Goal: Task Accomplishment & Management: Manage account settings

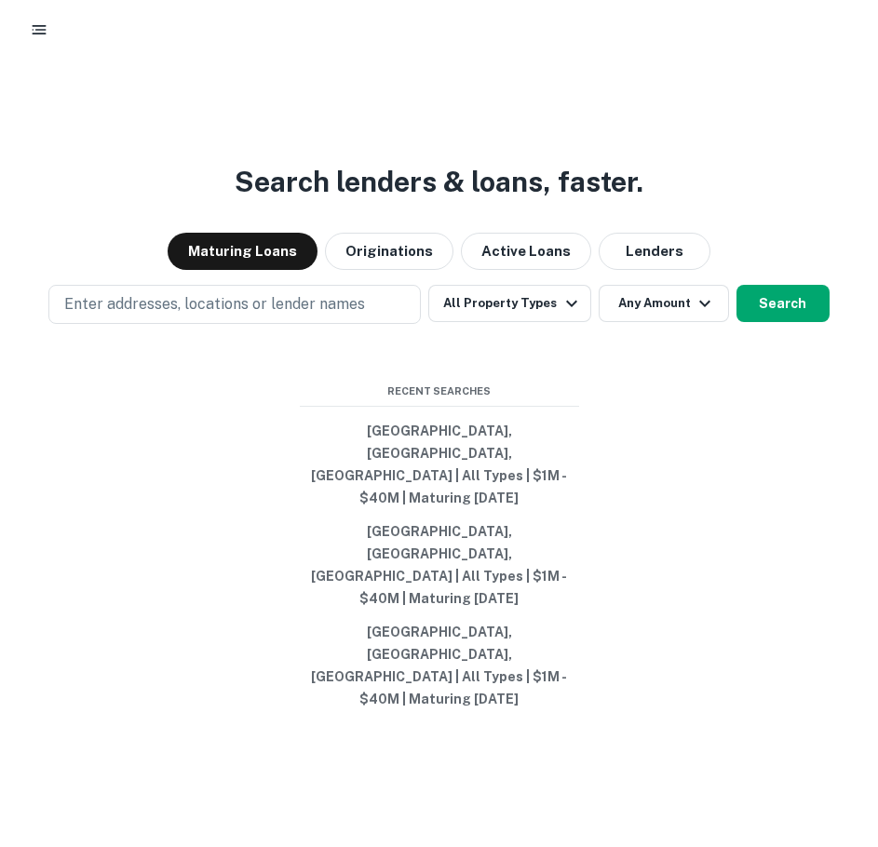
click at [34, 25] on rect "button" at bounding box center [40, 26] width 14 height 2
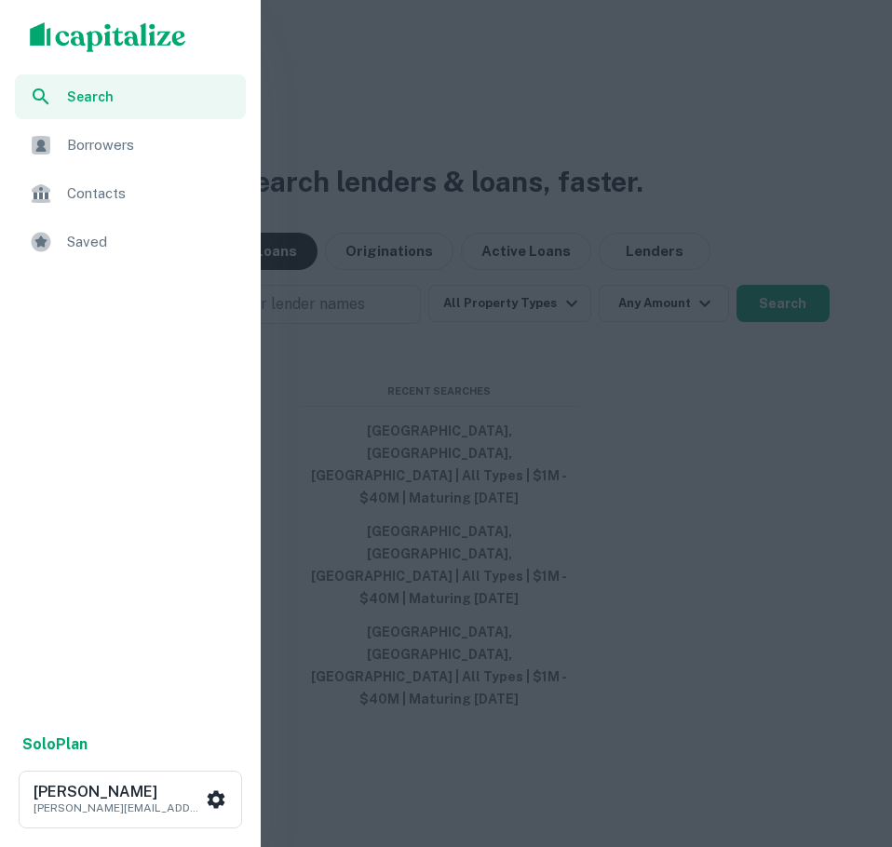
click at [79, 267] on ul "Search Borrowers Contacts Saved" at bounding box center [130, 171] width 261 height 194
click at [79, 257] on div "Saved" at bounding box center [130, 242] width 231 height 45
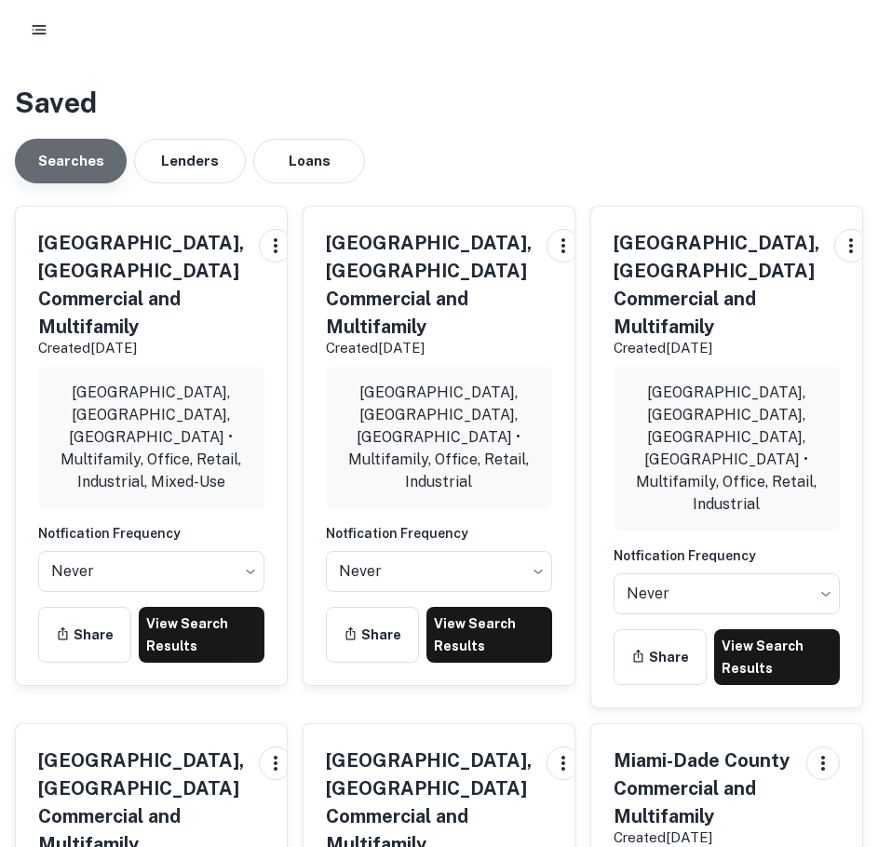
click at [87, 151] on button "Searches" at bounding box center [71, 161] width 112 height 45
drag, startPoint x: 47, startPoint y: 7, endPoint x: 47, endPoint y: 22, distance: 15.8
click at [47, 7] on div at bounding box center [439, 30] width 878 height 60
click at [47, 22] on icon "button" at bounding box center [39, 29] width 19 height 19
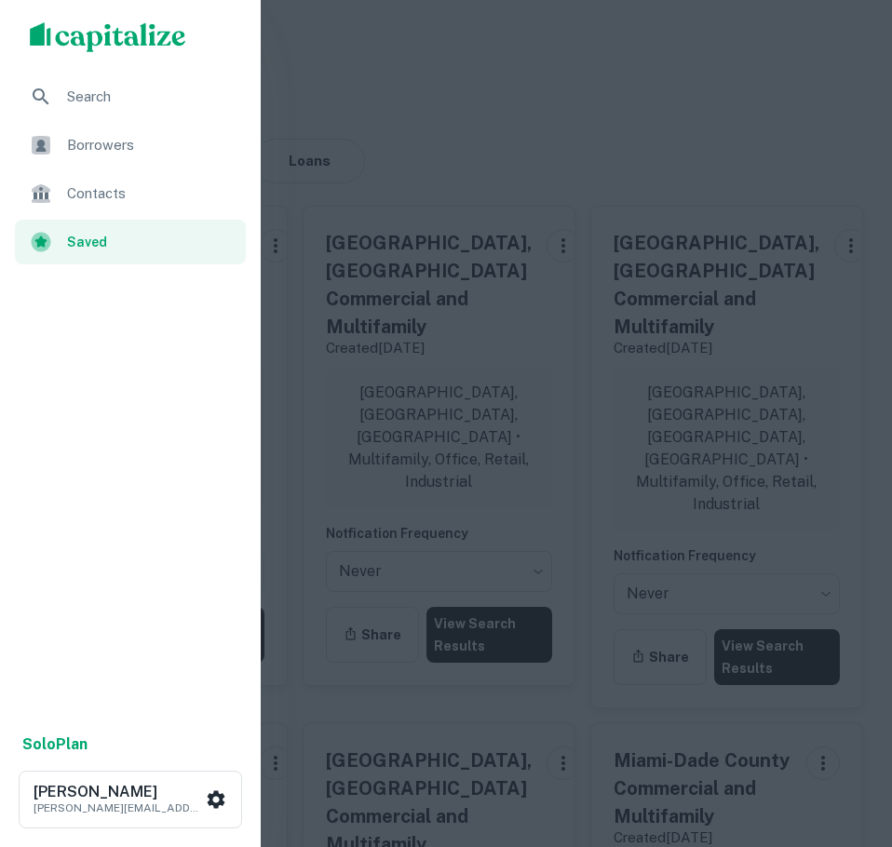
click at [77, 110] on div "Search" at bounding box center [130, 96] width 231 height 45
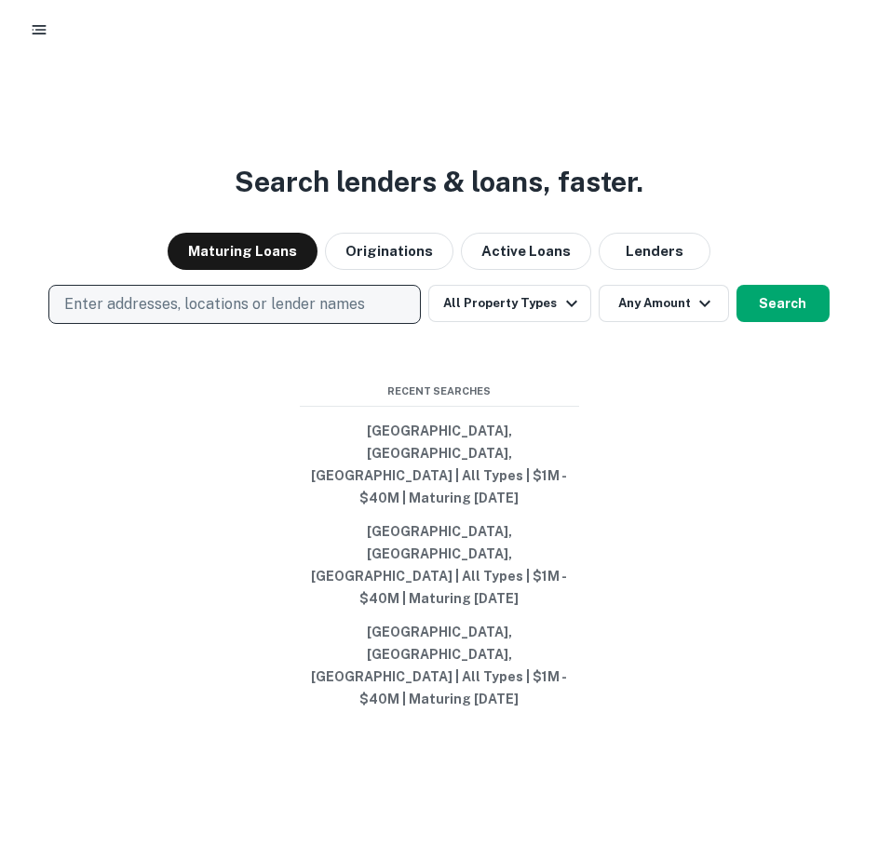
click at [152, 316] on p "Enter addresses, locations or lender names" at bounding box center [214, 304] width 301 height 22
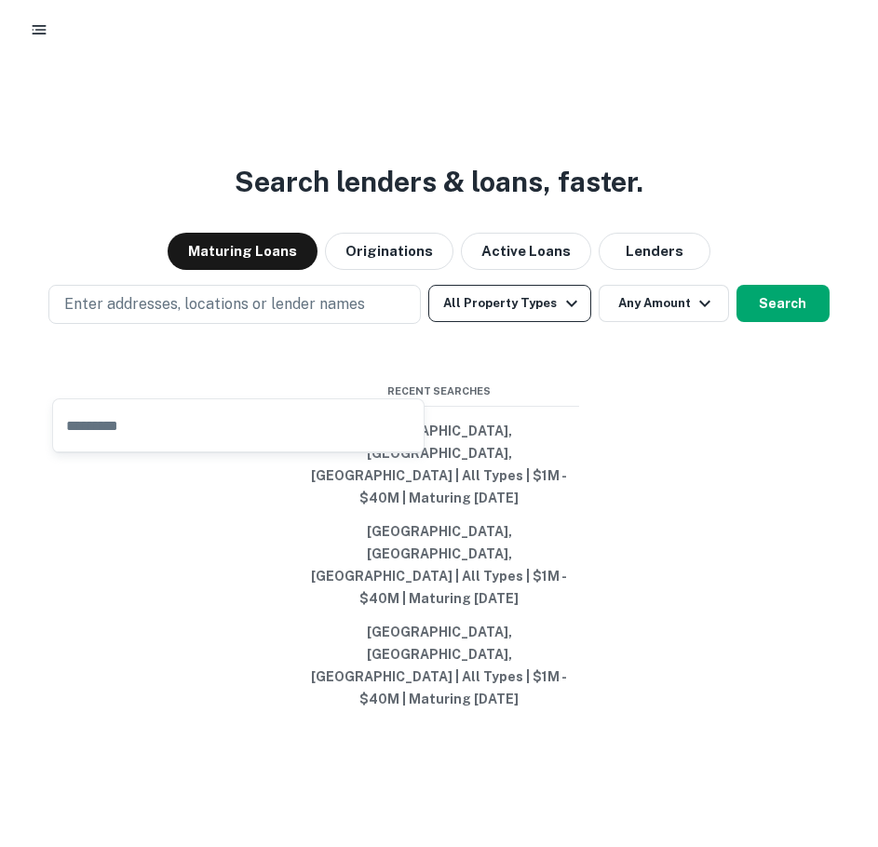
click at [484, 322] on button "All Property Types" at bounding box center [509, 303] width 162 height 37
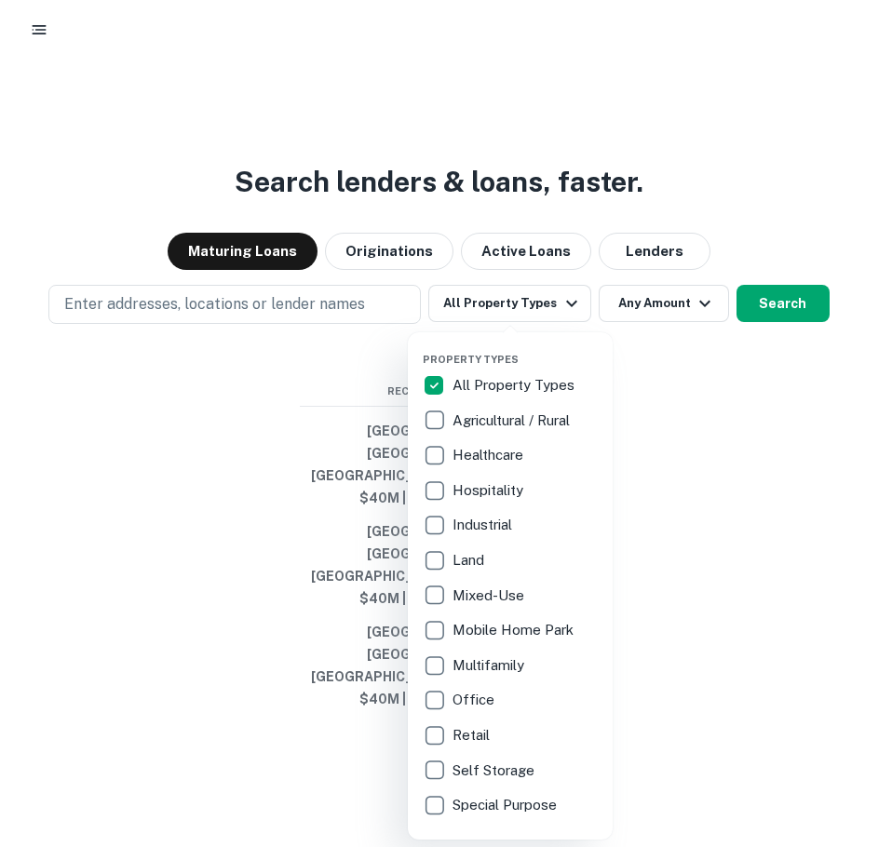
click at [460, 371] on div "All Property Types" at bounding box center [510, 385] width 175 height 32
click at [460, 384] on p "All Property Types" at bounding box center [515, 385] width 126 height 22
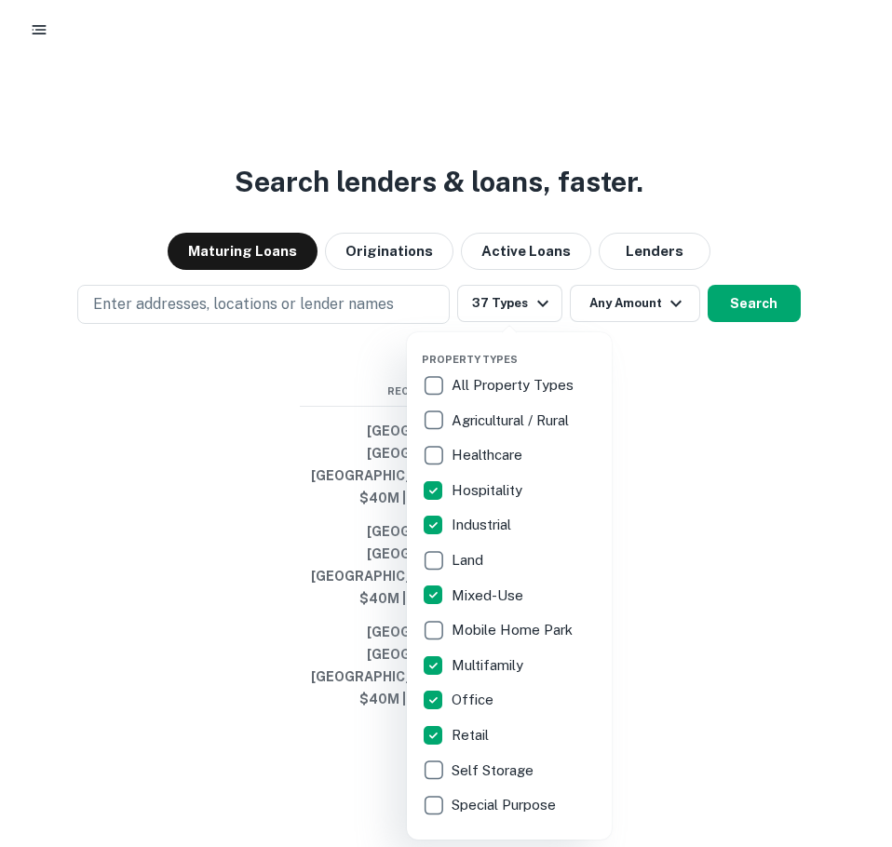
click at [683, 435] on div at bounding box center [446, 423] width 892 height 847
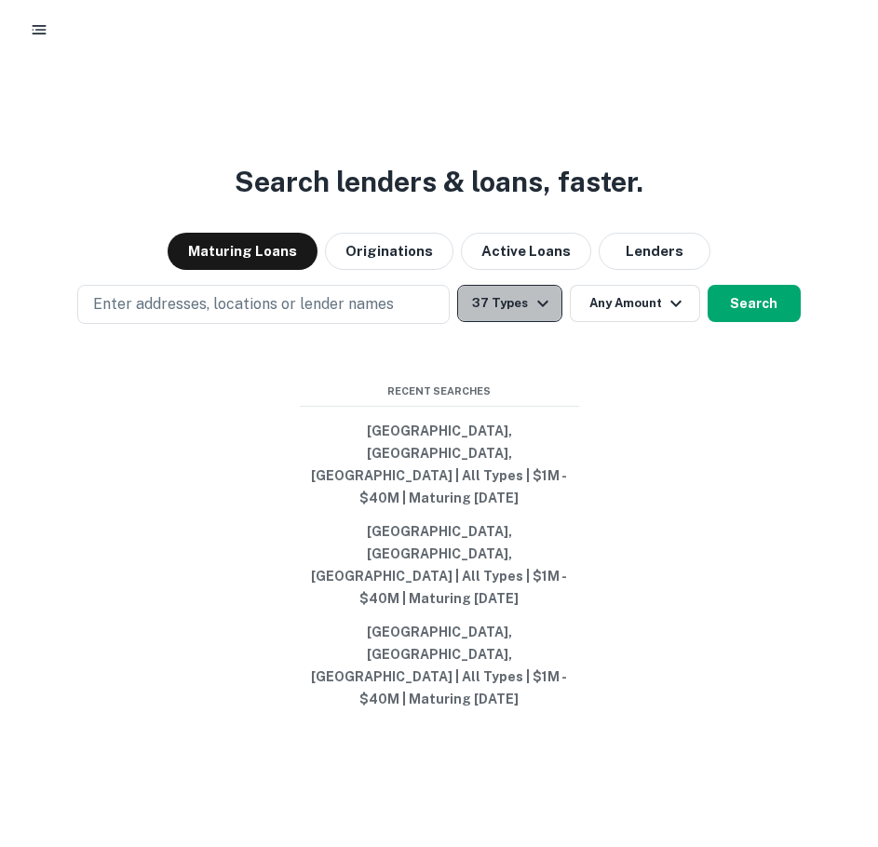
click at [506, 322] on button "37 Types" at bounding box center [509, 303] width 104 height 37
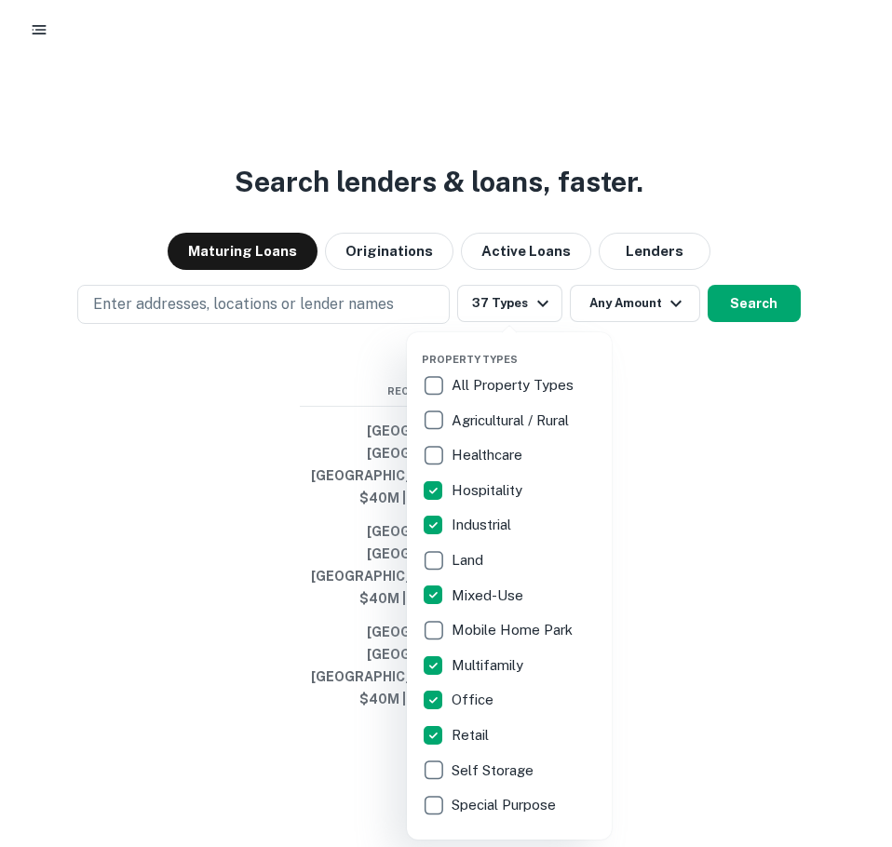
click at [701, 534] on div at bounding box center [446, 423] width 892 height 847
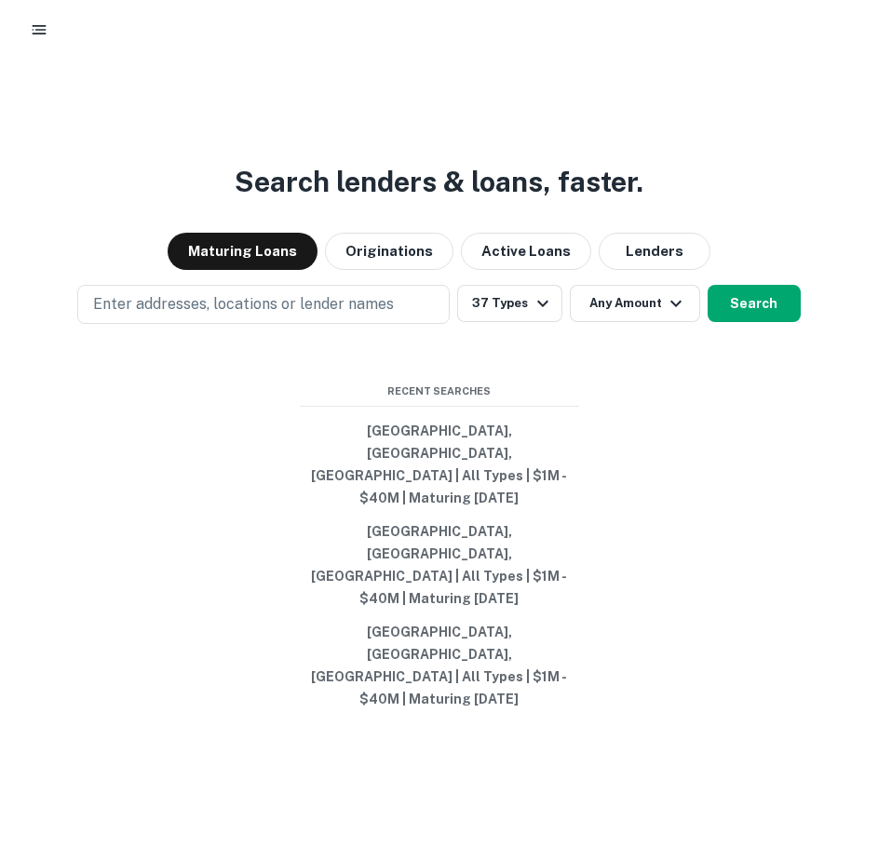
click at [651, 350] on div "Search lenders & loans, faster. Maturing Loans Originations Active Loans Lender…" at bounding box center [439, 505] width 878 height 847
click at [639, 322] on button "Any Amount" at bounding box center [635, 303] width 130 height 37
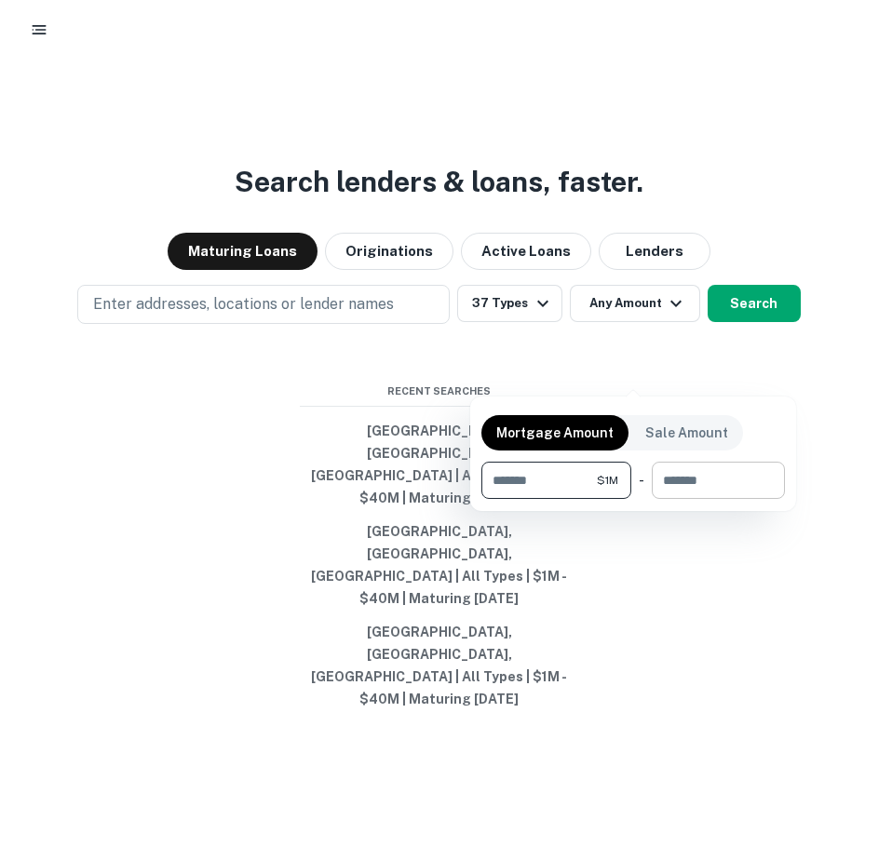
type input "*******"
click at [704, 478] on input "number" at bounding box center [711, 480] width 120 height 37
type input "********"
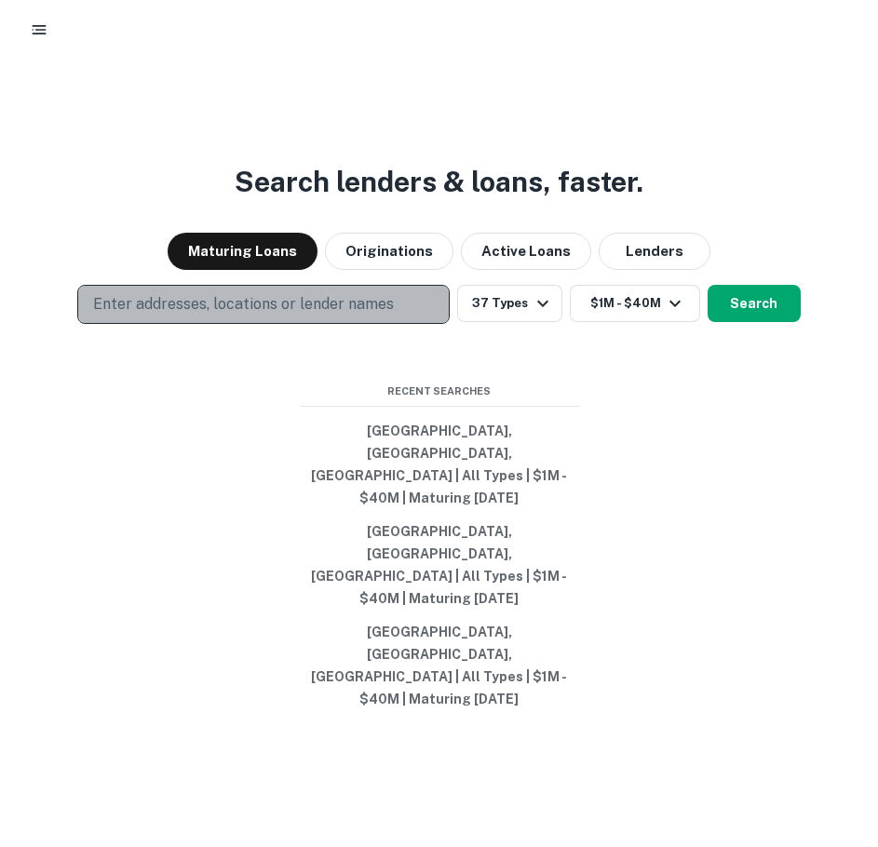
click at [266, 324] on button "Enter addresses, locations or lender names" at bounding box center [263, 304] width 372 height 39
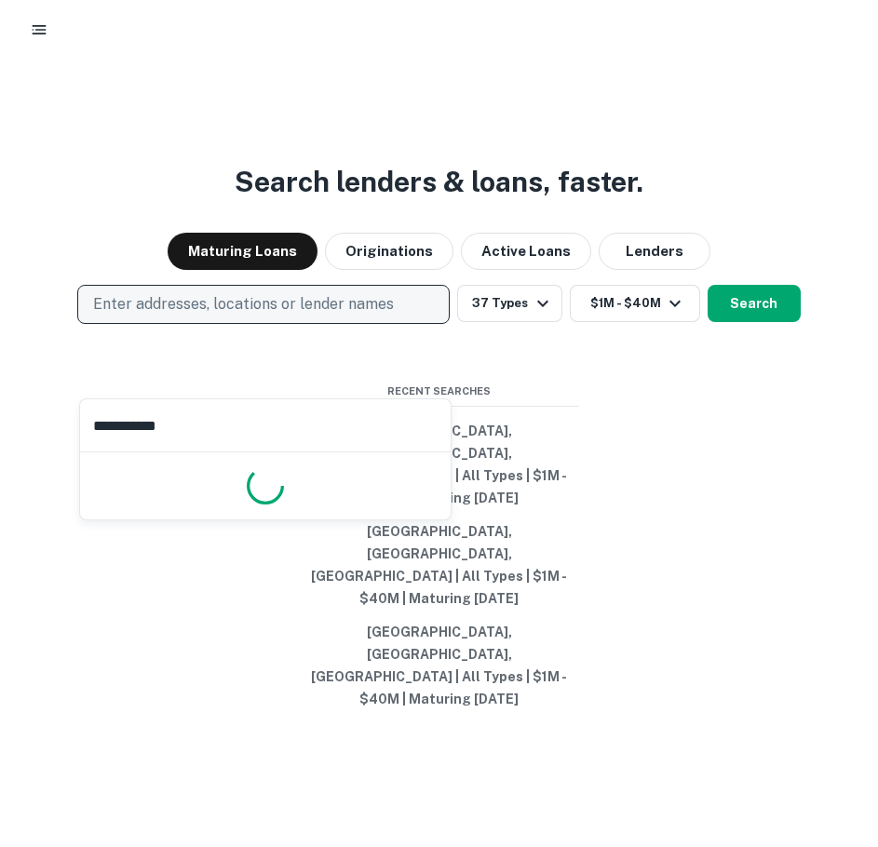
type input "**********"
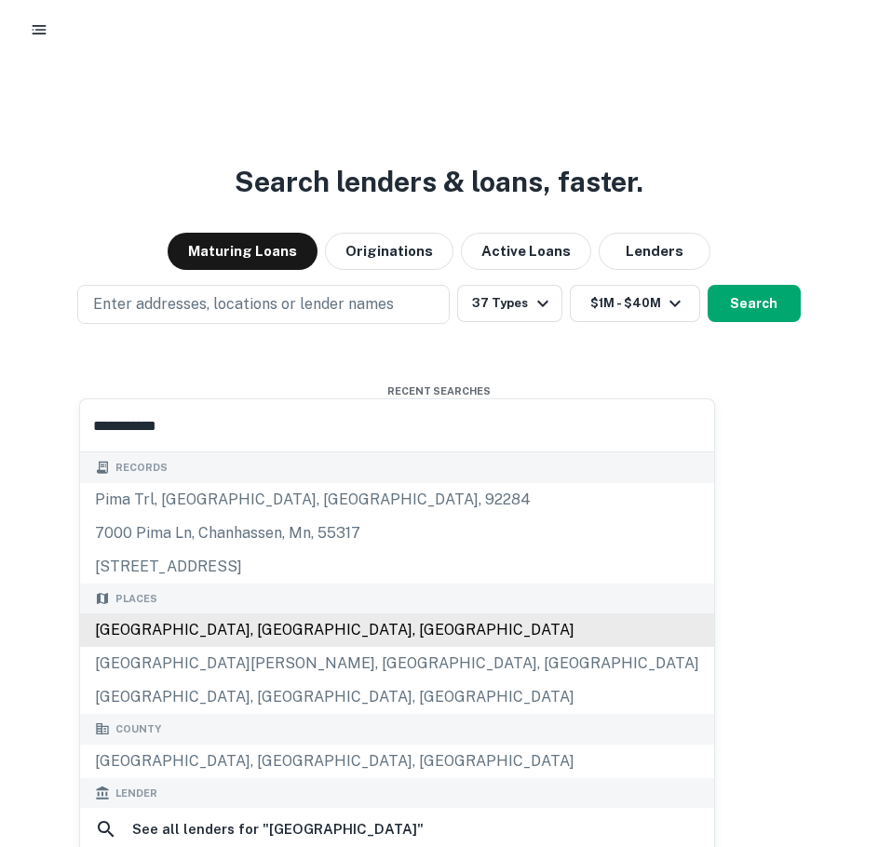
click at [187, 638] on div "Records pima trl, yucca valley, ca, 92284 7000 pima ln, chanhassen, mn, 55317 2…" at bounding box center [397, 848] width 634 height 792
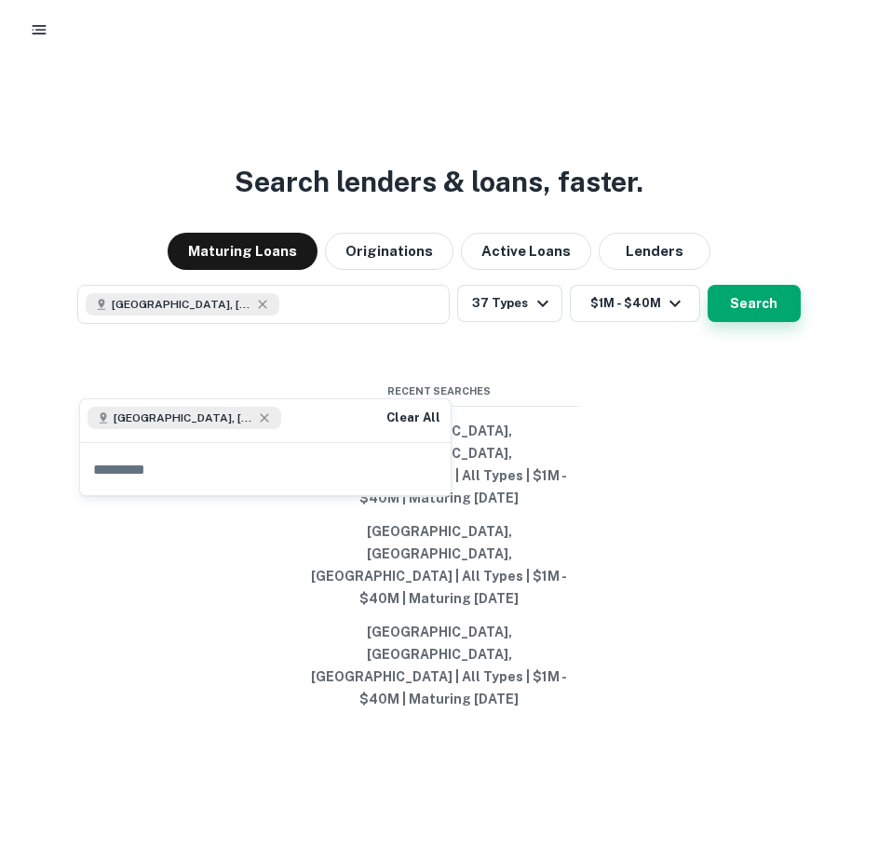
click at [778, 322] on button "Search" at bounding box center [753, 303] width 93 height 37
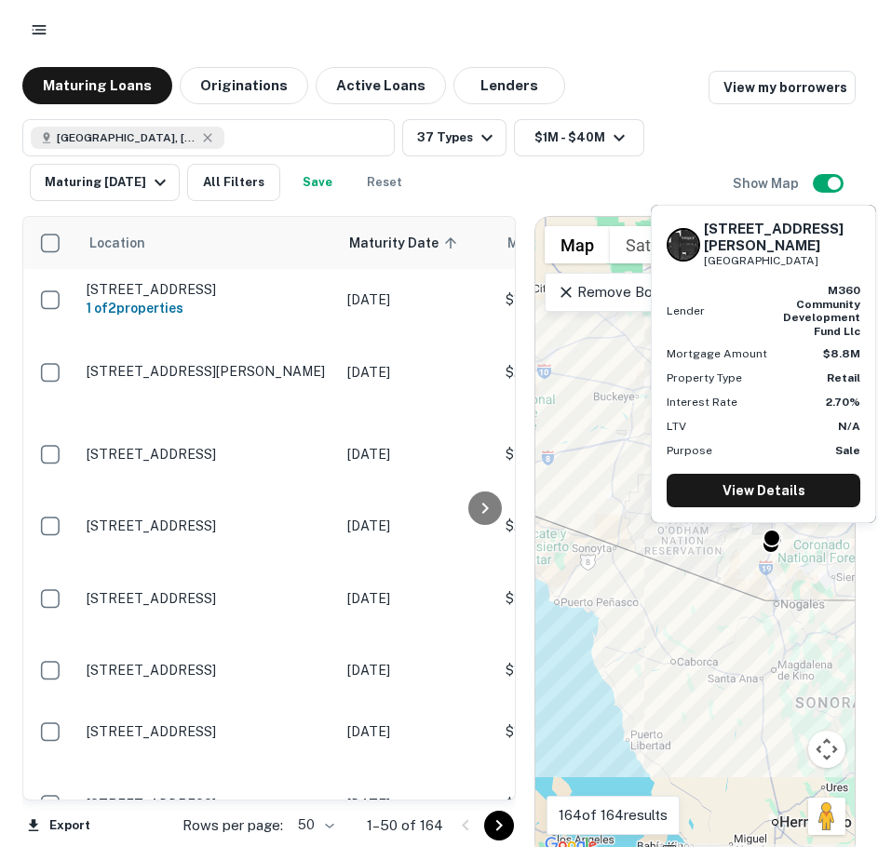
click at [654, 517] on div "115 W Esperanza Blvd Green Valley, AZ 85614 Lender m360 community development f…" at bounding box center [762, 364] width 223 height 316
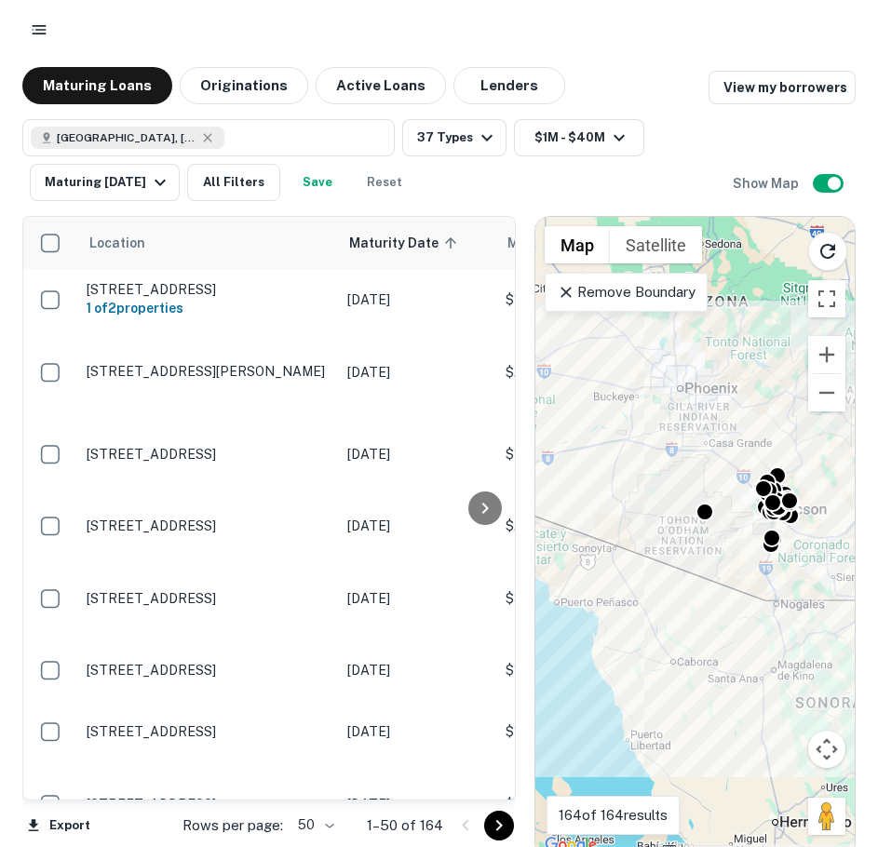
click at [640, 424] on div "To activate drag with keyboard, press Alt + Enter. Once in keyboard drag state,…" at bounding box center [694, 537] width 319 height 640
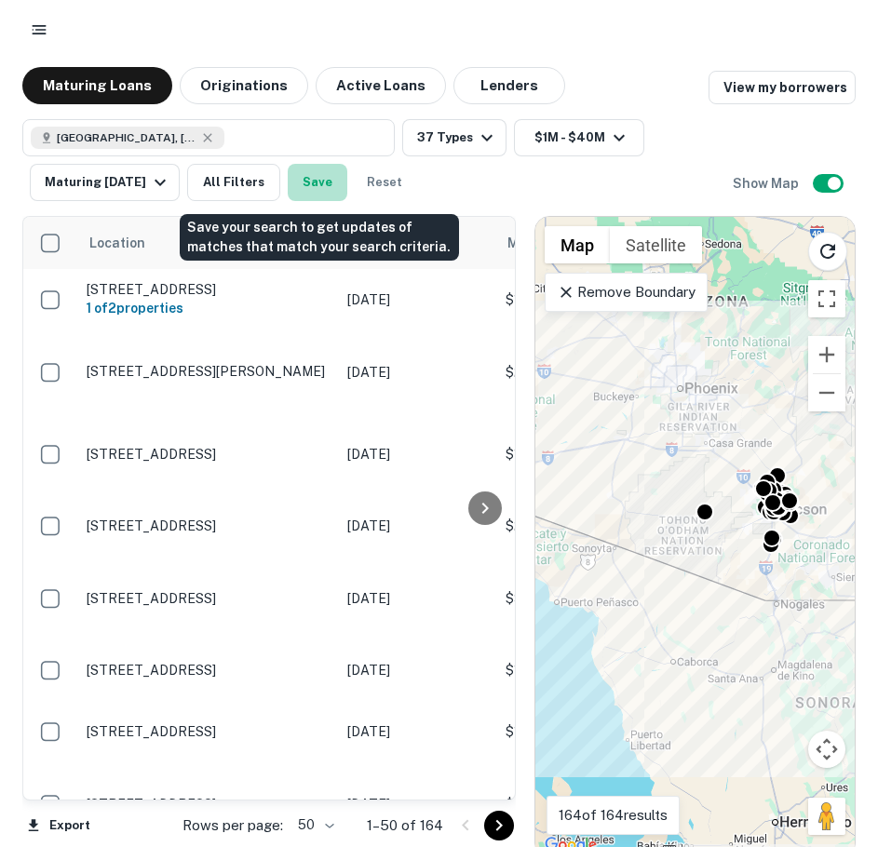
click at [329, 193] on button "Save" at bounding box center [318, 182] width 60 height 37
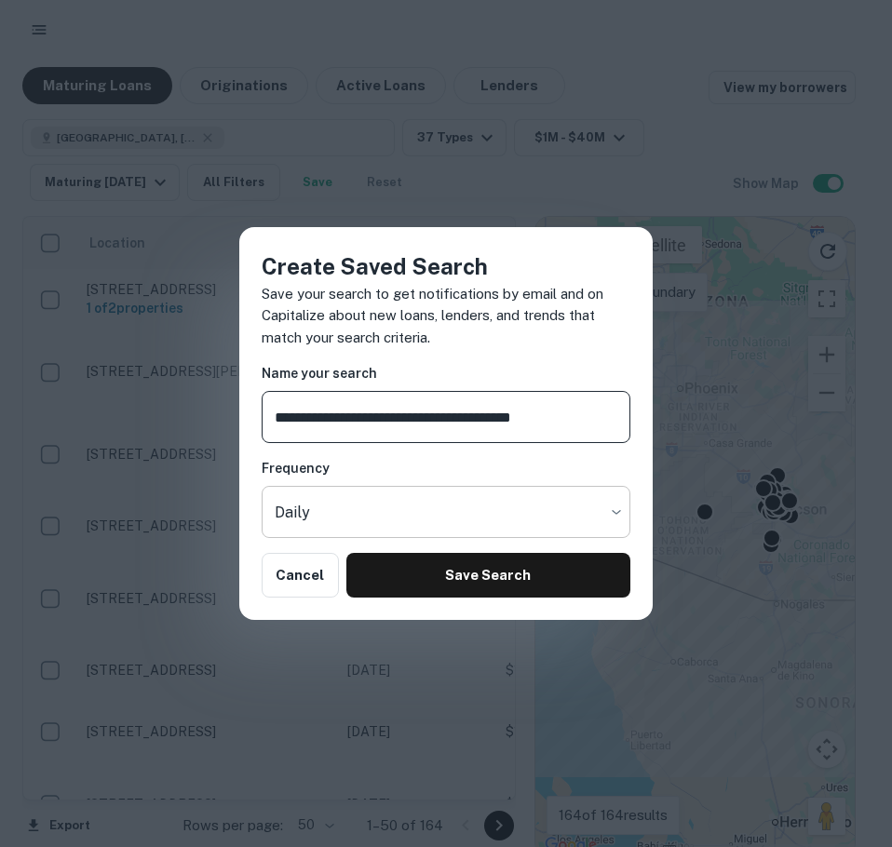
type input "**********"
click at [358, 504] on body "Maturing Loans Originations Active Loans Lenders View my borrowers Pima County,…" at bounding box center [446, 423] width 892 height 847
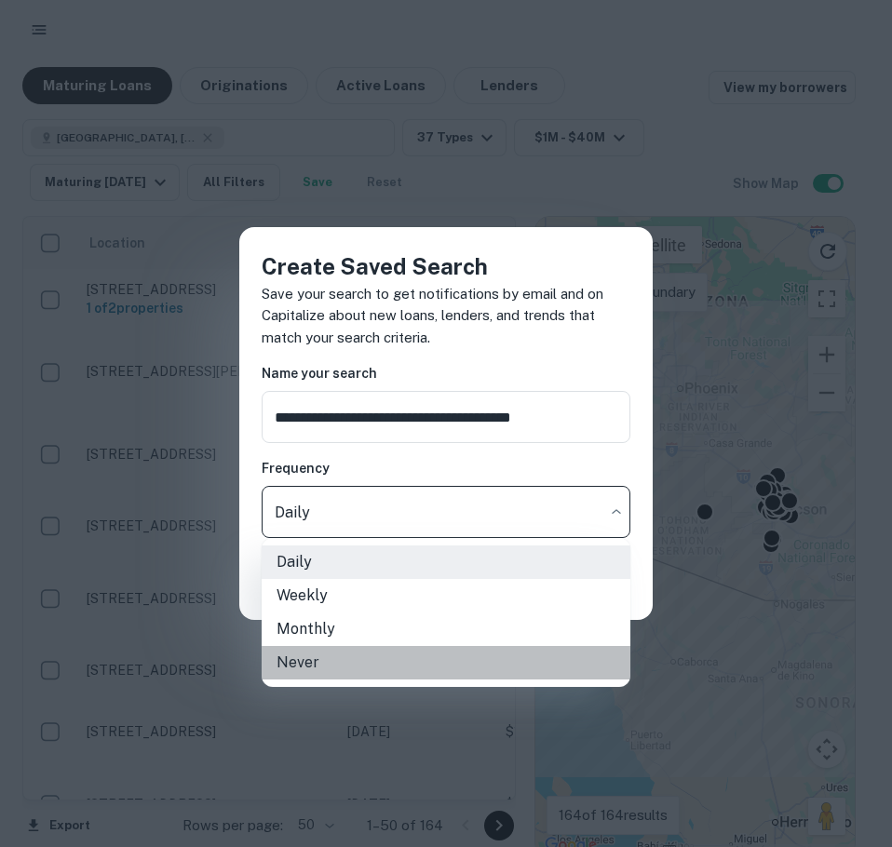
click at [306, 660] on li "Never" at bounding box center [446, 663] width 369 height 34
type input "*****"
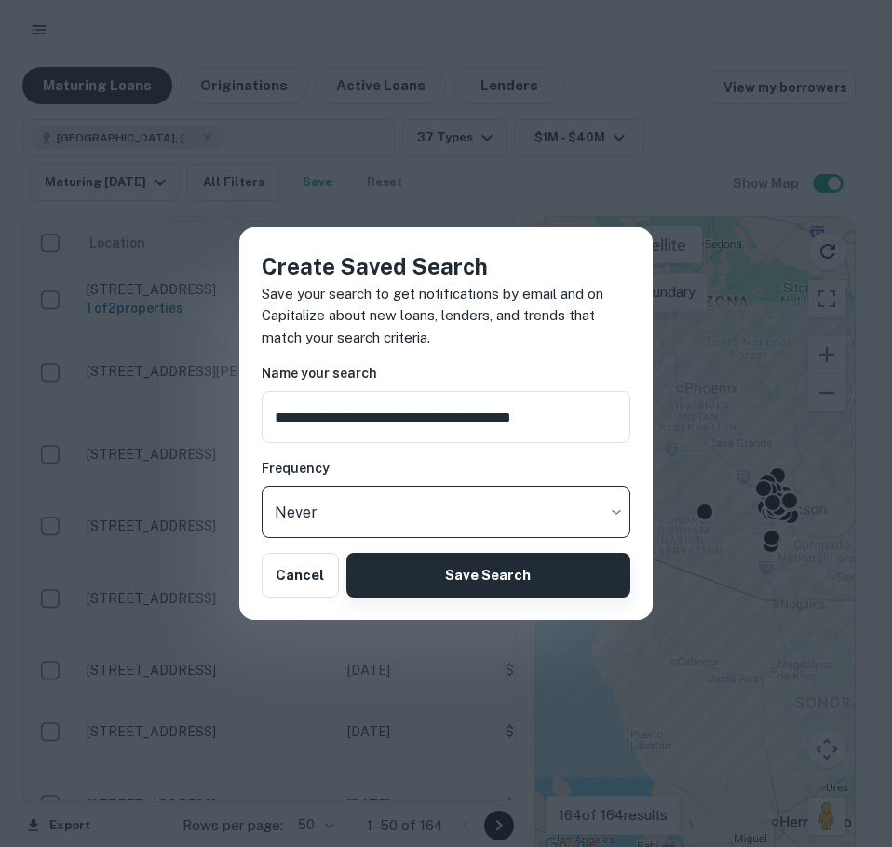
click at [475, 576] on button "Save Search" at bounding box center [488, 575] width 284 height 45
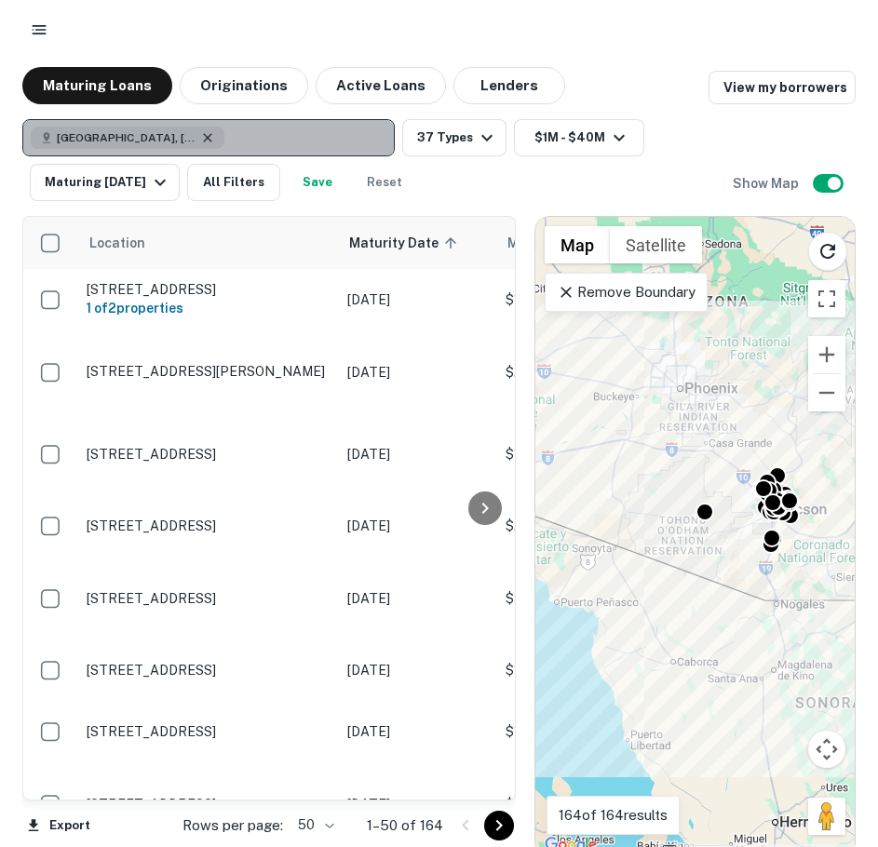
click at [200, 133] on icon "button" at bounding box center [207, 137] width 15 height 15
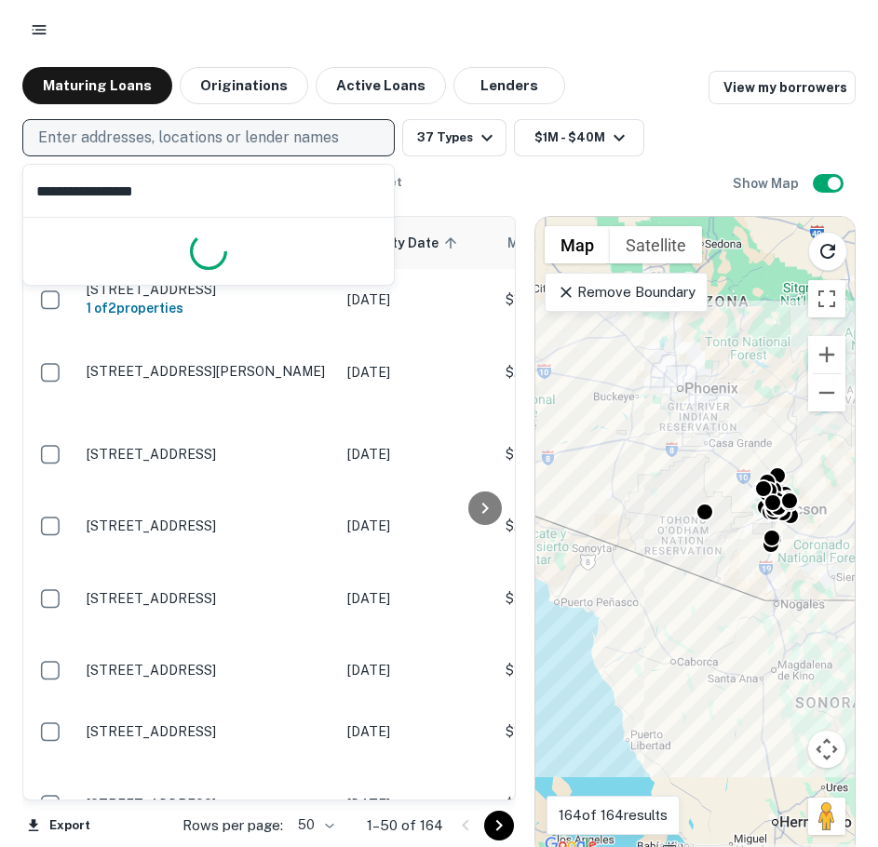
type input "**********"
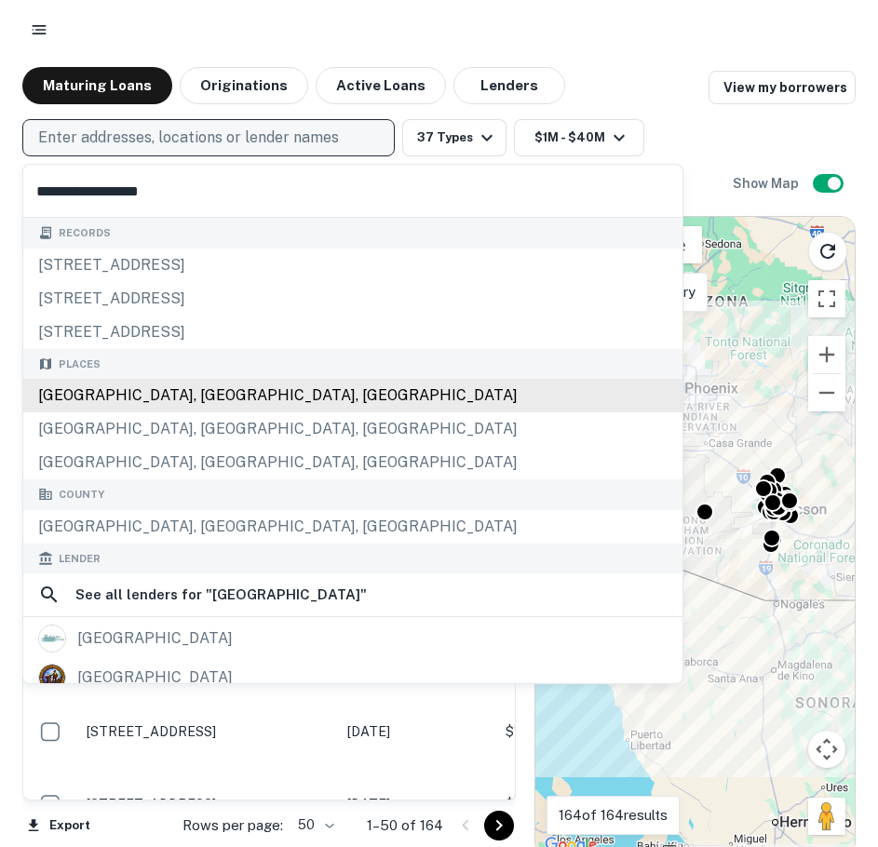
click at [94, 397] on div "Westchester County, NY, USA" at bounding box center [352, 396] width 659 height 34
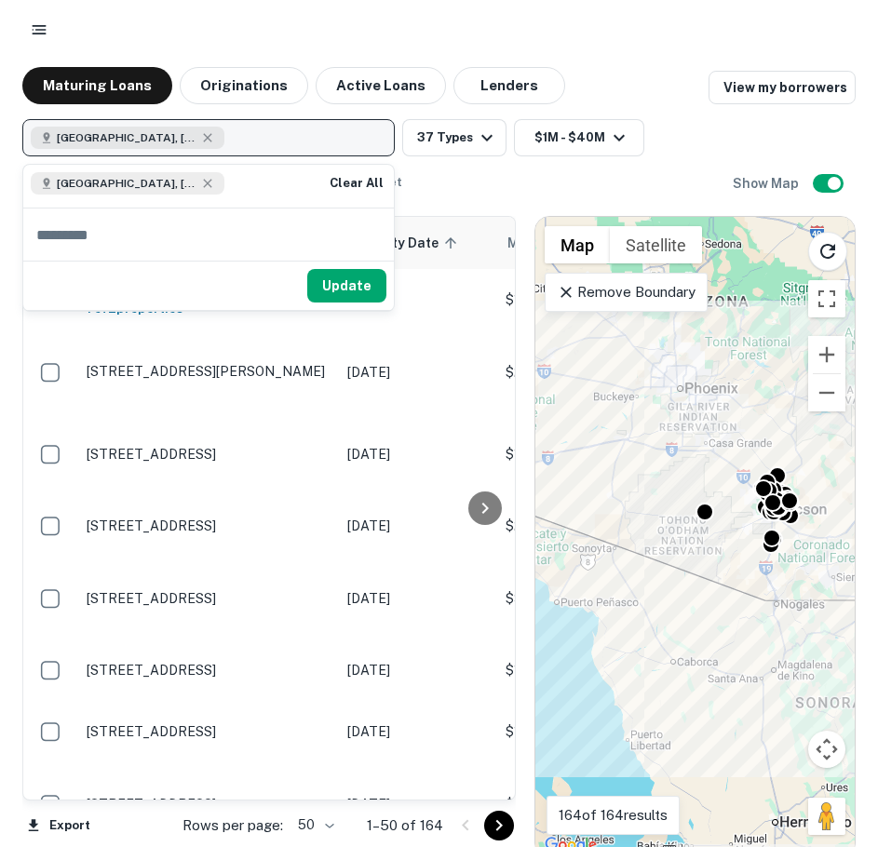
click at [469, 204] on div "Location Maturity Date sorted ascending Mortgage Amount Borrower Name Lender Pu…" at bounding box center [438, 529] width 833 height 657
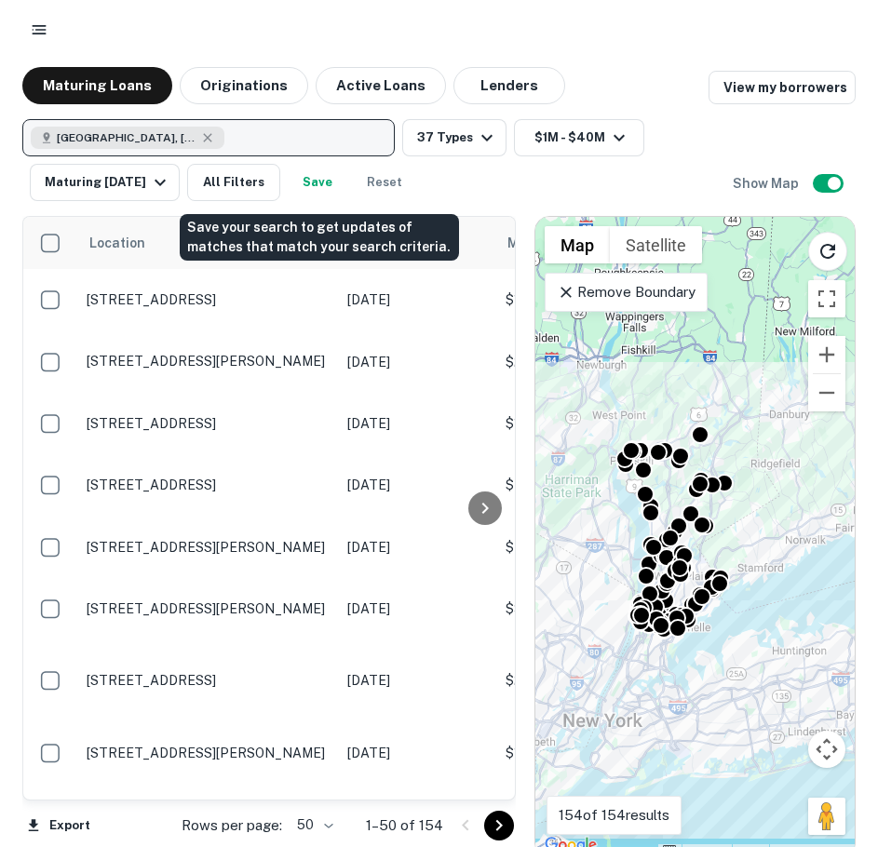
click at [315, 179] on button "Save" at bounding box center [318, 182] width 60 height 37
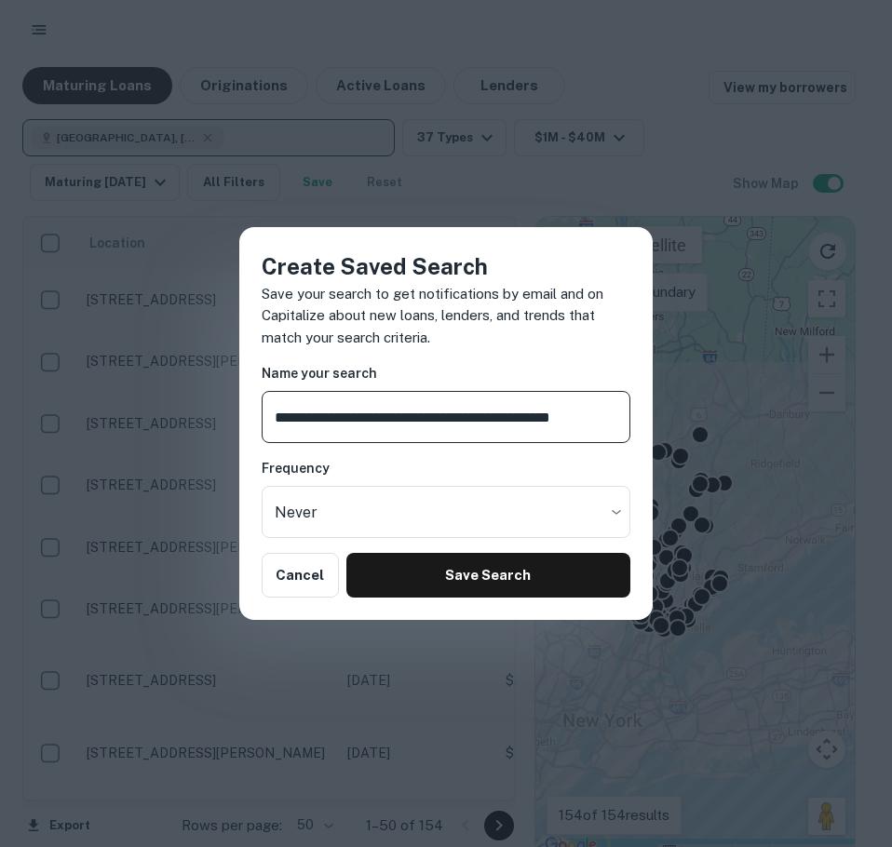
scroll to position [0, 21]
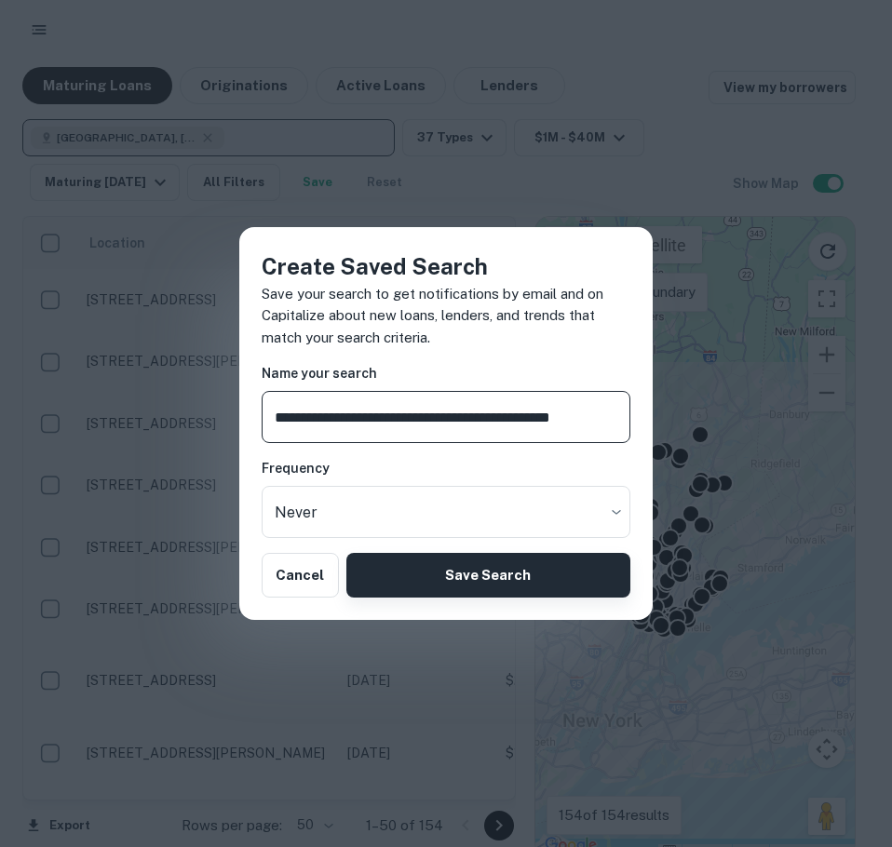
type input "**********"
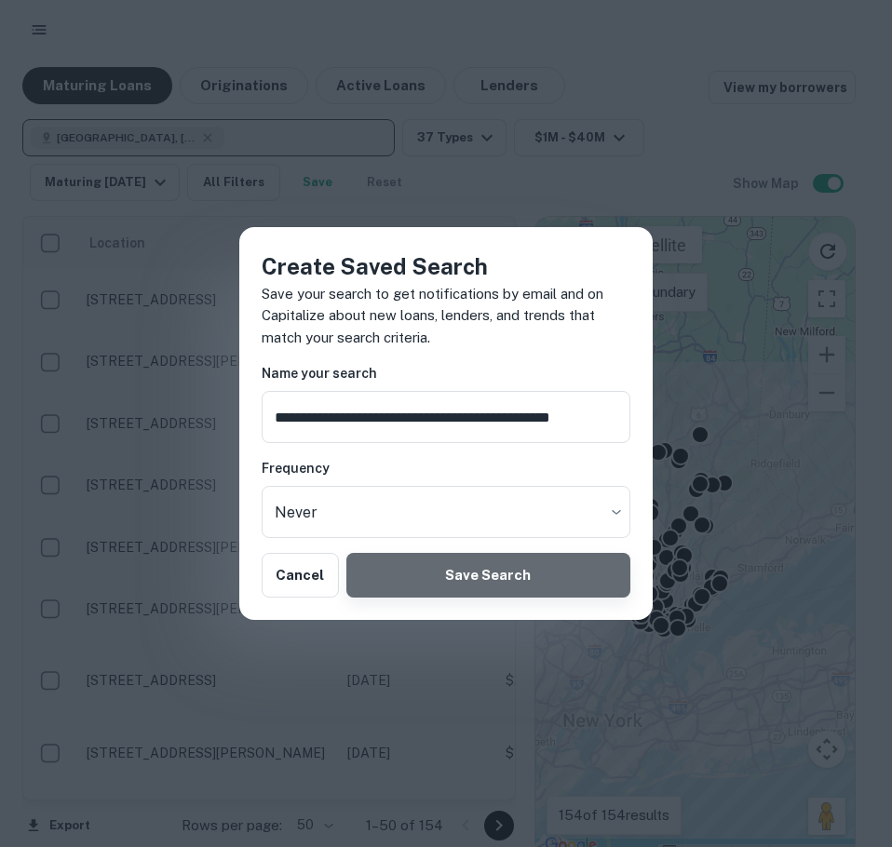
click at [474, 572] on button "Save Search" at bounding box center [488, 575] width 284 height 45
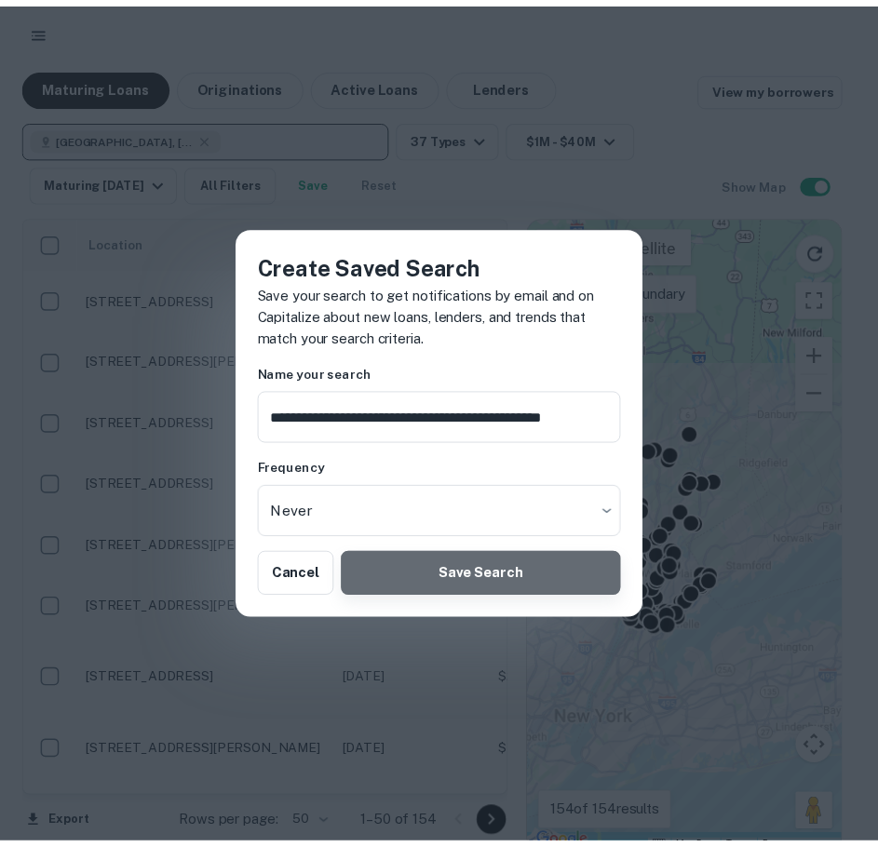
scroll to position [0, 0]
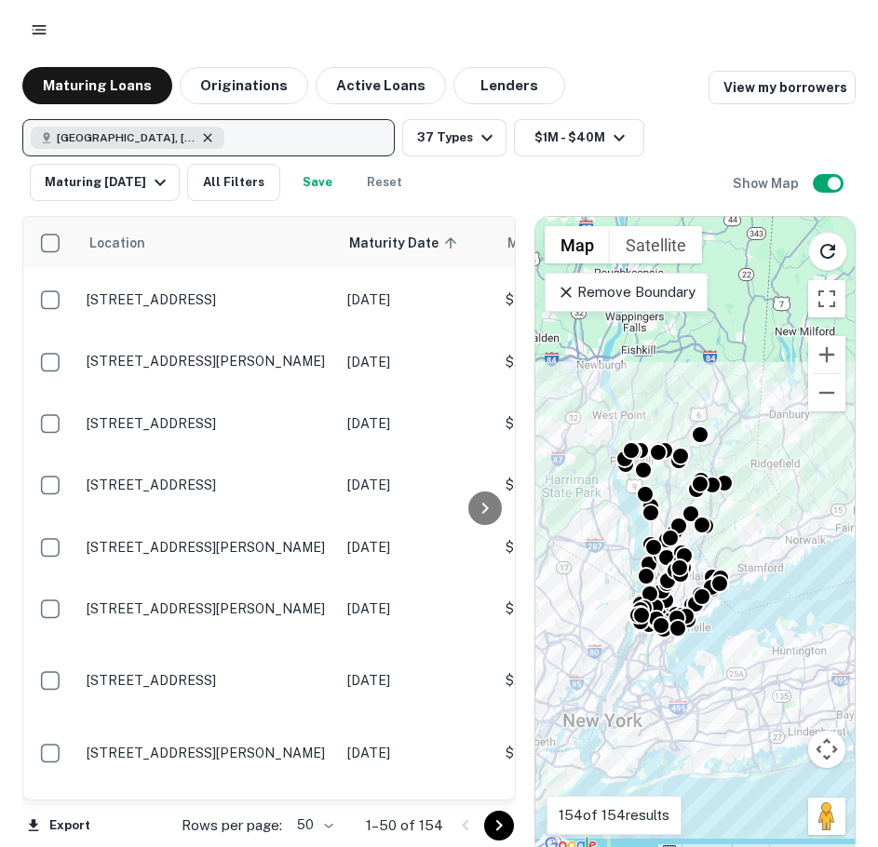
click at [209, 135] on icon "button" at bounding box center [207, 137] width 15 height 15
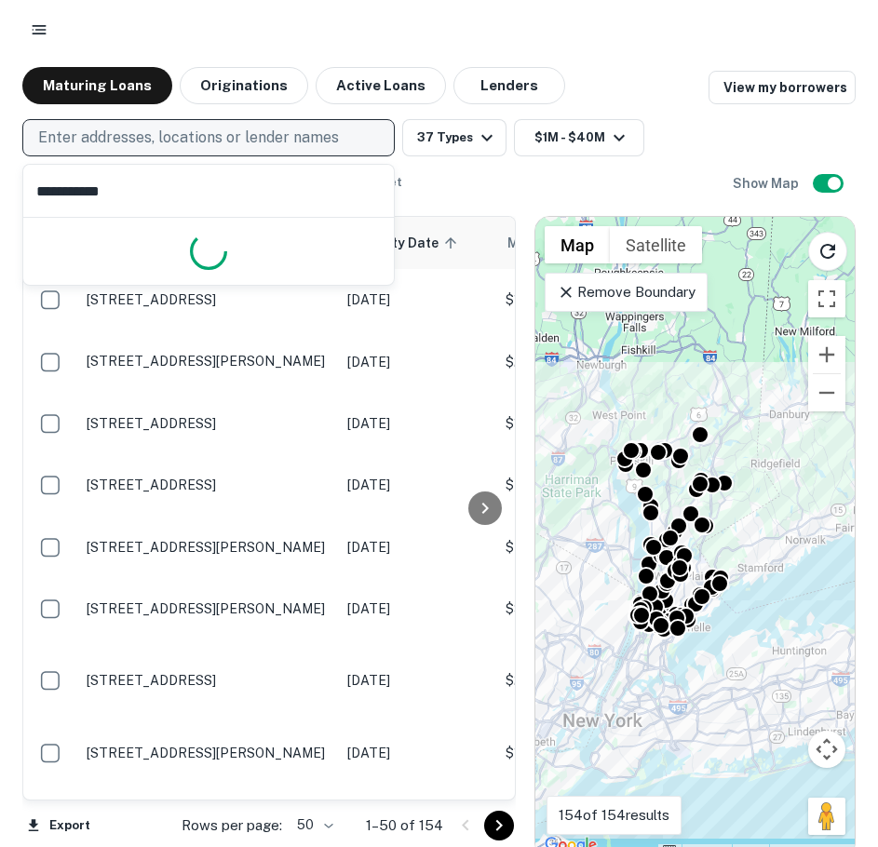
type input "**********"
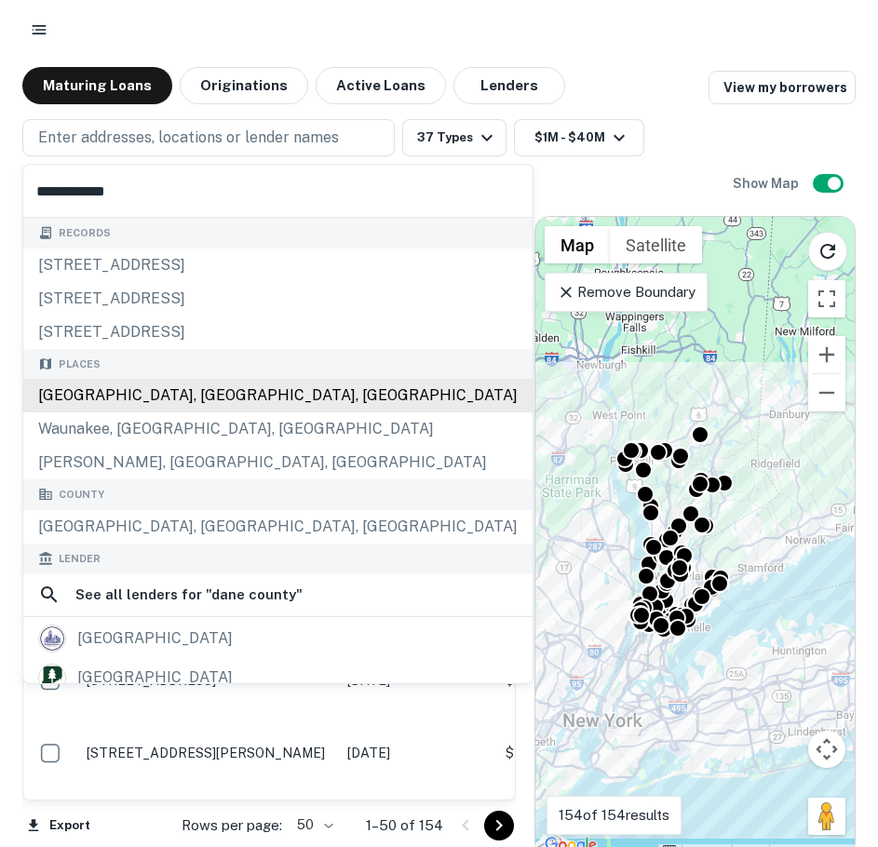
click at [140, 409] on div "Places Dane County, WI, USA Waunakee, WI, USA McFarland, WI, USA" at bounding box center [277, 414] width 509 height 131
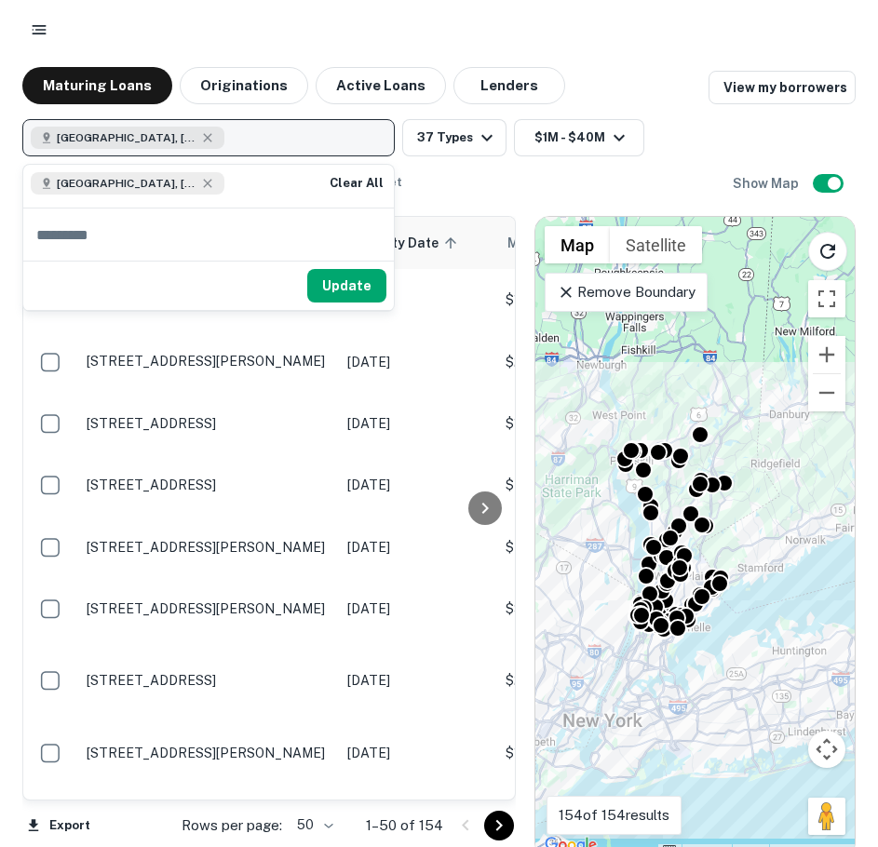
click at [228, 130] on button "Dane County, WI, USA" at bounding box center [208, 137] width 372 height 37
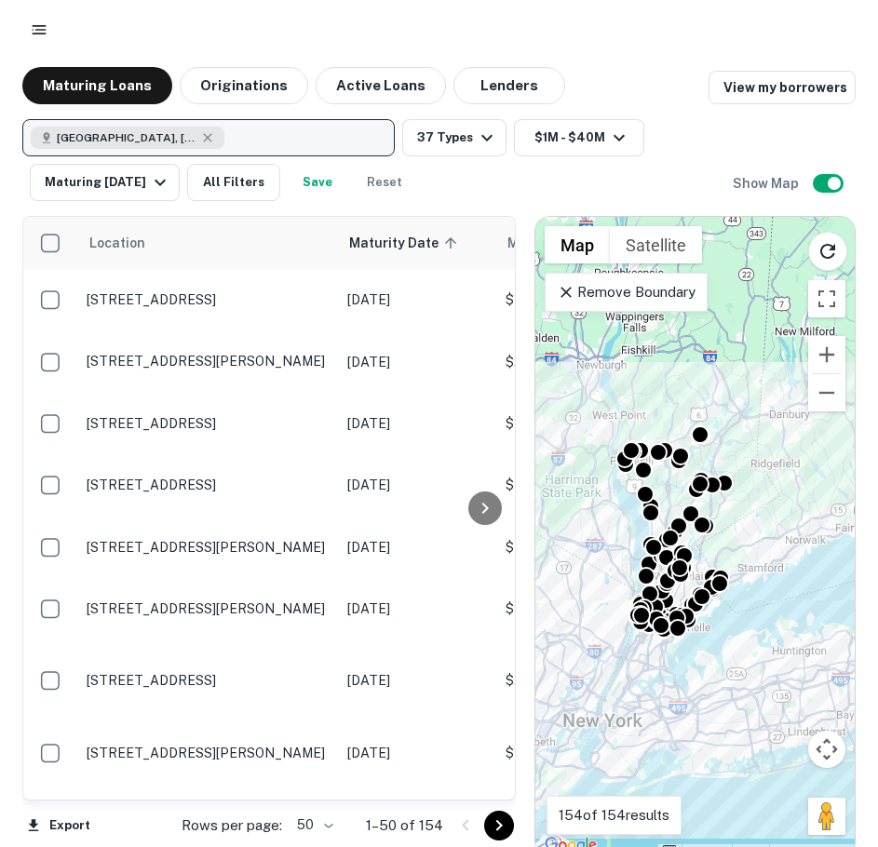
click at [22, 119] on button "Dane County, WI, USA" at bounding box center [208, 137] width 372 height 37
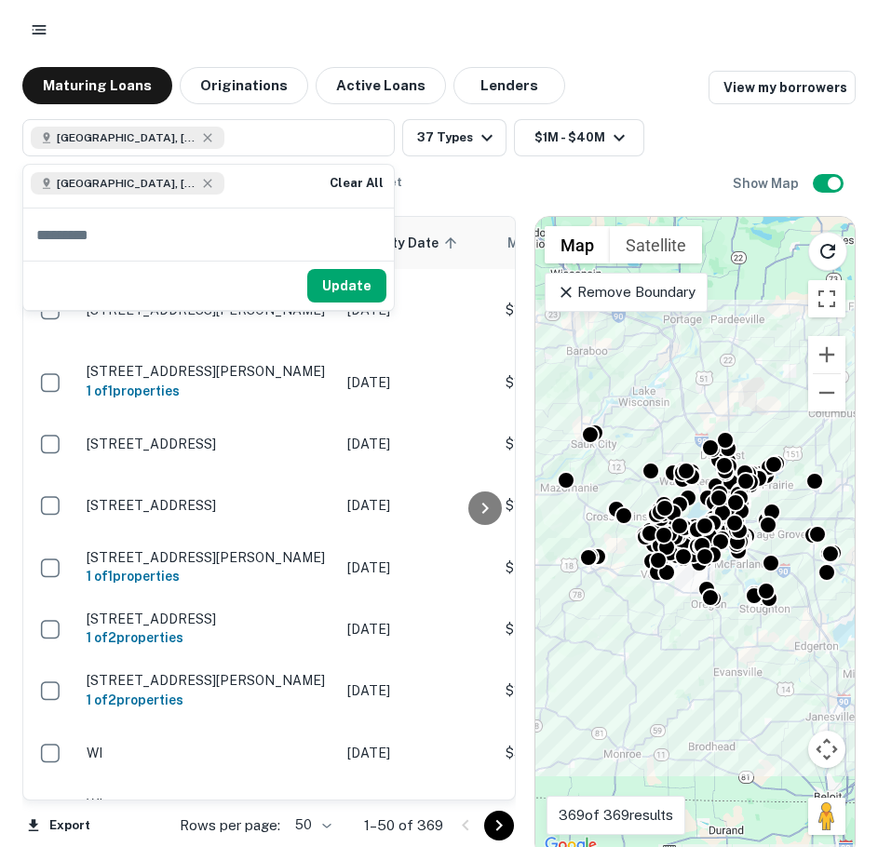
click at [547, 190] on div "Dane County, WI, USA 37 Types $1M - $40M Maturing In 1 Year All Filters Save Re…" at bounding box center [377, 160] width 710 height 82
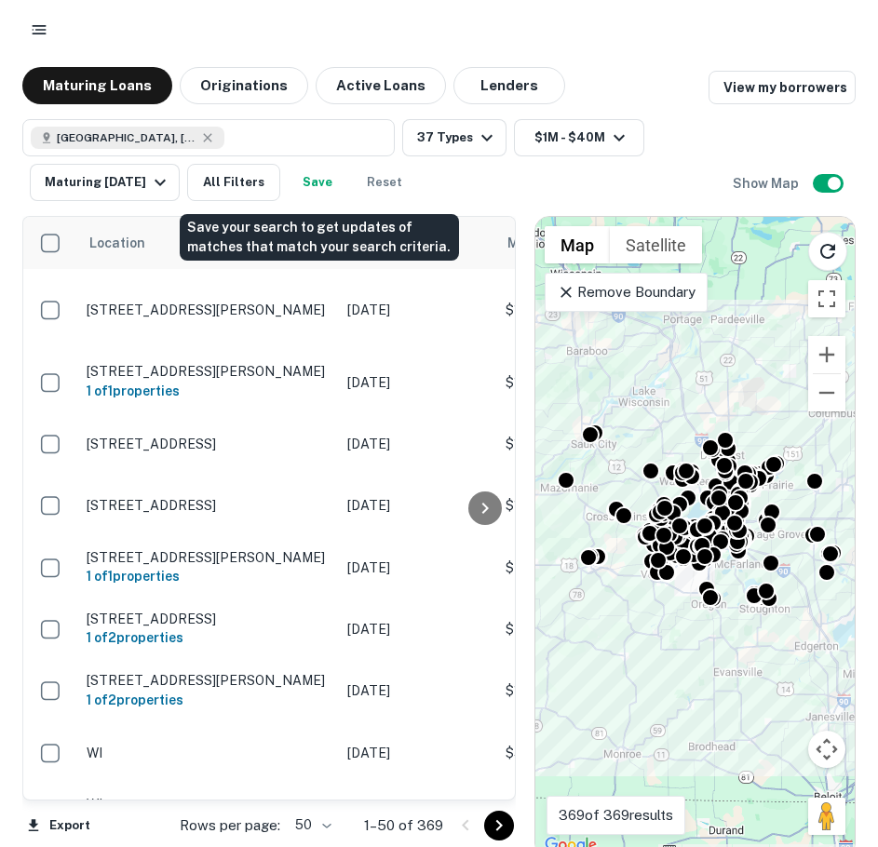
click at [310, 175] on button "Save" at bounding box center [318, 182] width 60 height 37
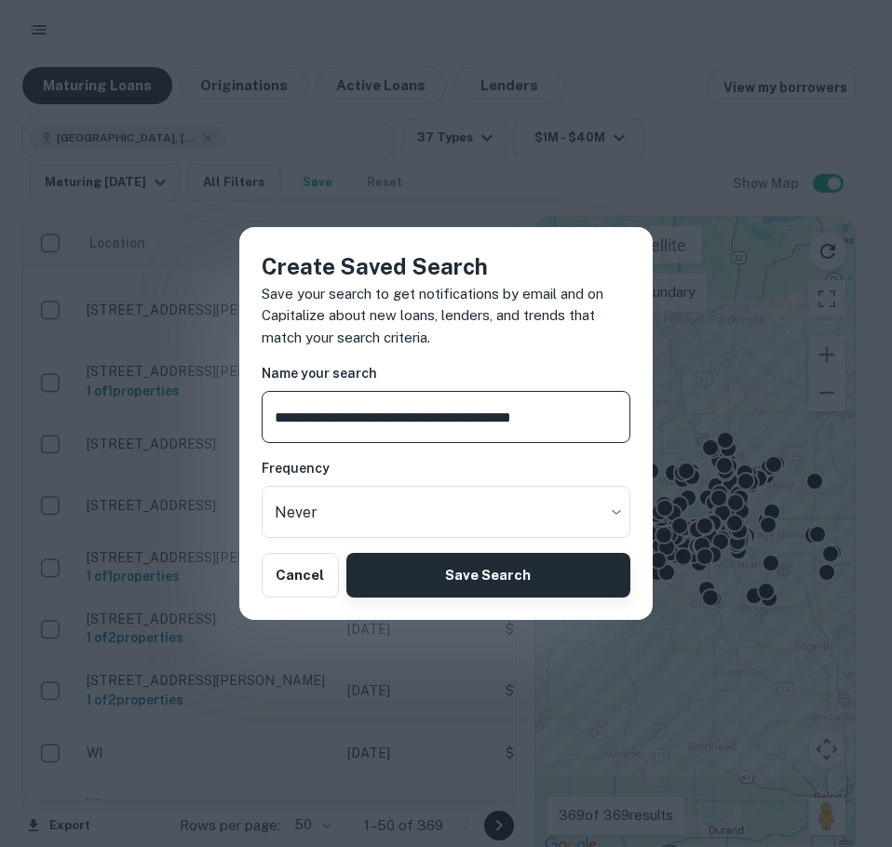
type input "**********"
click at [457, 565] on button "Save Search" at bounding box center [488, 575] width 284 height 45
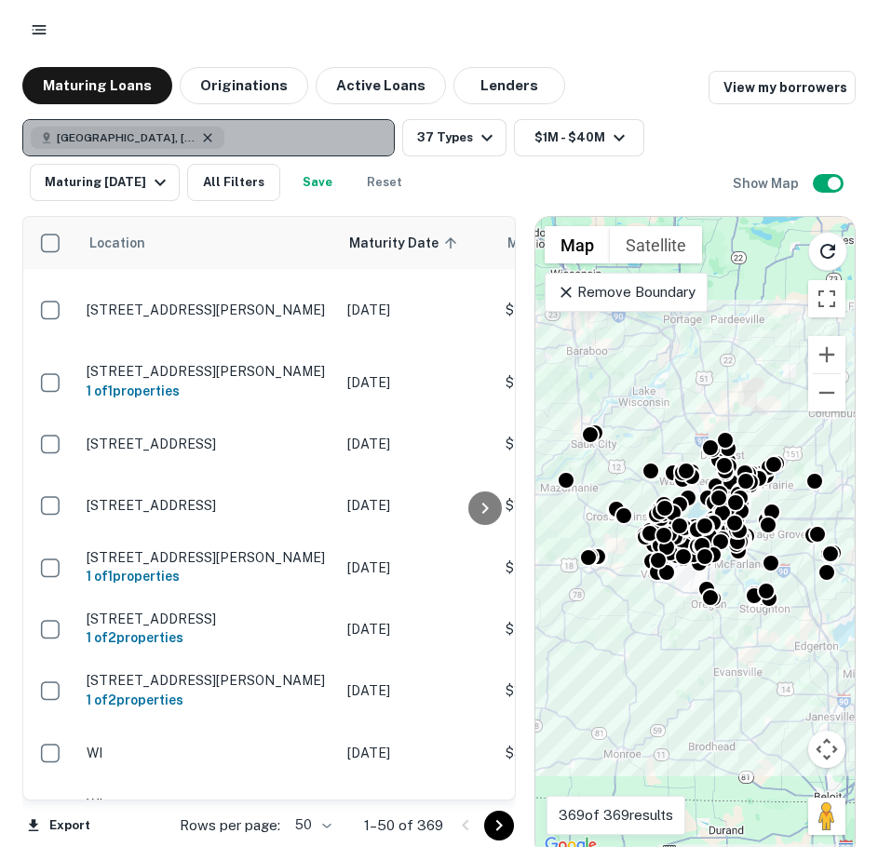
click at [200, 140] on icon "button" at bounding box center [207, 137] width 15 height 15
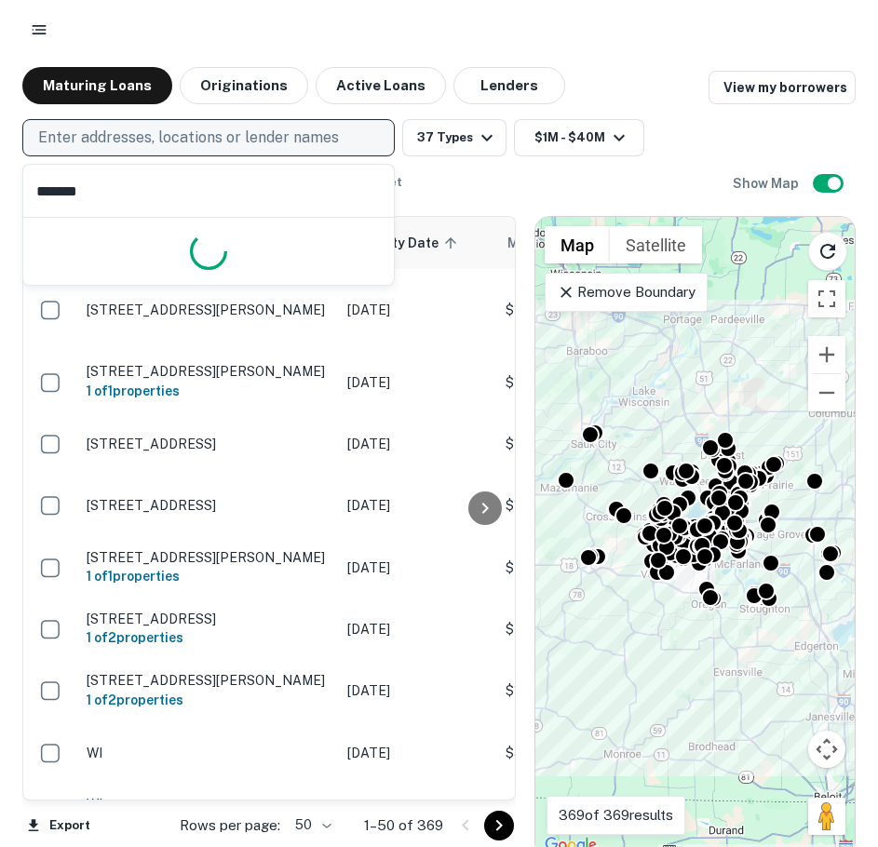
type input "******"
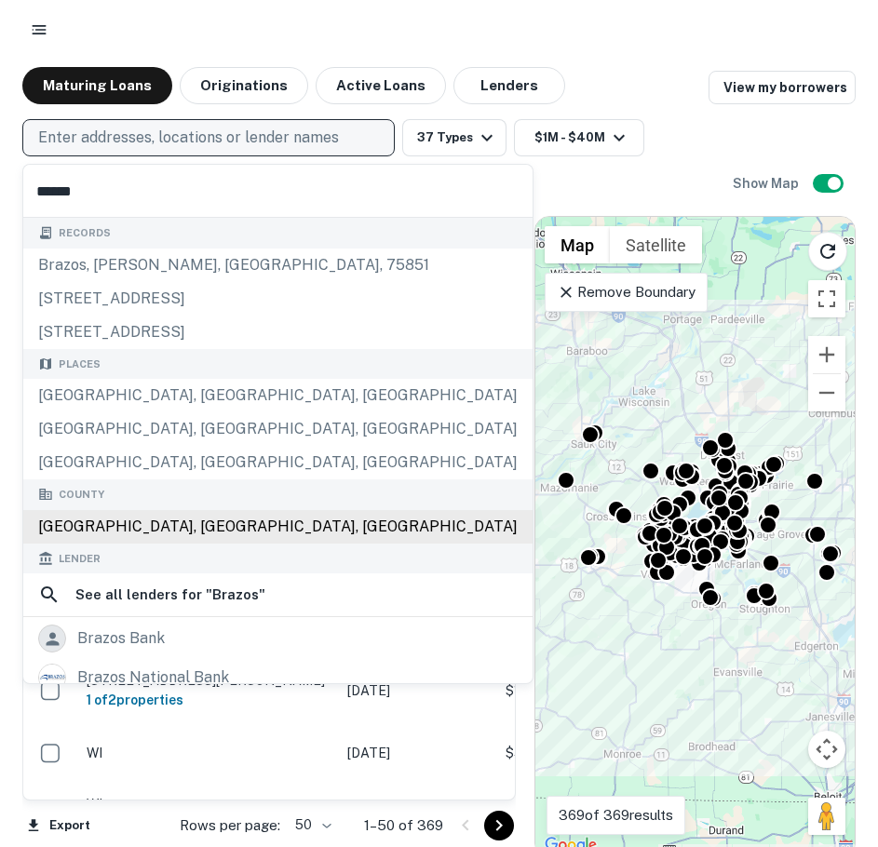
click at [103, 529] on div "Brazos County, TX, USA" at bounding box center [277, 527] width 509 height 34
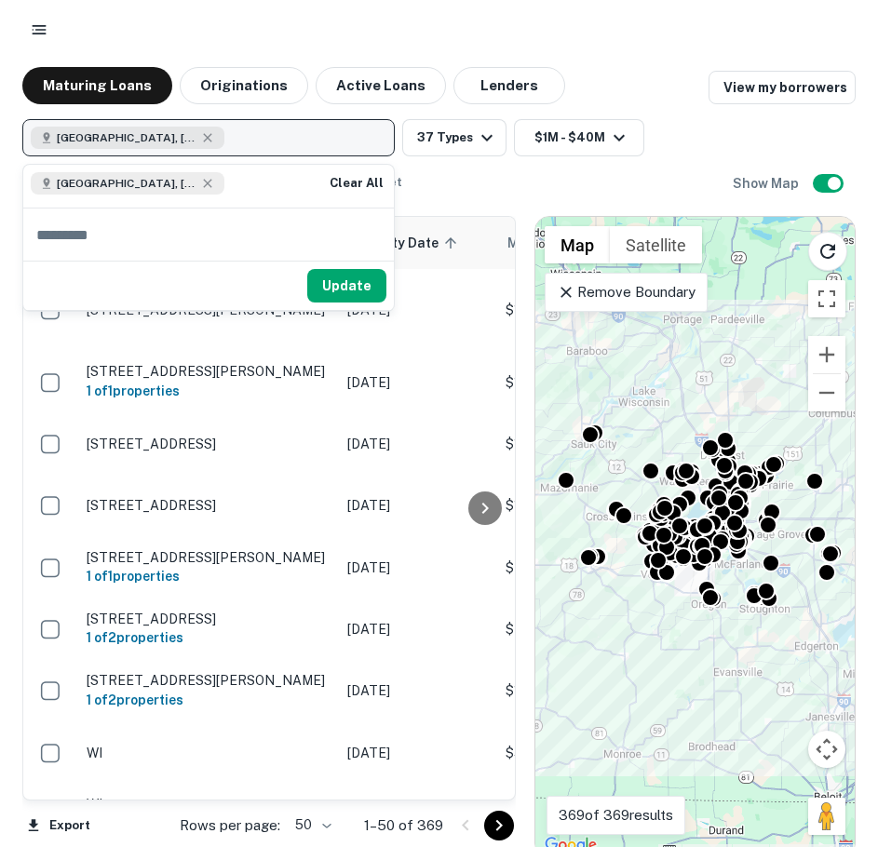
click at [245, 147] on button "Brazos County, TX, USA" at bounding box center [208, 137] width 372 height 37
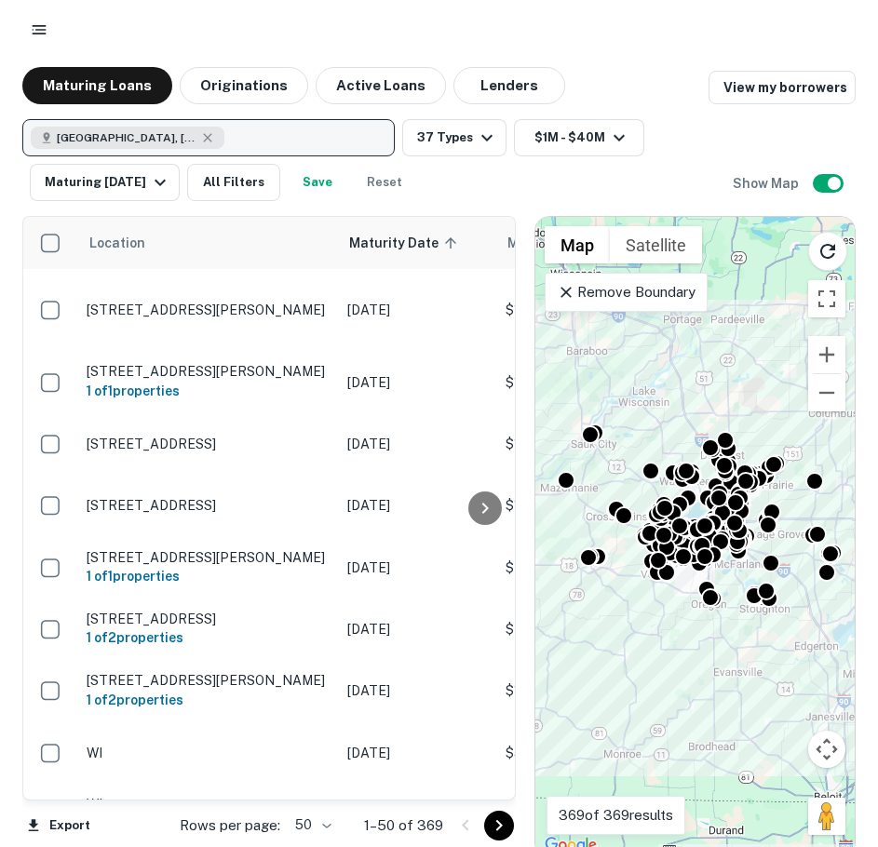
click at [22, 119] on button "Brazos County, TX, USA" at bounding box center [208, 137] width 372 height 37
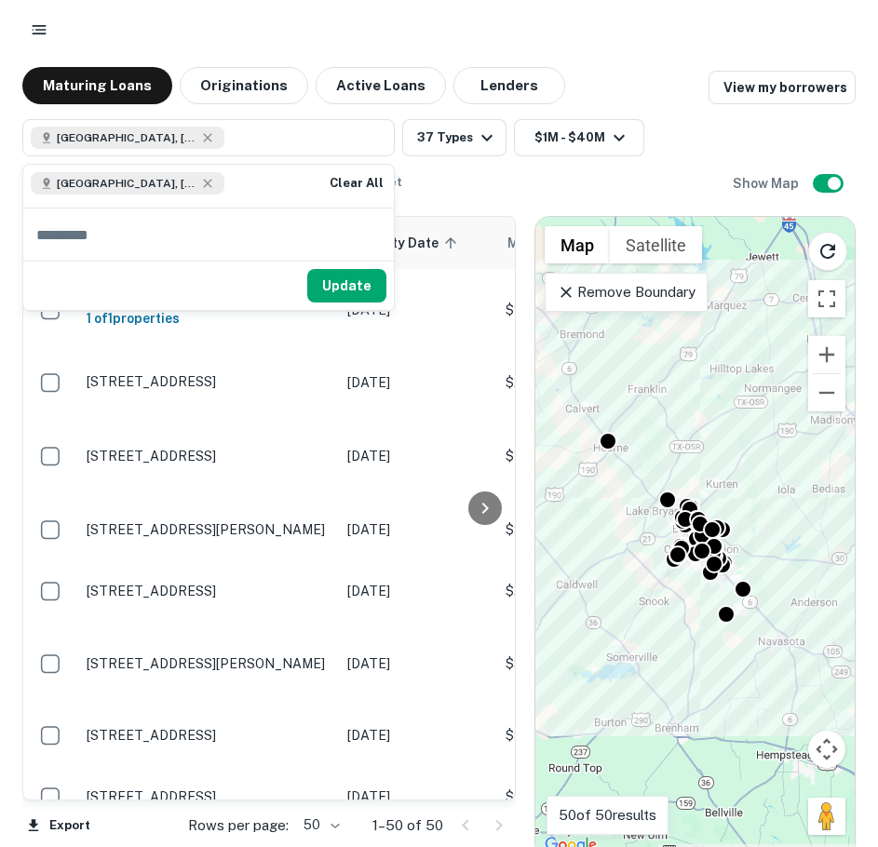
click at [442, 181] on div "Brazos County, TX, USA 37 Types $1M - $40M Maturing In 1 Year All Filters Save …" at bounding box center [377, 160] width 710 height 82
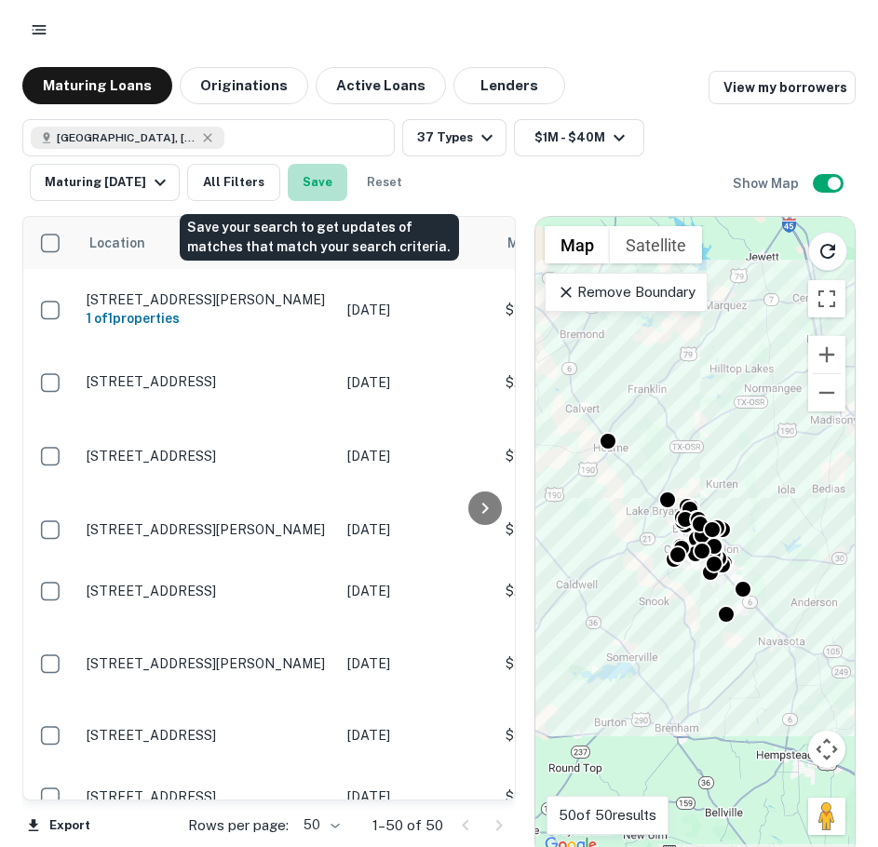
click at [314, 181] on button "Save" at bounding box center [318, 182] width 60 height 37
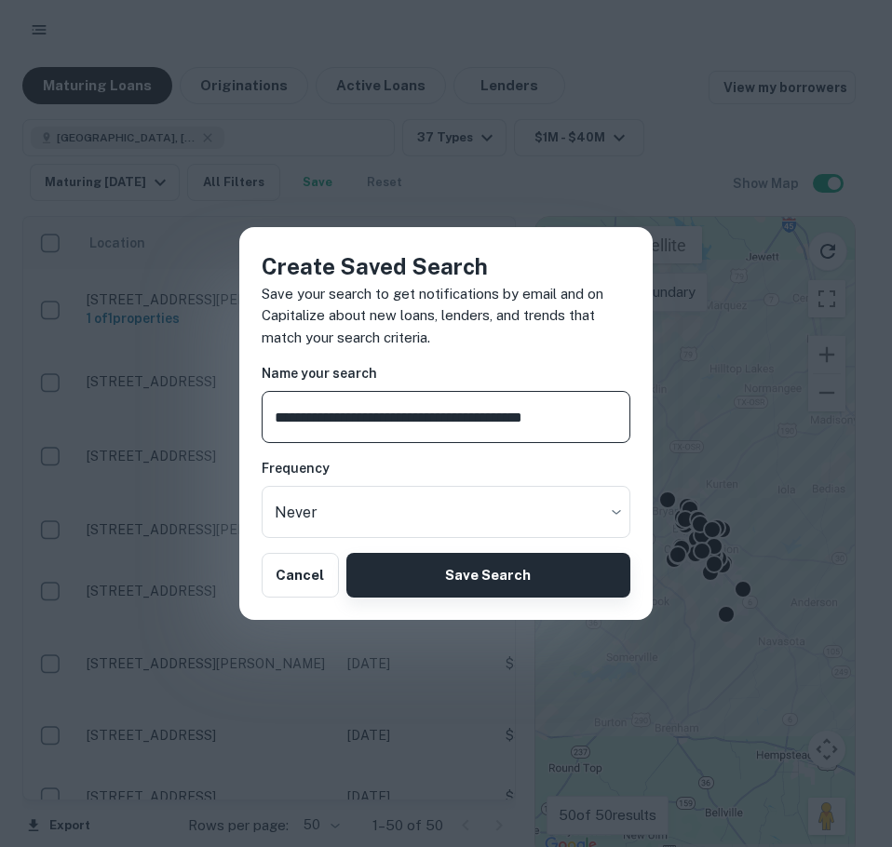
type input "**********"
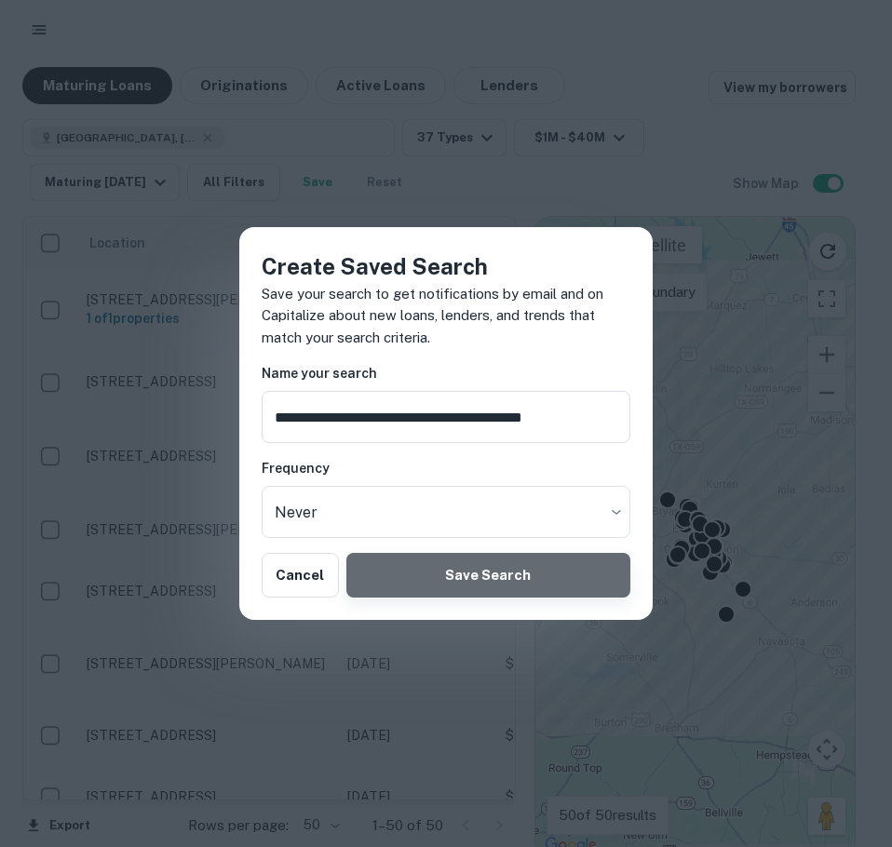
click at [510, 567] on button "Save Search" at bounding box center [488, 575] width 284 height 45
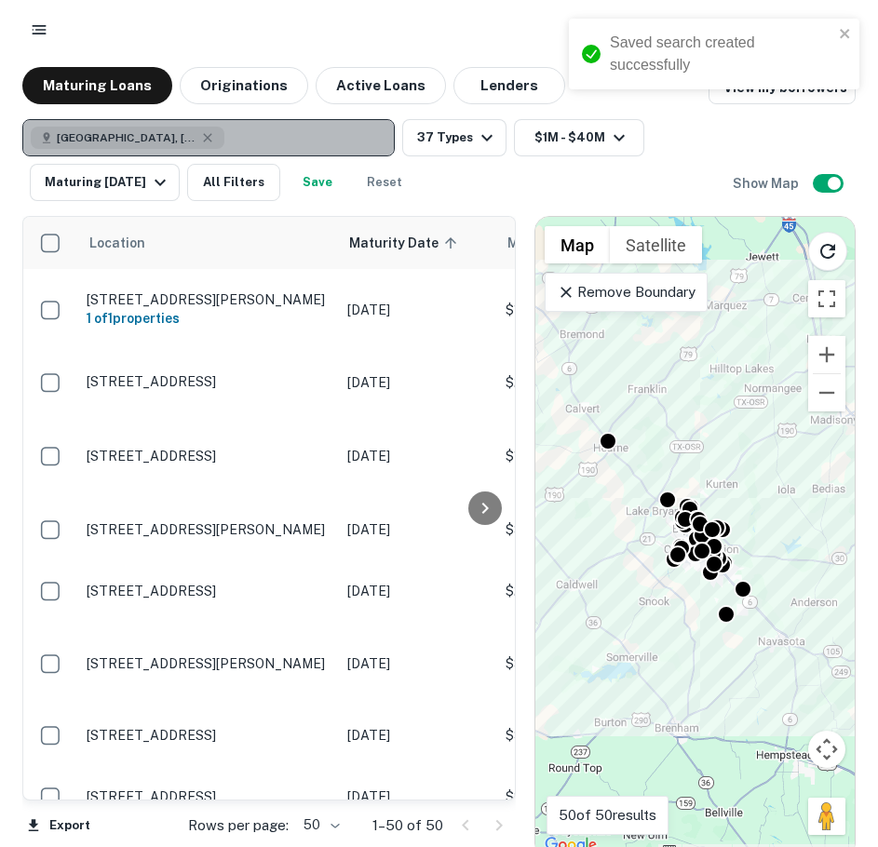
click at [194, 129] on div "Brazos County, TX, USA" at bounding box center [128, 138] width 194 height 22
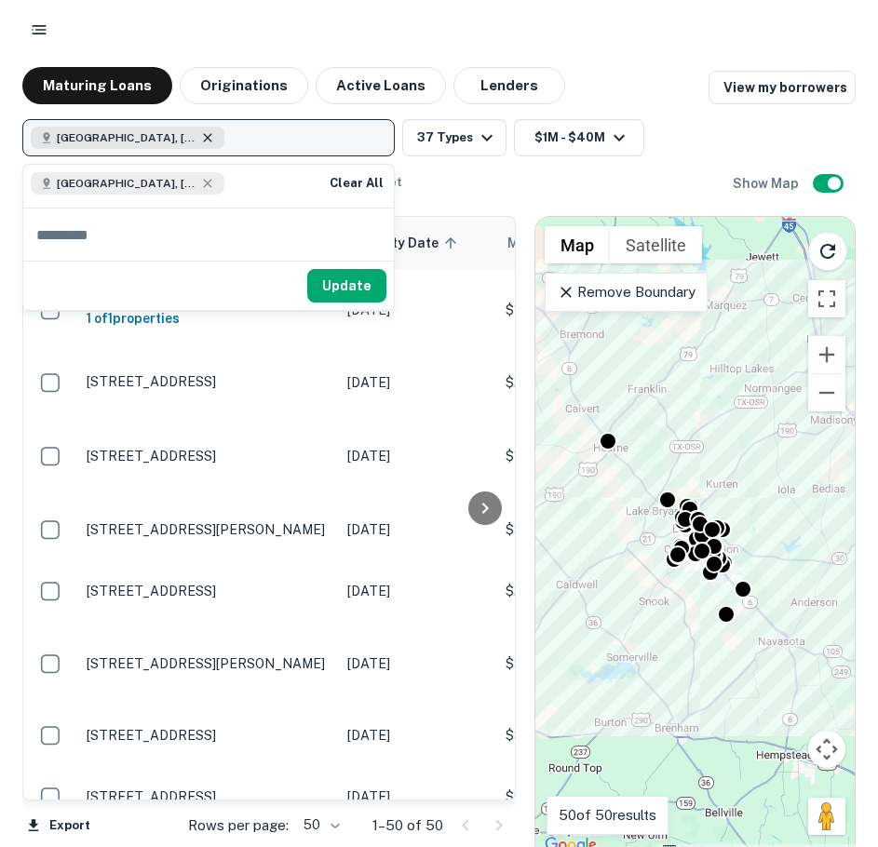
click at [203, 138] on icon "button" at bounding box center [207, 137] width 8 height 8
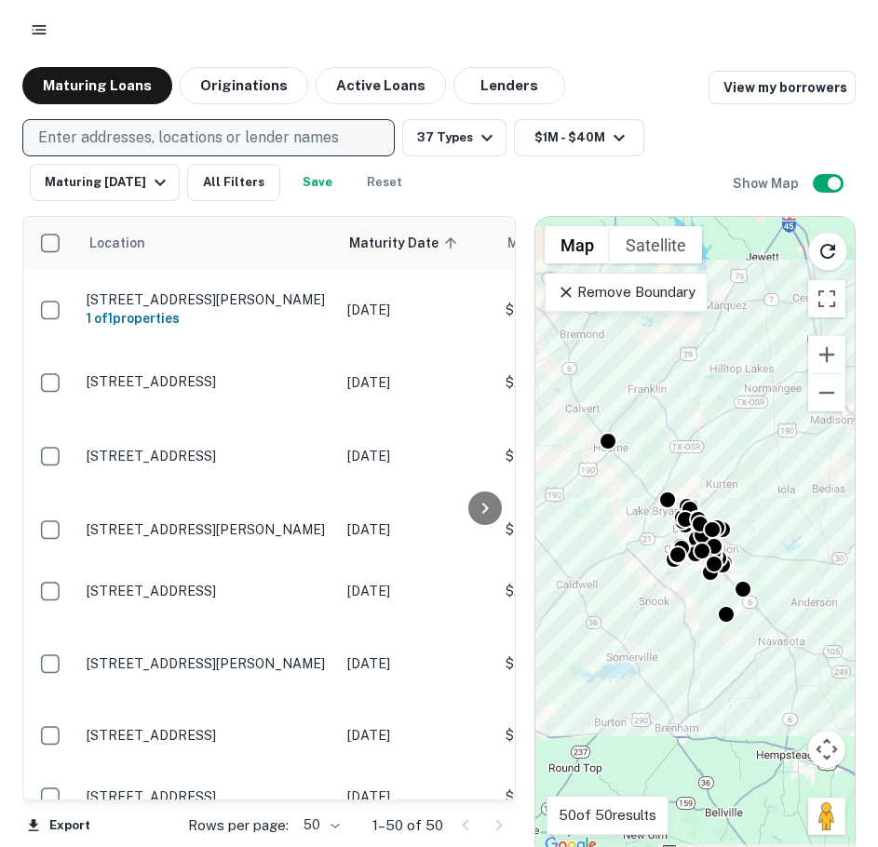
click at [192, 138] on p "Enter addresses, locations or lender names" at bounding box center [188, 138] width 301 height 22
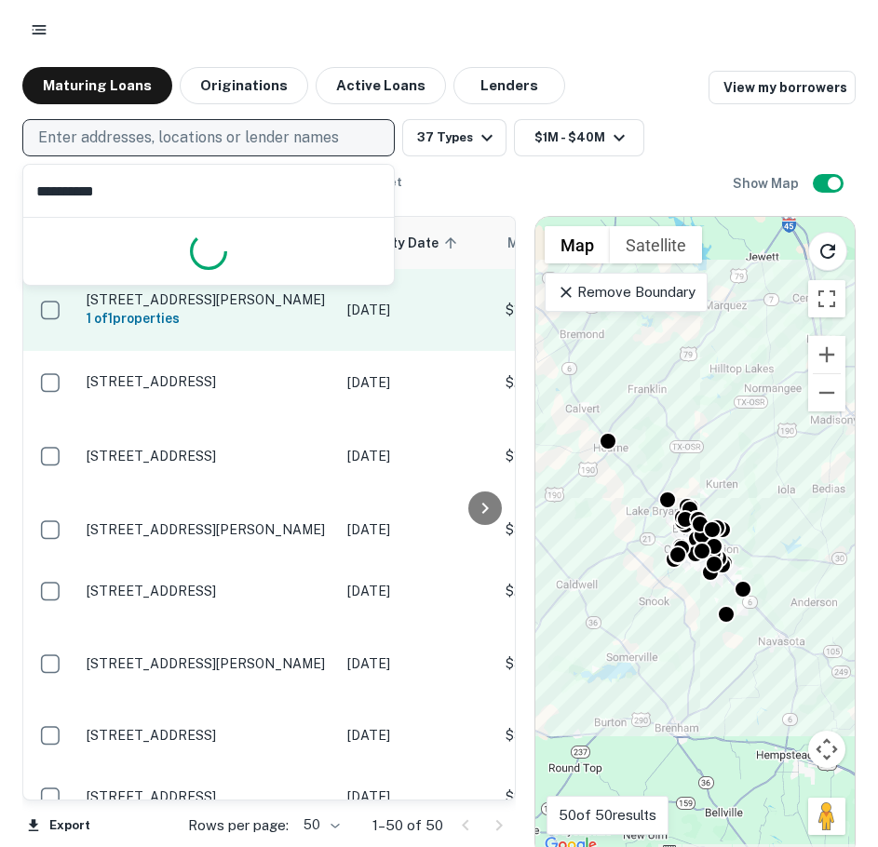
type input "**********"
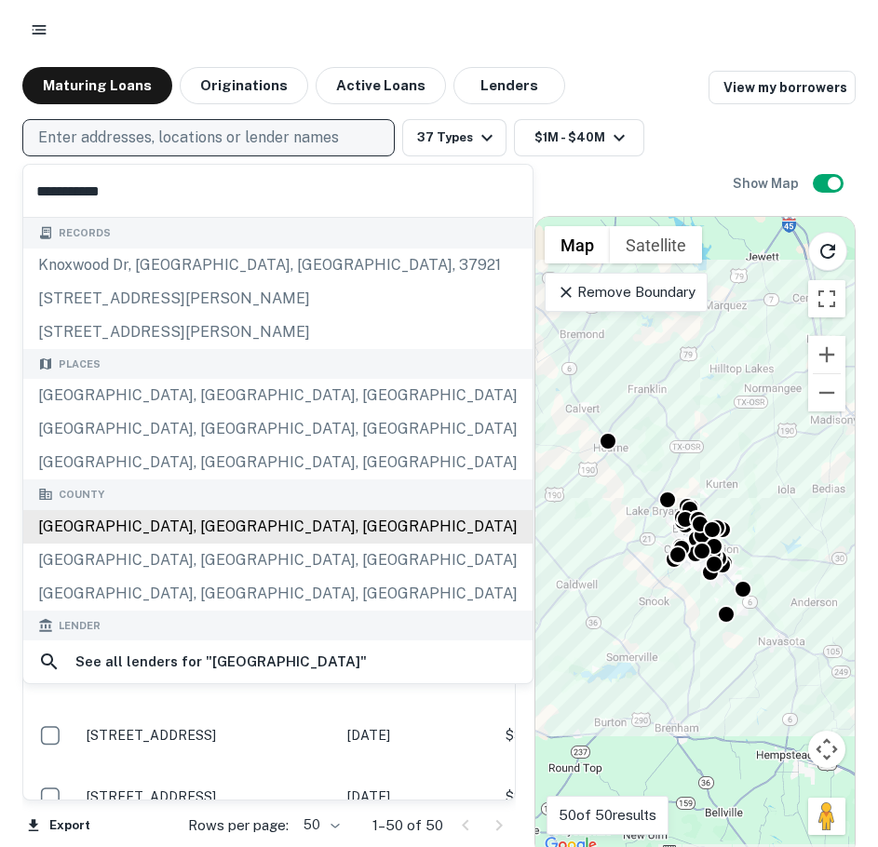
click at [183, 535] on div "County Knox County, TN, USA Knox County, KY, USA Knox County, OH, USA" at bounding box center [277, 544] width 509 height 131
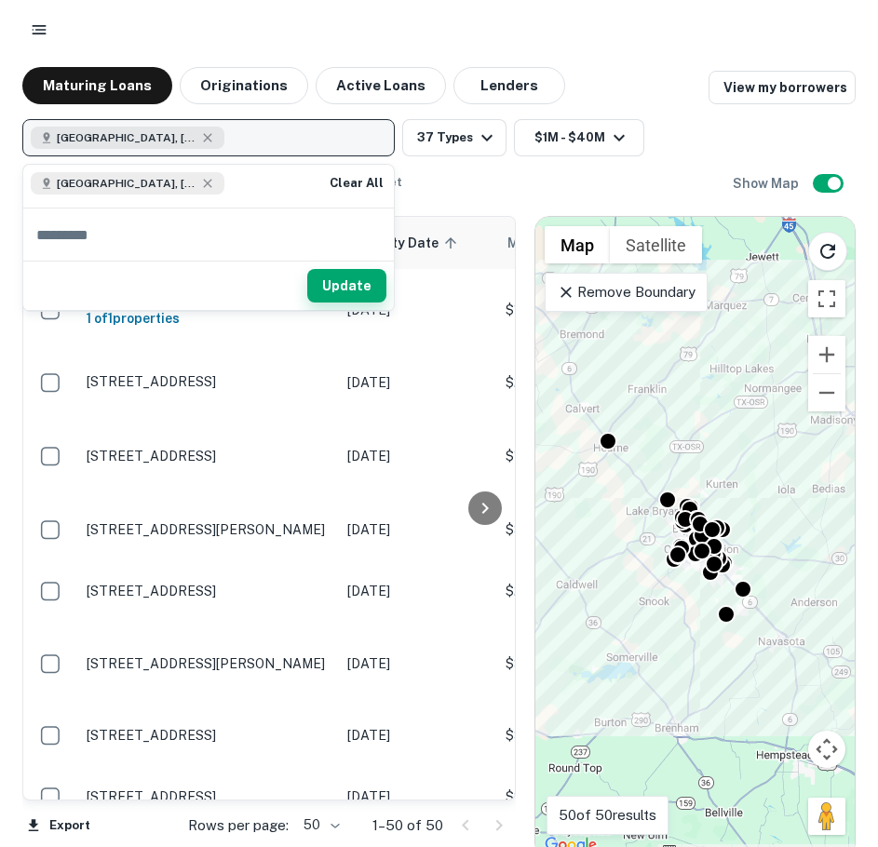
click at [341, 292] on button "Update" at bounding box center [346, 286] width 79 height 34
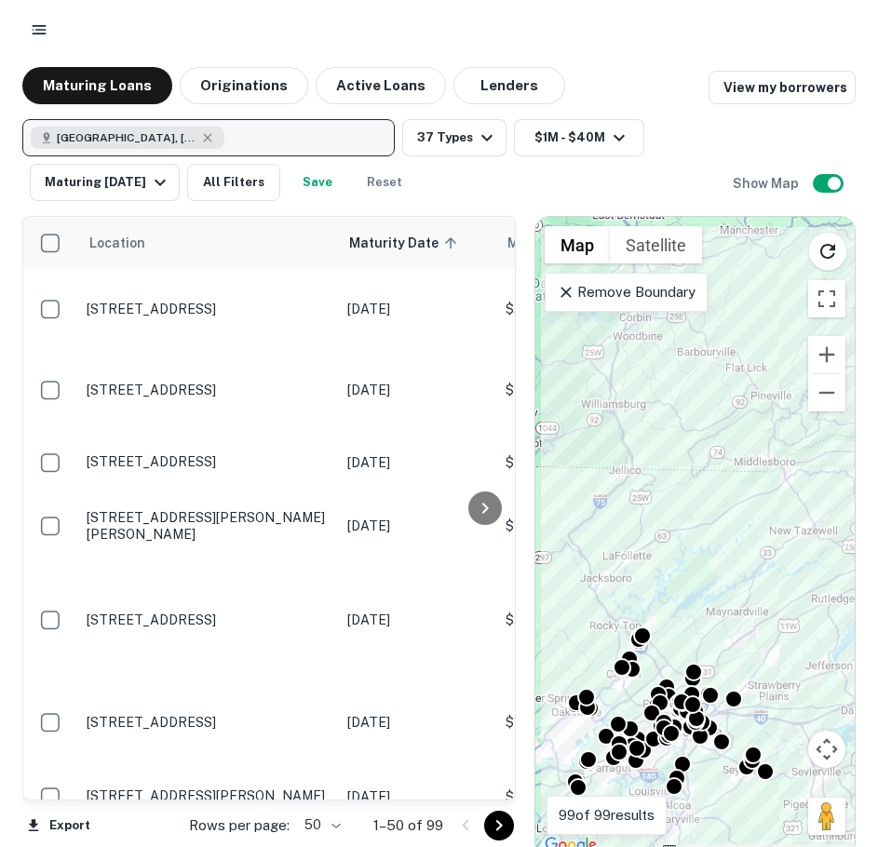
click at [612, 302] on p "Remove Boundary" at bounding box center [626, 292] width 139 height 22
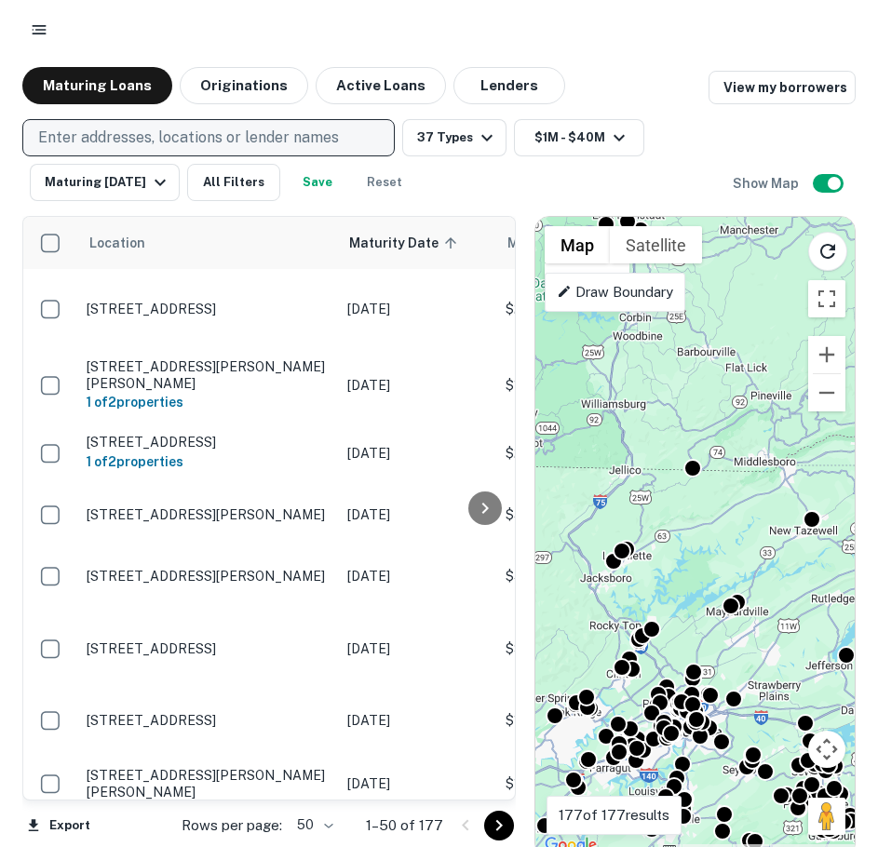
click at [594, 287] on p "Draw Boundary" at bounding box center [615, 292] width 116 height 22
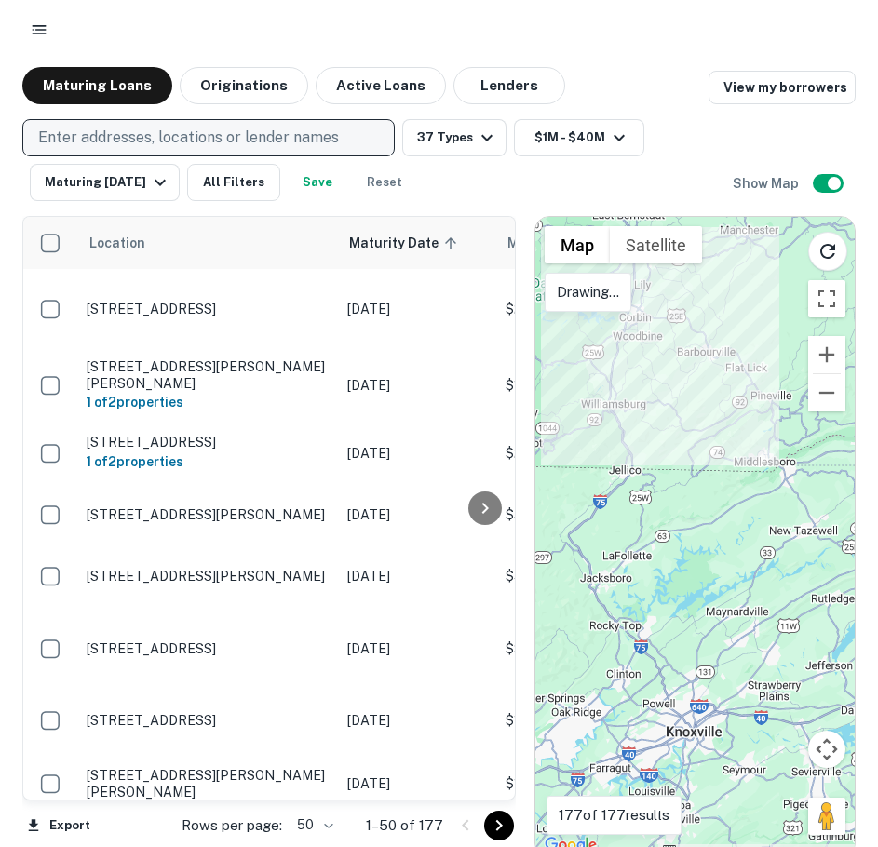
click at [585, 281] on p "Drawing..." at bounding box center [588, 292] width 62 height 22
click at [168, 147] on p "Enter addresses, locations or lender names" at bounding box center [188, 138] width 301 height 22
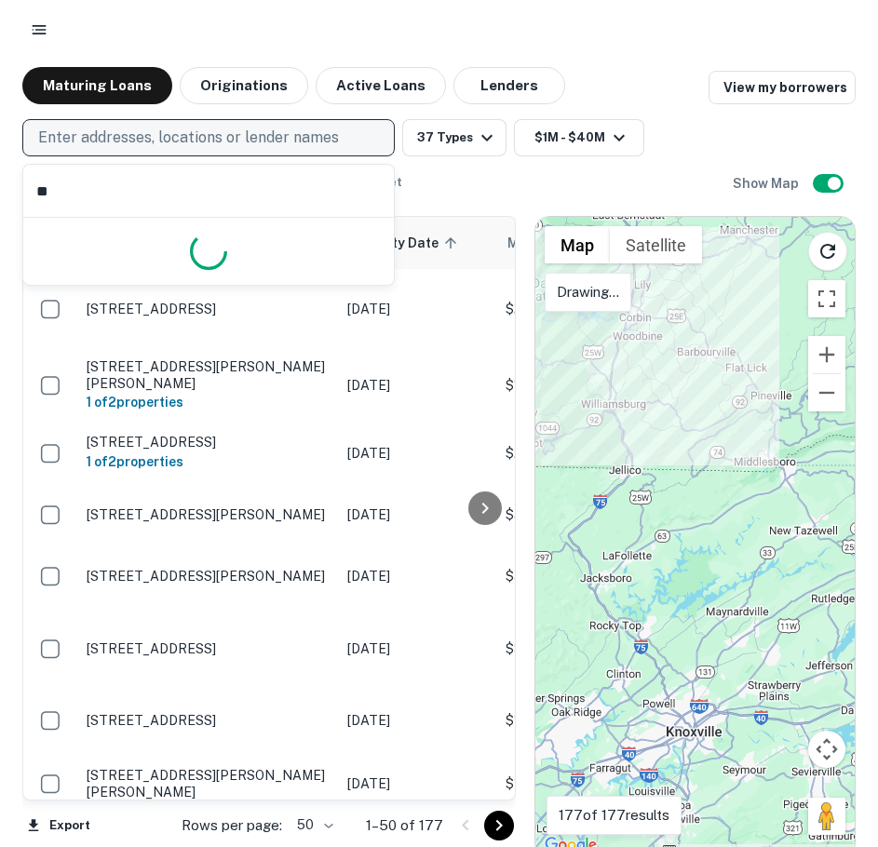
type input "*"
type input "**********"
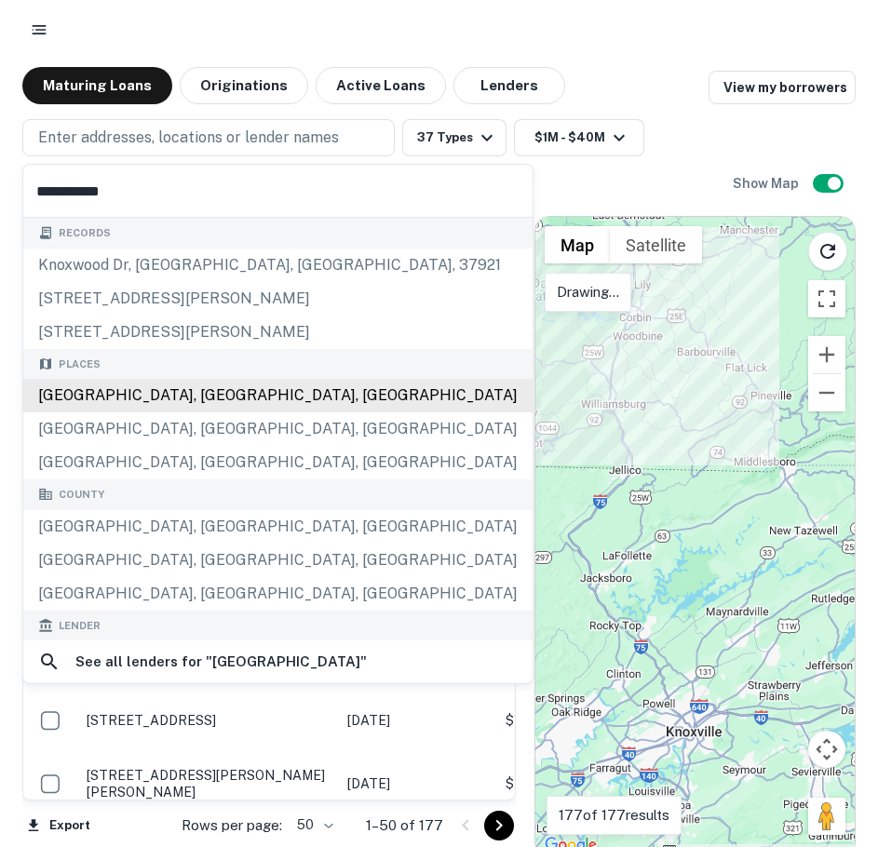
click at [170, 400] on div "Places Knox County, TN, USA Knox County, KY, USA Knox County, OH, USA" at bounding box center [277, 414] width 509 height 131
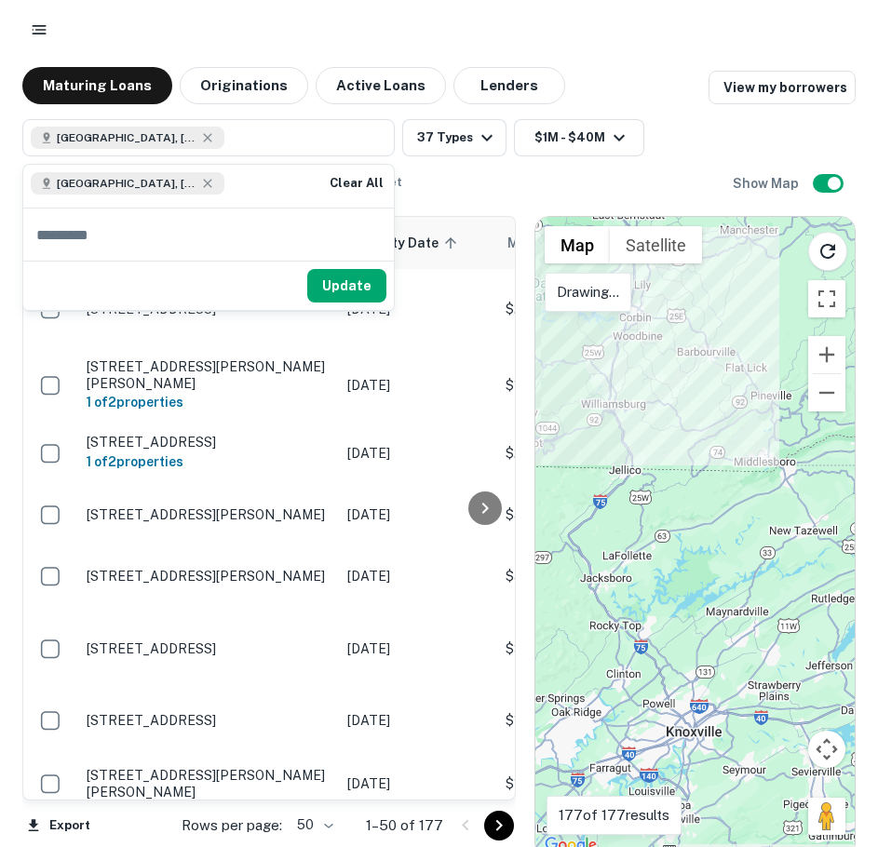
click at [348, 304] on div "Update" at bounding box center [208, 285] width 370 height 49
click at [351, 298] on button "Update" at bounding box center [346, 286] width 79 height 34
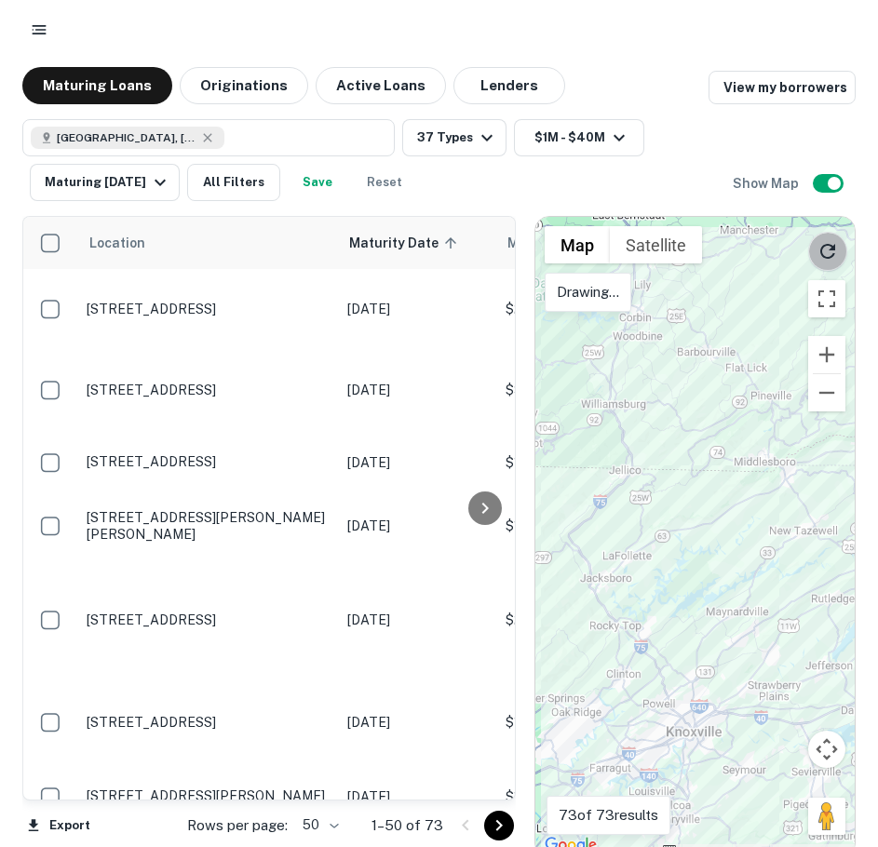
click at [828, 246] on icon "Reload search area" at bounding box center [827, 251] width 15 height 15
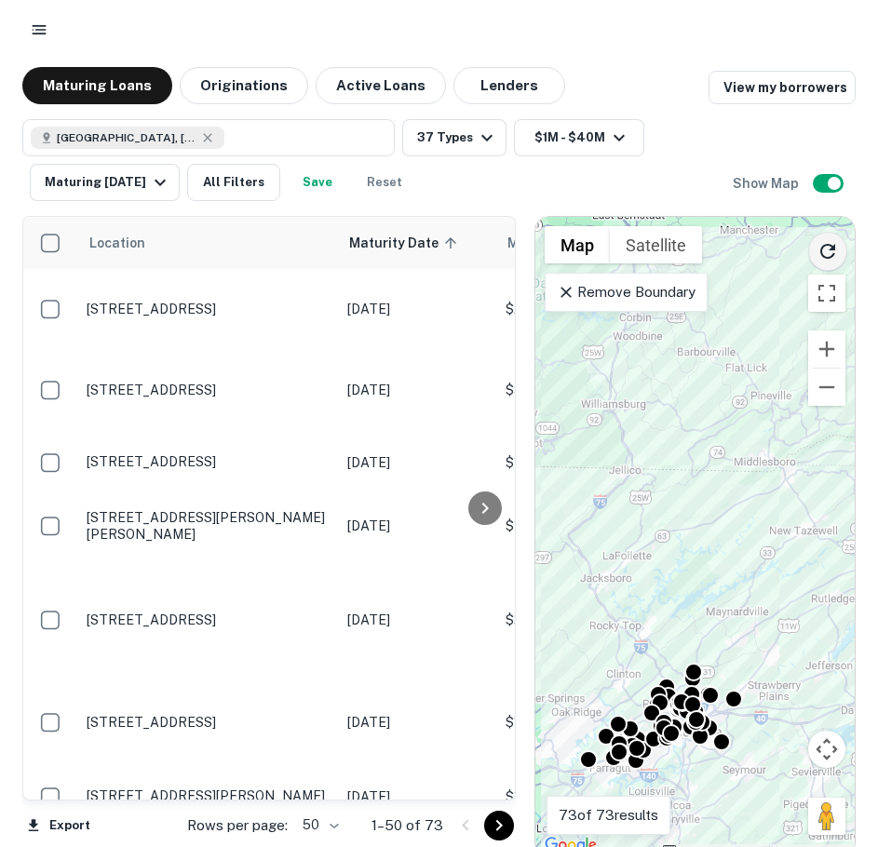
click at [833, 258] on icon "Reload search area" at bounding box center [827, 251] width 22 height 22
click at [840, 247] on button "Reload search area" at bounding box center [827, 251] width 39 height 39
click at [637, 388] on div "To activate drag with keyboard, press Alt + Enter. Once in keyboard drag state,…" at bounding box center [694, 537] width 319 height 640
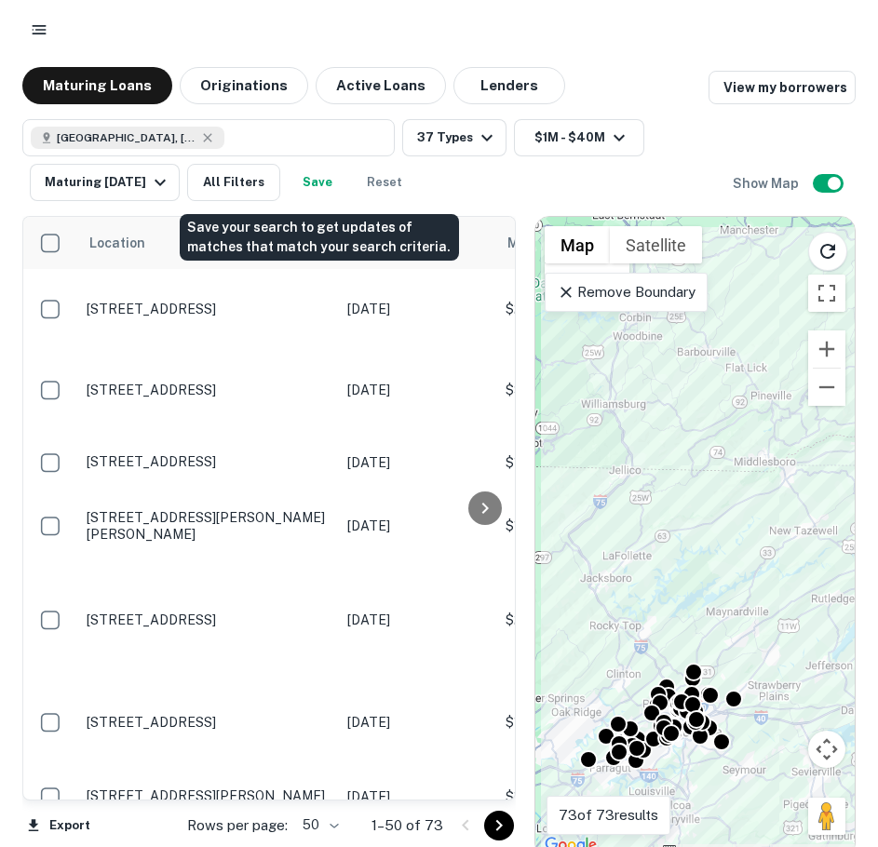
click at [328, 164] on button "Save" at bounding box center [318, 182] width 60 height 37
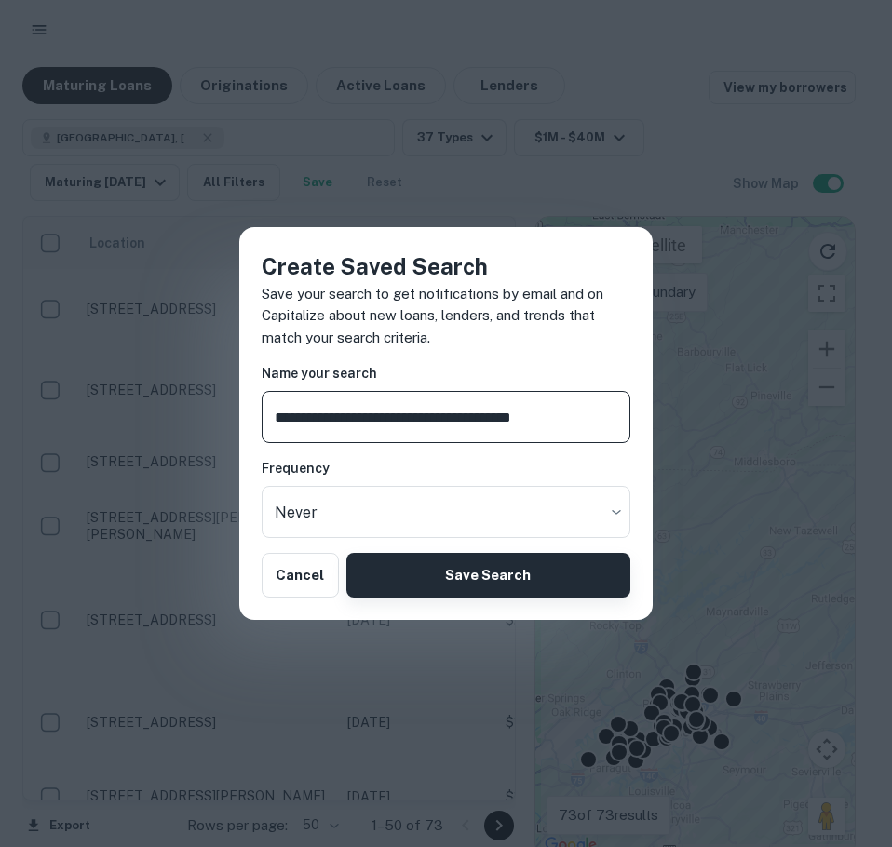
type input "**********"
click at [502, 590] on button "Save Search" at bounding box center [488, 575] width 284 height 45
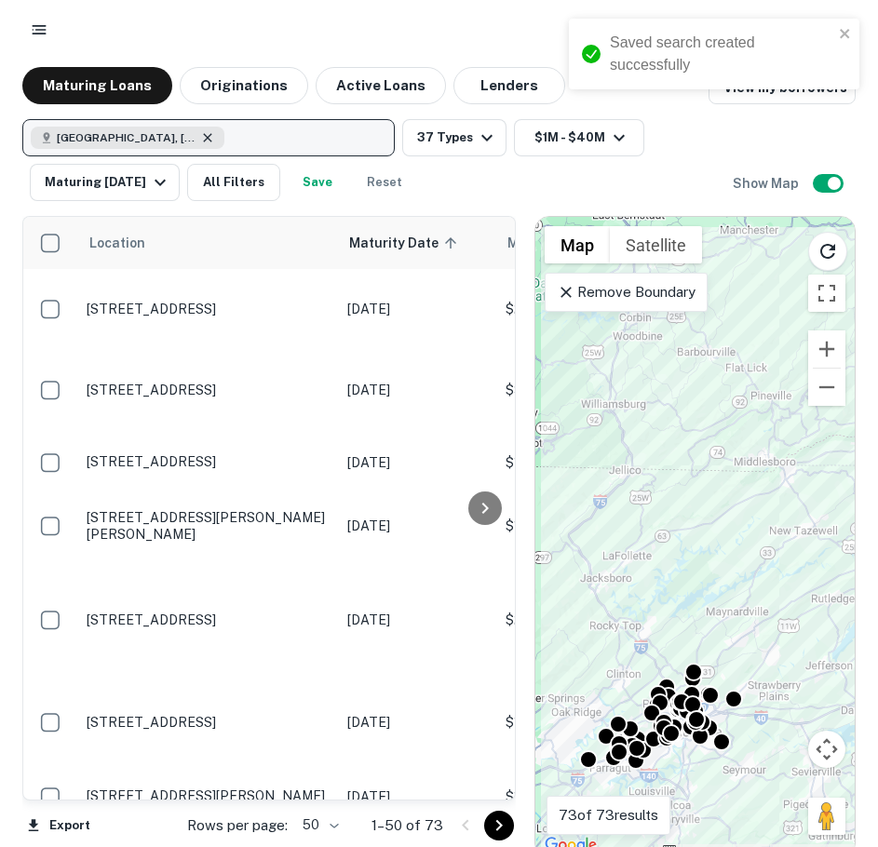
click at [200, 133] on icon "button" at bounding box center [207, 137] width 15 height 15
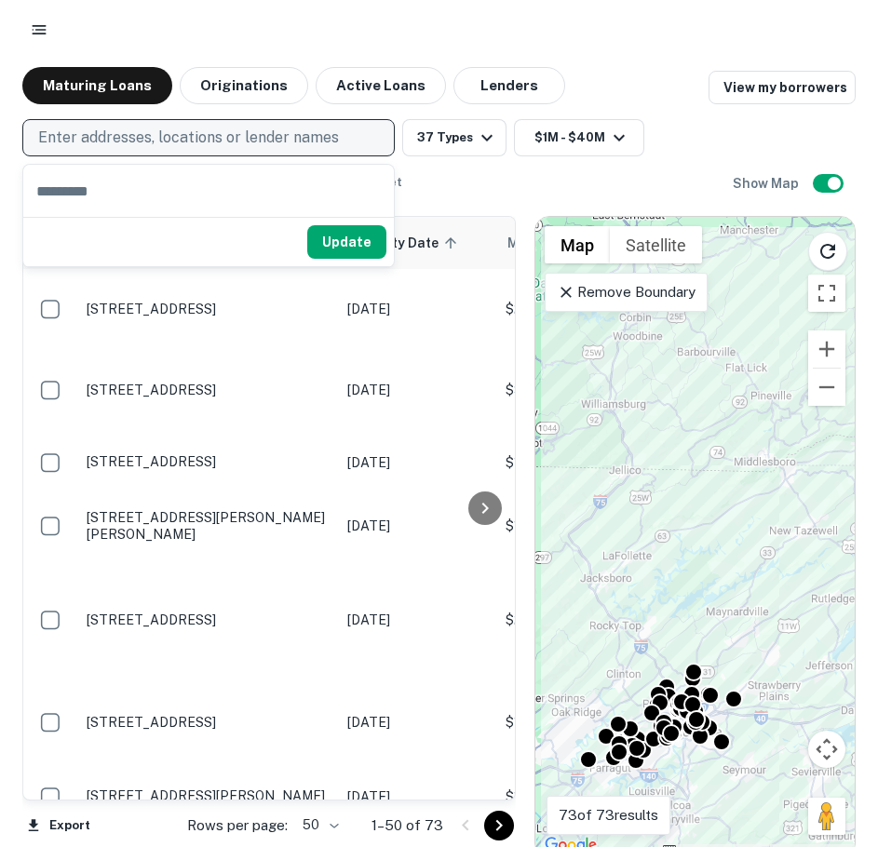
click at [155, 41] on div at bounding box center [438, 30] width 833 height 34
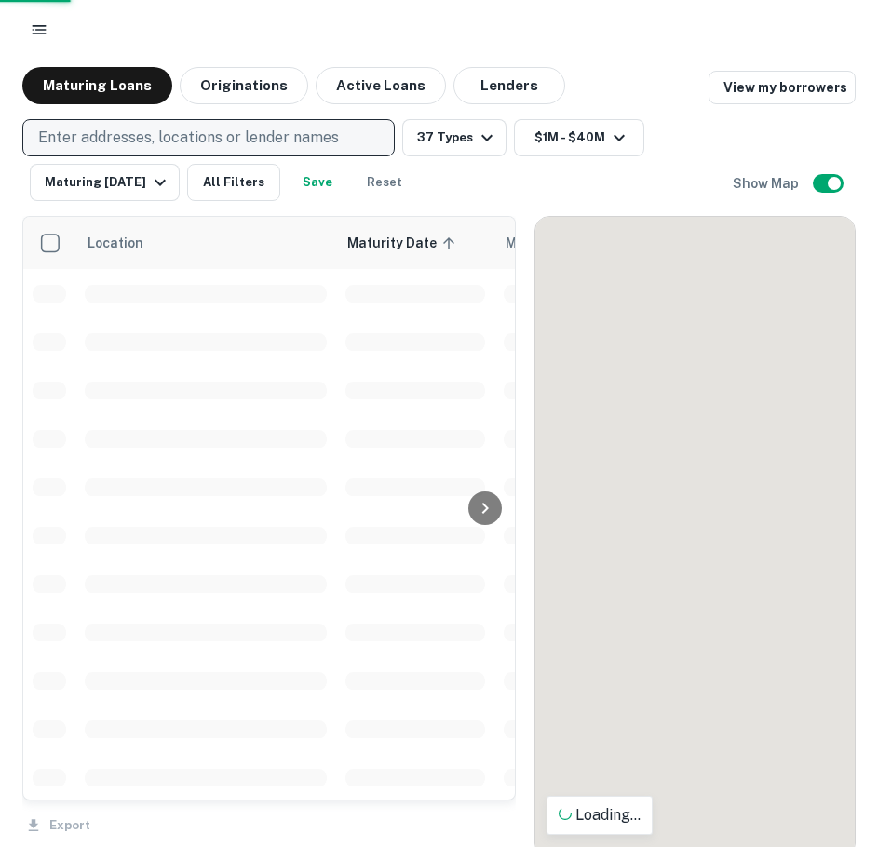
click at [50, 48] on div at bounding box center [439, 30] width 878 height 60
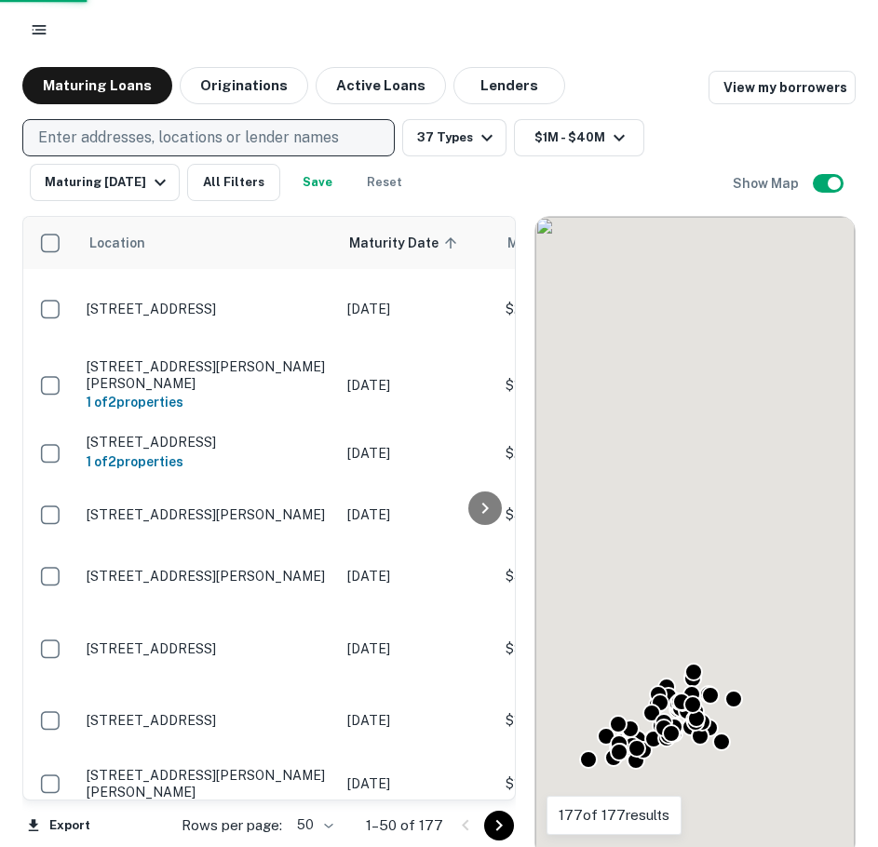
click at [45, 38] on icon "button" at bounding box center [39, 29] width 19 height 19
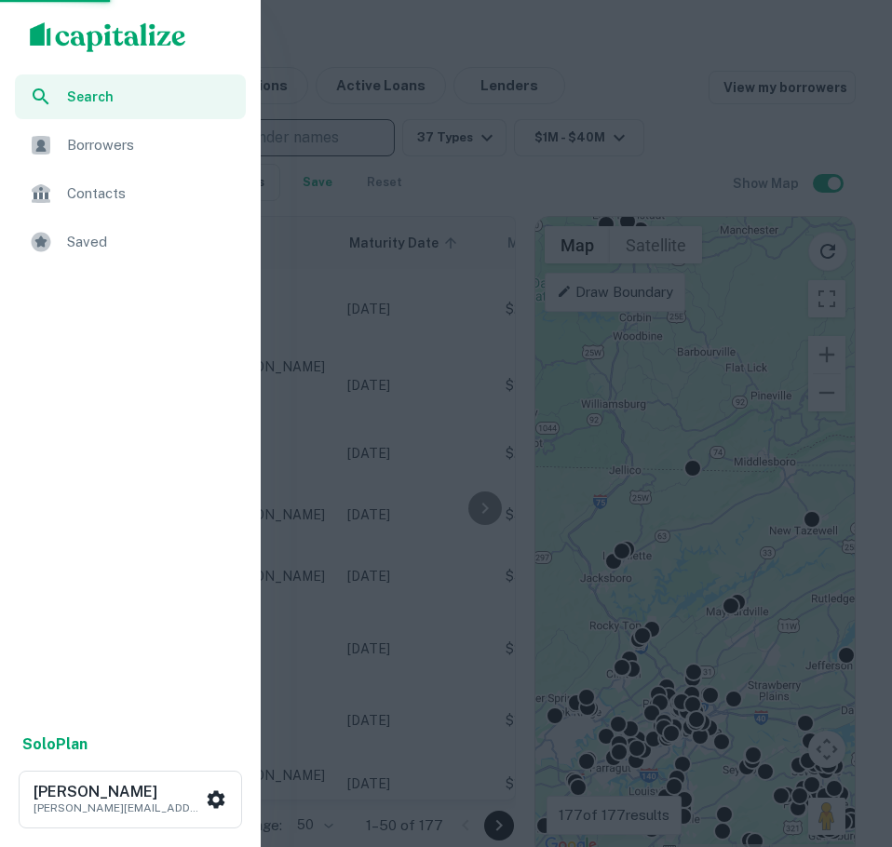
click at [60, 237] on div "Saved" at bounding box center [130, 242] width 231 height 45
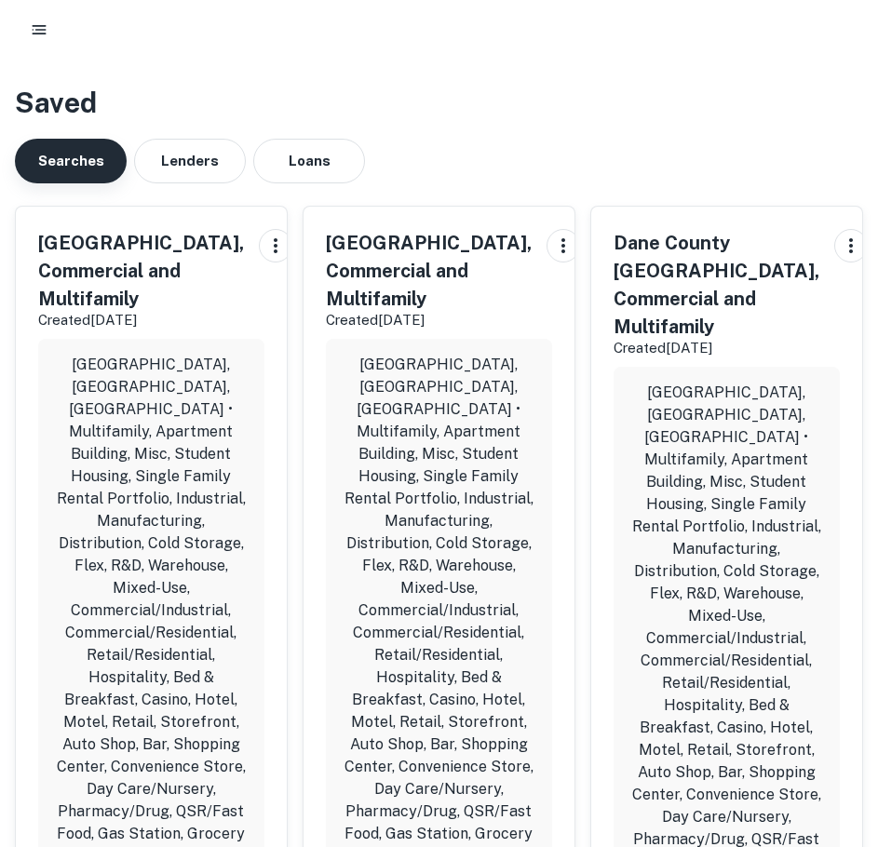
click at [105, 168] on button "Searches" at bounding box center [71, 161] width 112 height 45
click at [35, 21] on icon "button" at bounding box center [39, 29] width 19 height 19
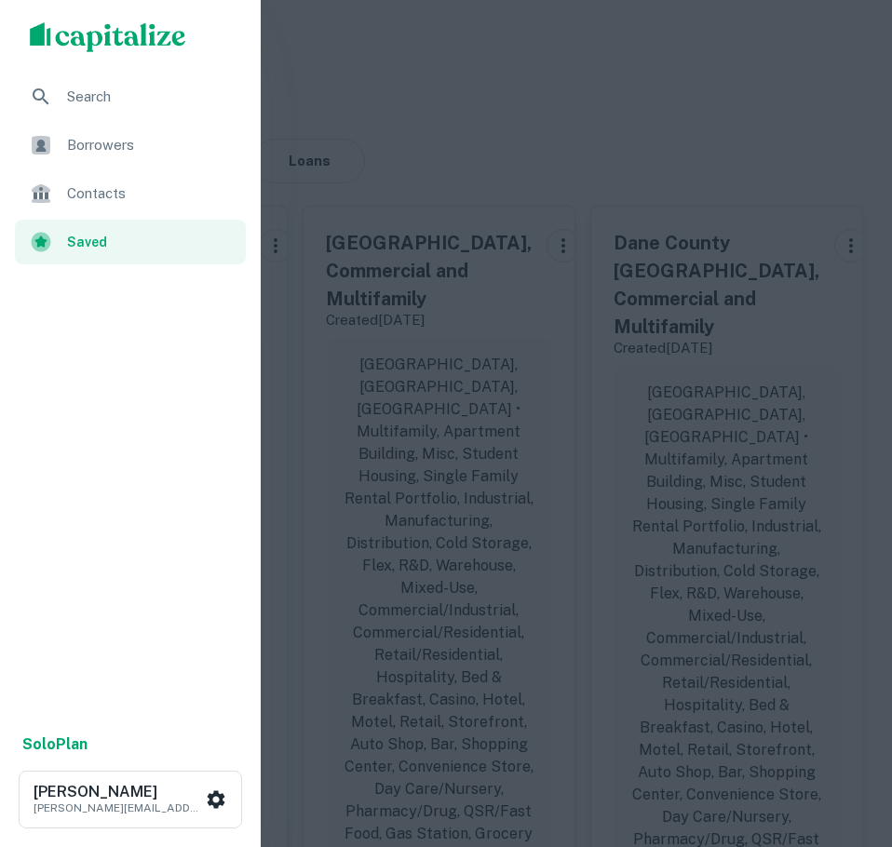
click at [45, 100] on icon "scrollable content" at bounding box center [41, 96] width 16 height 16
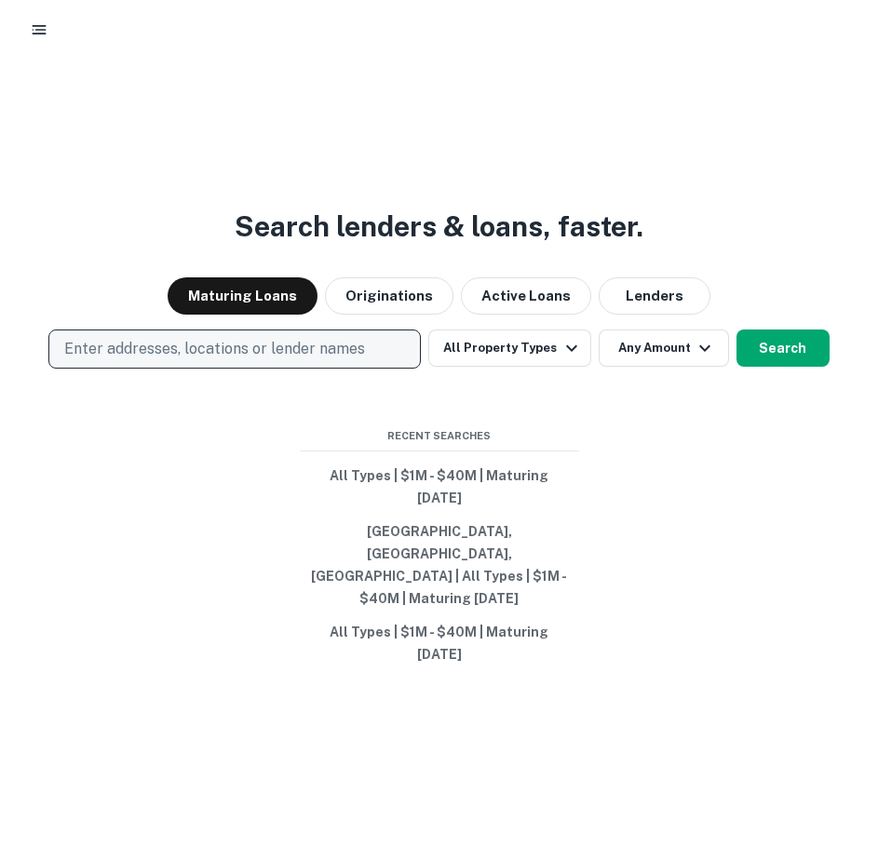
click at [193, 360] on p "Enter addresses, locations or lender names" at bounding box center [214, 349] width 301 height 22
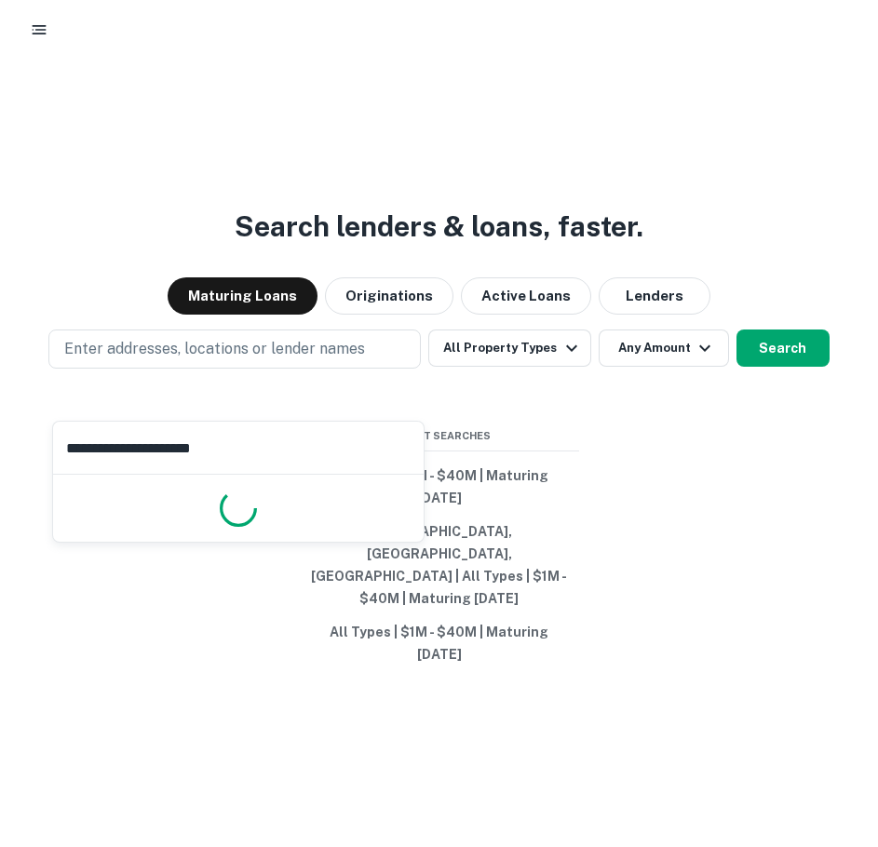
type input "**********"
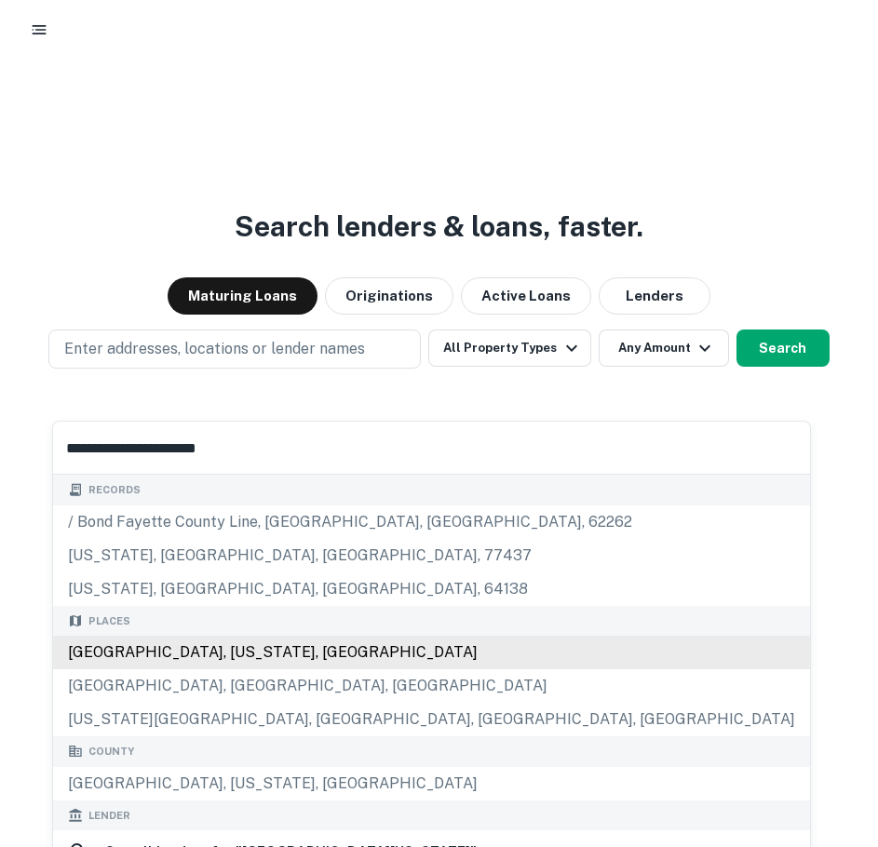
click at [201, 665] on div "Places [GEOGRAPHIC_DATA], [US_STATE], [GEOGRAPHIC_DATA] [GEOGRAPHIC_DATA], [GEO…" at bounding box center [431, 671] width 757 height 131
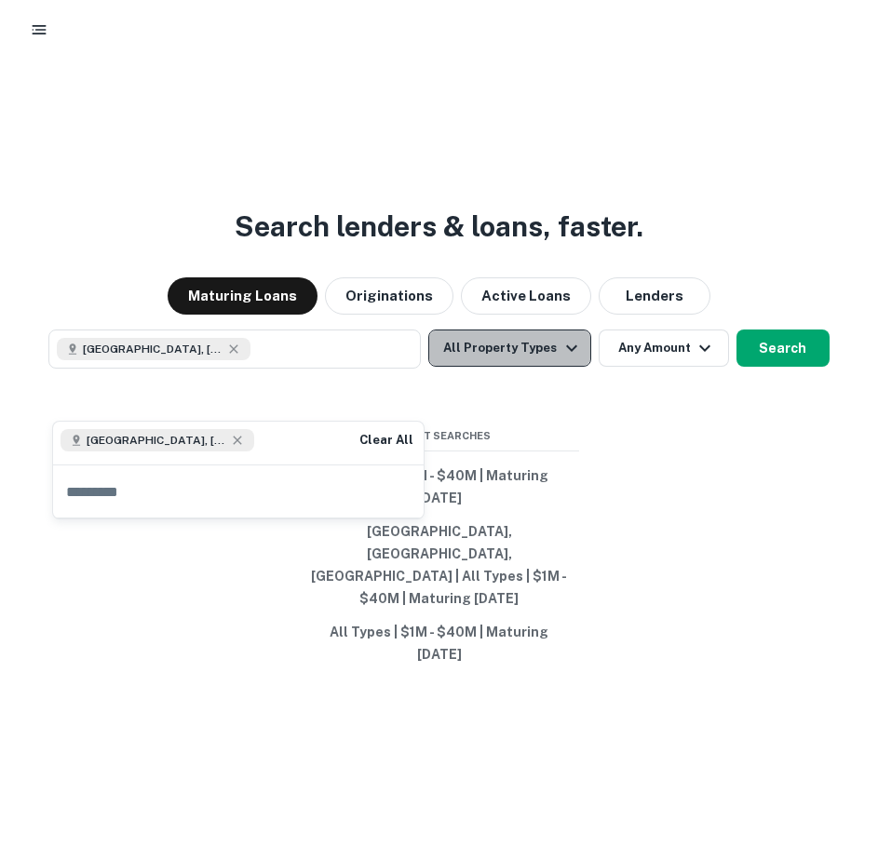
click at [560, 359] on icon "button" at bounding box center [571, 348] width 22 height 22
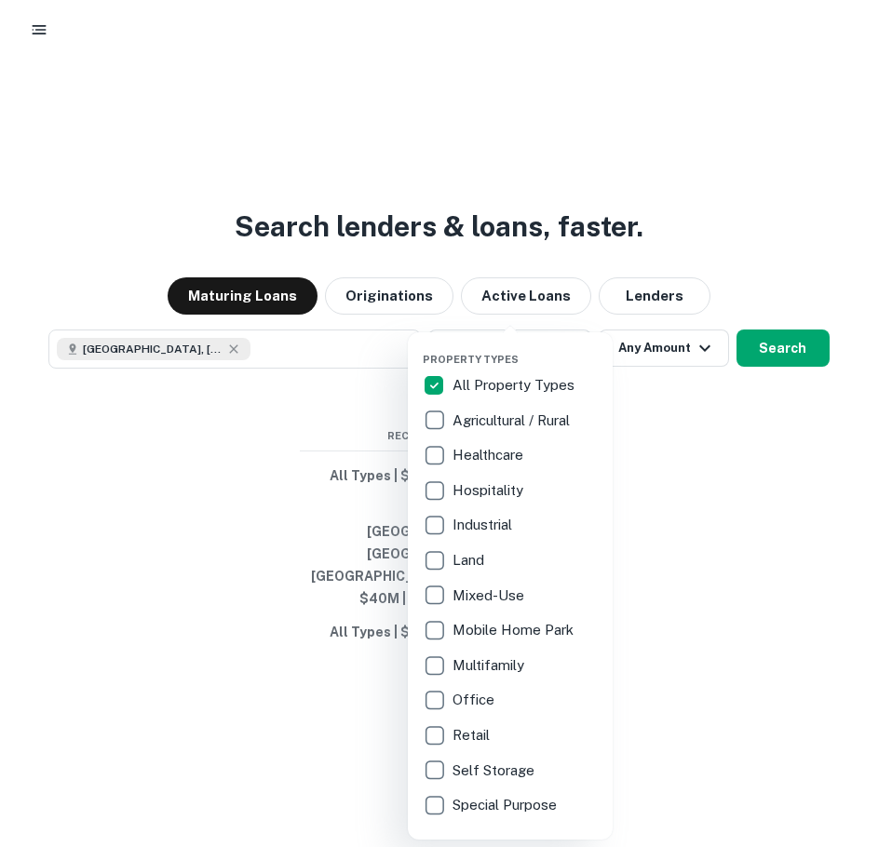
click at [521, 384] on p "All Property Types" at bounding box center [515, 385] width 126 height 22
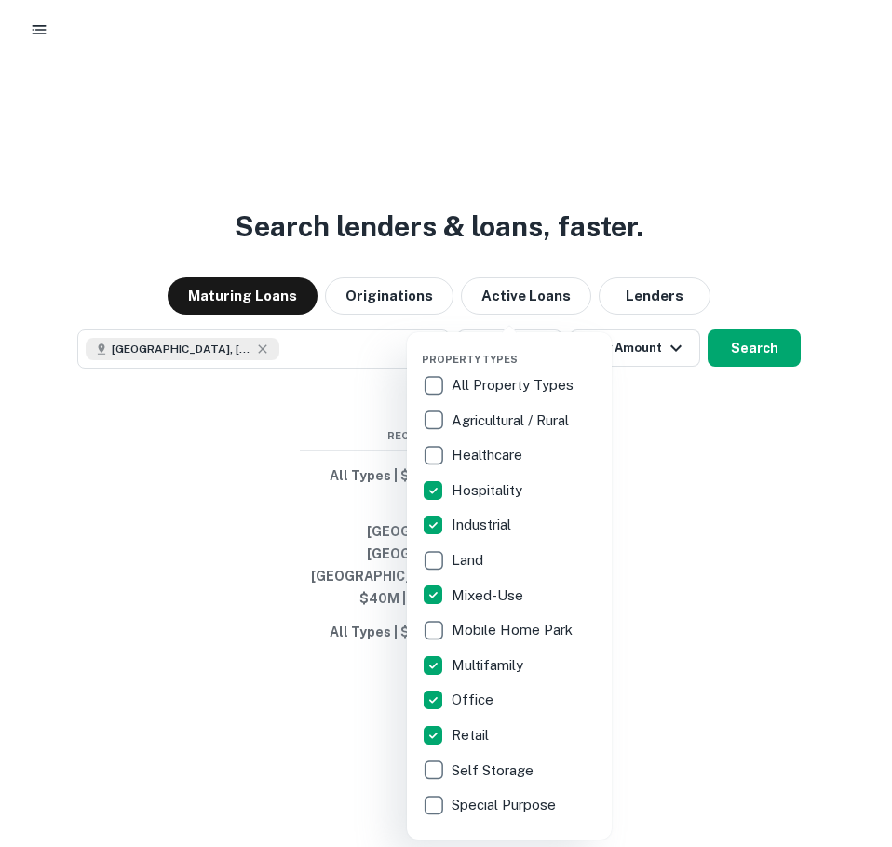
click at [724, 392] on div at bounding box center [446, 423] width 892 height 847
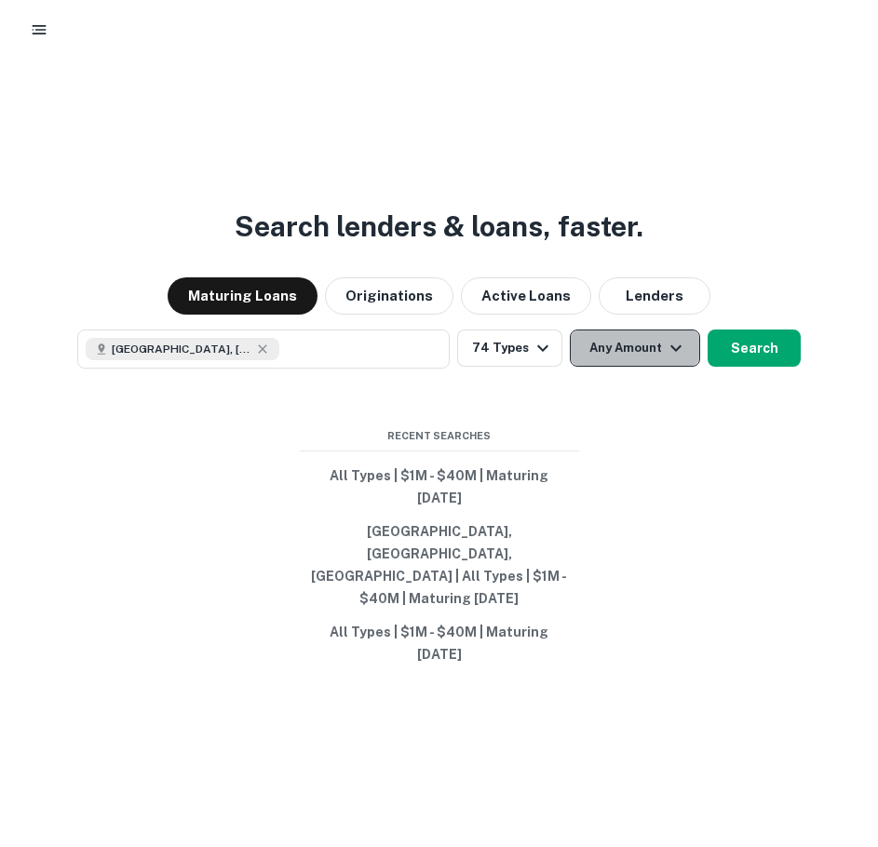
click at [665, 359] on icon "button" at bounding box center [676, 348] width 22 height 22
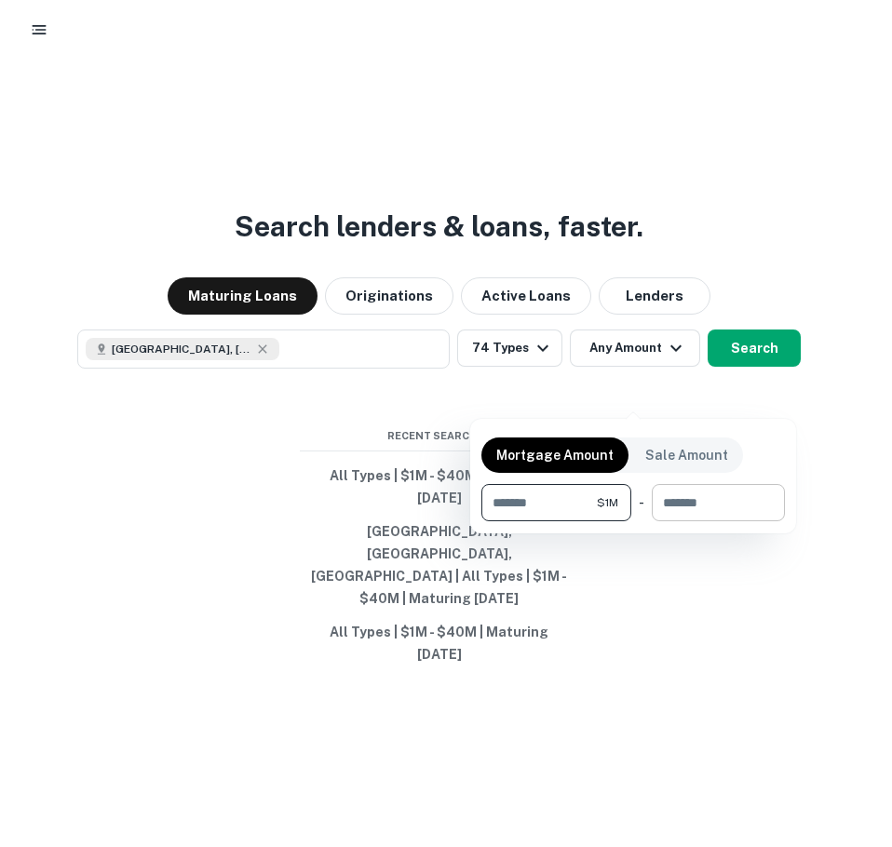
type input "*******"
click at [705, 490] on input "number" at bounding box center [711, 502] width 120 height 37
type input "********"
click at [594, 598] on div at bounding box center [446, 423] width 892 height 847
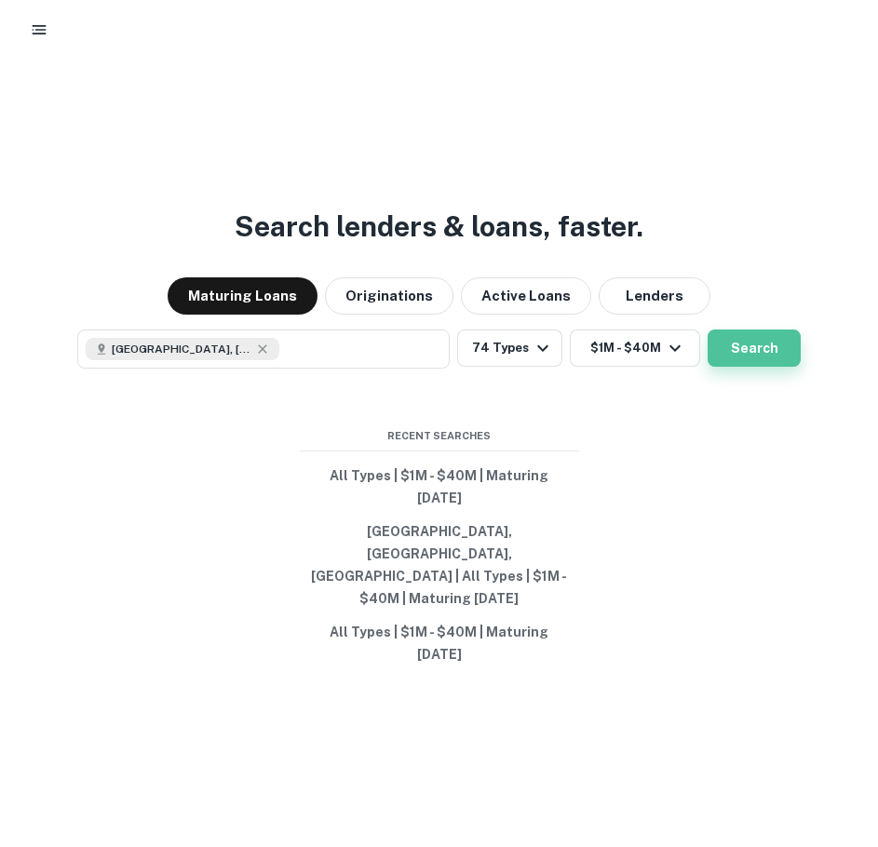
click at [744, 367] on button "Search" at bounding box center [753, 347] width 93 height 37
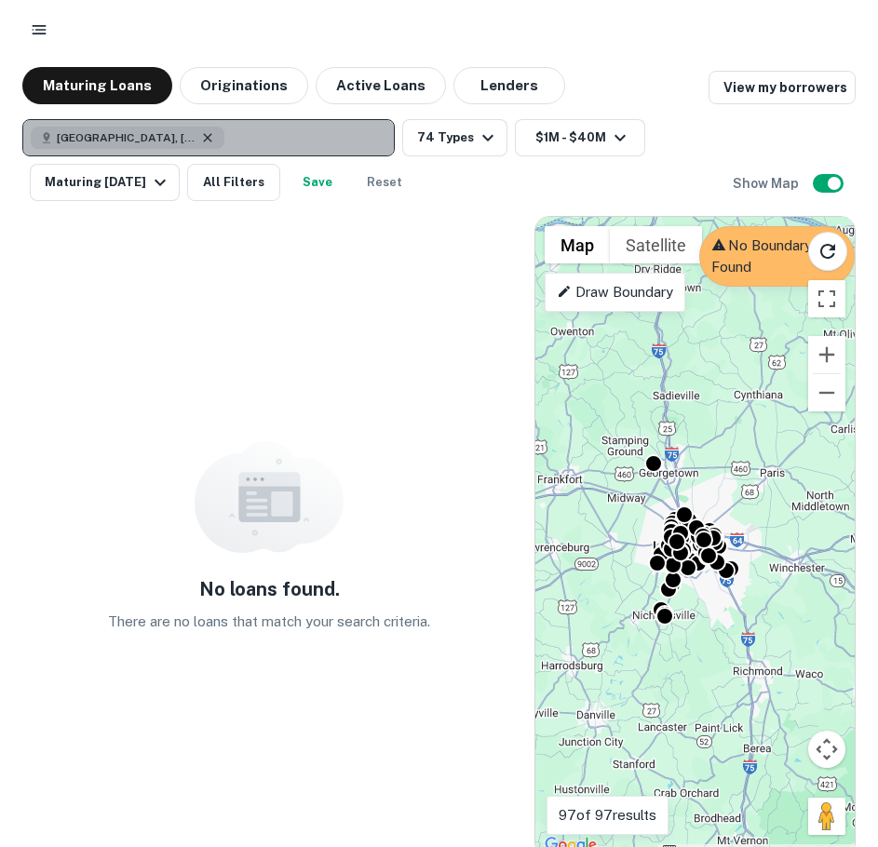
click at [206, 133] on icon "button" at bounding box center [207, 137] width 15 height 15
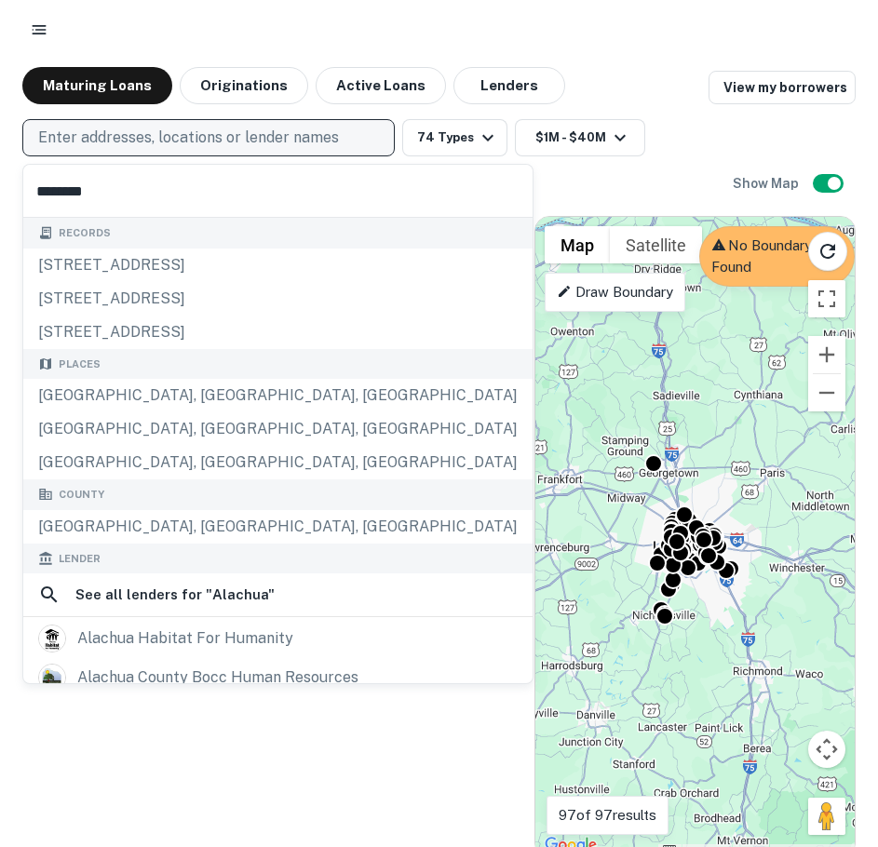
type input "*********"
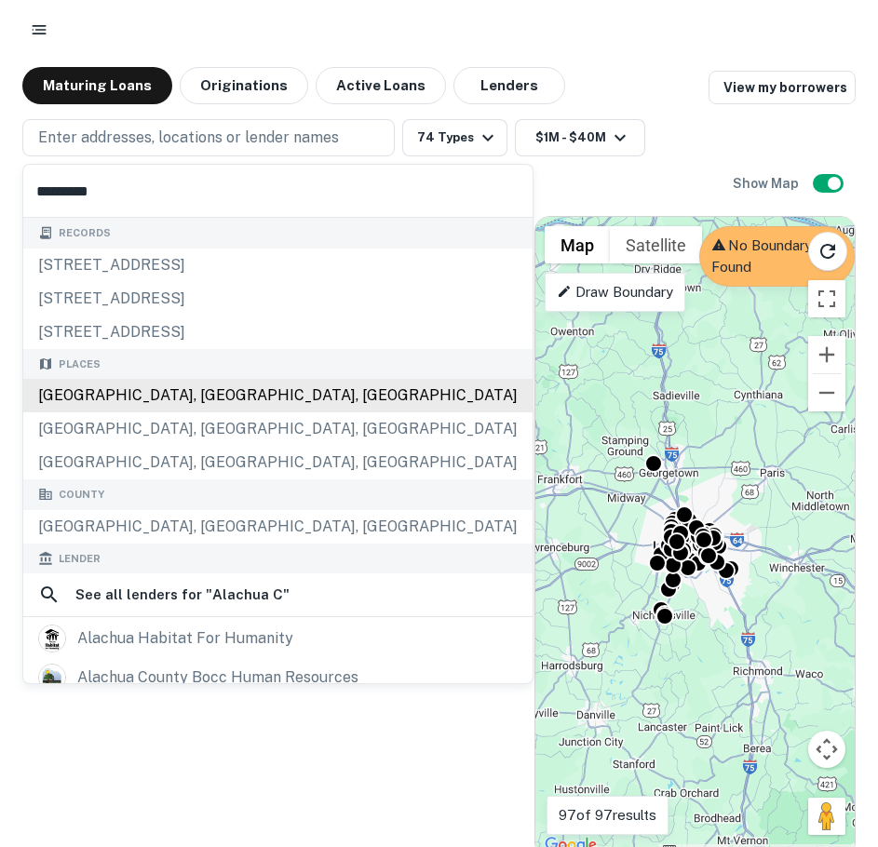
click at [200, 383] on div "Alachua County, FL, USA" at bounding box center [277, 396] width 509 height 34
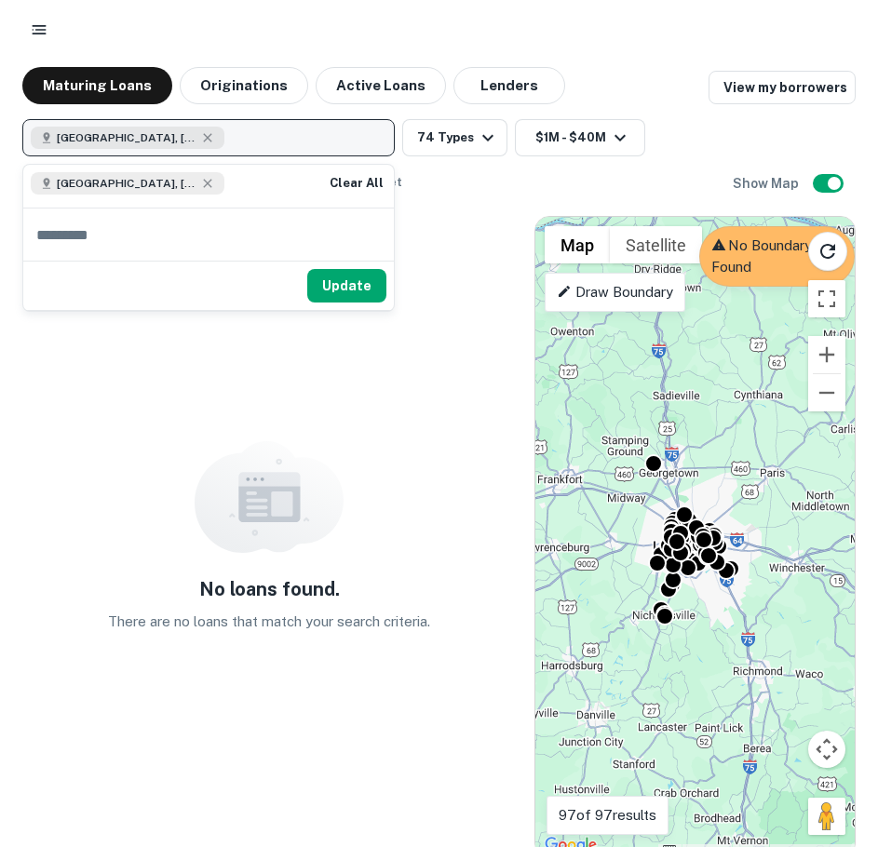
click at [247, 128] on button "Alachua County, FL, USA" at bounding box center [208, 137] width 372 height 37
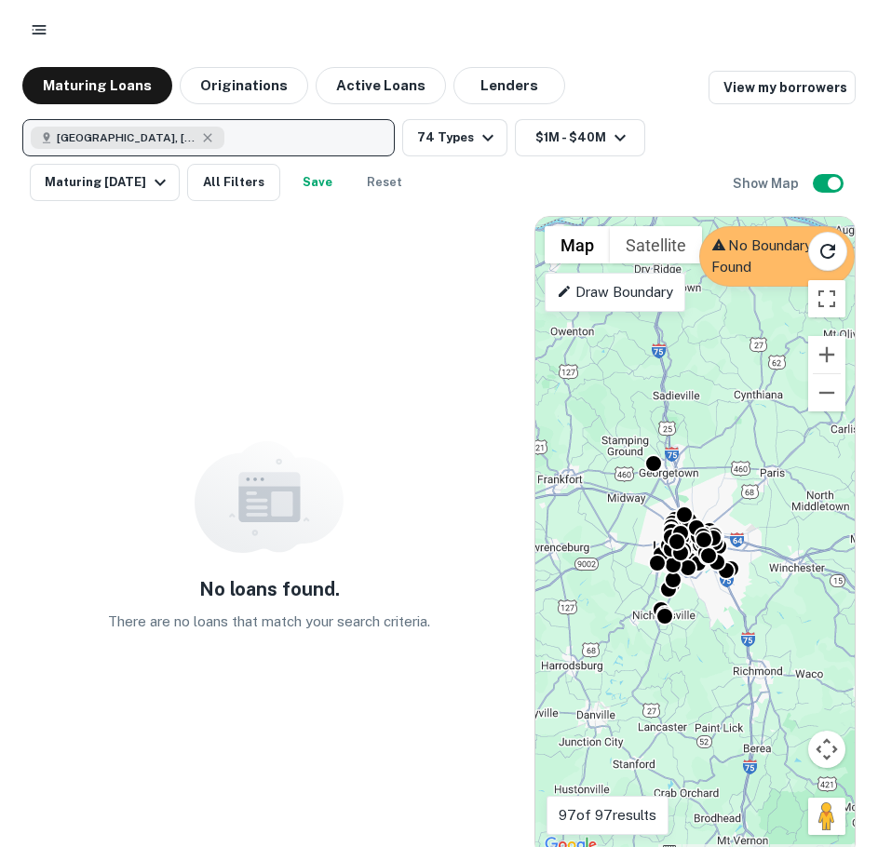
click at [22, 119] on button "Alachua County, FL, USA" at bounding box center [208, 137] width 372 height 37
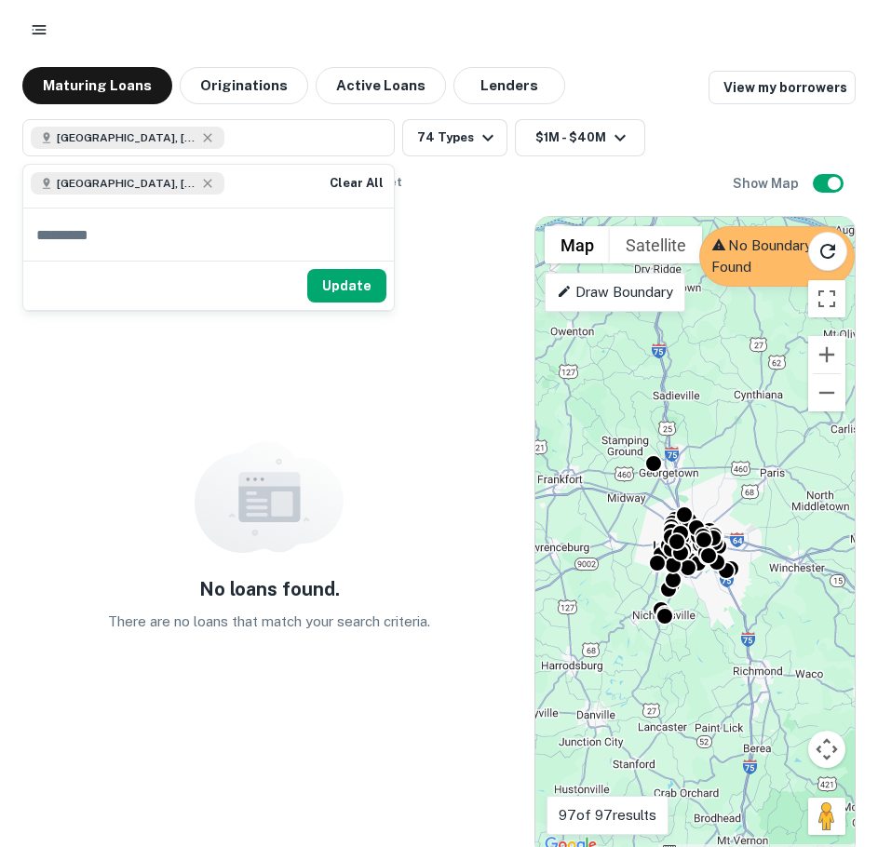
click at [326, 281] on button "Update" at bounding box center [346, 286] width 79 height 34
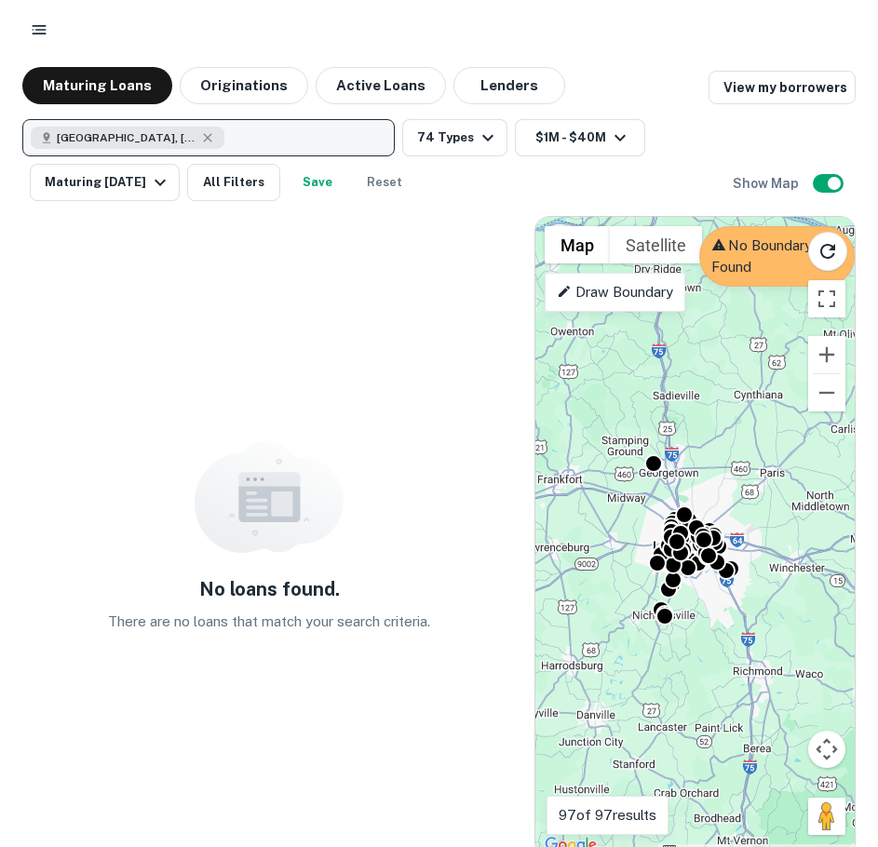
click at [248, 128] on button "Alachua County, FL, USA" at bounding box center [208, 137] width 372 height 37
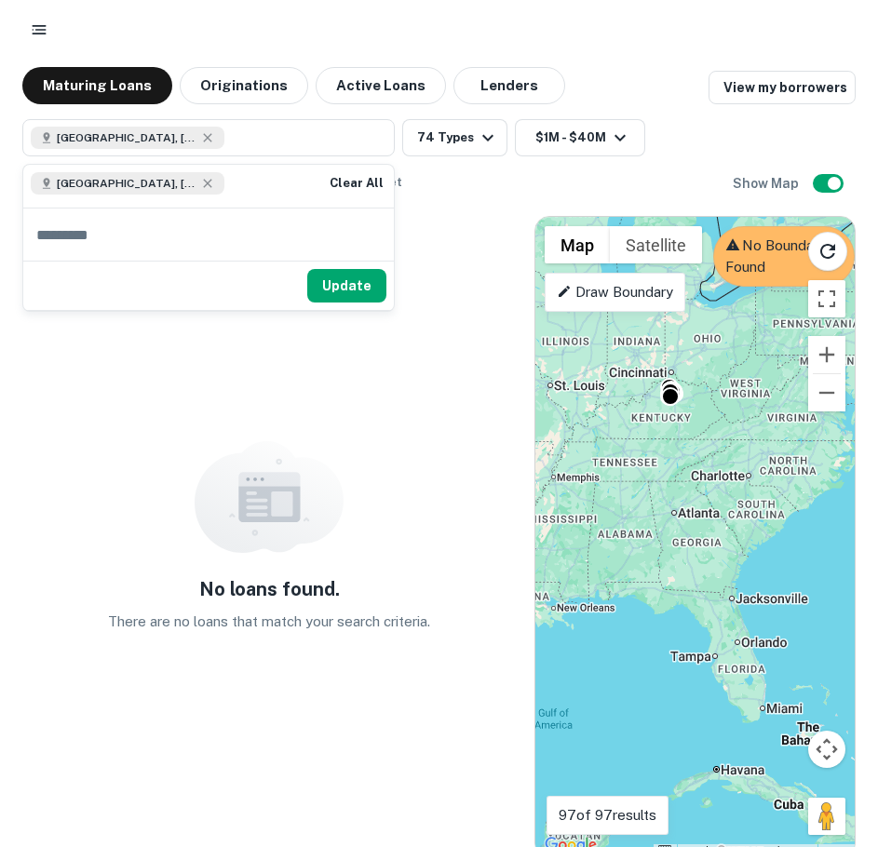
click at [406, 415] on div "No loans found. There are no loans that match your search criteria." at bounding box center [268, 537] width 493 height 642
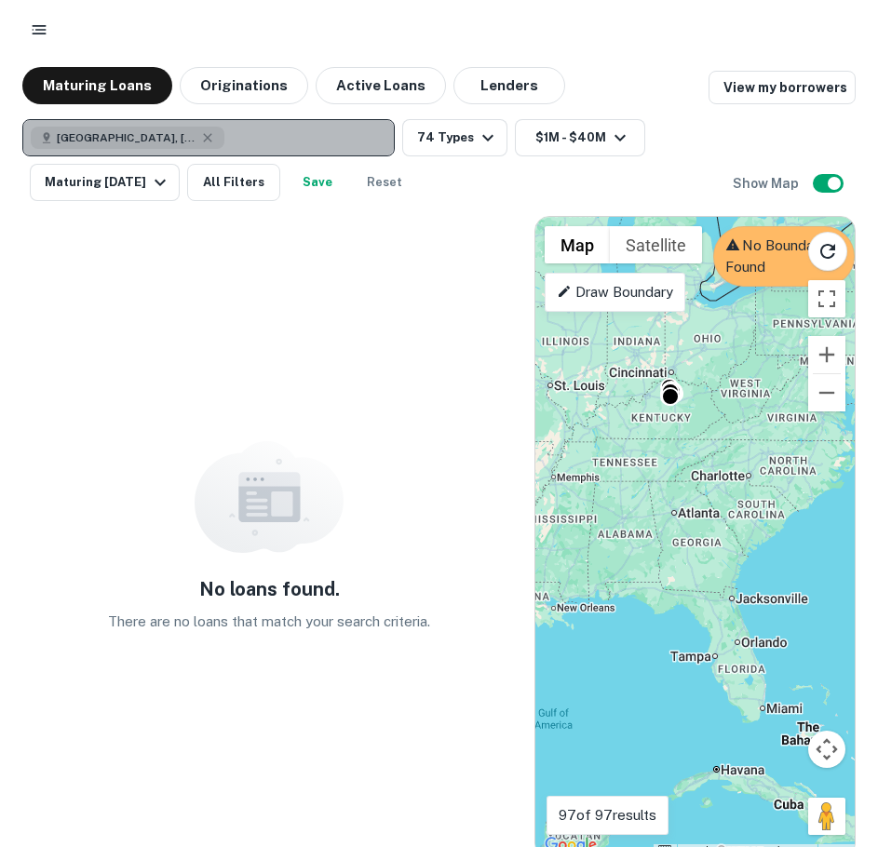
click at [266, 130] on button "Alachua County, FL, USA" at bounding box center [208, 137] width 372 height 37
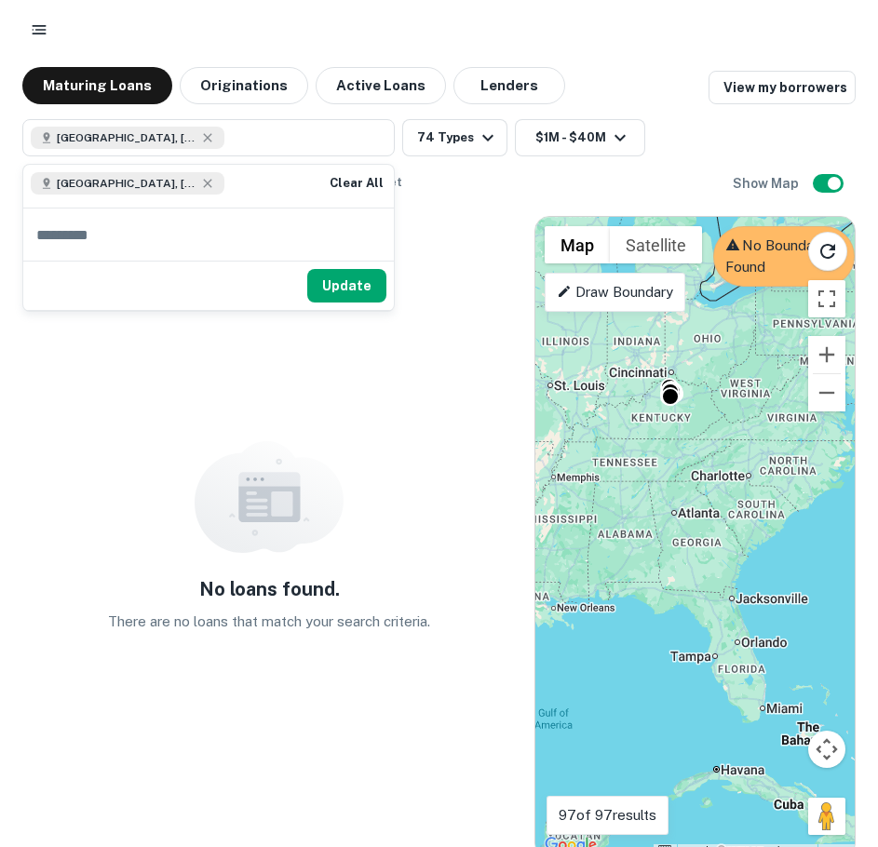
click at [571, 416] on div "To activate drag with keyboard, press Alt + Enter. Once in keyboard drag state,…" at bounding box center [694, 537] width 319 height 640
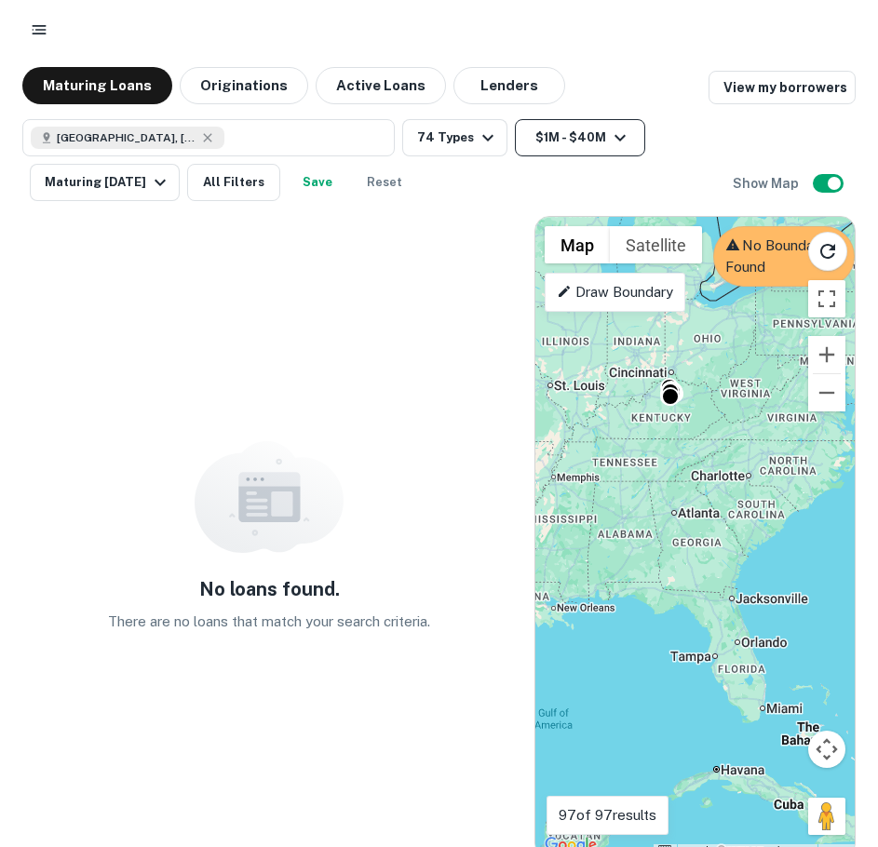
click at [628, 128] on button "$1M - $40M" at bounding box center [580, 137] width 130 height 37
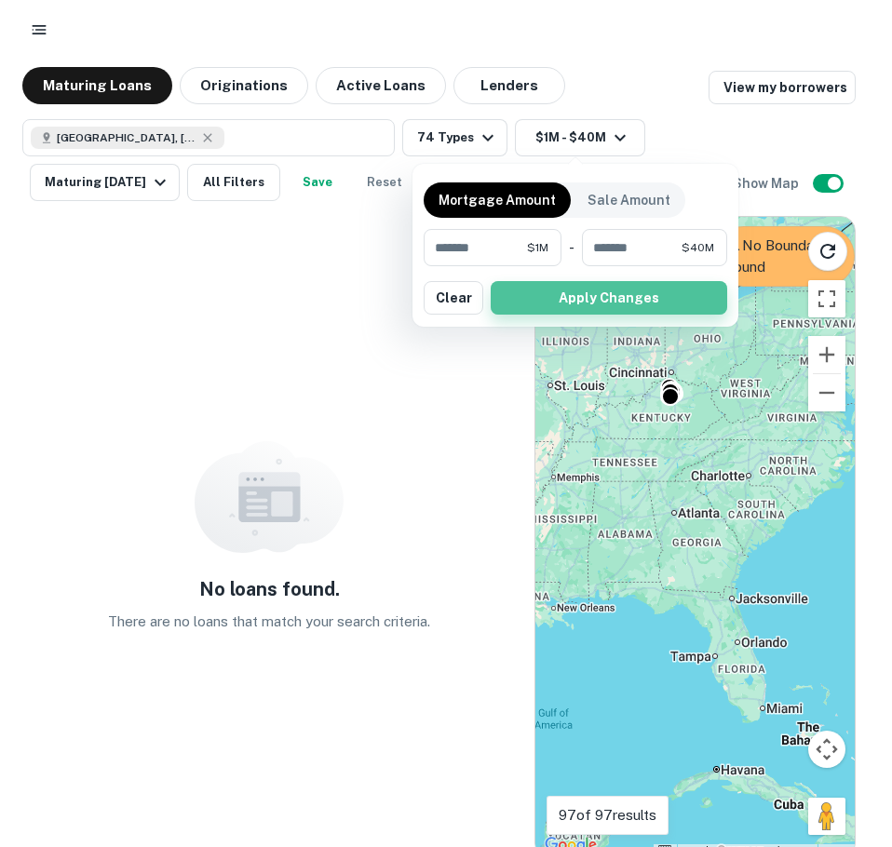
click at [619, 292] on button "Apply Changes" at bounding box center [608, 298] width 236 height 34
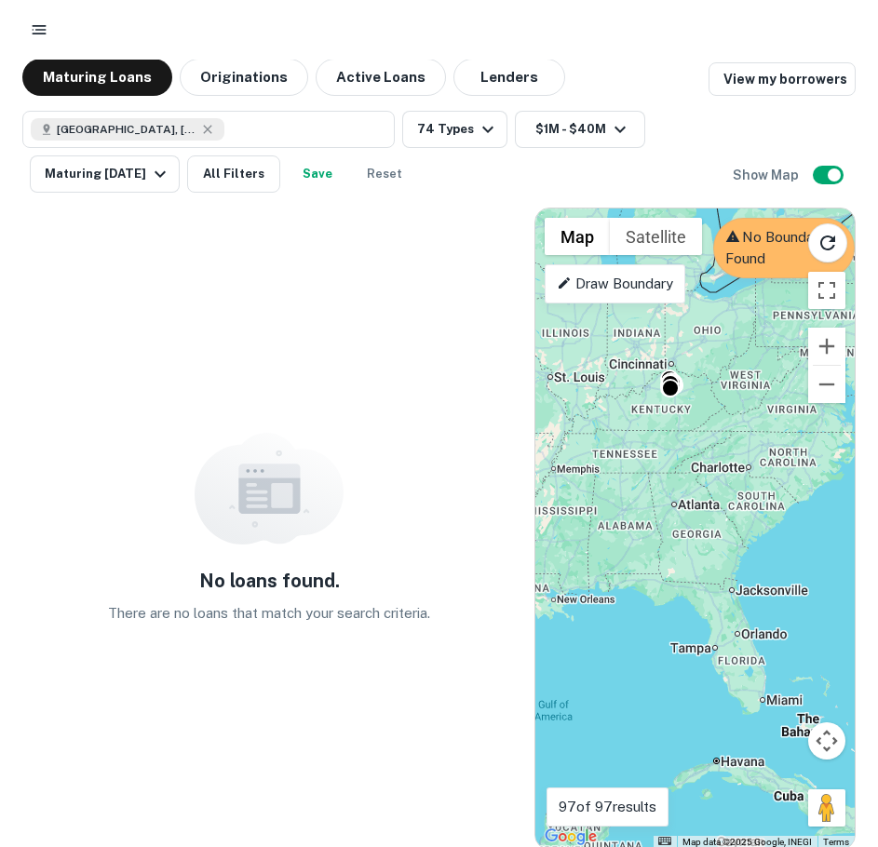
scroll to position [11, 0]
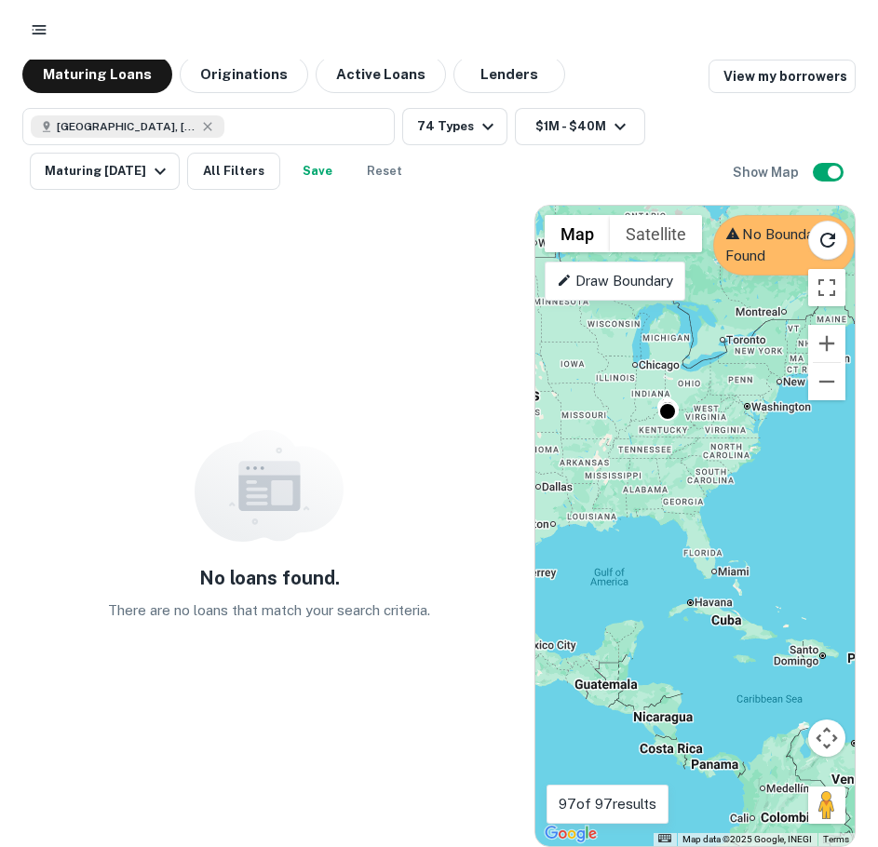
click at [327, 356] on div "No loans found. There are no loans that match your search criteria." at bounding box center [268, 526] width 493 height 642
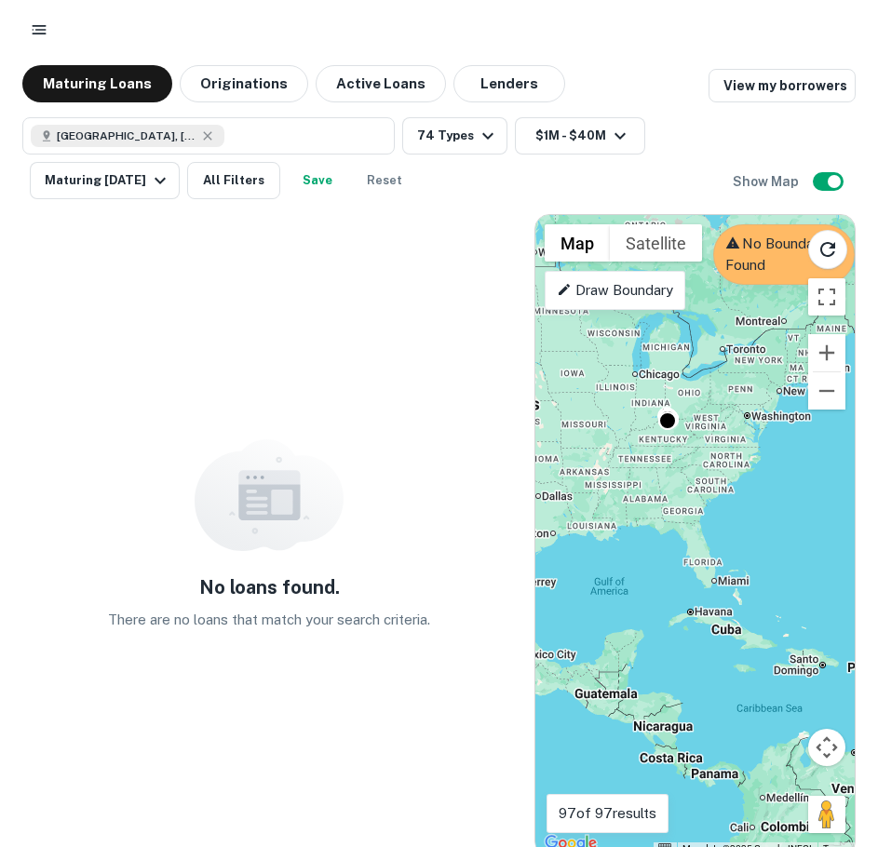
scroll to position [0, 0]
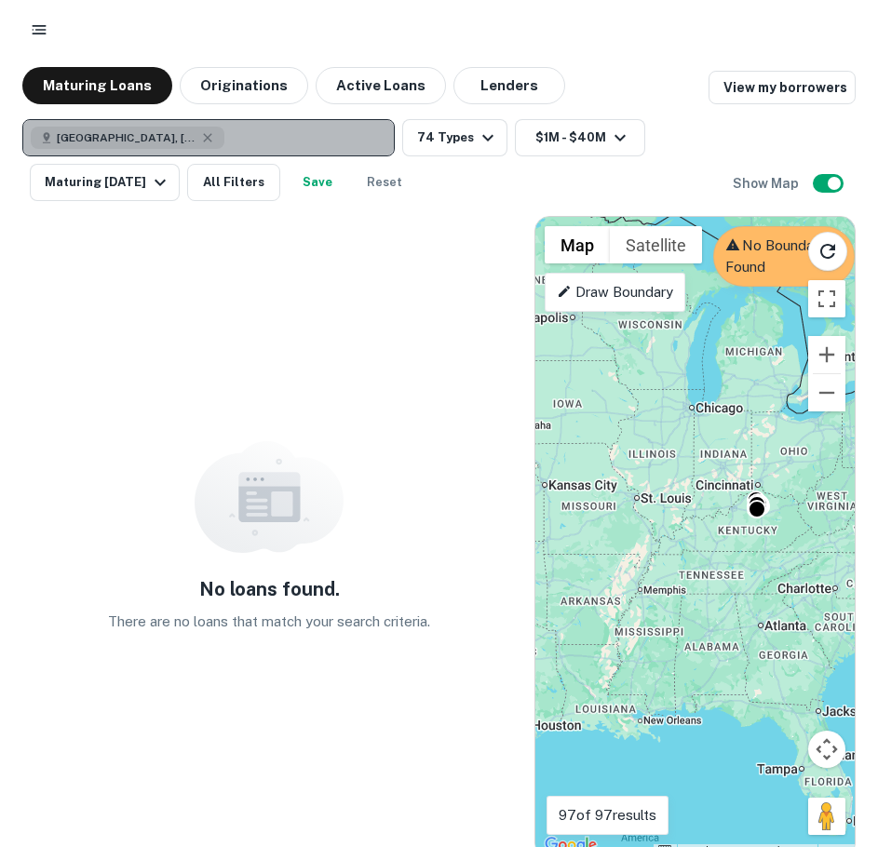
click at [145, 131] on span "Alachua County, FL, USA" at bounding box center [127, 137] width 140 height 17
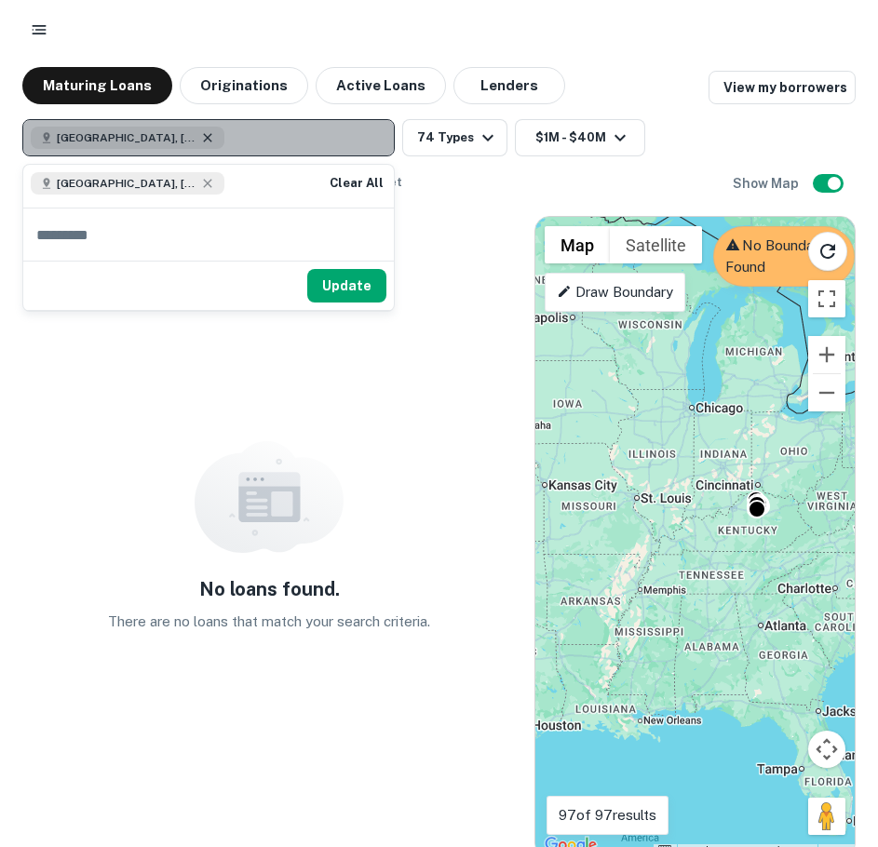
click at [205, 141] on icon "button" at bounding box center [207, 137] width 15 height 15
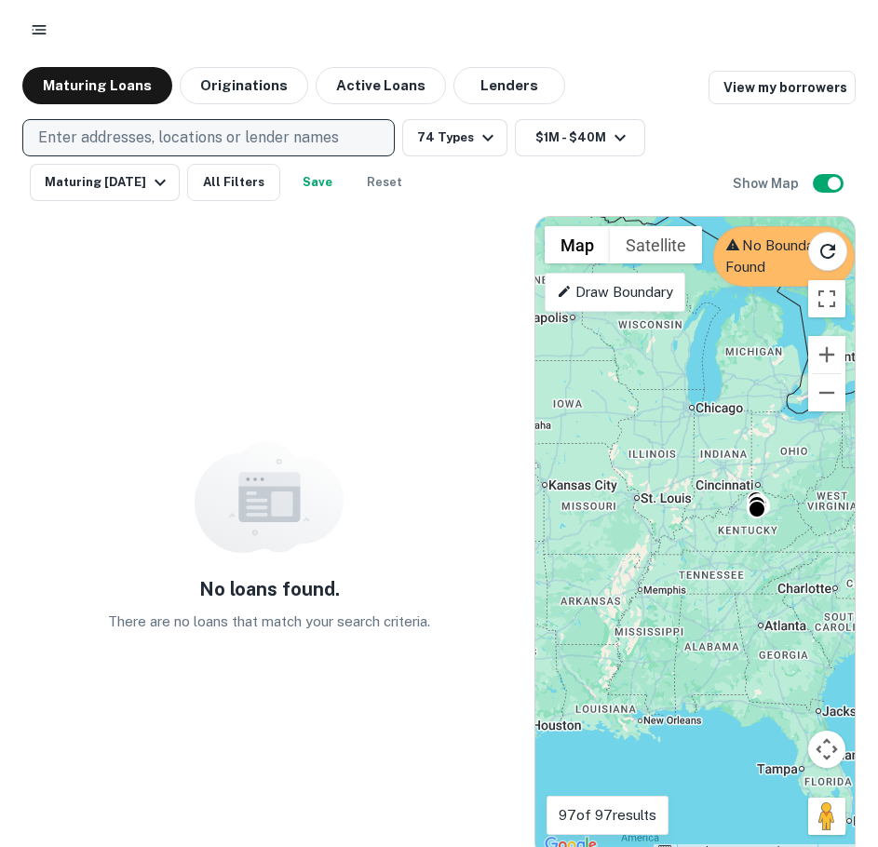
click at [155, 144] on p "Enter addresses, locations or lender names" at bounding box center [188, 138] width 301 height 22
type input "**********"
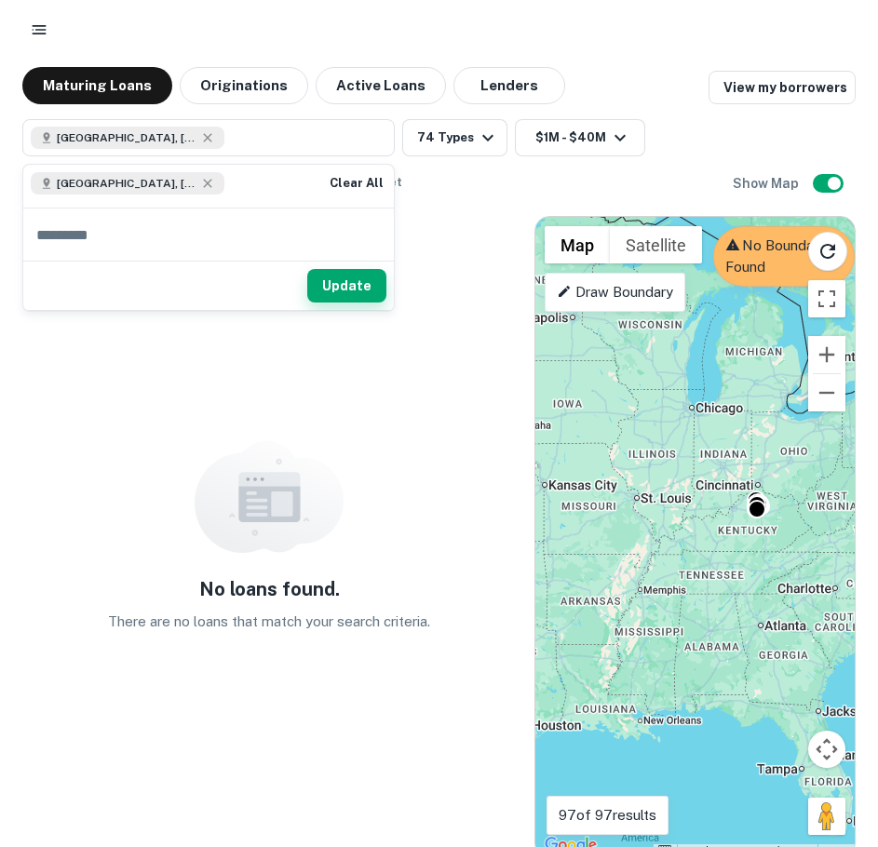
click at [330, 285] on button "Update" at bounding box center [346, 286] width 79 height 34
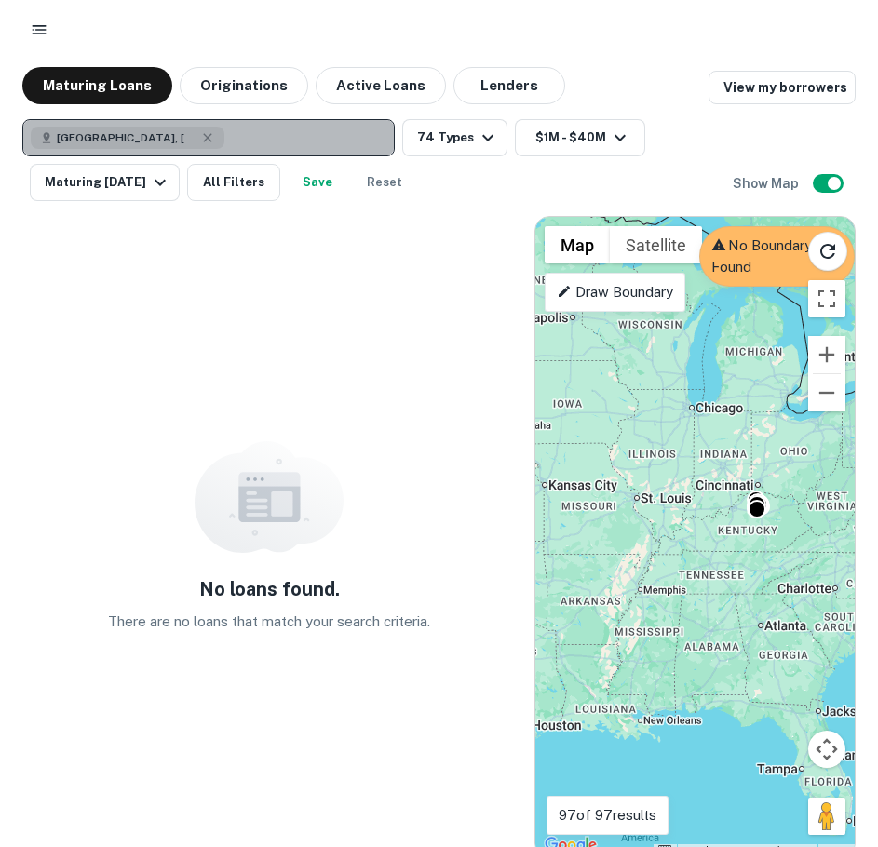
click at [199, 127] on div "Alachua County, FL, USA" at bounding box center [128, 138] width 194 height 22
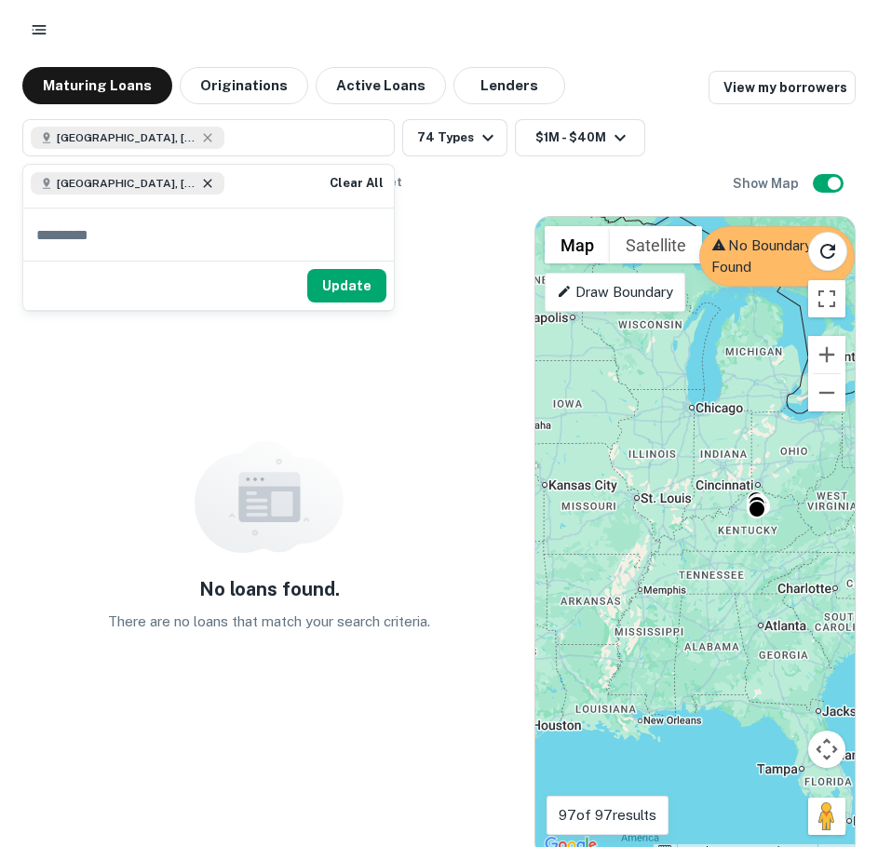
click at [200, 184] on icon at bounding box center [207, 183] width 15 height 15
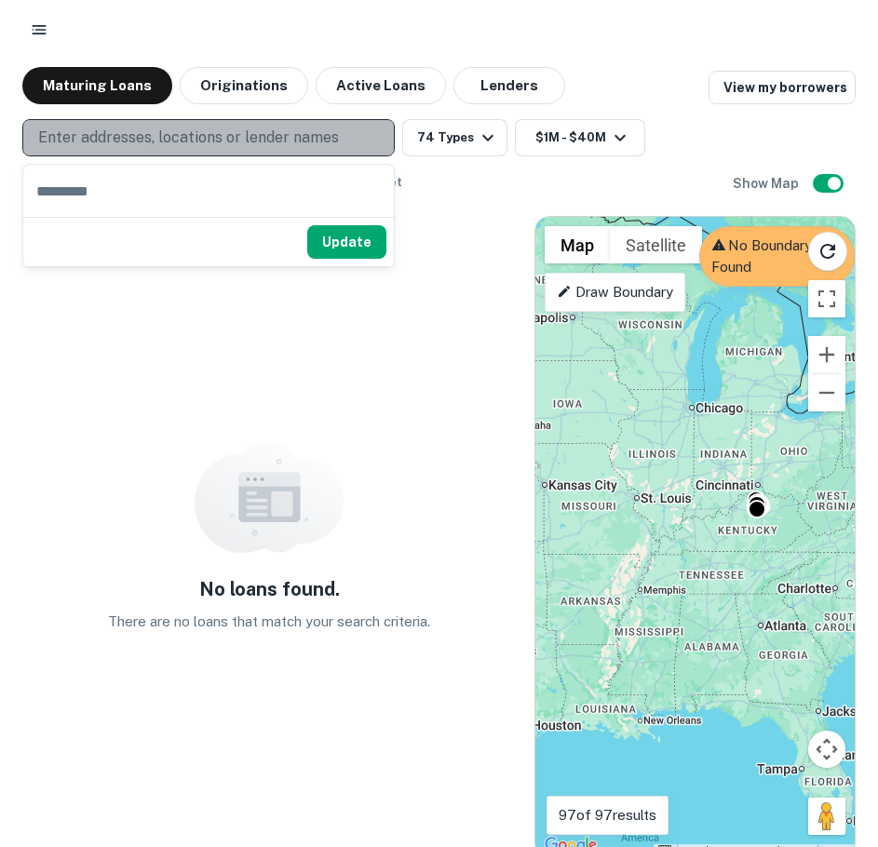
click at [108, 121] on button "Enter addresses, locations or lender names" at bounding box center [208, 137] width 372 height 37
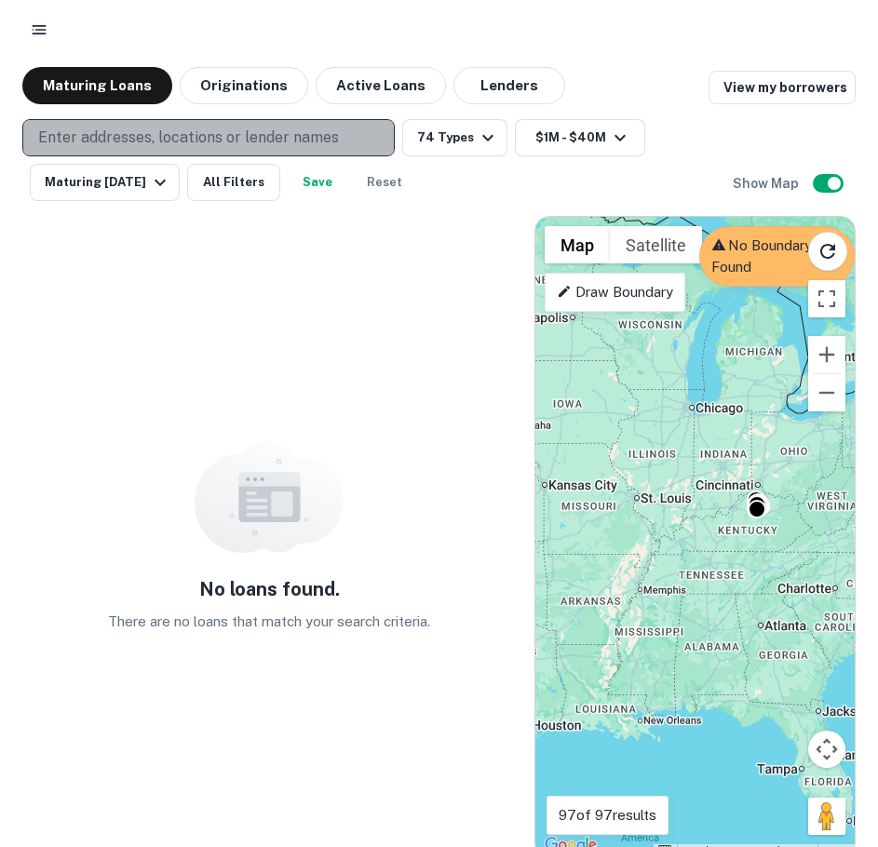
click at [108, 122] on button "Enter addresses, locations or lender names" at bounding box center [208, 137] width 372 height 37
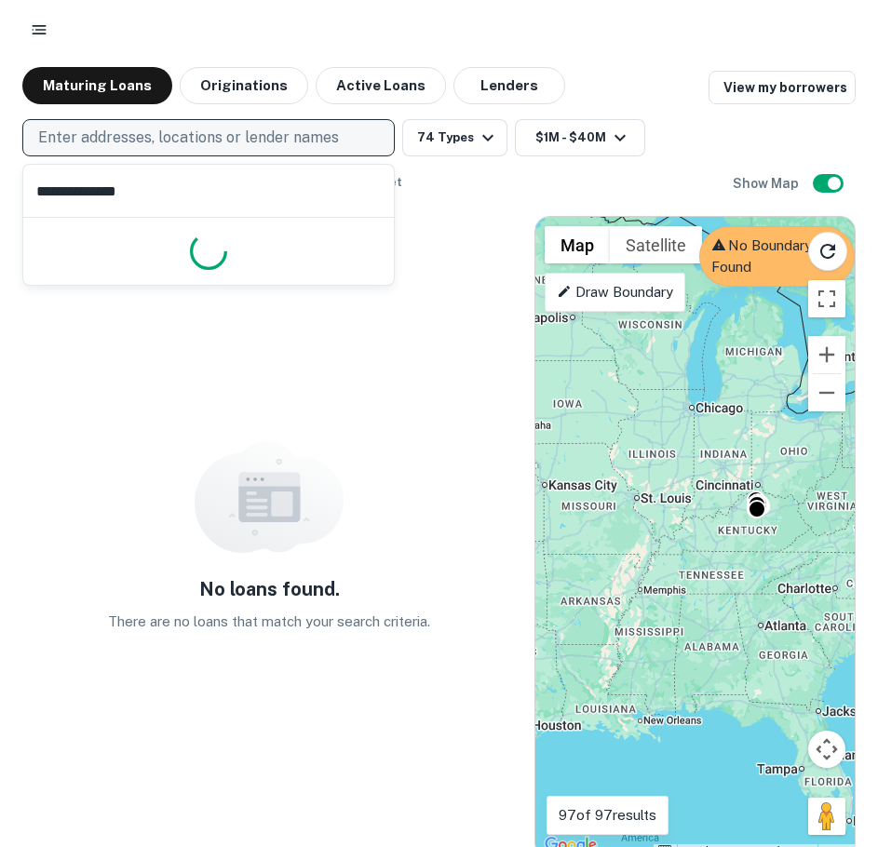
type input "**********"
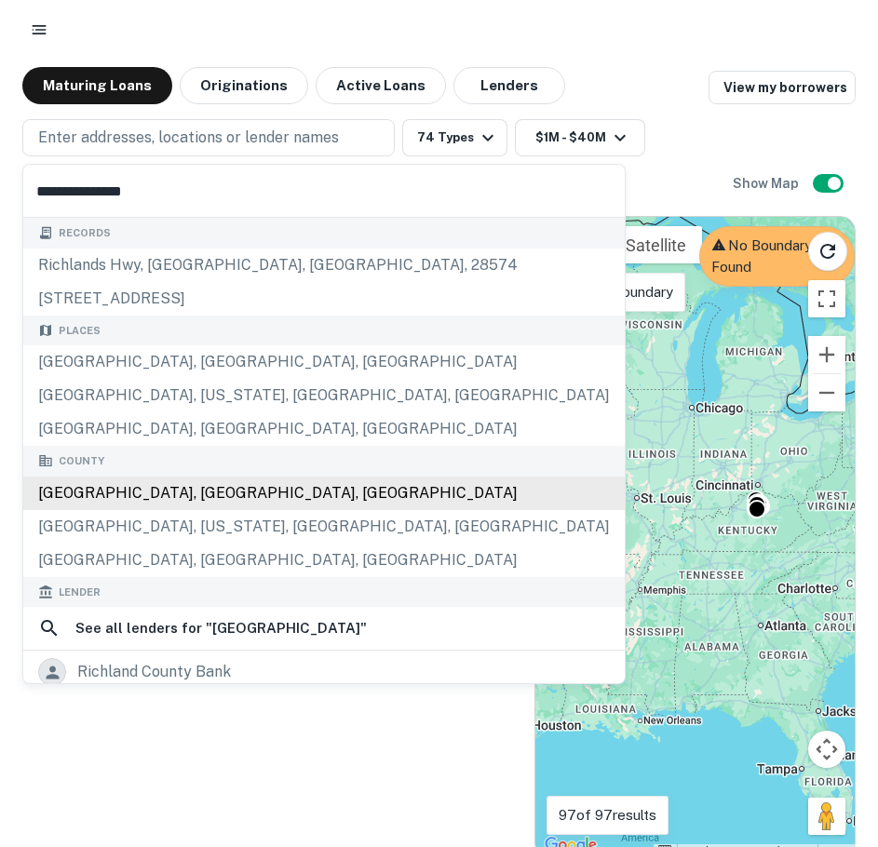
click at [151, 489] on div "Richland County, SC, USA" at bounding box center [323, 494] width 601 height 34
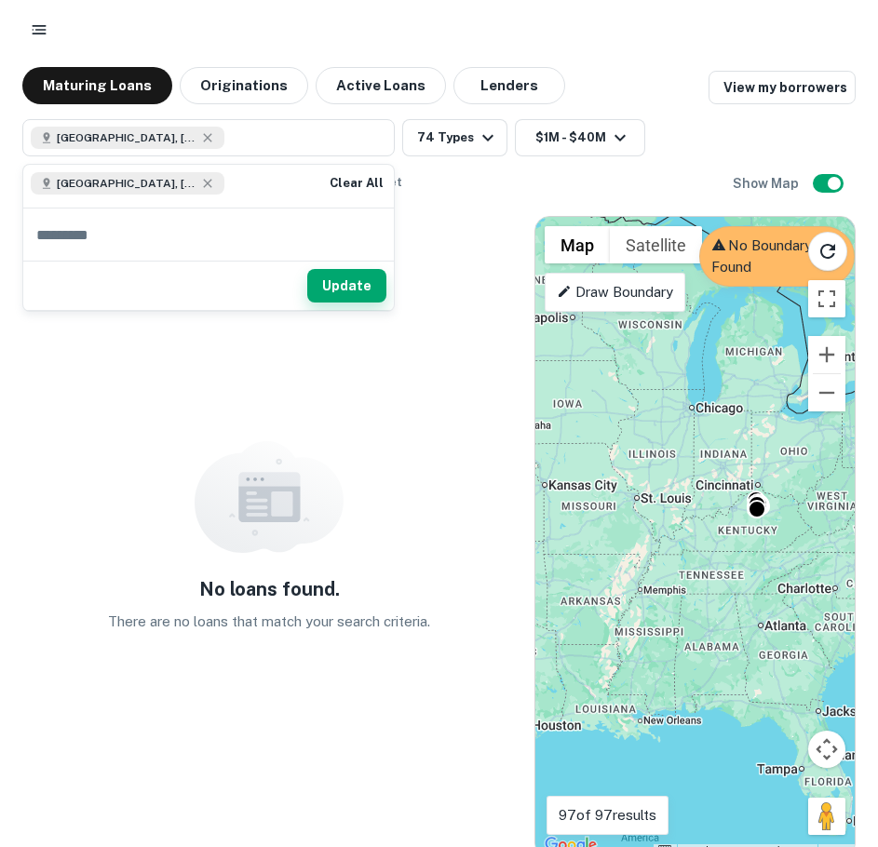
click at [329, 275] on button "Update" at bounding box center [346, 286] width 79 height 34
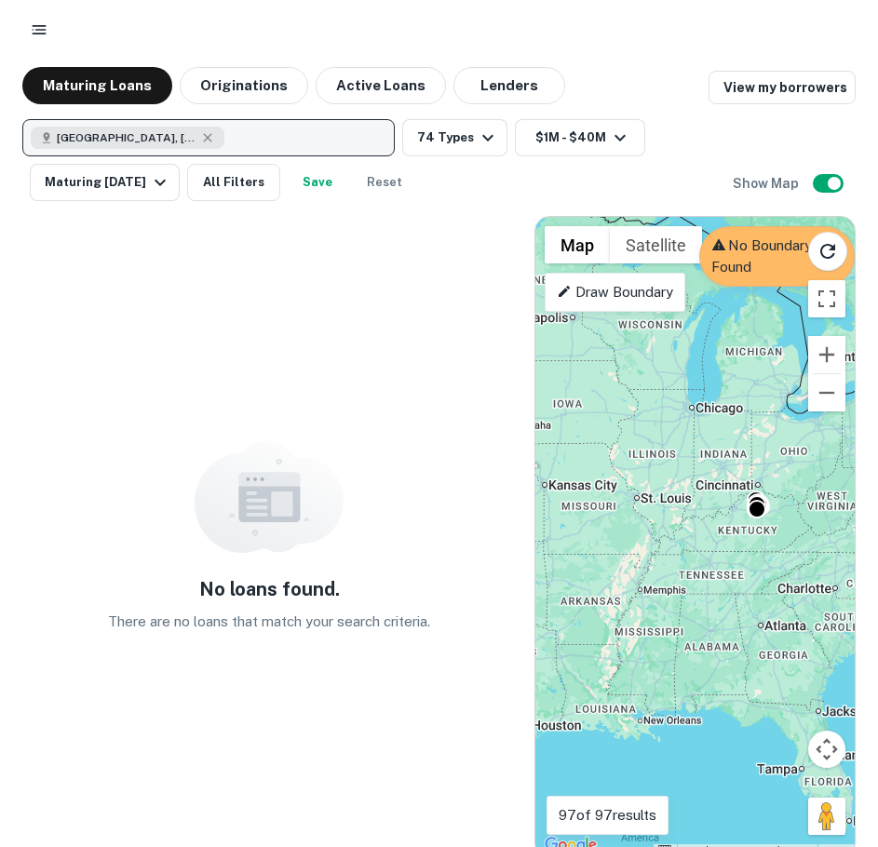
click at [199, 129] on div "Richland County, SC, USA" at bounding box center [128, 138] width 194 height 22
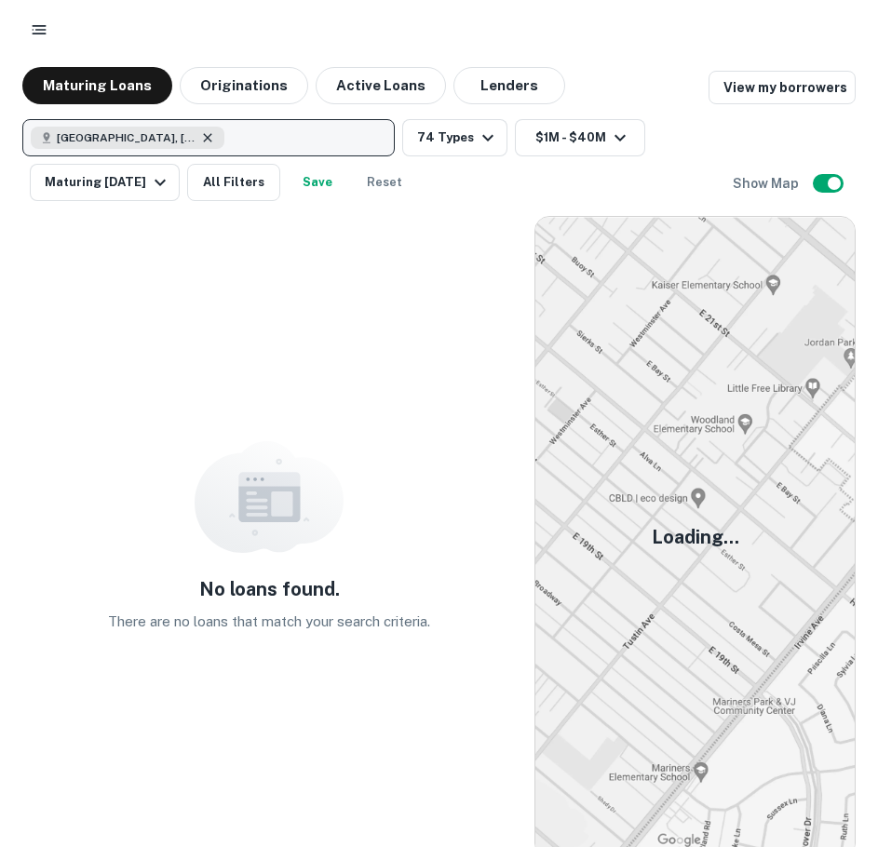
click at [207, 131] on icon "button" at bounding box center [207, 137] width 15 height 15
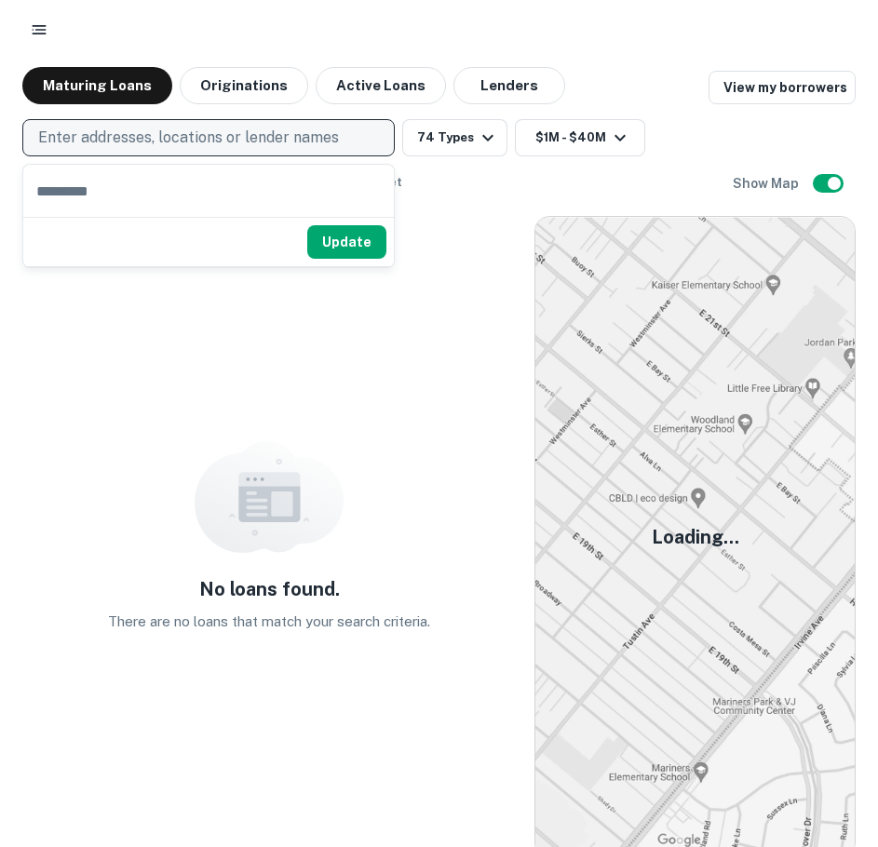
click at [209, 21] on div at bounding box center [438, 30] width 833 height 34
click at [32, 28] on icon "button" at bounding box center [39, 29] width 19 height 19
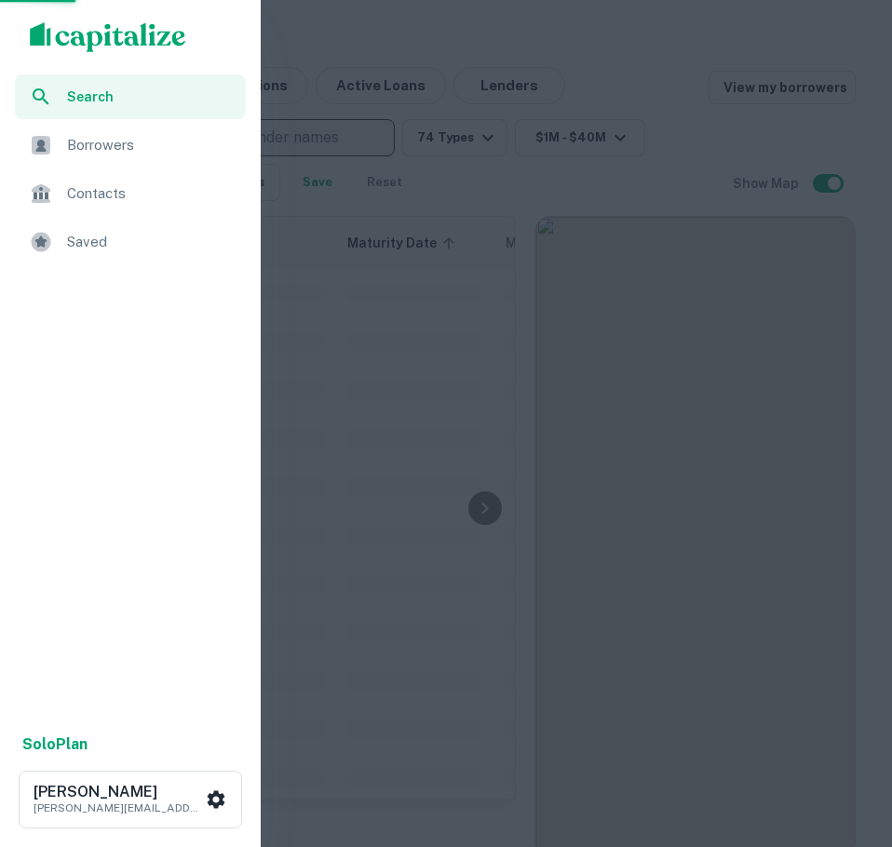
click at [82, 234] on span "Saved" at bounding box center [151, 242] width 168 height 22
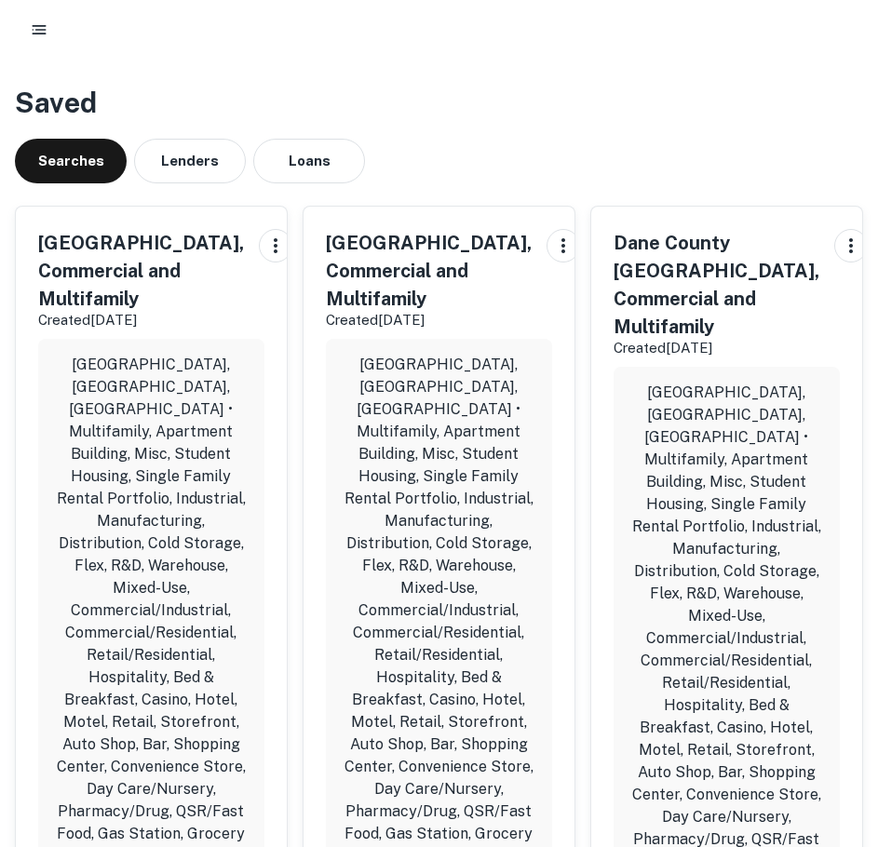
click at [556, 168] on div "Searches Lenders Loans" at bounding box center [439, 161] width 848 height 45
click at [50, 27] on button "button" at bounding box center [39, 30] width 34 height 34
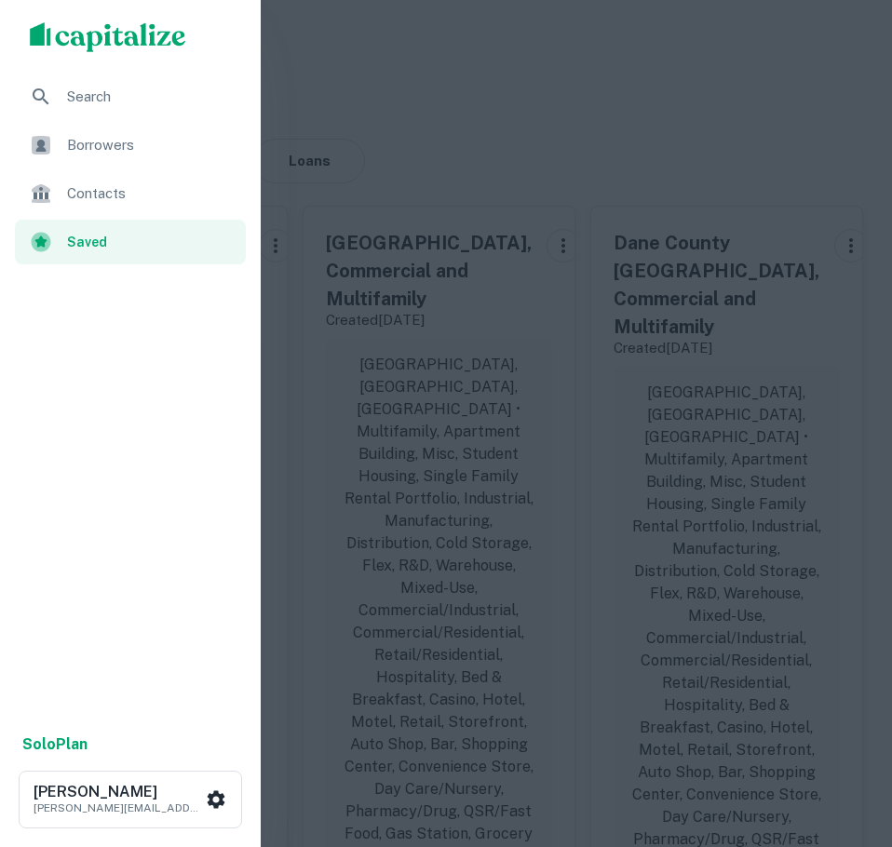
click at [416, 198] on div at bounding box center [446, 423] width 892 height 847
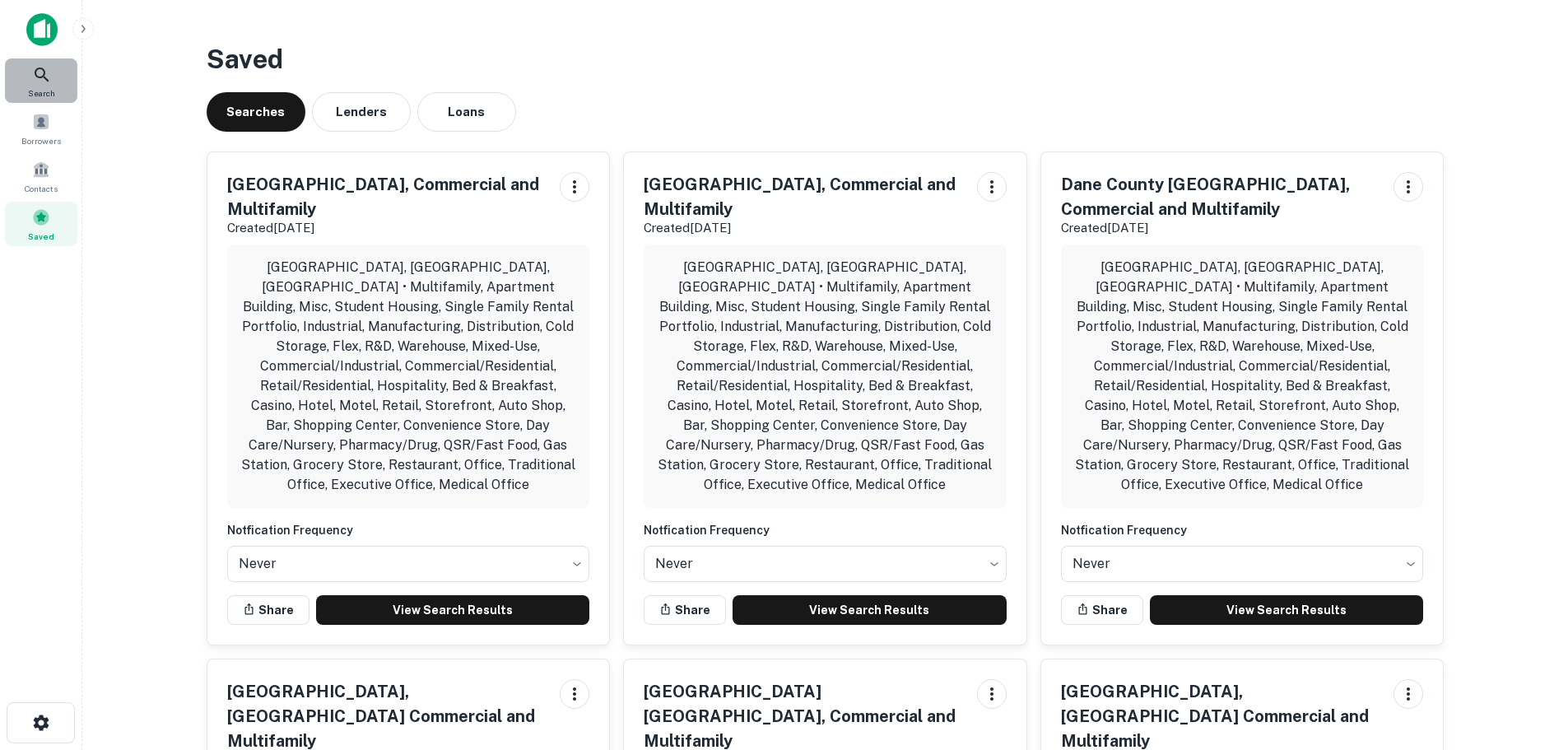
click at [30, 77] on div "Search" at bounding box center [42, 80] width 73 height 44
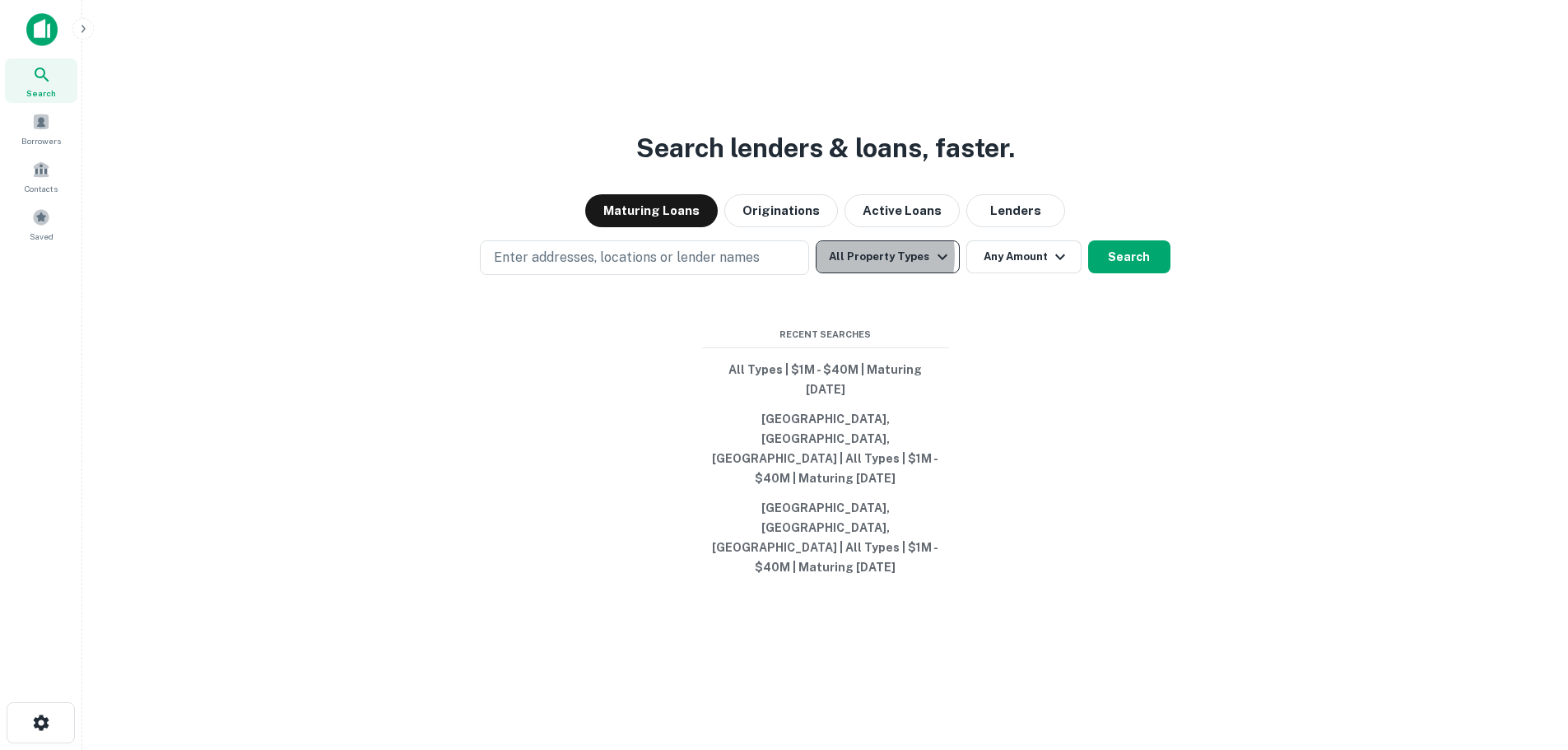
click at [847, 273] on button "All Property Types" at bounding box center [887, 256] width 143 height 33
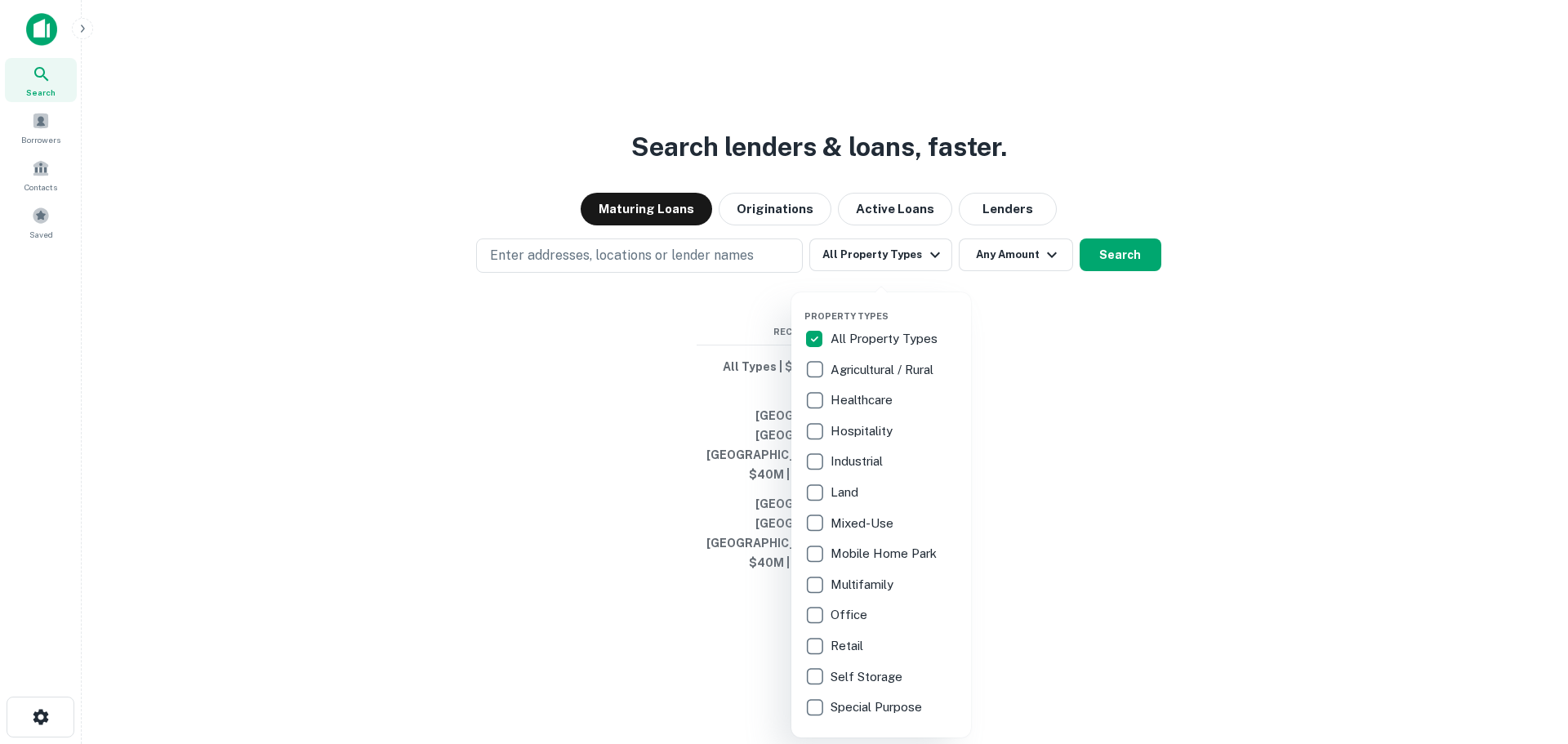
click at [834, 339] on p "All Property Types" at bounding box center [886, 339] width 111 height 19
click at [837, 363] on p "Agricultural / Rural" at bounding box center [884, 369] width 106 height 19
click at [839, 373] on p "Agricultural / Rural" at bounding box center [884, 369] width 106 height 19
click at [839, 499] on p "Land" at bounding box center [845, 492] width 31 height 19
click at [832, 448] on div "Industrial" at bounding box center [881, 461] width 154 height 28
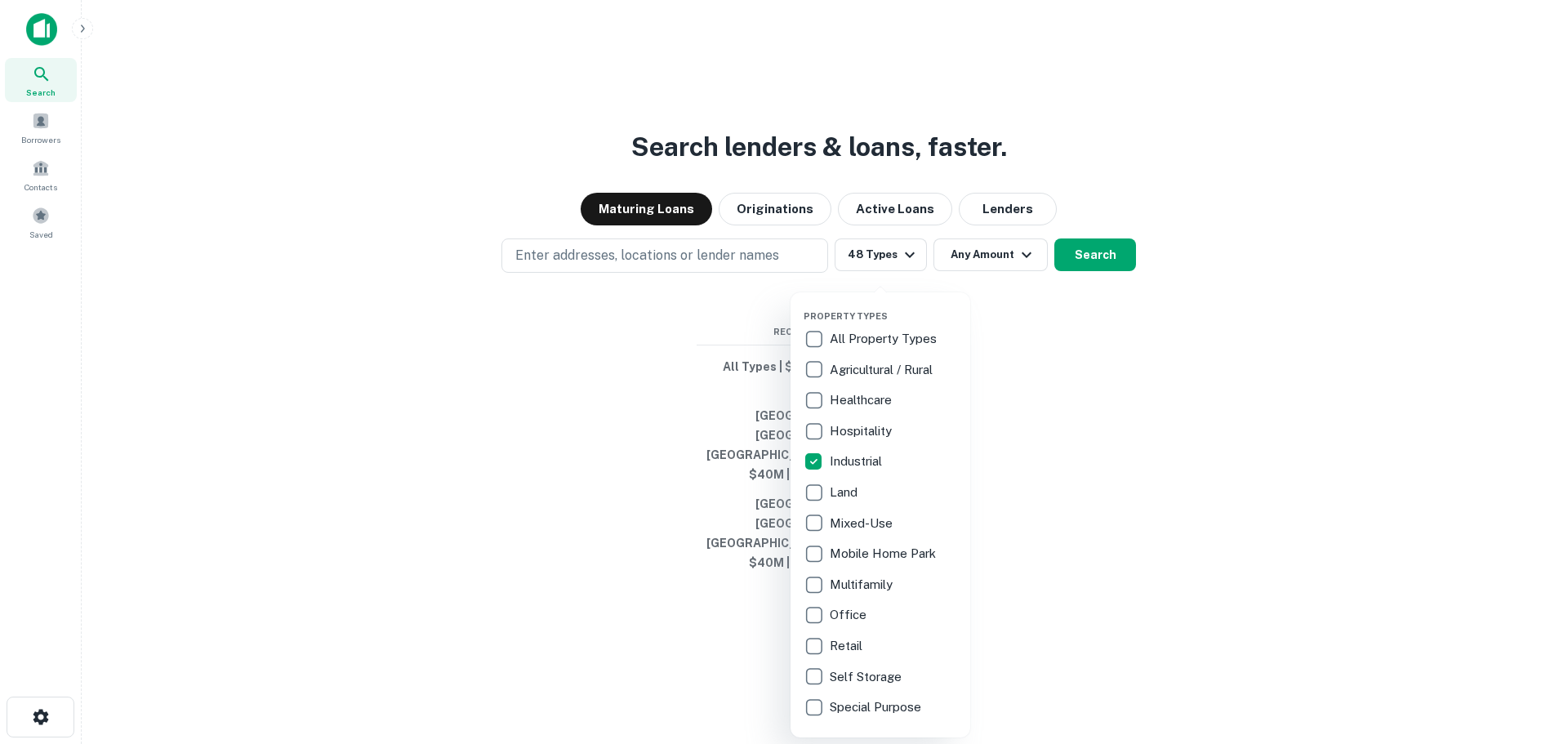
click at [822, 415] on div "All Property Types Agricultural / Rural Healthcare Hospitality Industrial Land …" at bounding box center [880, 522] width 154 height 396
click at [1104, 296] on div at bounding box center [784, 372] width 1568 height 744
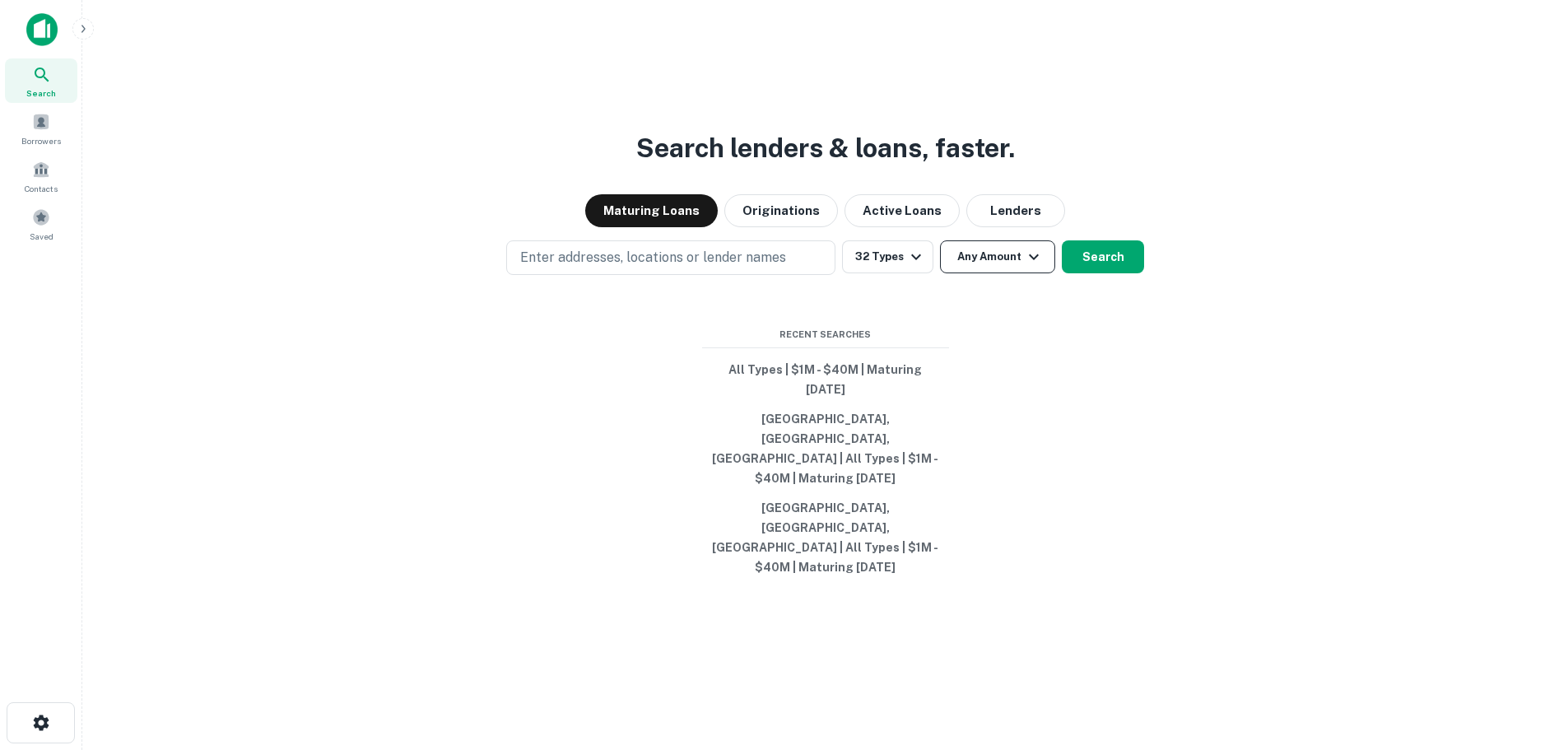
click at [998, 273] on button "Any Amount" at bounding box center [998, 256] width 115 height 33
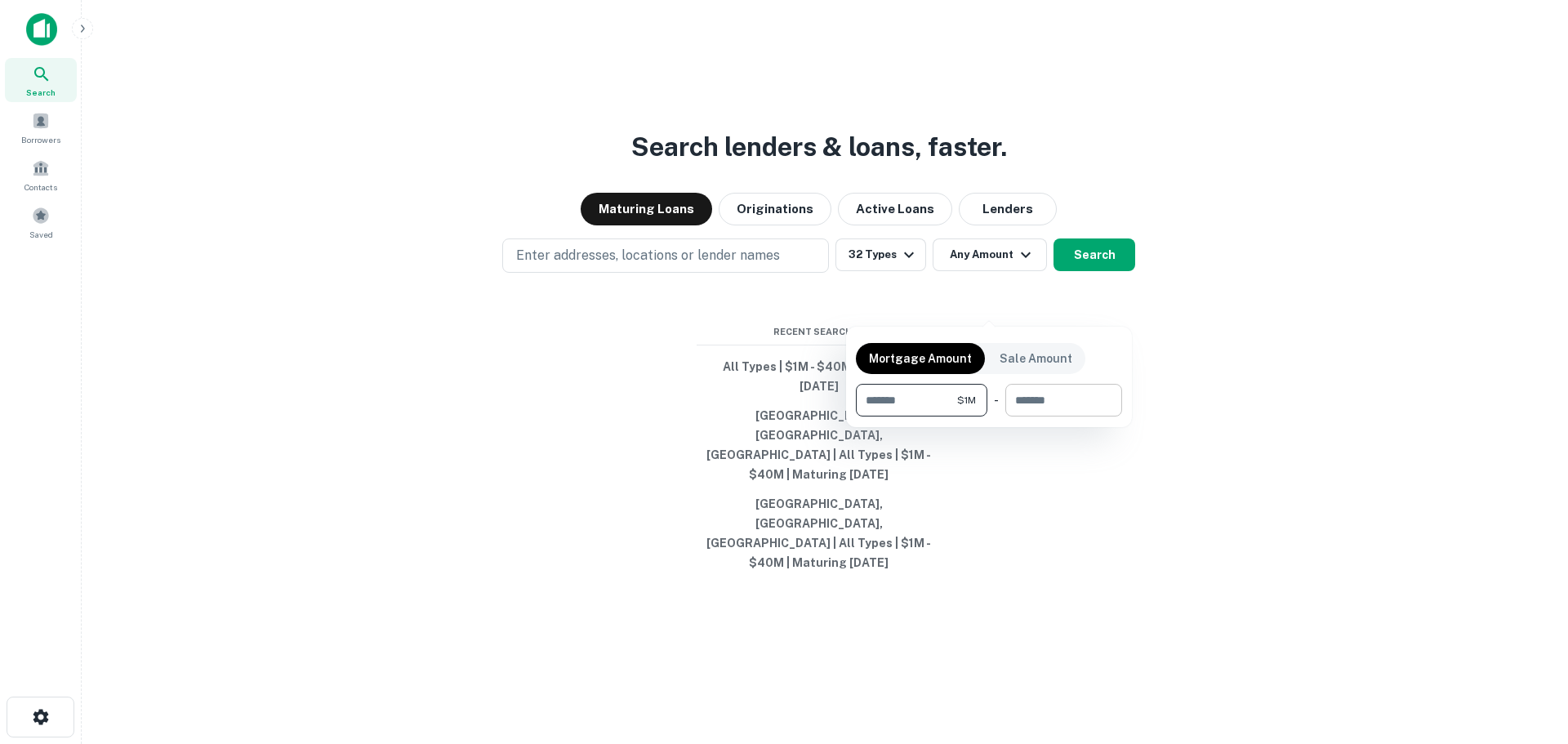
type input "*******"
click at [1013, 402] on input "number" at bounding box center [1058, 399] width 105 height 32
type input "********"
click at [806, 365] on div at bounding box center [784, 372] width 1568 height 744
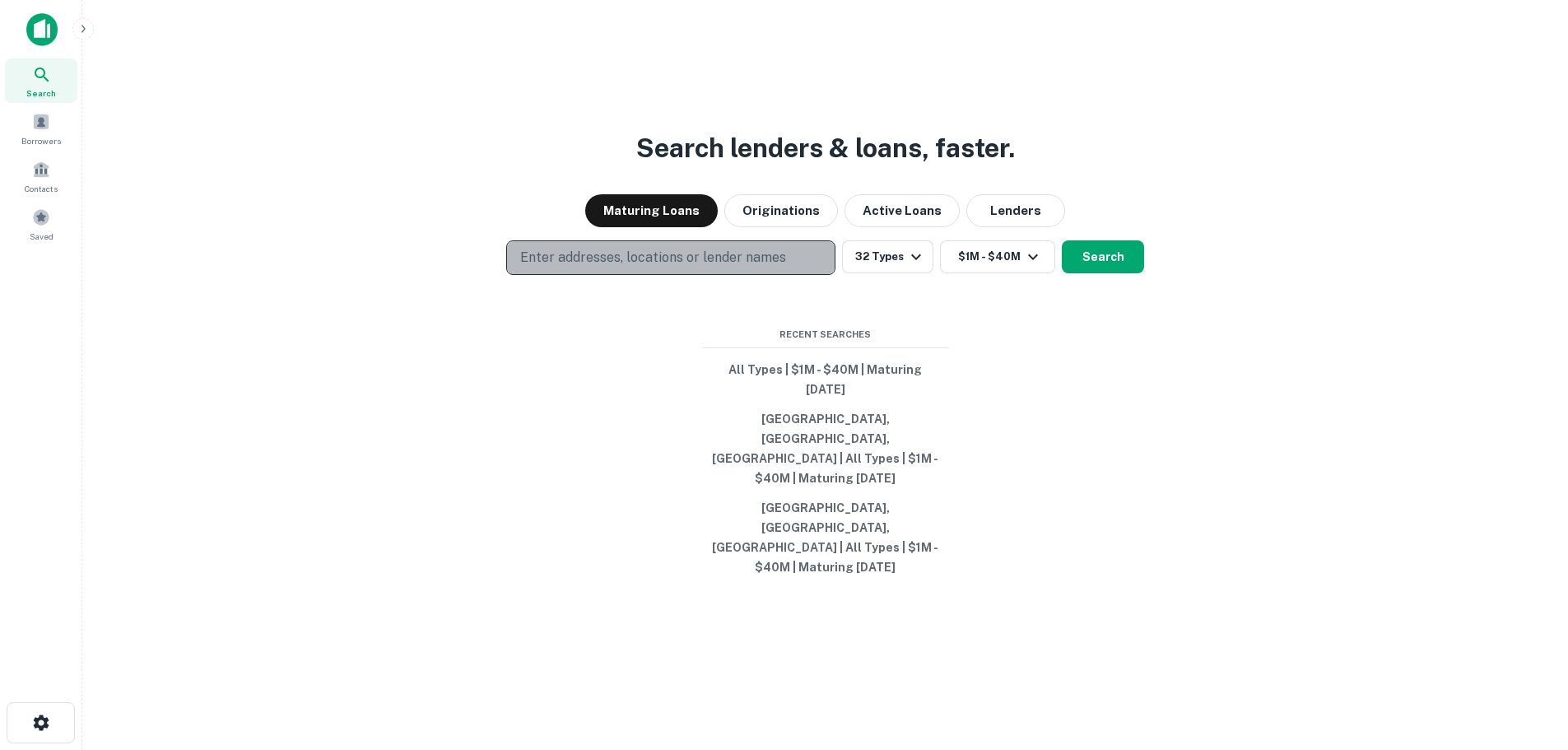
click at [639, 275] on button "Enter addresses, locations or lender names" at bounding box center [670, 257] width 329 height 34
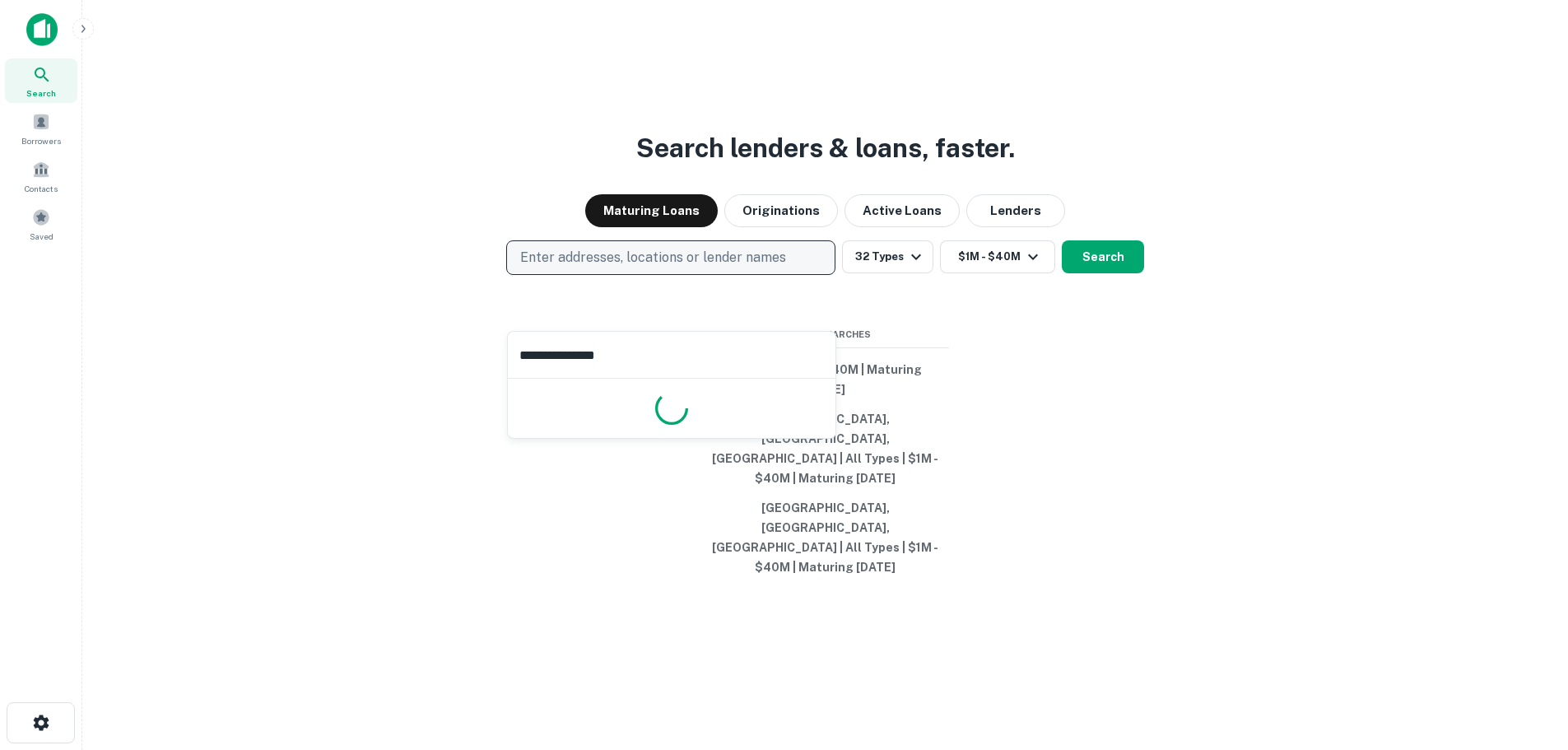
type input "**********"
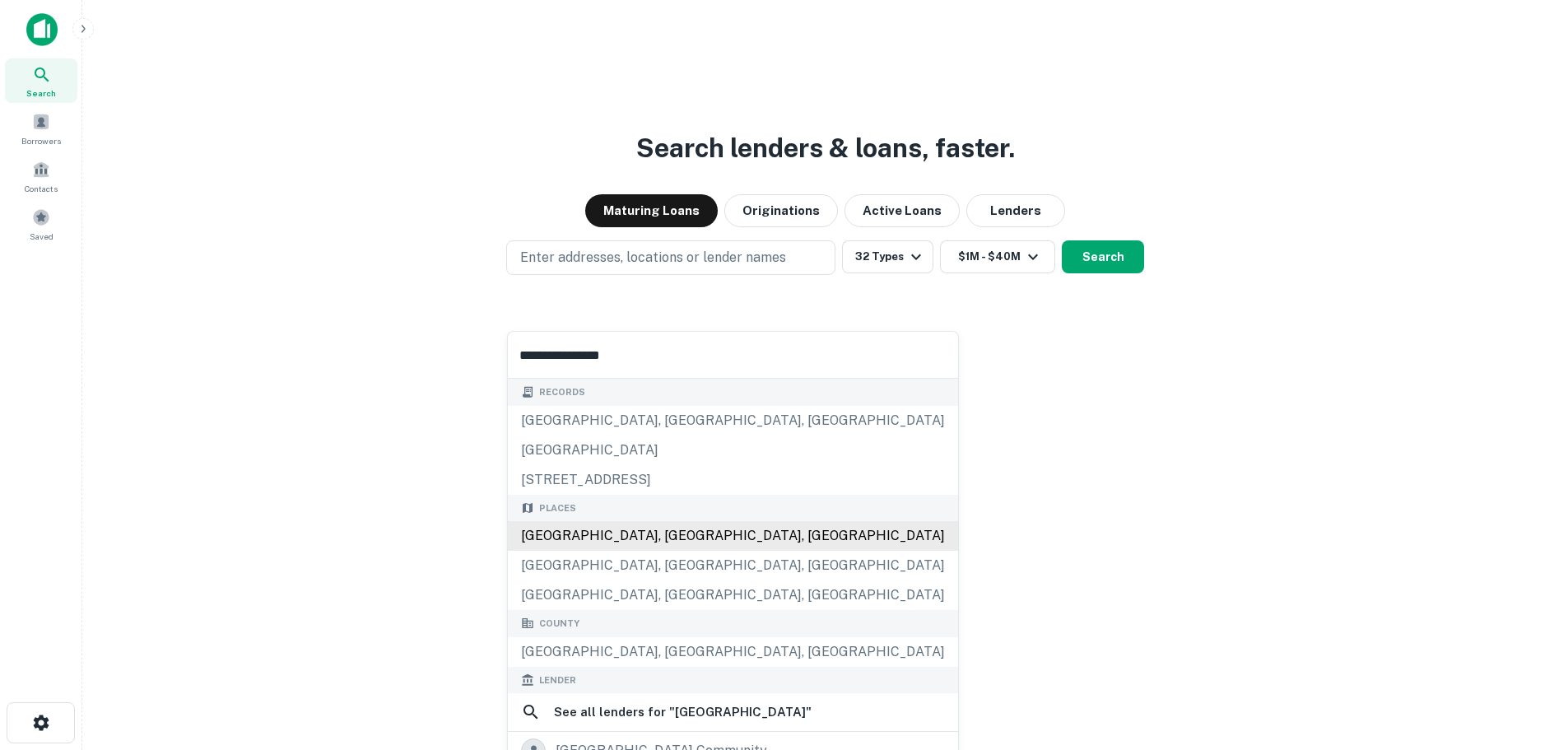
click at [623, 525] on div "[GEOGRAPHIC_DATA], [GEOGRAPHIC_DATA], [GEOGRAPHIC_DATA]" at bounding box center [732, 536] width 450 height 30
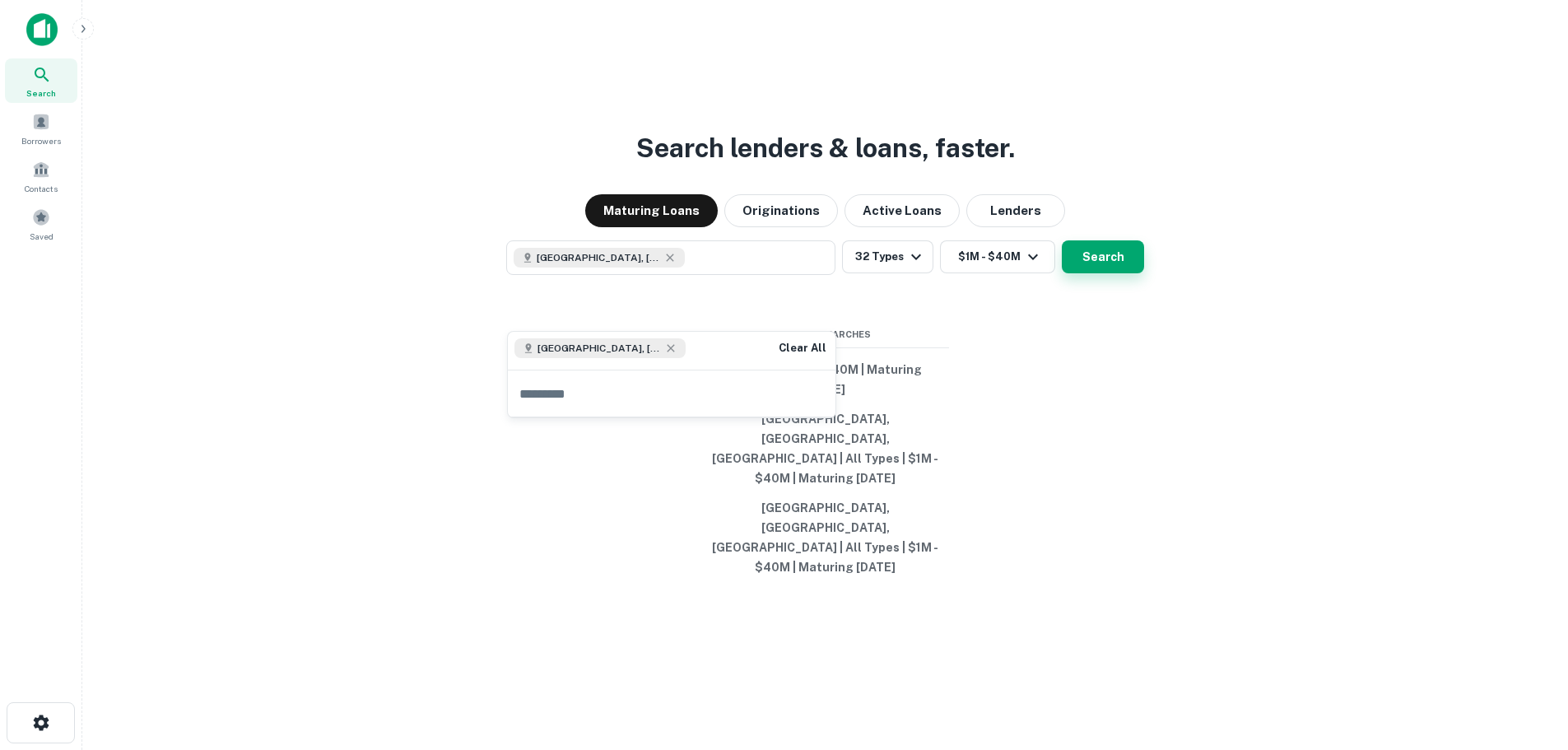
click at [1124, 273] on button "Search" at bounding box center [1103, 256] width 82 height 33
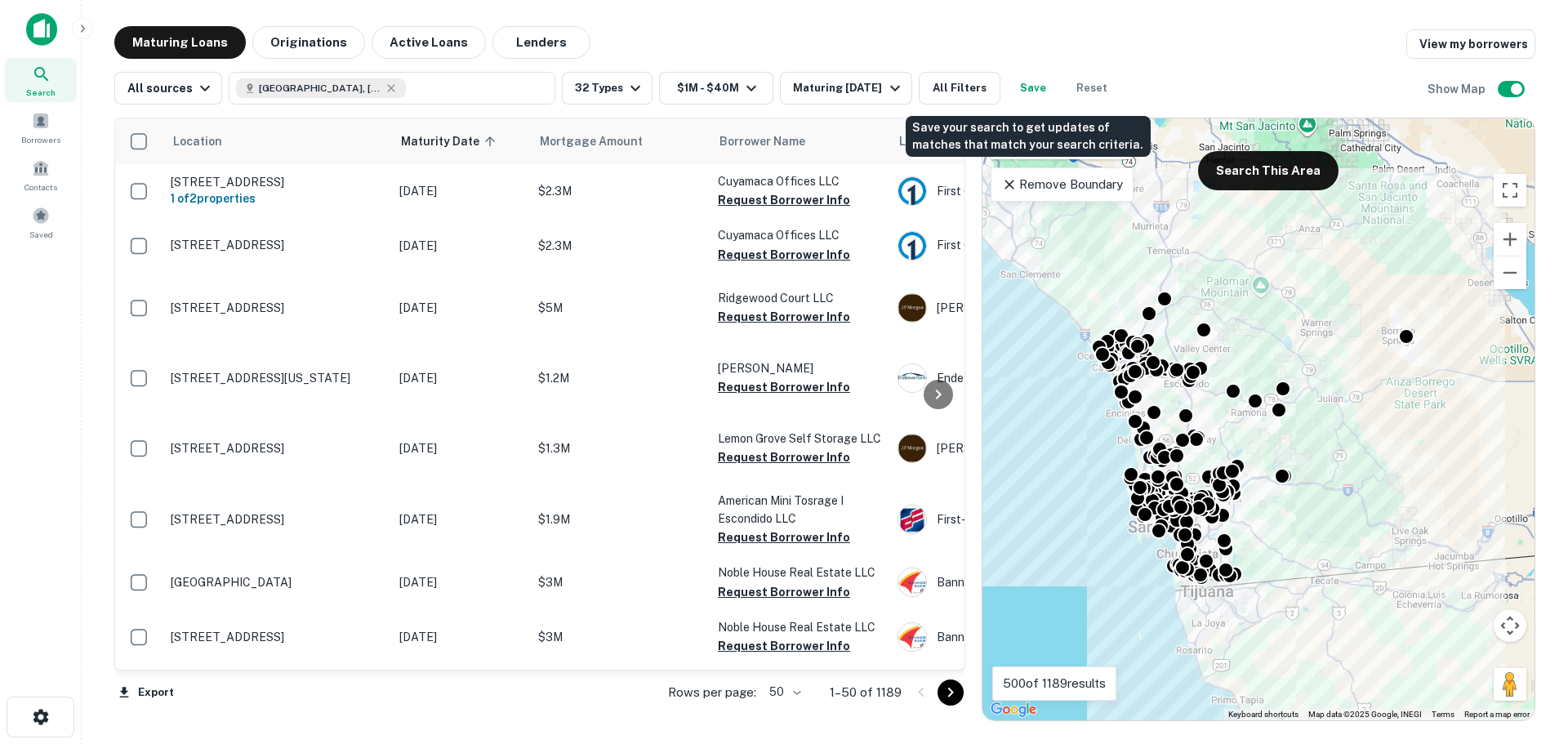
click at [1009, 86] on button "Save" at bounding box center [1034, 88] width 53 height 32
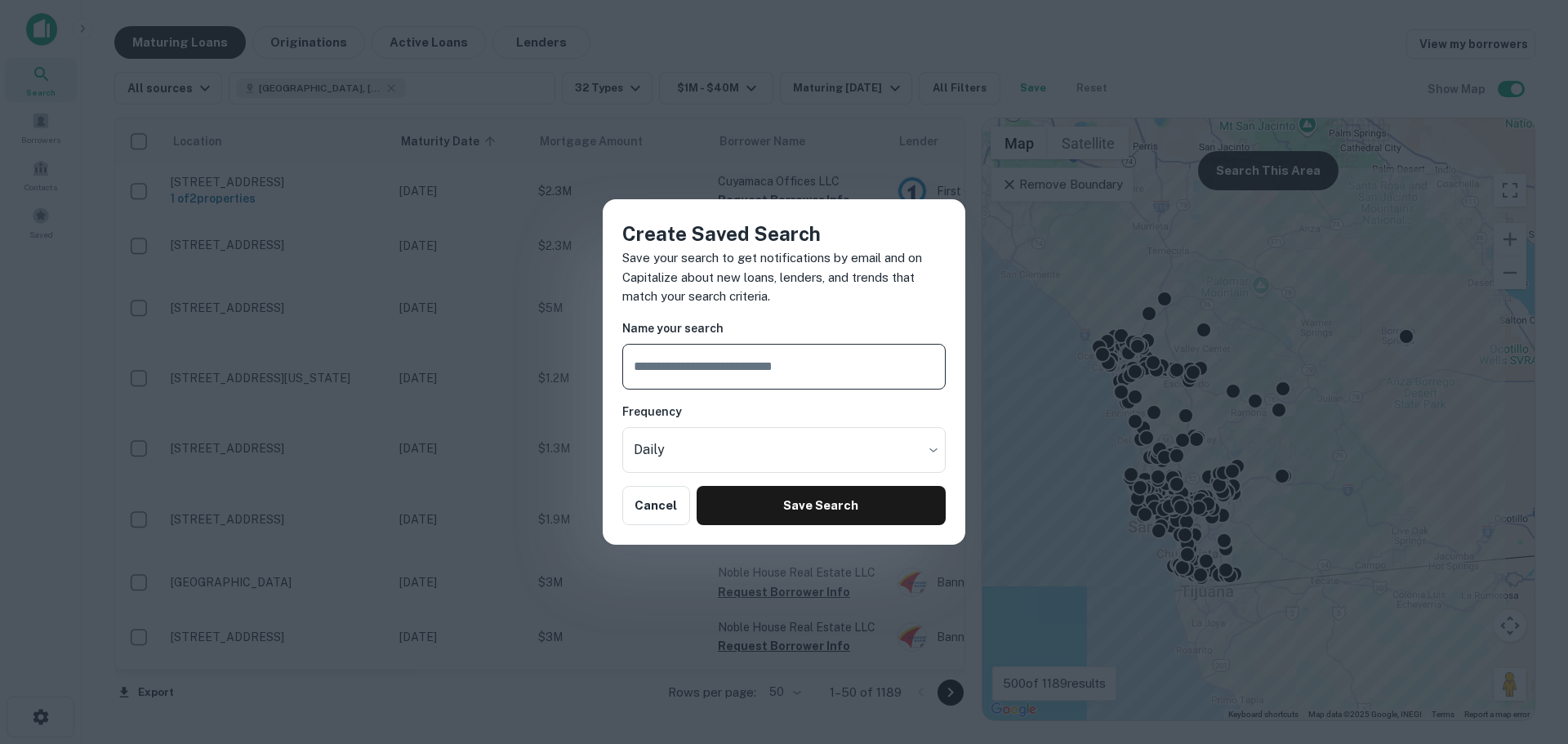
click at [641, 479] on div "Create Saved Search Save your search to get notifications by email and on Capit…" at bounding box center [784, 372] width 362 height 346
click at [653, 447] on body "Search Borrowers Contacts Saved Maturing Loans Originations Active Loans Lender…" at bounding box center [784, 372] width 1568 height 744
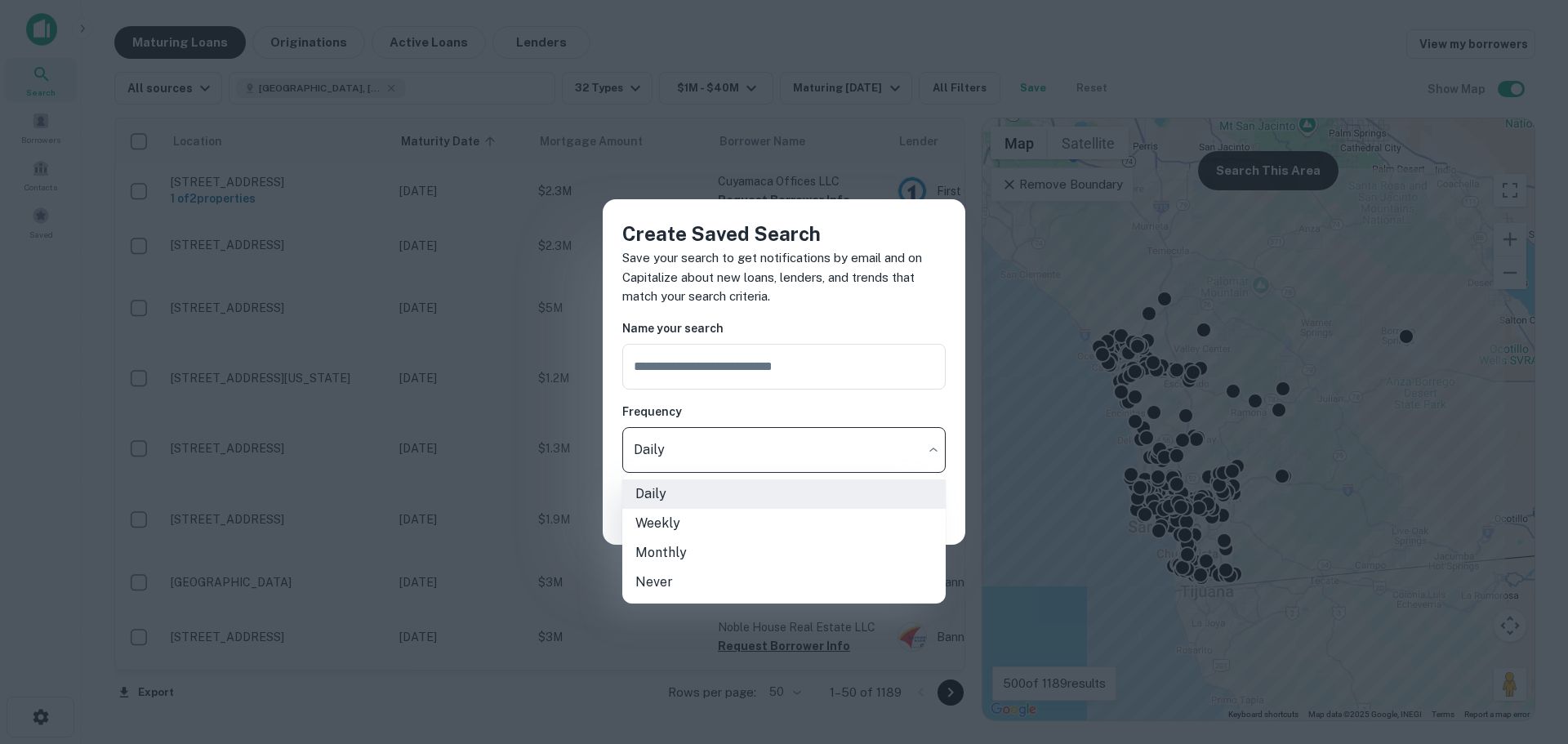
click at [648, 583] on li "Never" at bounding box center [784, 583] width 324 height 30
type input "*****"
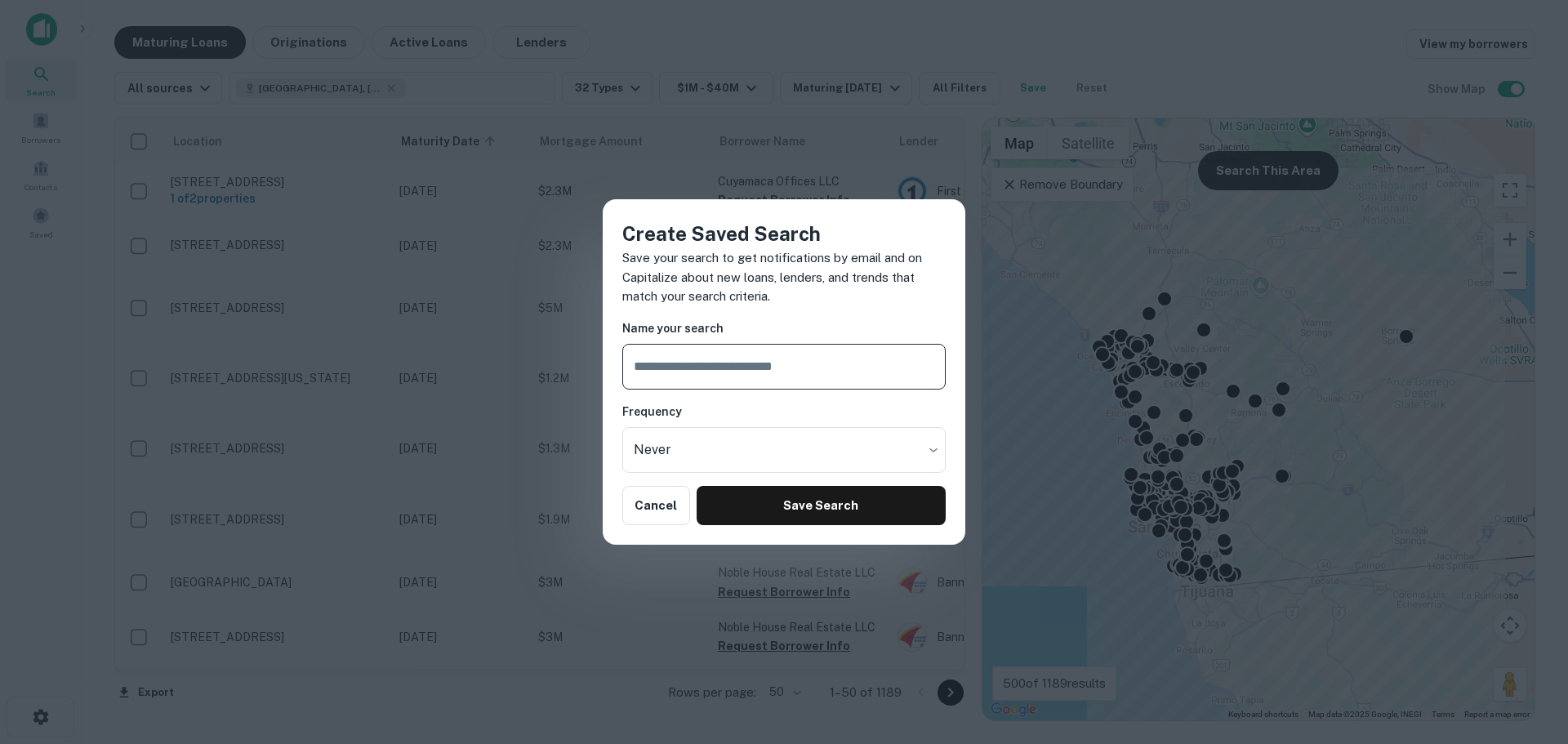
click at [662, 371] on input "text" at bounding box center [784, 367] width 324 height 46
type input "**********"
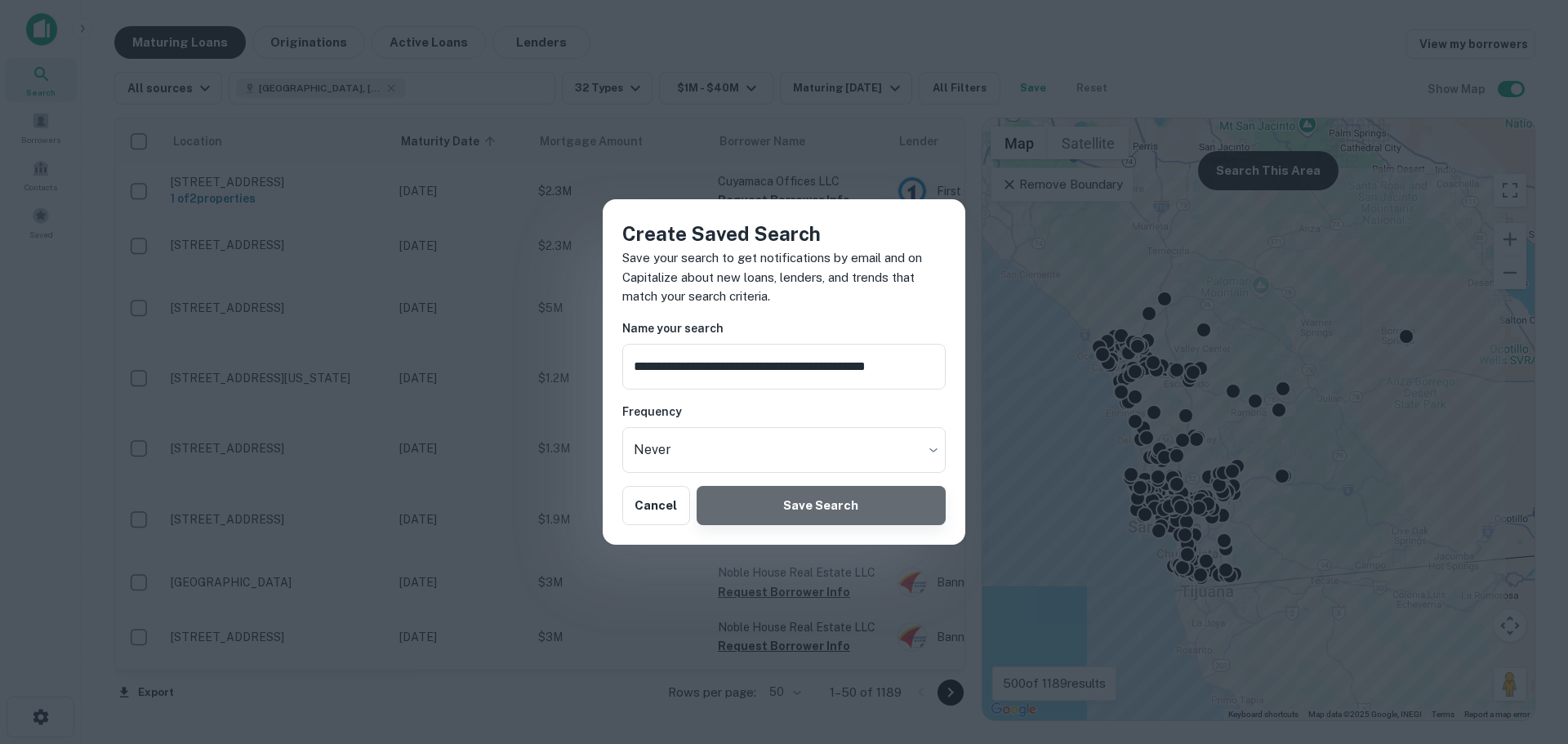
click at [754, 507] on button "Save Search" at bounding box center [821, 505] width 249 height 39
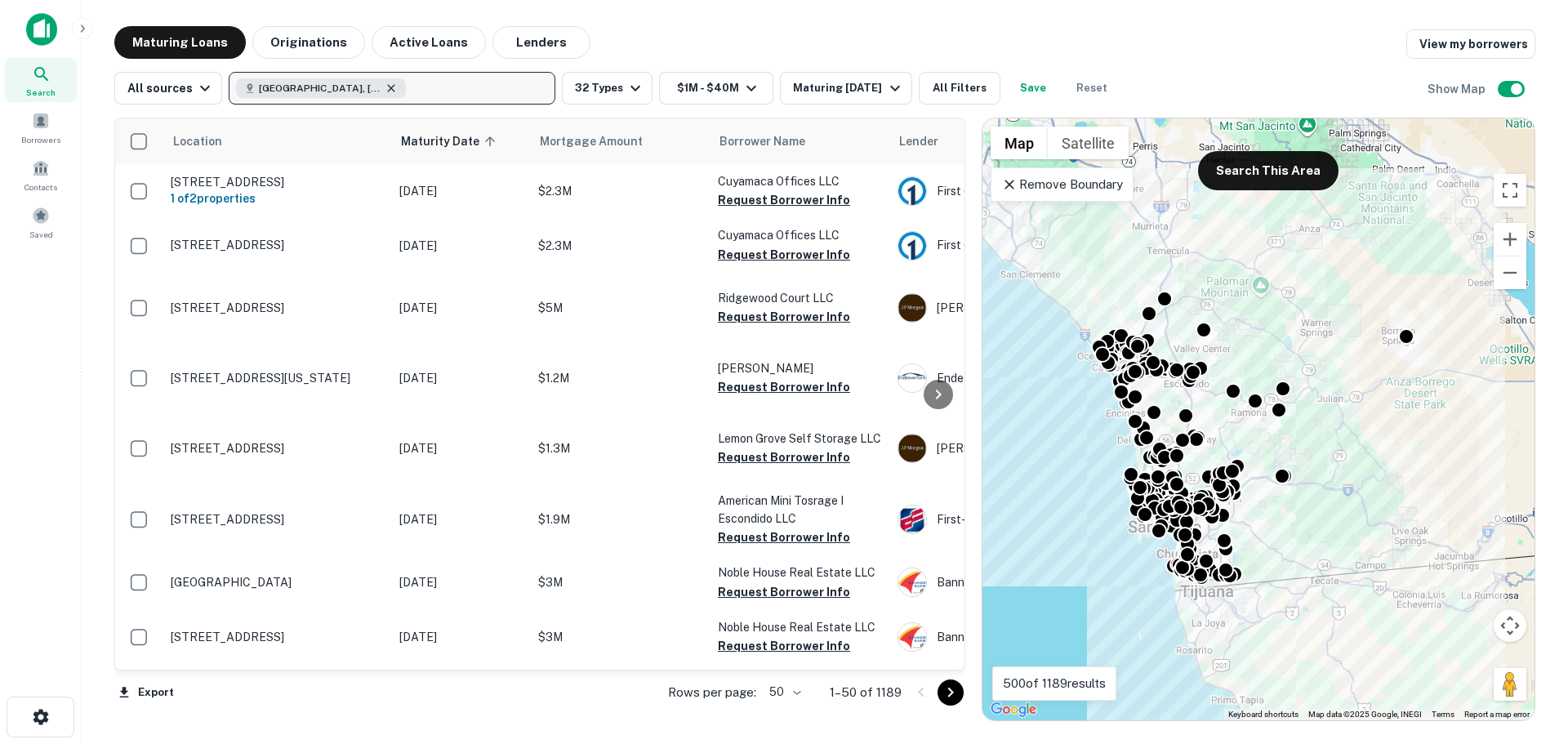
click at [384, 87] on icon "button" at bounding box center [390, 88] width 13 height 13
click at [288, 147] on input "text" at bounding box center [388, 135] width 325 height 46
type input "**********"
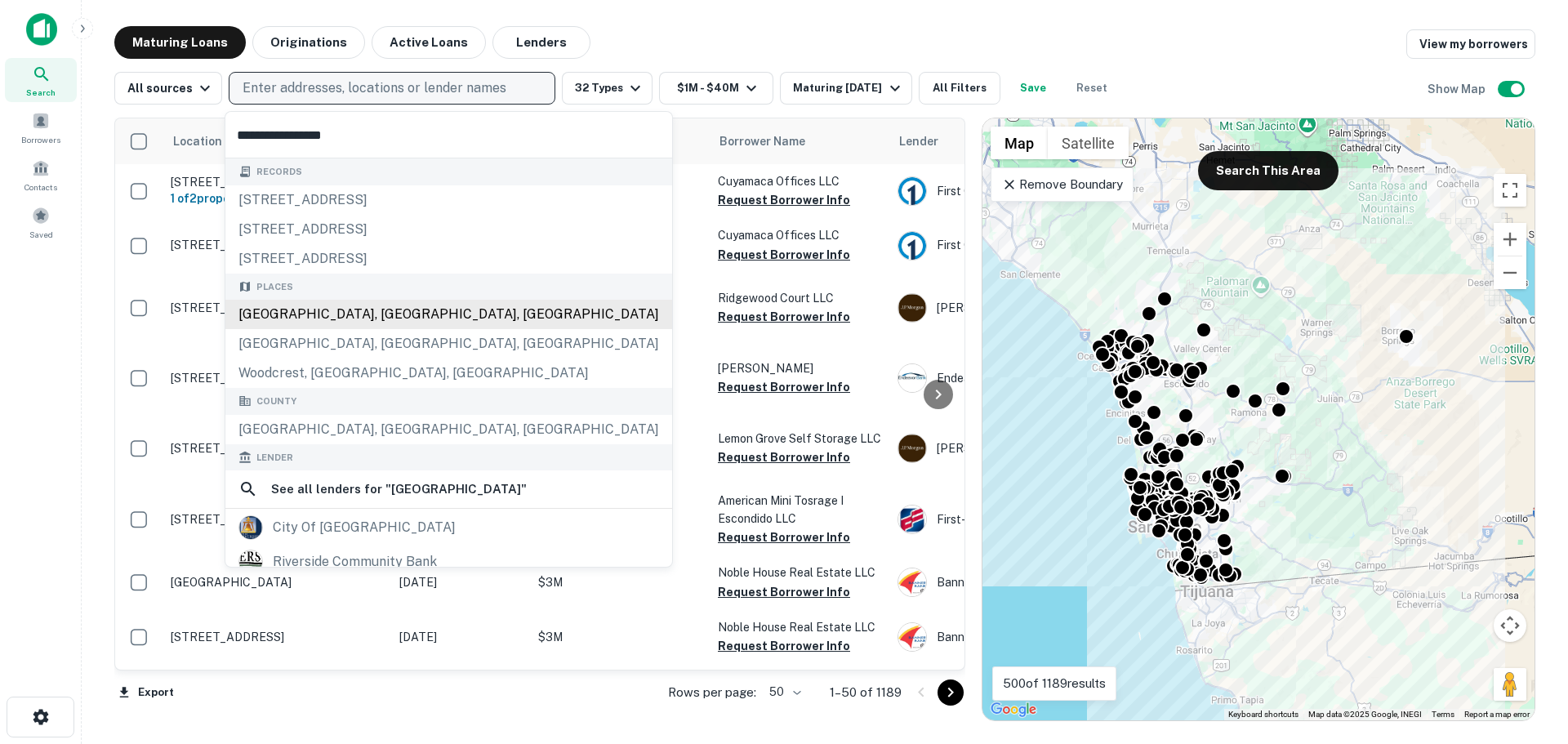
click at [299, 322] on div "Places Riverside County, CA, USA Corona, CA, USA Woodcrest, CA, USA" at bounding box center [448, 331] width 447 height 115
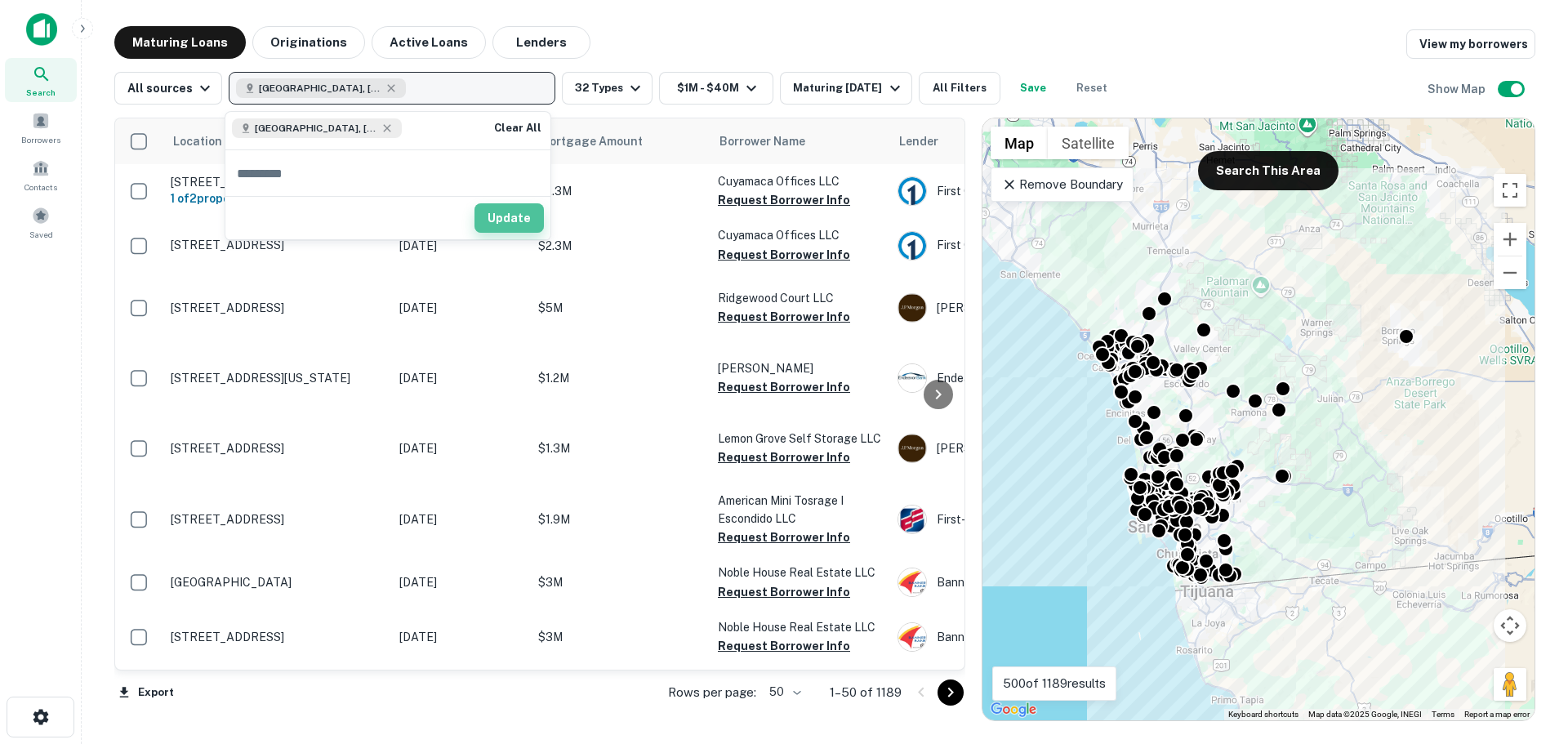
click at [510, 216] on button "Update" at bounding box center [509, 218] width 69 height 30
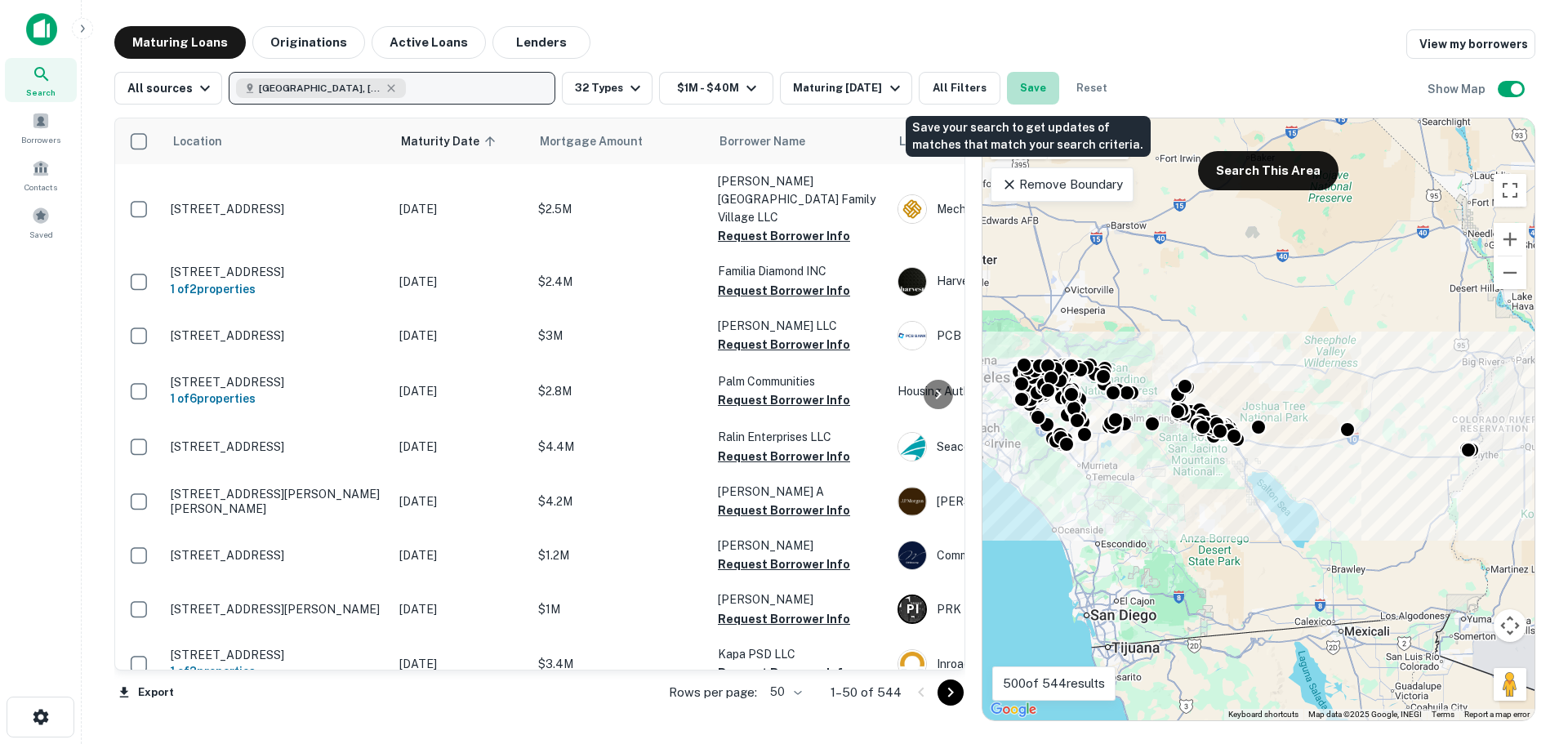
click at [1029, 97] on button "Save" at bounding box center [1034, 88] width 53 height 32
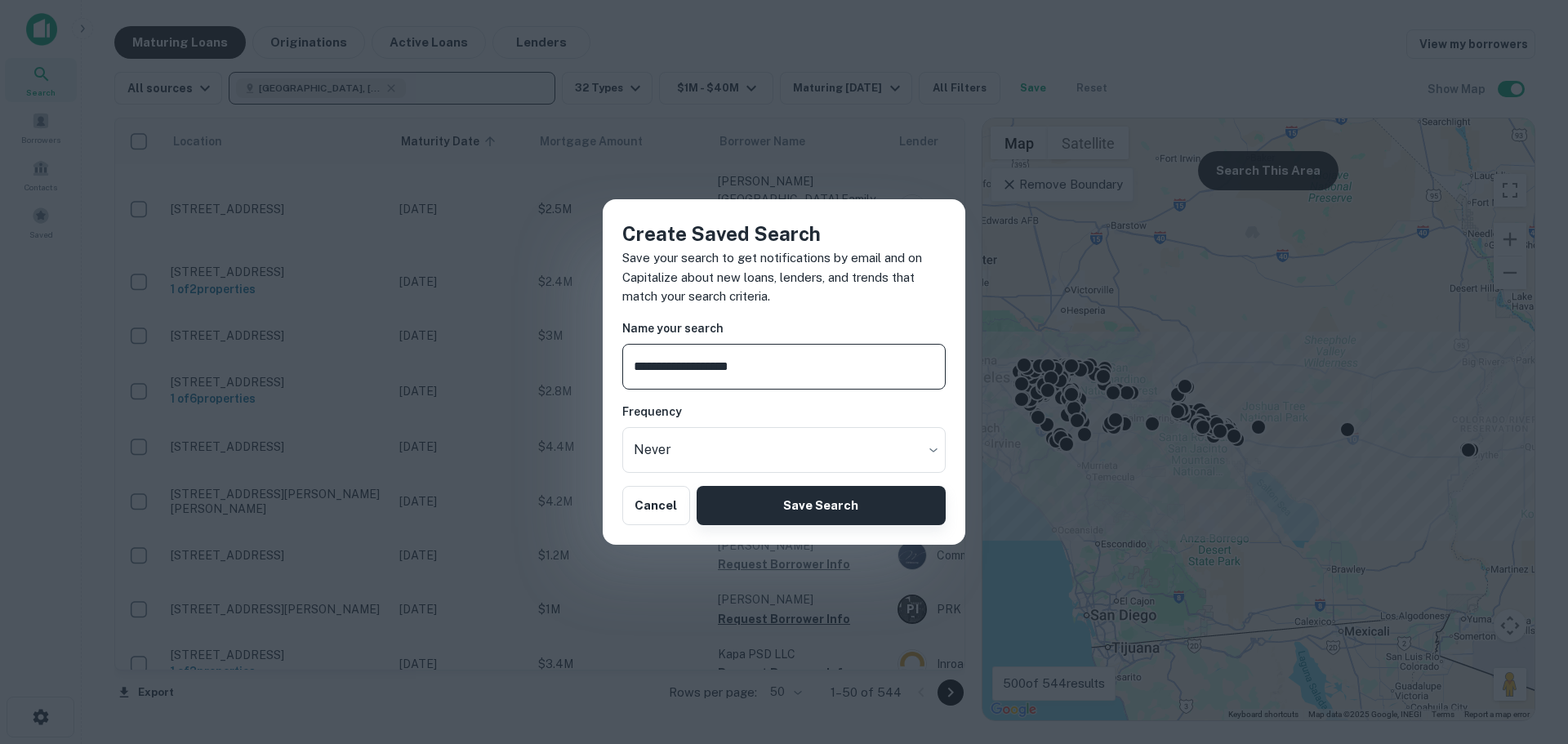
type input "**********"
click at [848, 501] on button "Save Search" at bounding box center [821, 505] width 249 height 39
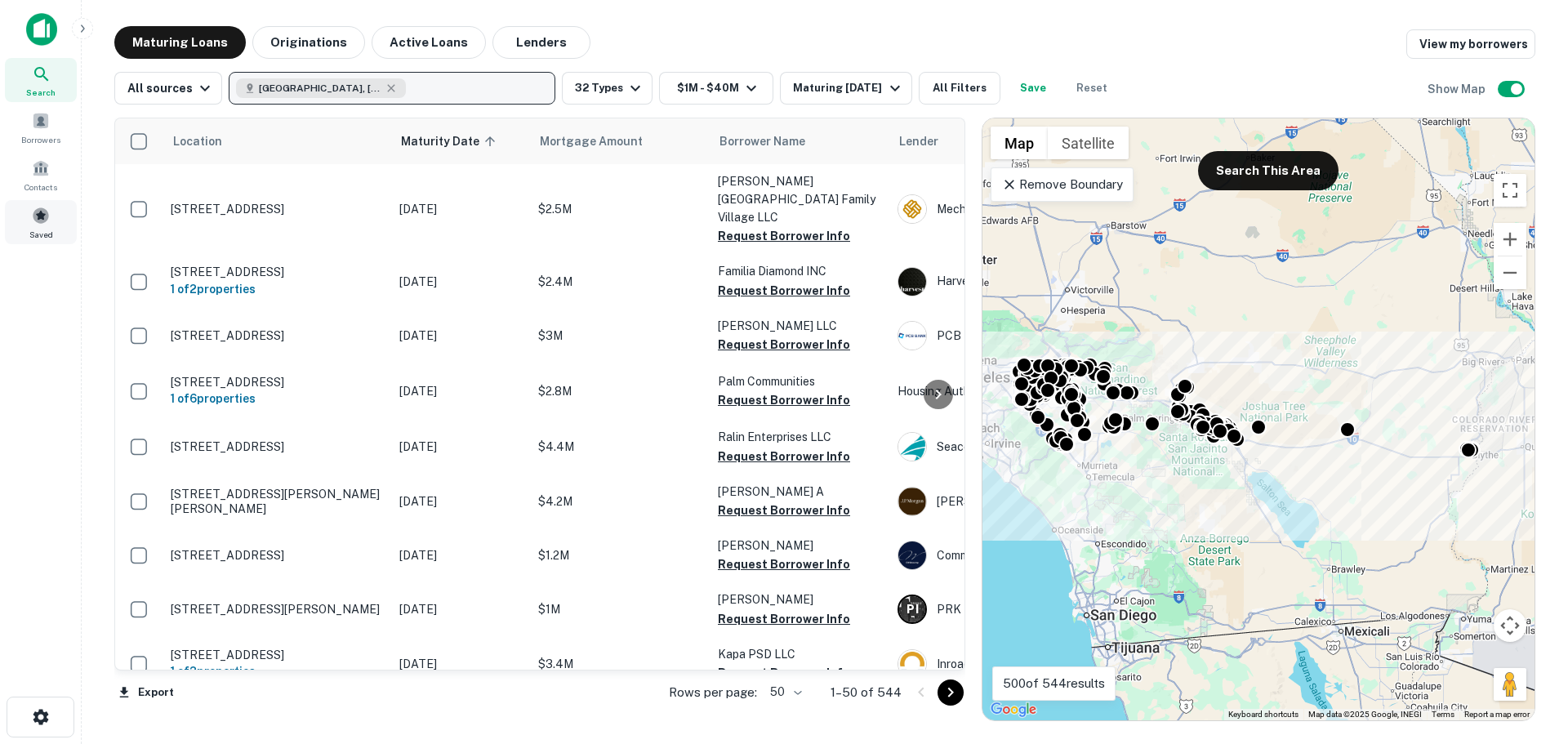
click at [51, 218] on div "Saved" at bounding box center [41, 222] width 72 height 44
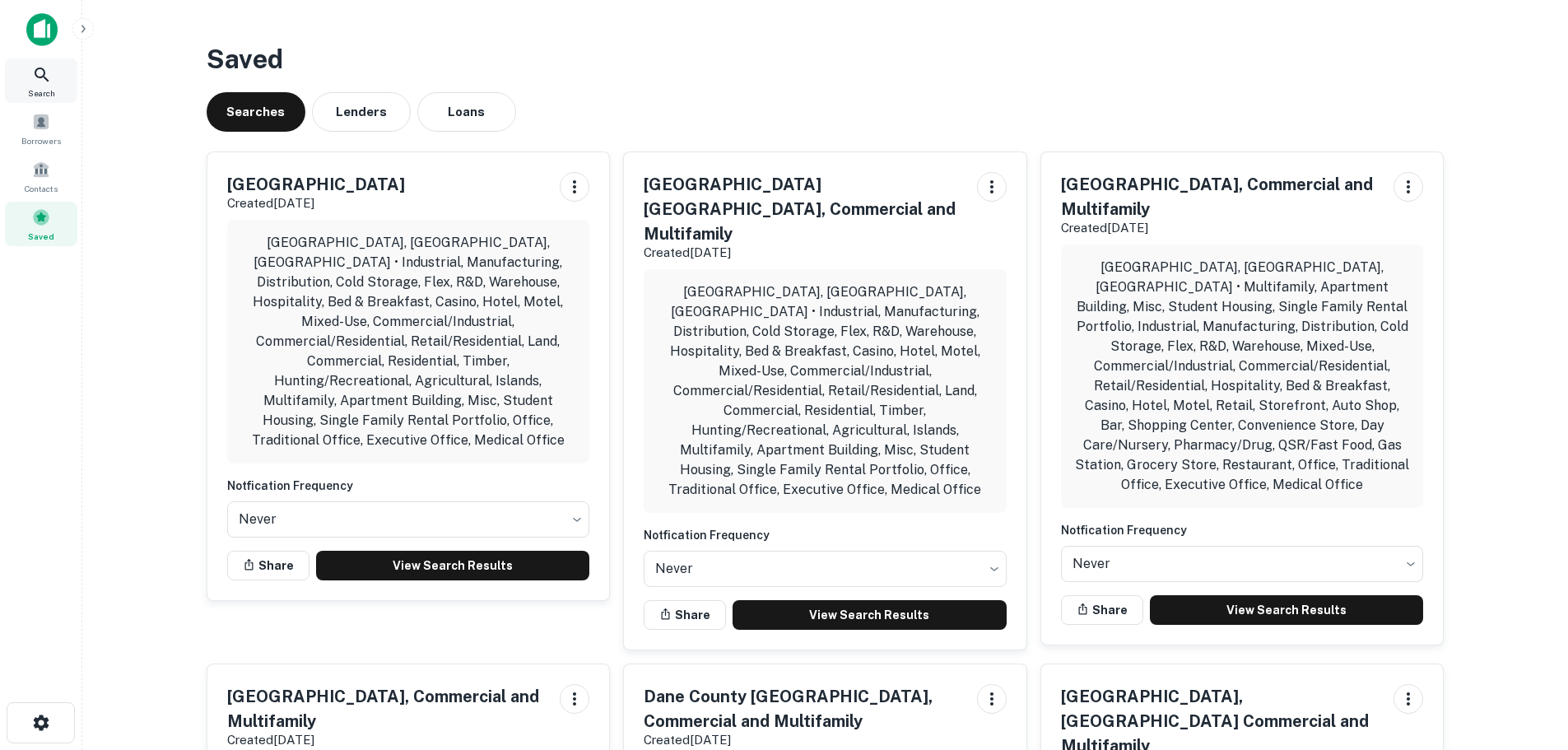
click at [41, 76] on icon at bounding box center [42, 75] width 19 height 19
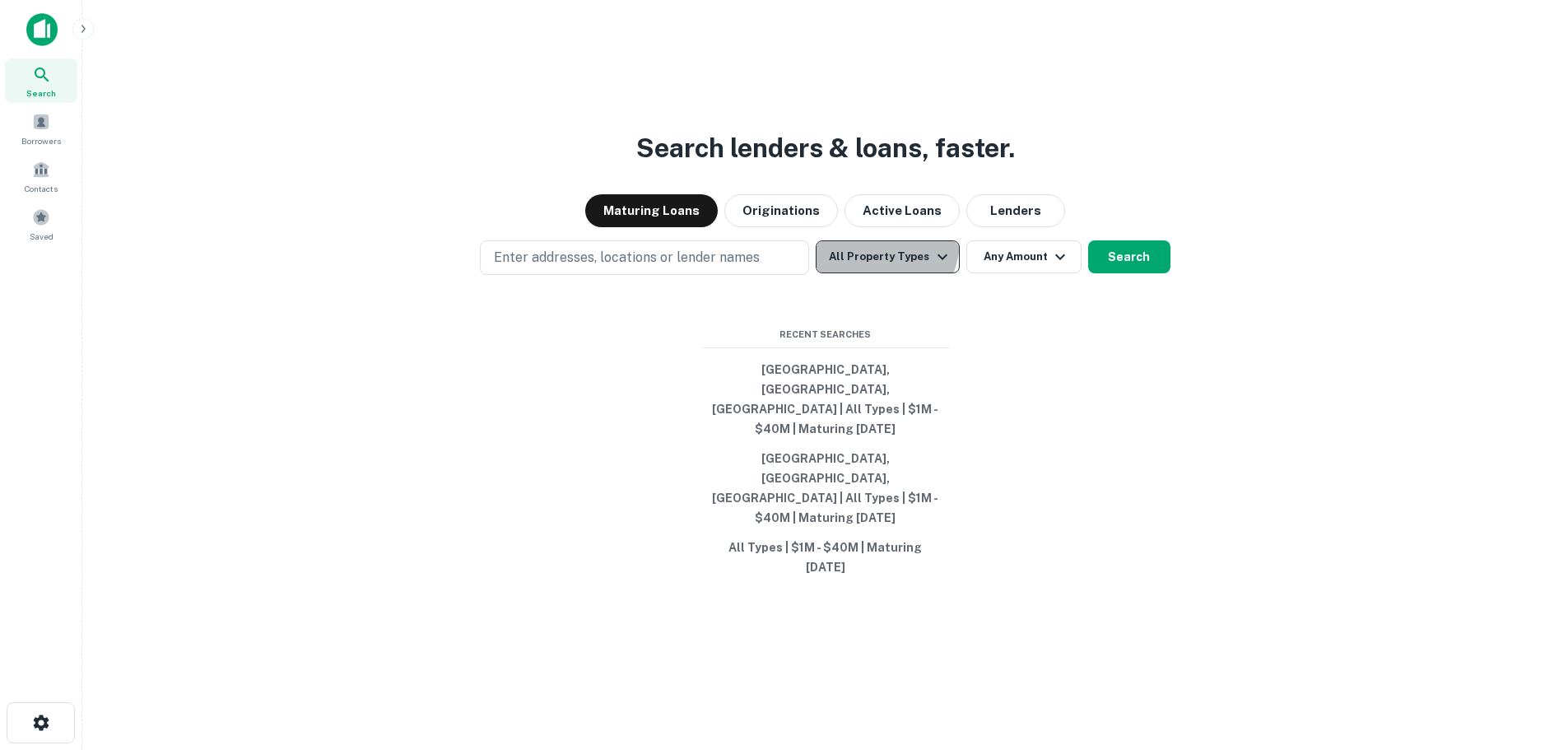
click at [872, 273] on button "All Property Types" at bounding box center [887, 256] width 143 height 33
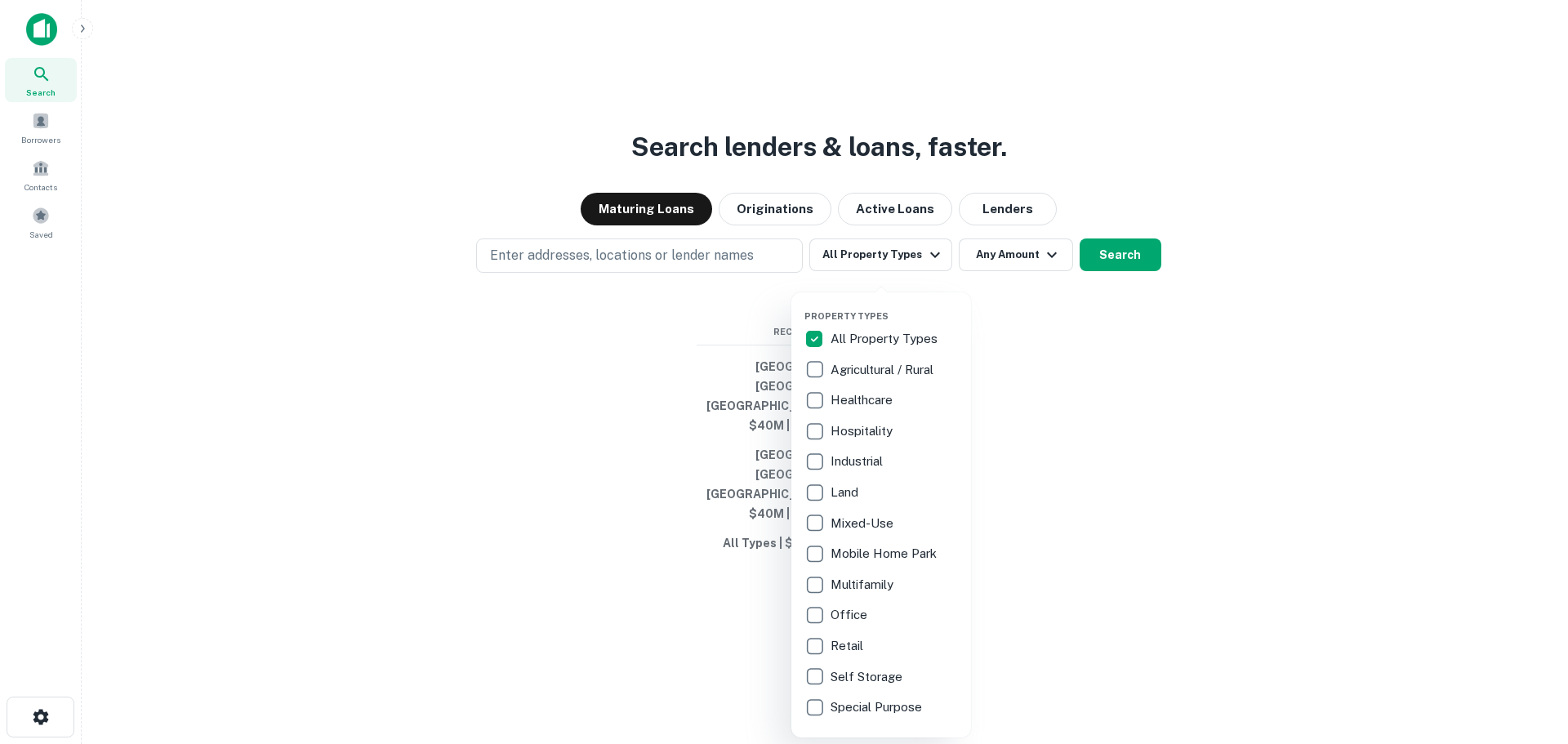
click at [862, 354] on div "All Property Types Agricultural / Rural Healthcare Hospitality Industrial Land …" at bounding box center [881, 522] width 154 height 396
click at [863, 397] on p "Healthcare" at bounding box center [863, 400] width 65 height 19
click at [860, 433] on p "Hospitality" at bounding box center [863, 431] width 65 height 19
click at [858, 456] on p "Industrial" at bounding box center [857, 461] width 55 height 19
click at [846, 523] on p "Mixed-Use" at bounding box center [863, 523] width 66 height 19
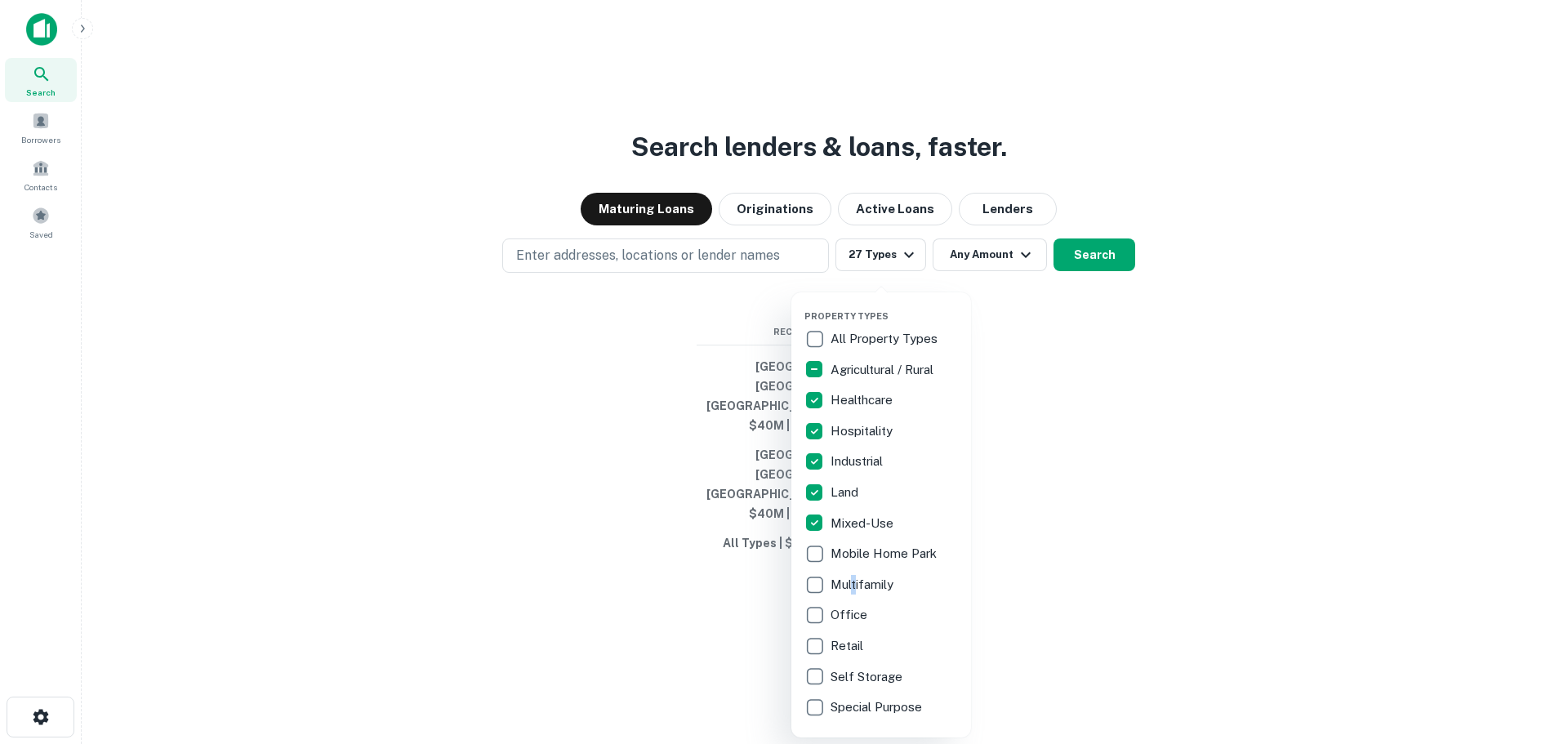
click at [853, 580] on p "Multifamily" at bounding box center [863, 584] width 66 height 19
click at [854, 614] on p "Office" at bounding box center [851, 615] width 40 height 19
click at [846, 651] on p "Retail" at bounding box center [848, 646] width 36 height 19
click at [1338, 599] on div at bounding box center [784, 372] width 1568 height 744
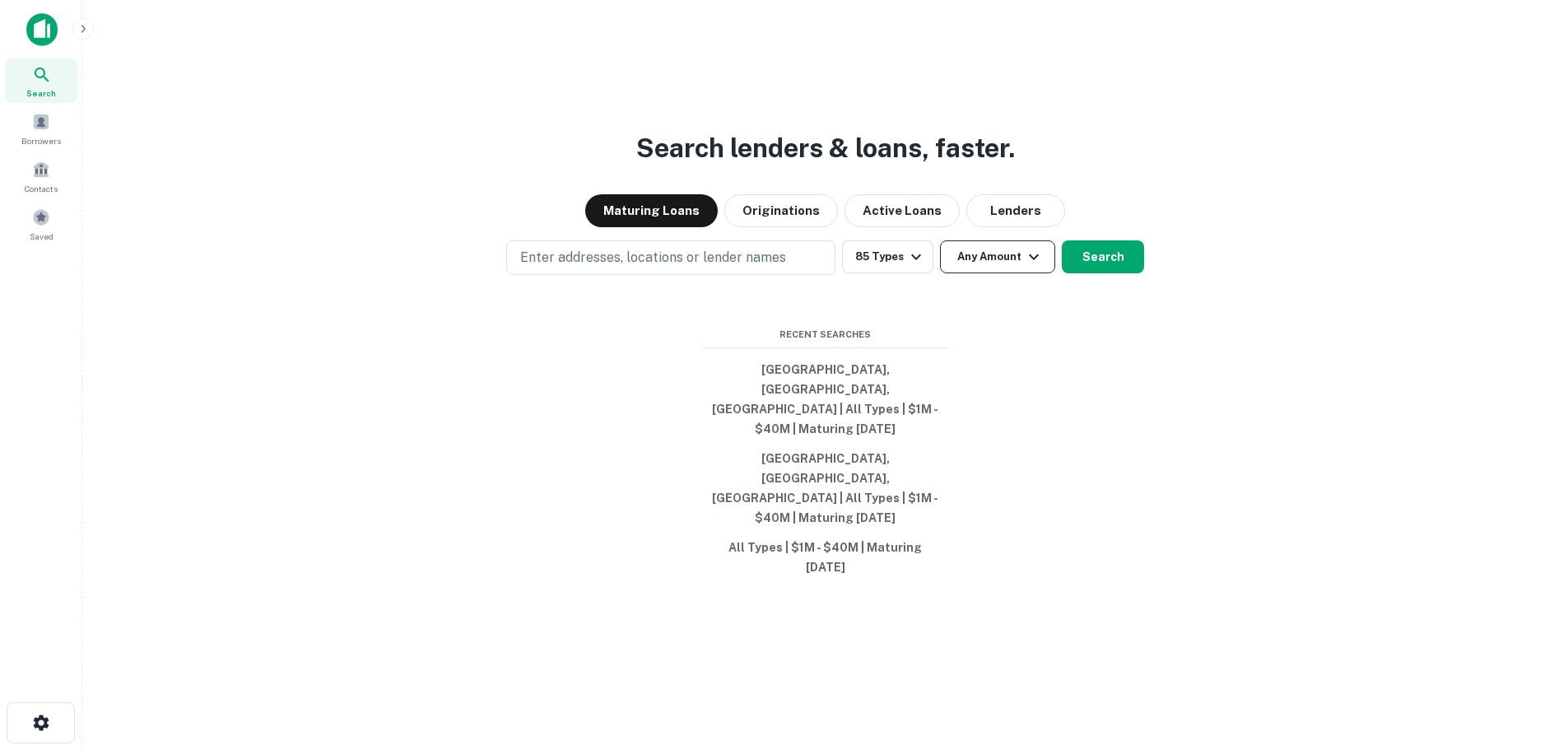
click at [987, 273] on button "Any Amount" at bounding box center [998, 256] width 115 height 33
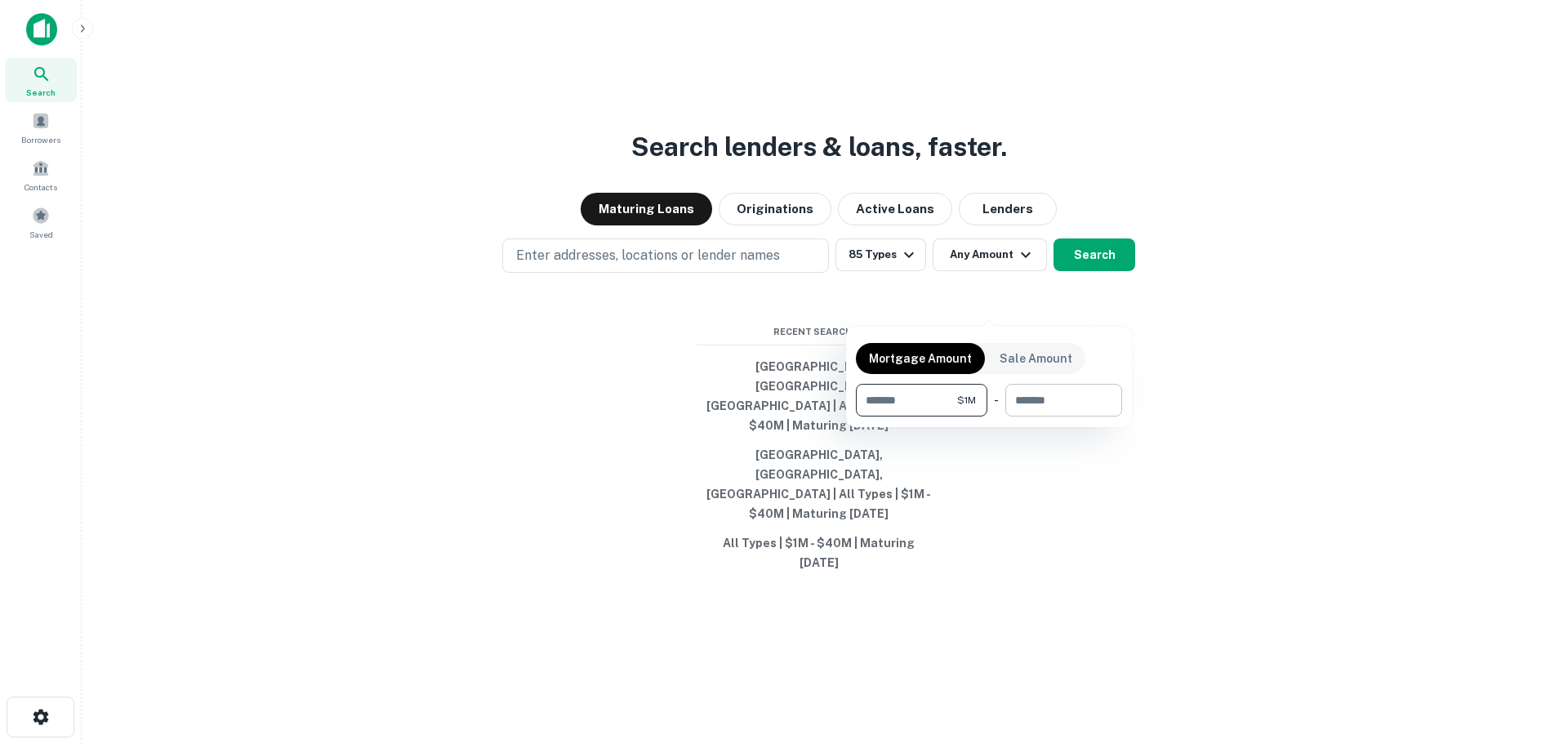
type input "*******"
click at [1092, 398] on input "number" at bounding box center [1058, 399] width 105 height 32
type input "*"
type input "********"
click at [633, 382] on div at bounding box center [784, 372] width 1568 height 744
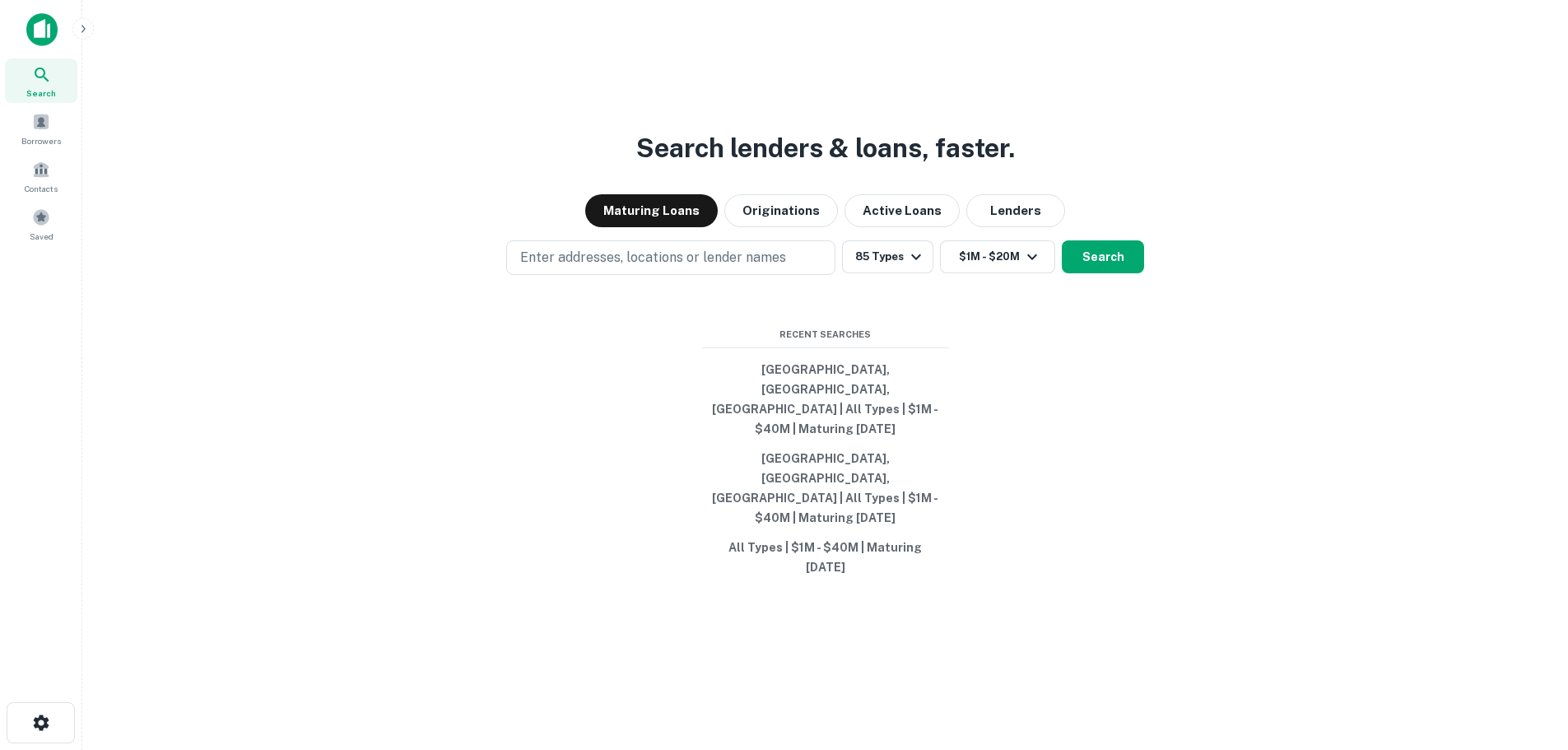
click at [669, 287] on div "Search lenders & loans, faster. Maturing Loans Originations Active Loans Lender…" at bounding box center [825, 415] width 1459 height 750
click at [669, 275] on button "Enter addresses, locations or lender names" at bounding box center [670, 257] width 329 height 34
type input "**********"
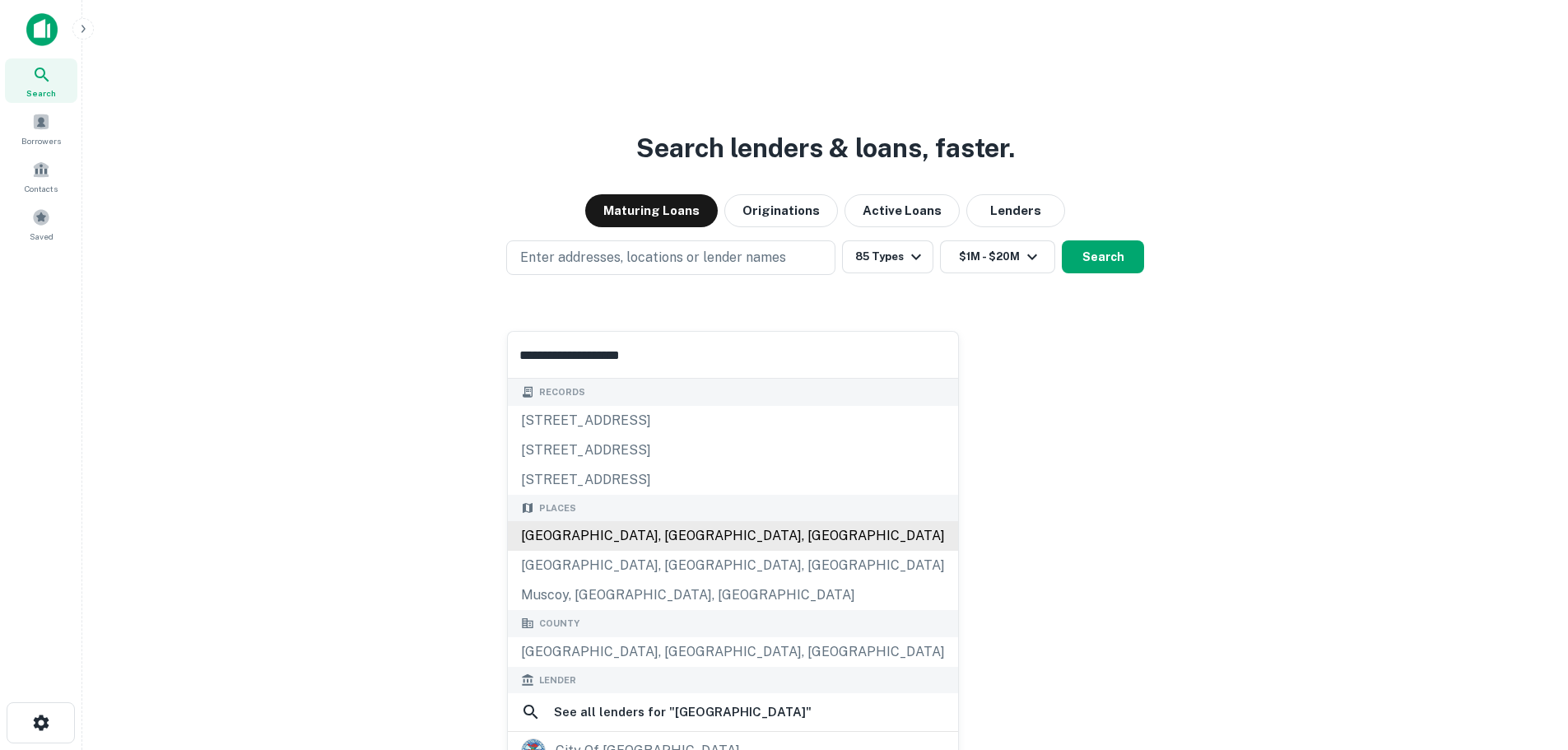
click at [614, 540] on div "San Bernardino County, CA, USA" at bounding box center [732, 536] width 450 height 30
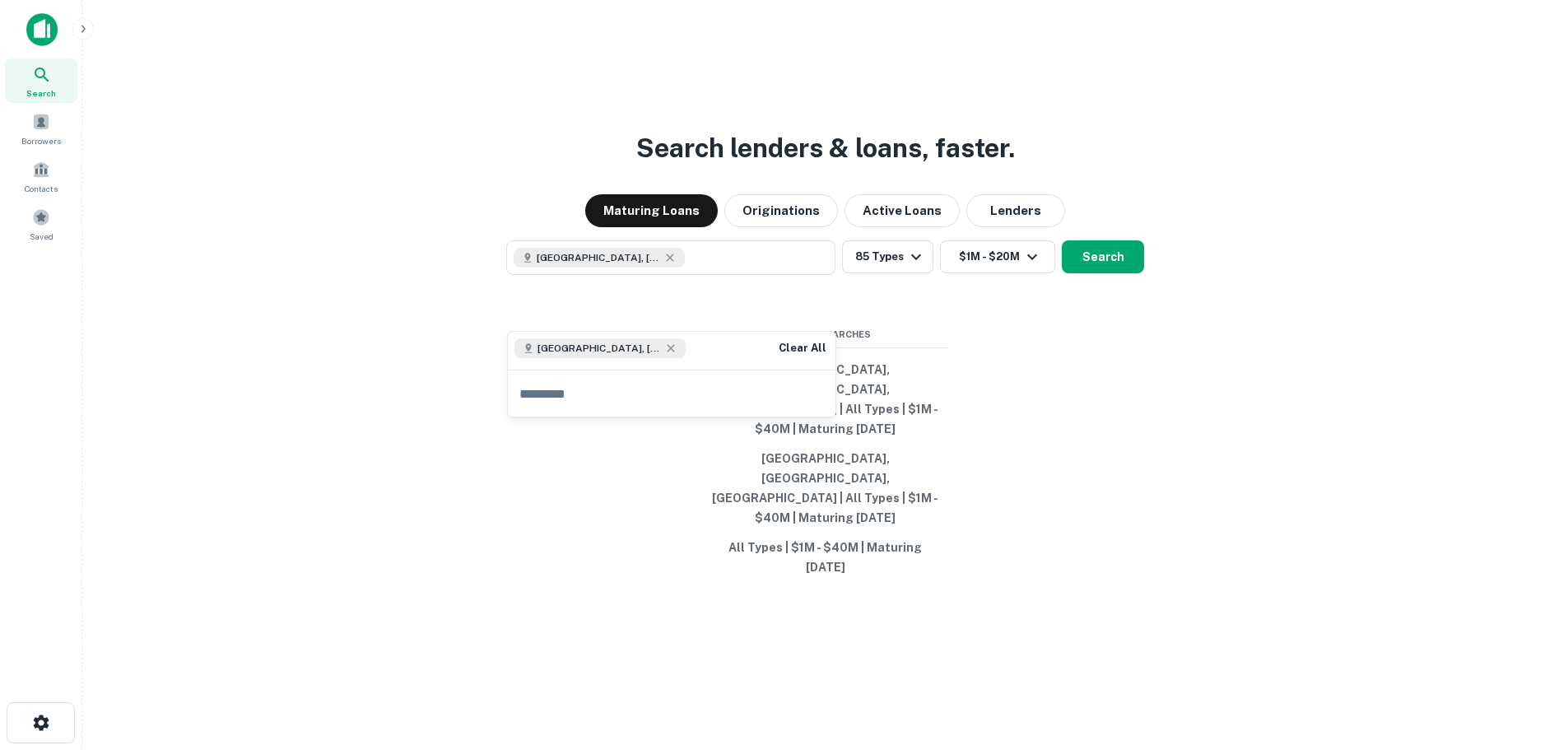
click at [1022, 369] on div "Search lenders & loans, faster. Maturing Loans Originations Active Loans Lender…" at bounding box center [825, 415] width 1459 height 750
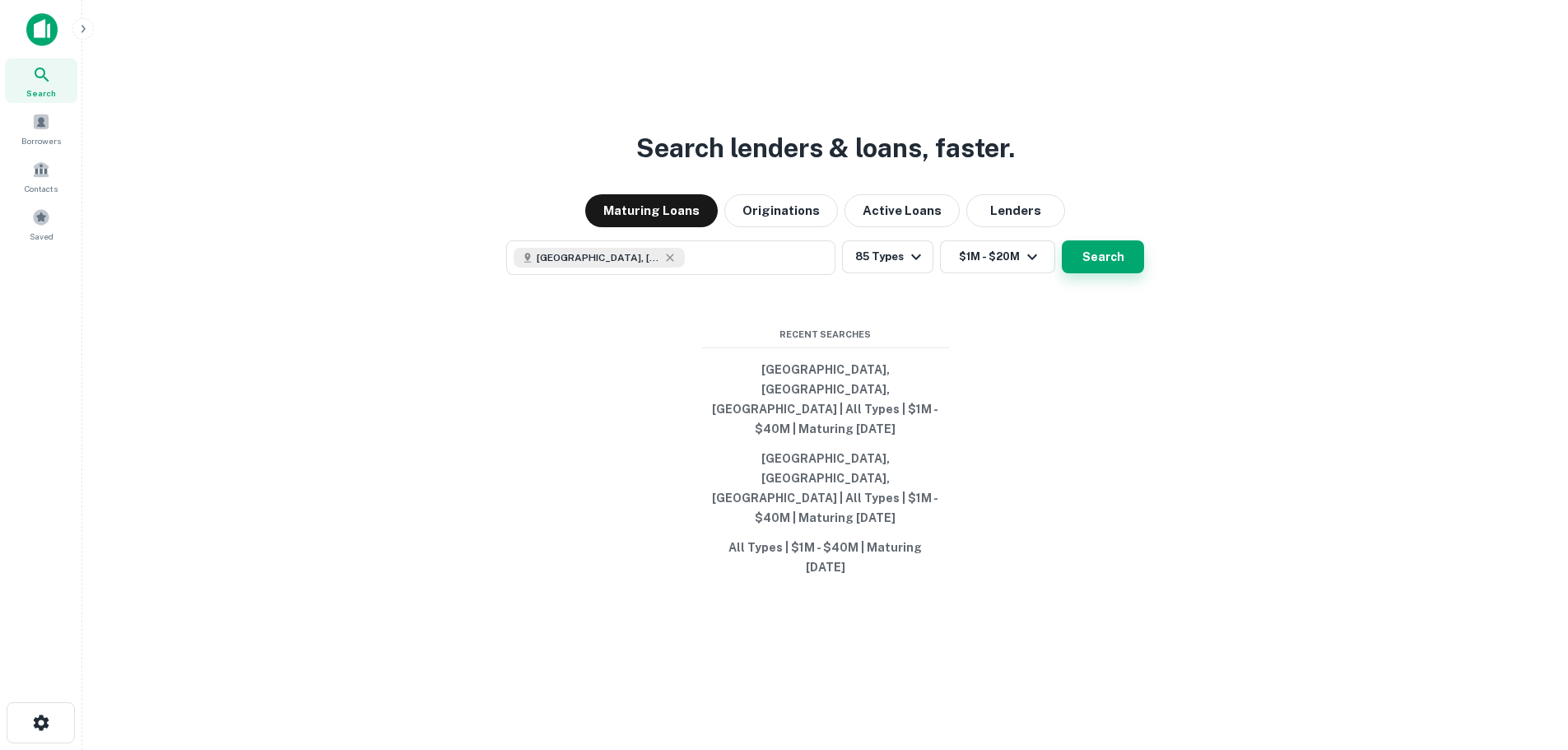
click at [1100, 273] on button "Search" at bounding box center [1103, 256] width 82 height 33
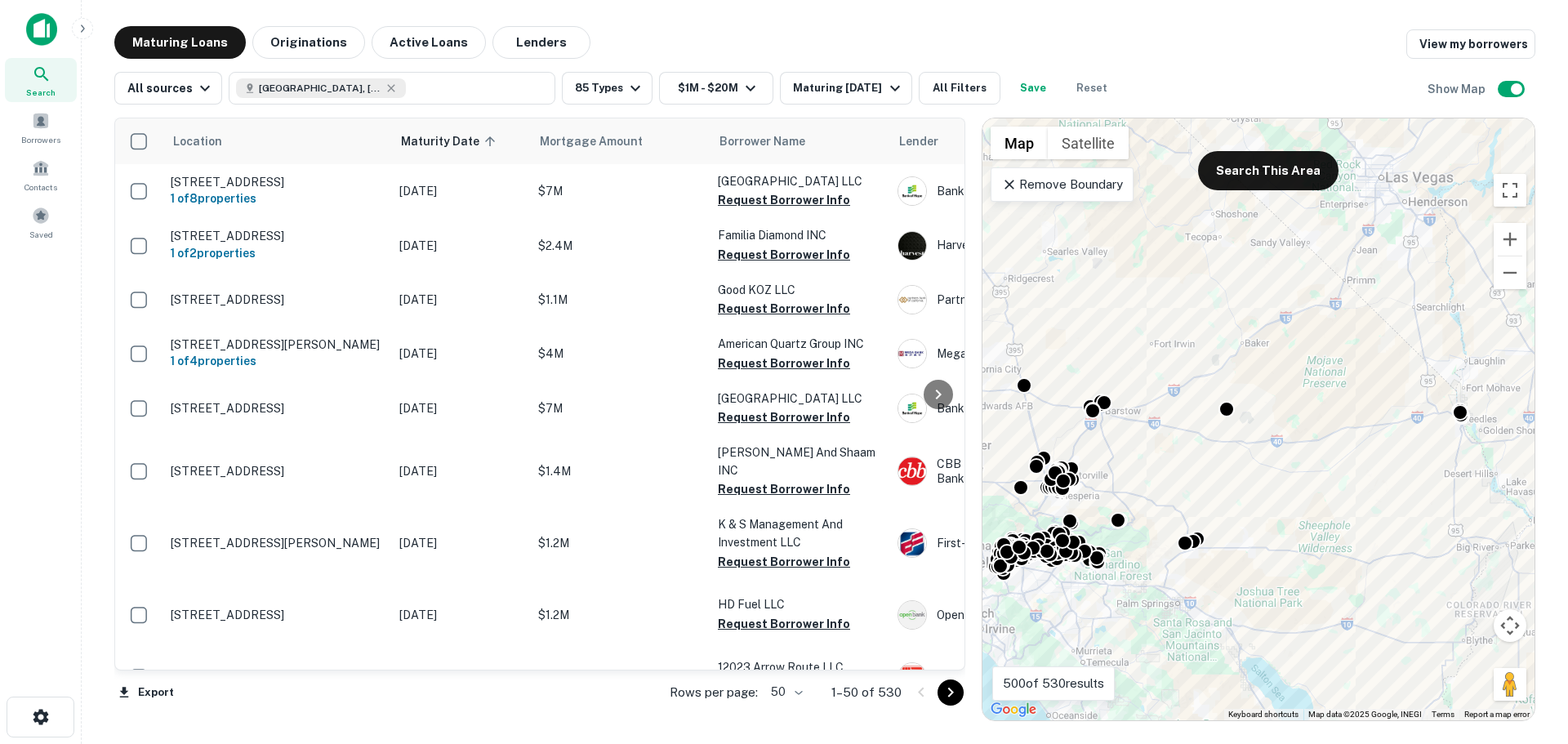
click at [1022, 82] on button "Save" at bounding box center [1034, 88] width 53 height 32
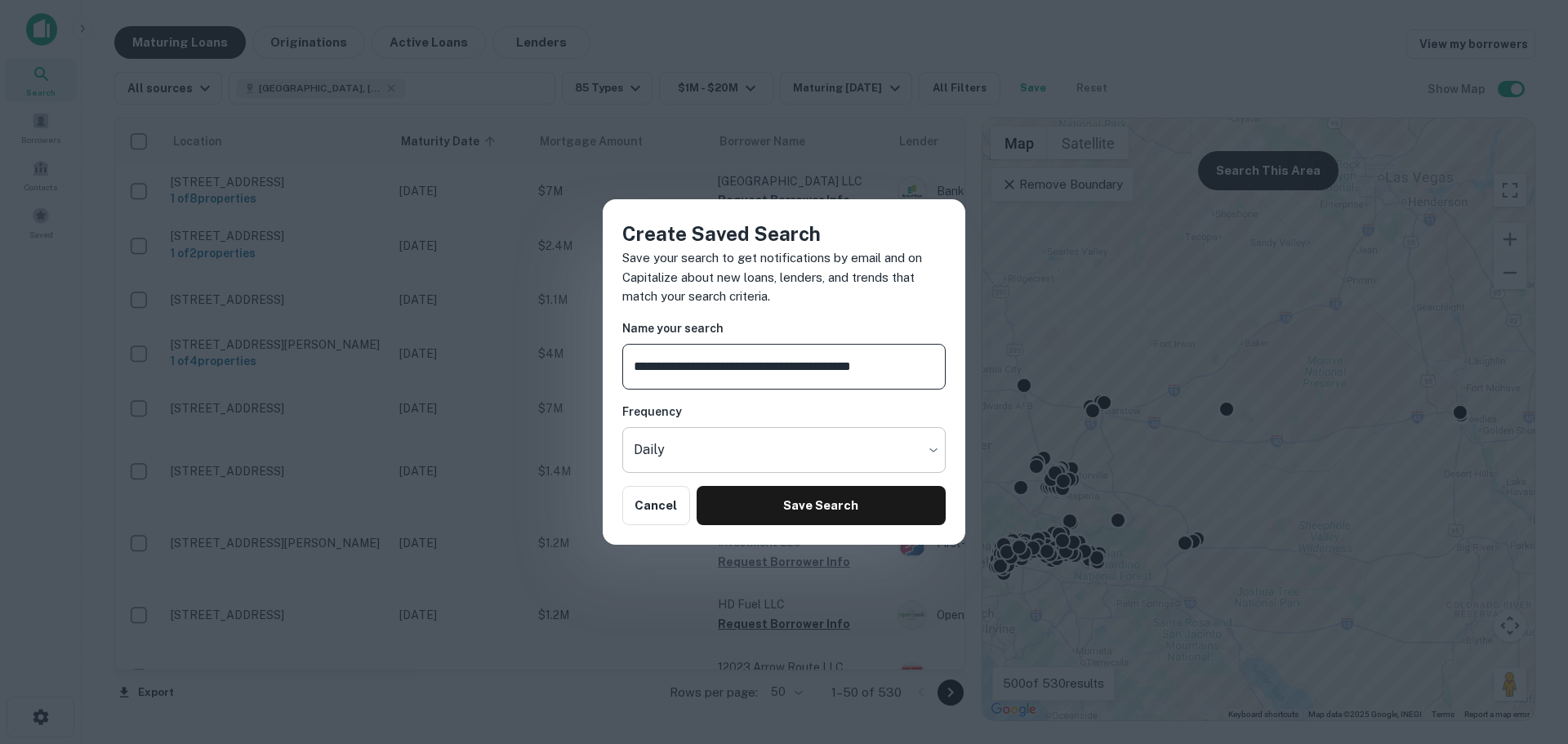
type input "**********"
click at [871, 436] on body "Search Borrowers Contacts Saved Maturing Loans Originations Active Loans Lender…" at bounding box center [784, 372] width 1568 height 744
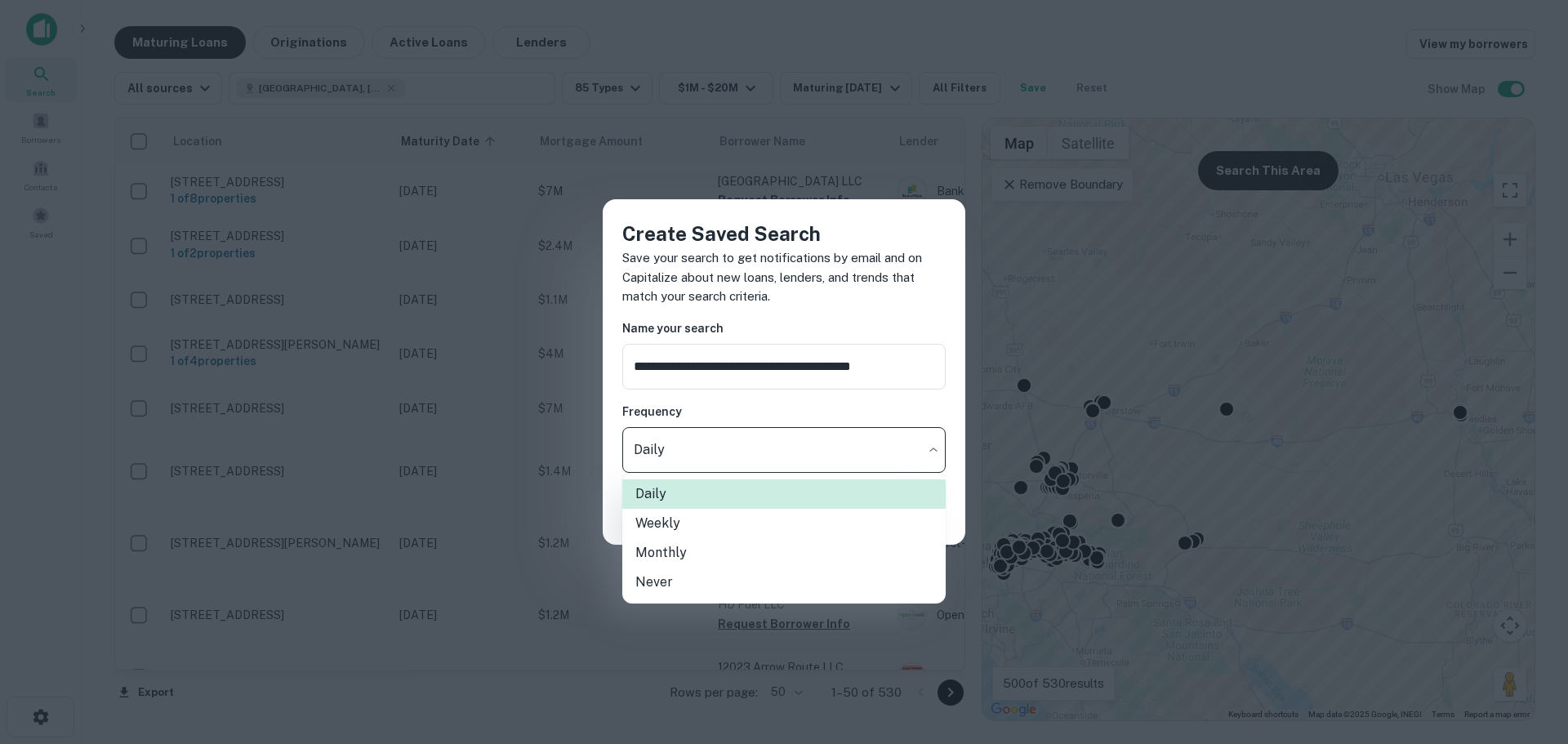
click at [690, 575] on li "Never" at bounding box center [784, 583] width 324 height 30
type input "*****"
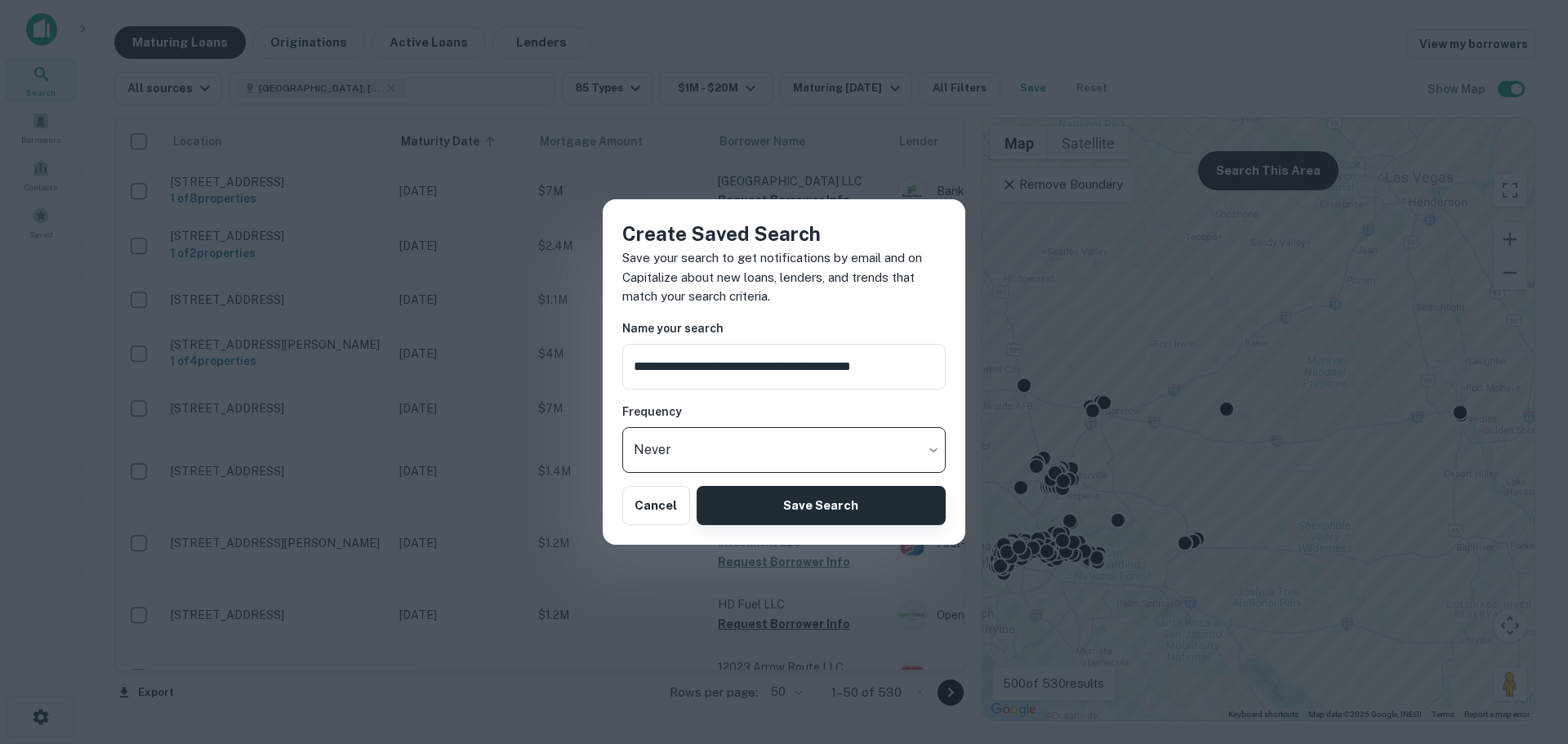
click at [811, 510] on button "Save Search" at bounding box center [821, 505] width 249 height 39
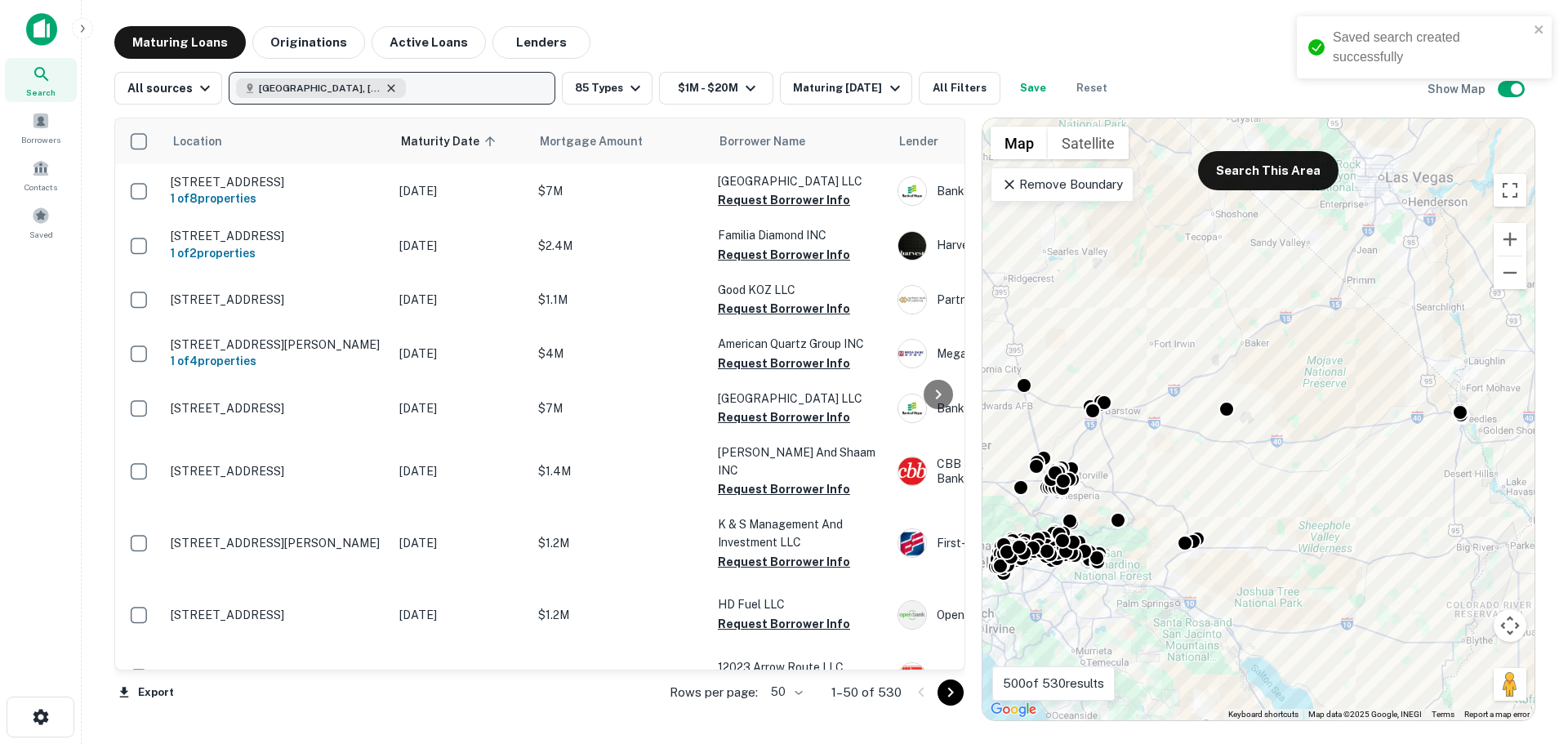
click at [388, 83] on icon "button" at bounding box center [390, 88] width 13 height 13
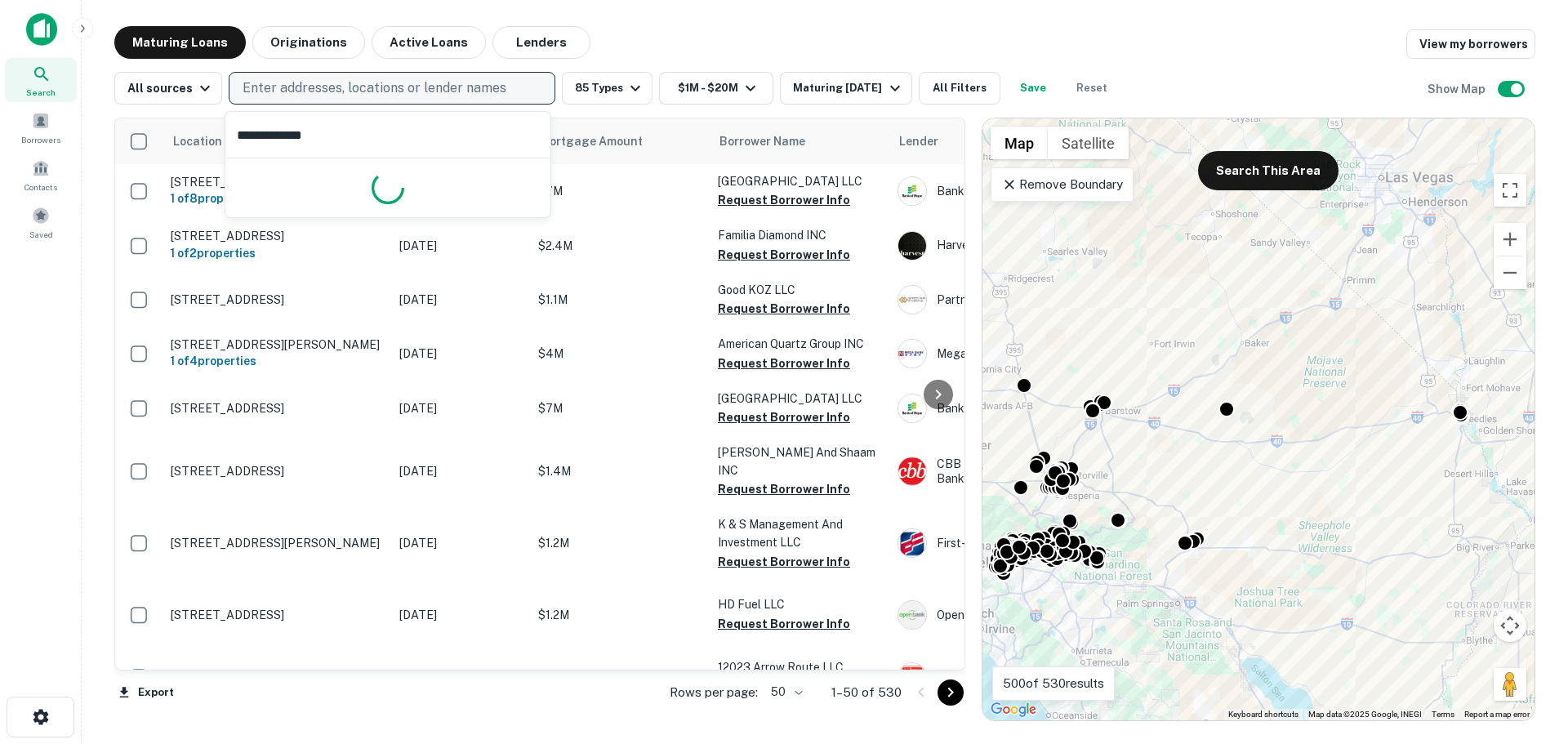
type input "**********"
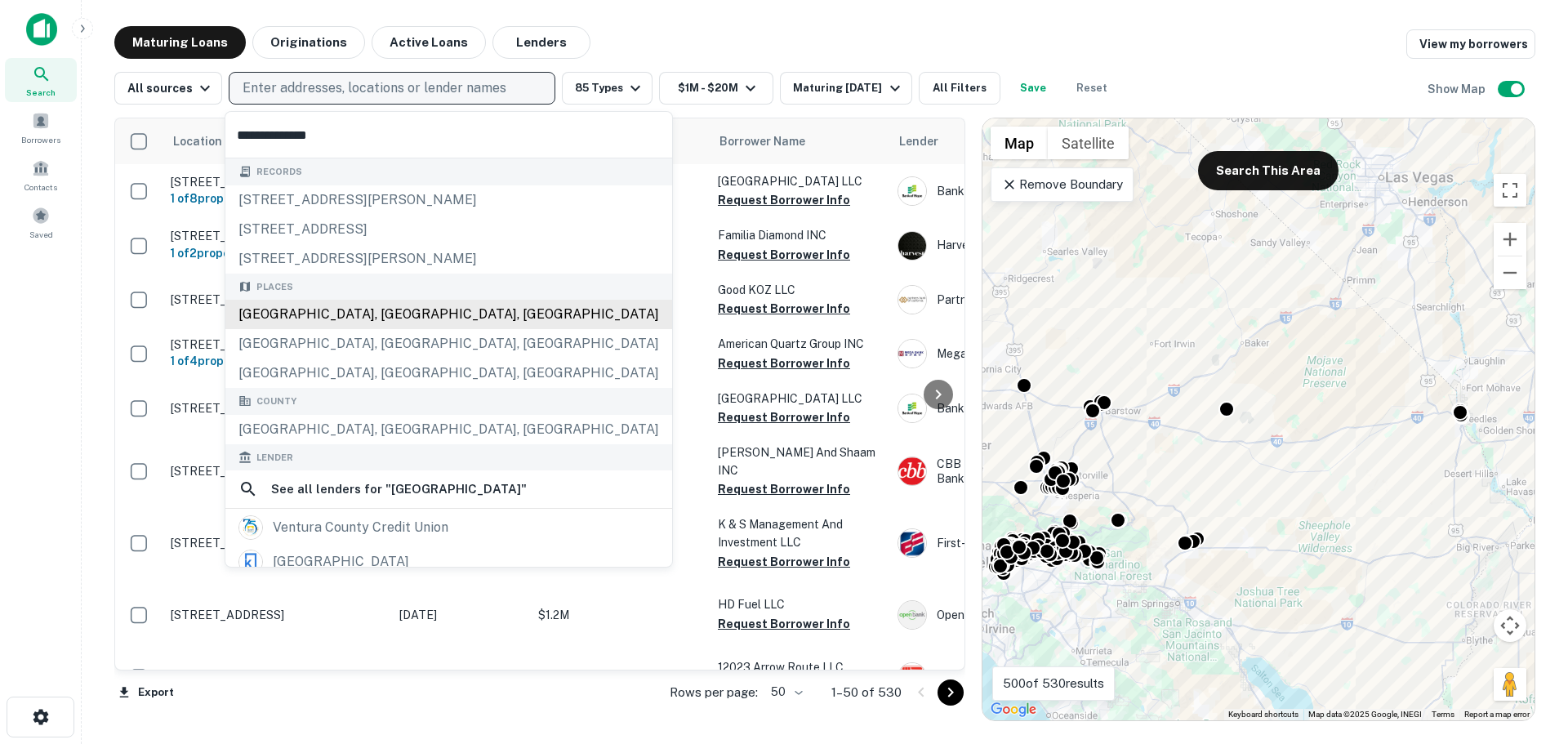
click at [311, 317] on div "Ventura County, CA, USA" at bounding box center [448, 315] width 447 height 30
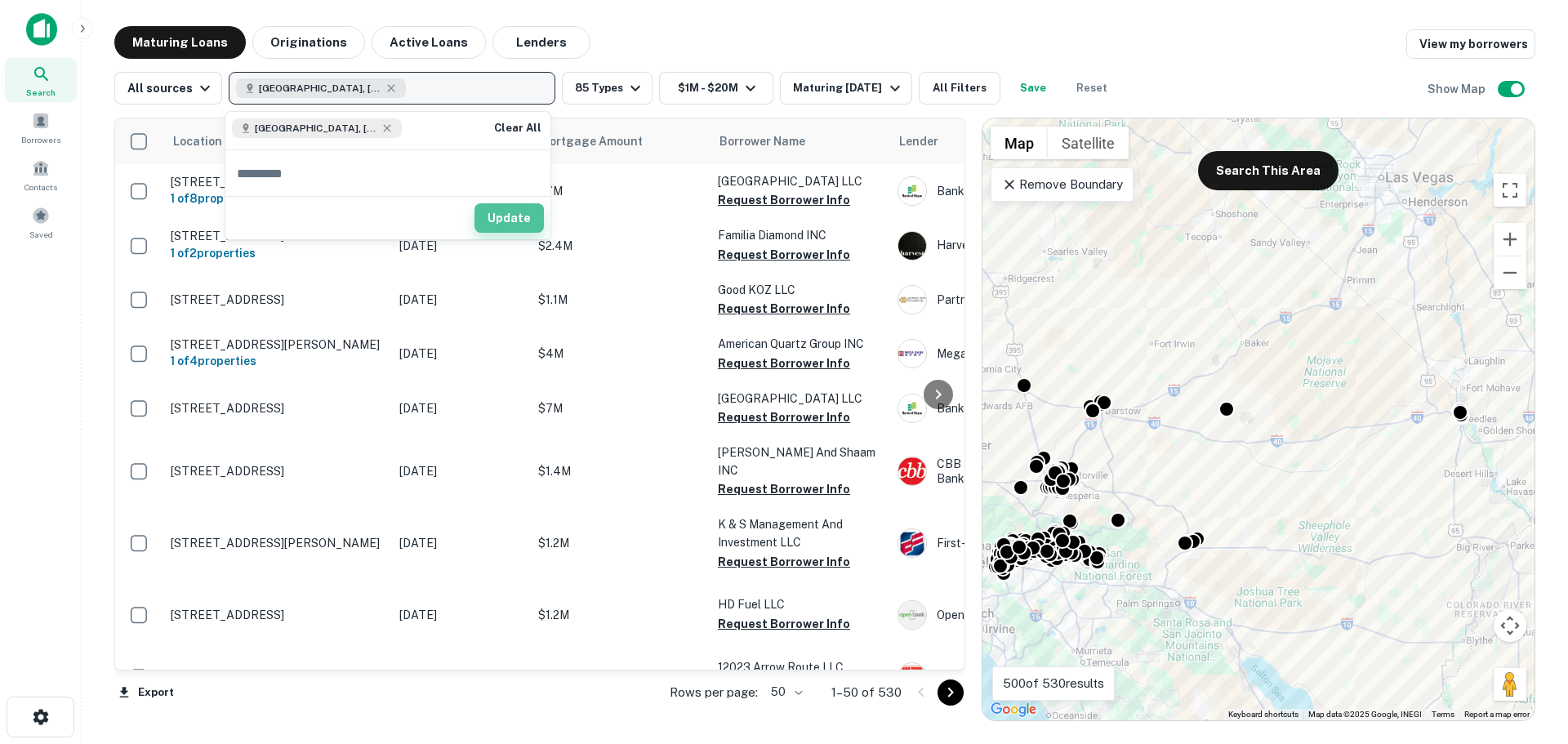
click at [499, 219] on button "Update" at bounding box center [509, 218] width 69 height 30
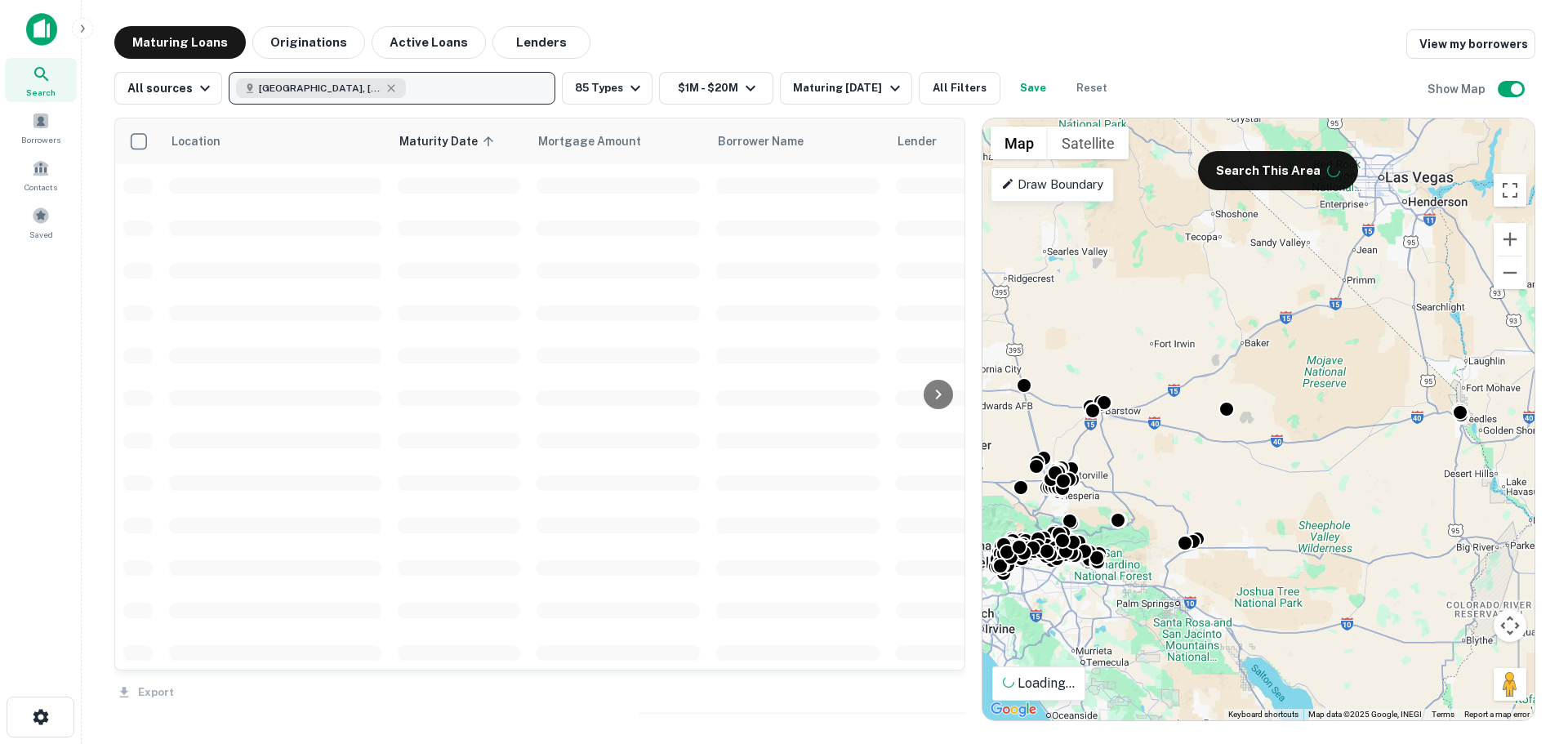
click at [506, 89] on button "Ventura County, CA, USA" at bounding box center [392, 88] width 326 height 32
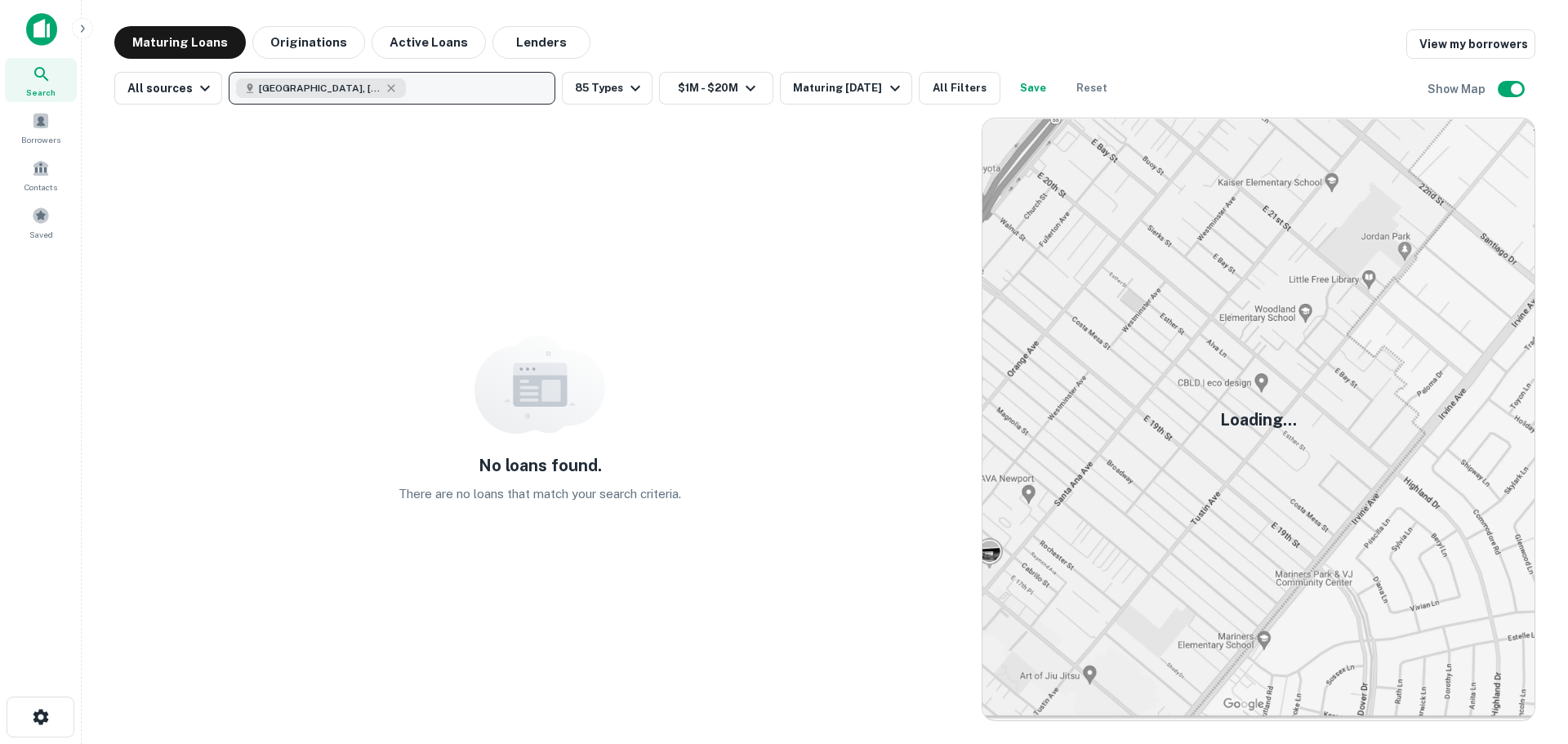
click at [426, 80] on button "[GEOGRAPHIC_DATA], [GEOGRAPHIC_DATA], [GEOGRAPHIC_DATA]" at bounding box center [392, 88] width 326 height 32
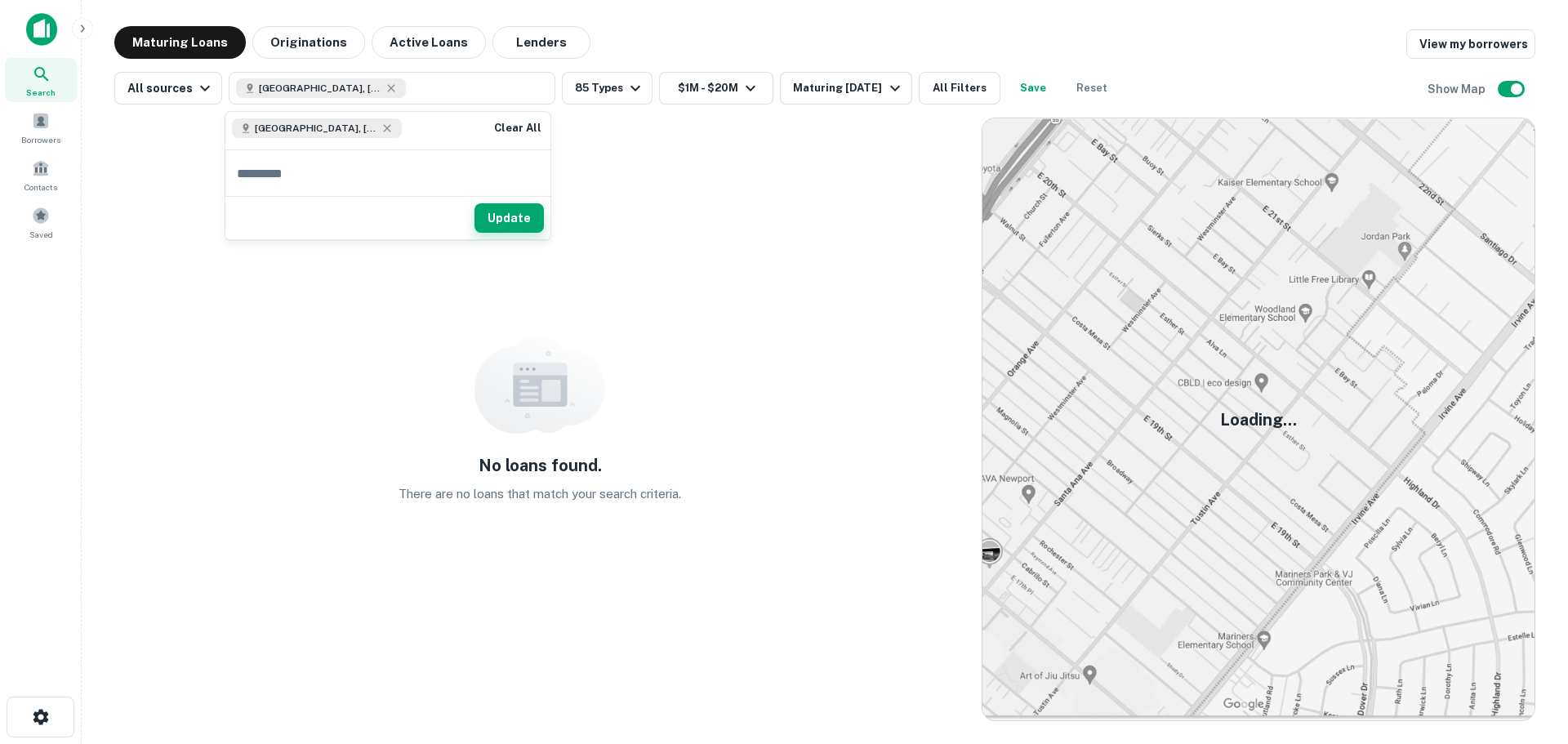
click at [533, 216] on button "Update" at bounding box center [509, 218] width 69 height 30
click at [632, 82] on icon "button" at bounding box center [635, 88] width 19 height 19
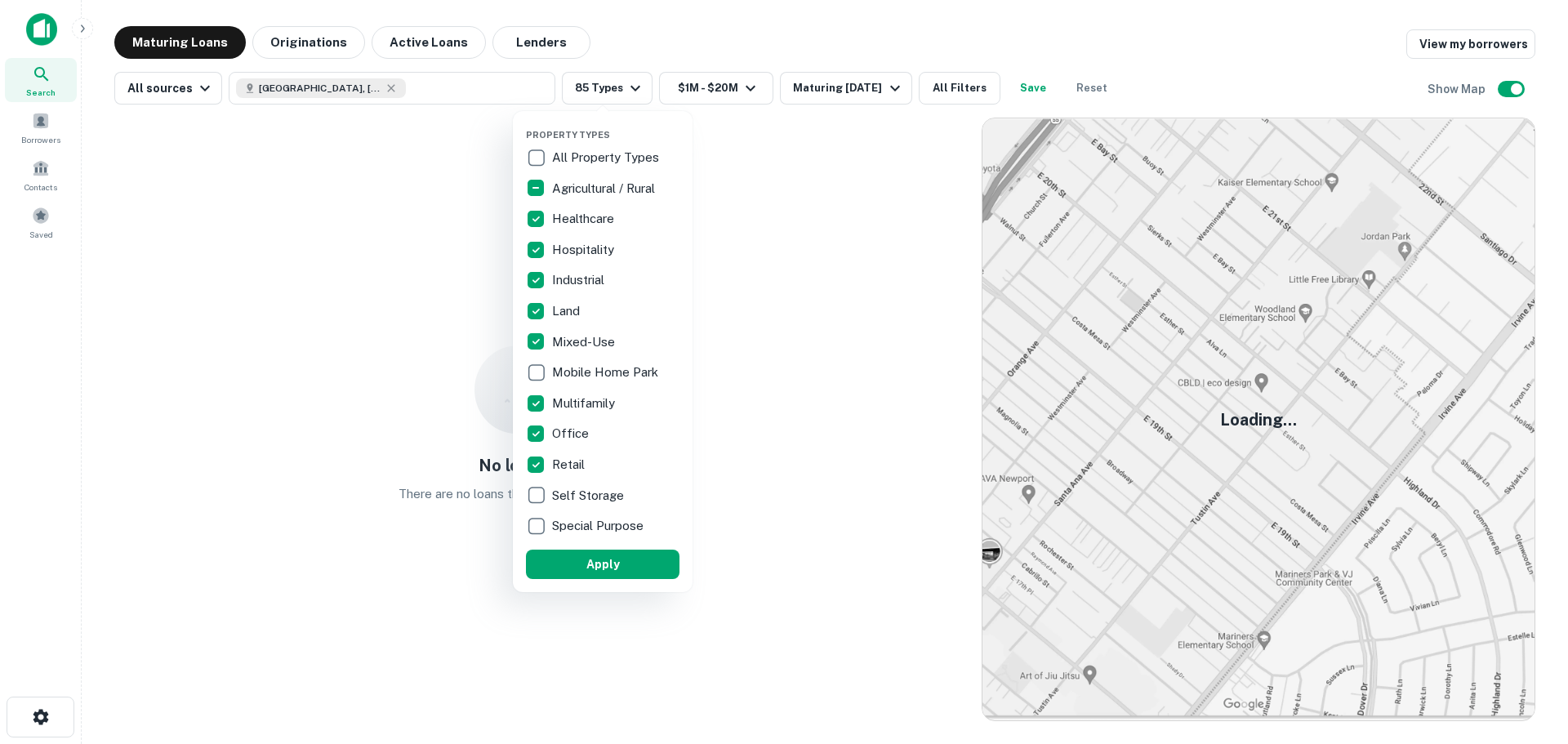
click at [845, 335] on div at bounding box center [784, 372] width 1568 height 744
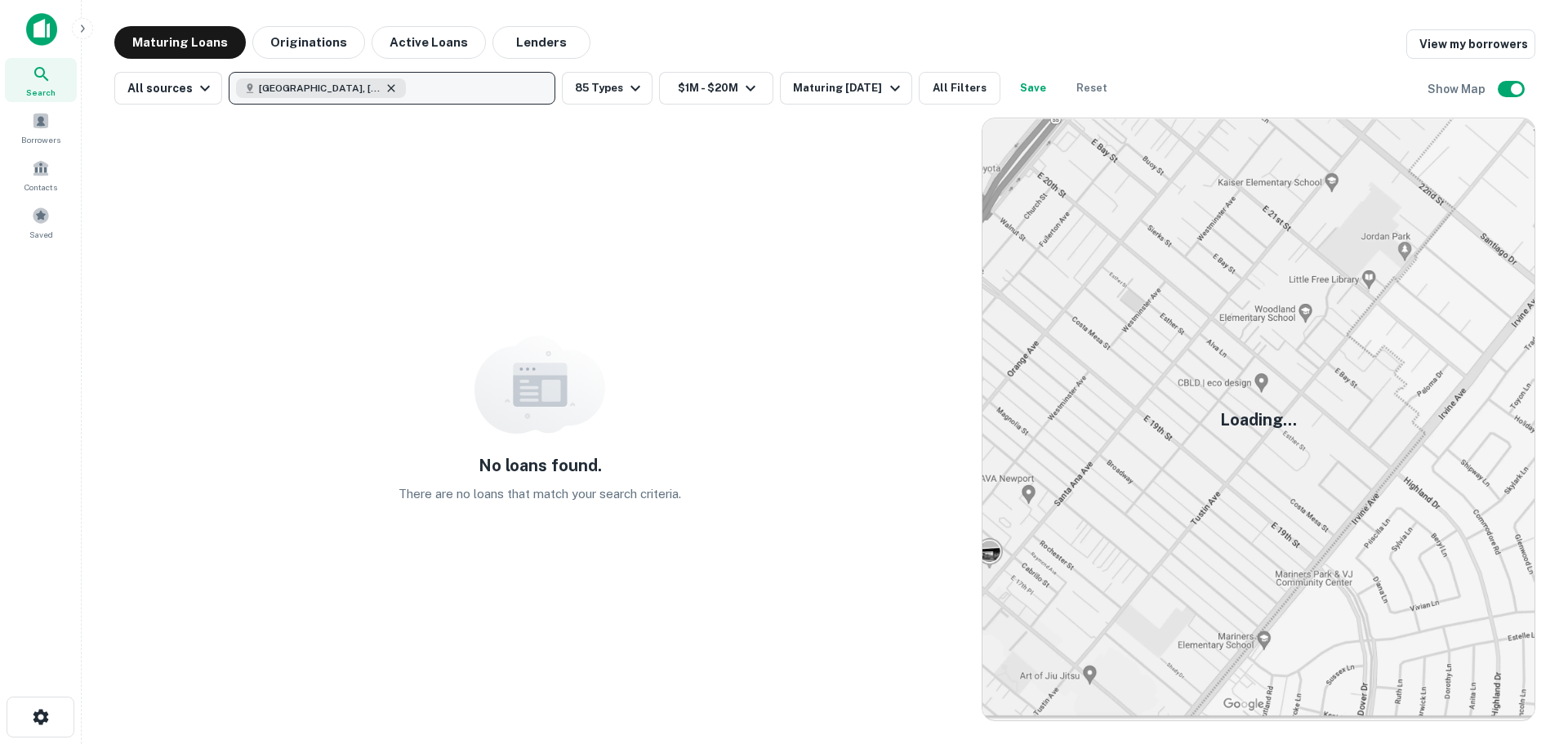
click at [384, 90] on icon "button" at bounding box center [390, 88] width 13 height 13
click at [447, 391] on div "No loans found. There are no loans that match your search criteria." at bounding box center [540, 419] width 851 height 604
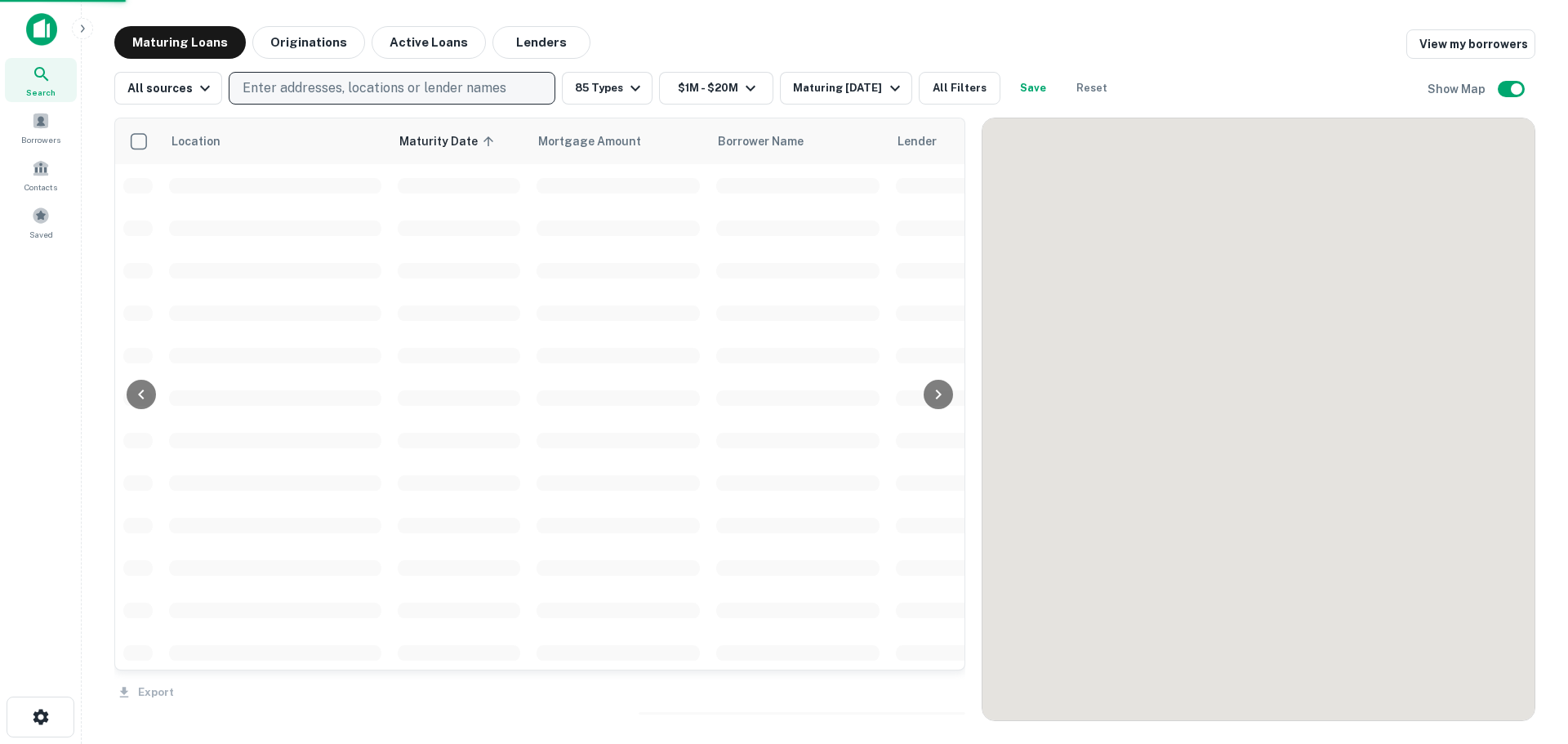
click at [343, 105] on div "Location Maturity Date sorted ascending Mortgage Amount Borrower Name Lender Pu…" at bounding box center [824, 412] width 1421 height 617
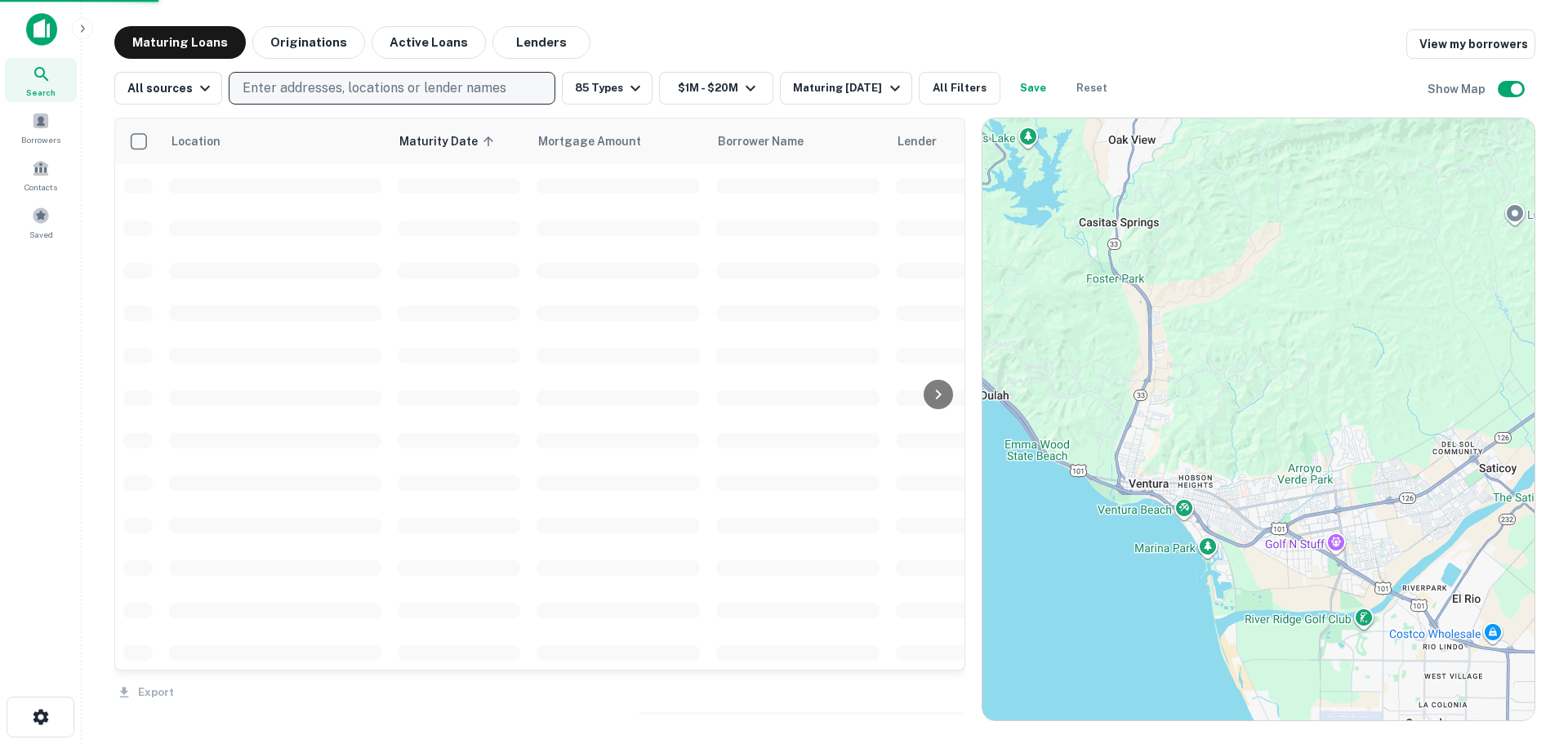
click at [323, 85] on p "Enter addresses, locations or lender names" at bounding box center [374, 88] width 264 height 19
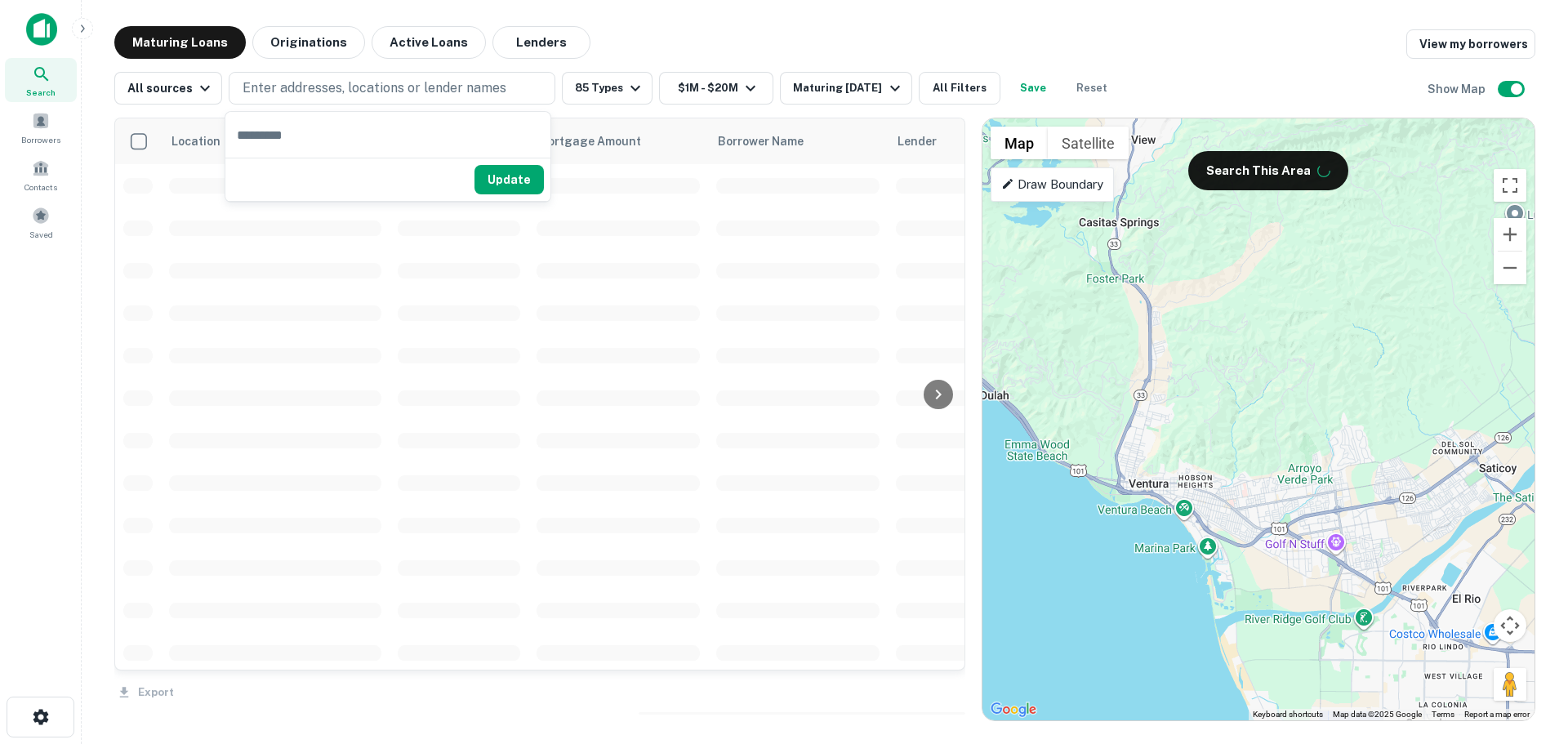
click at [754, 187] on span at bounding box center [798, 186] width 163 height 16
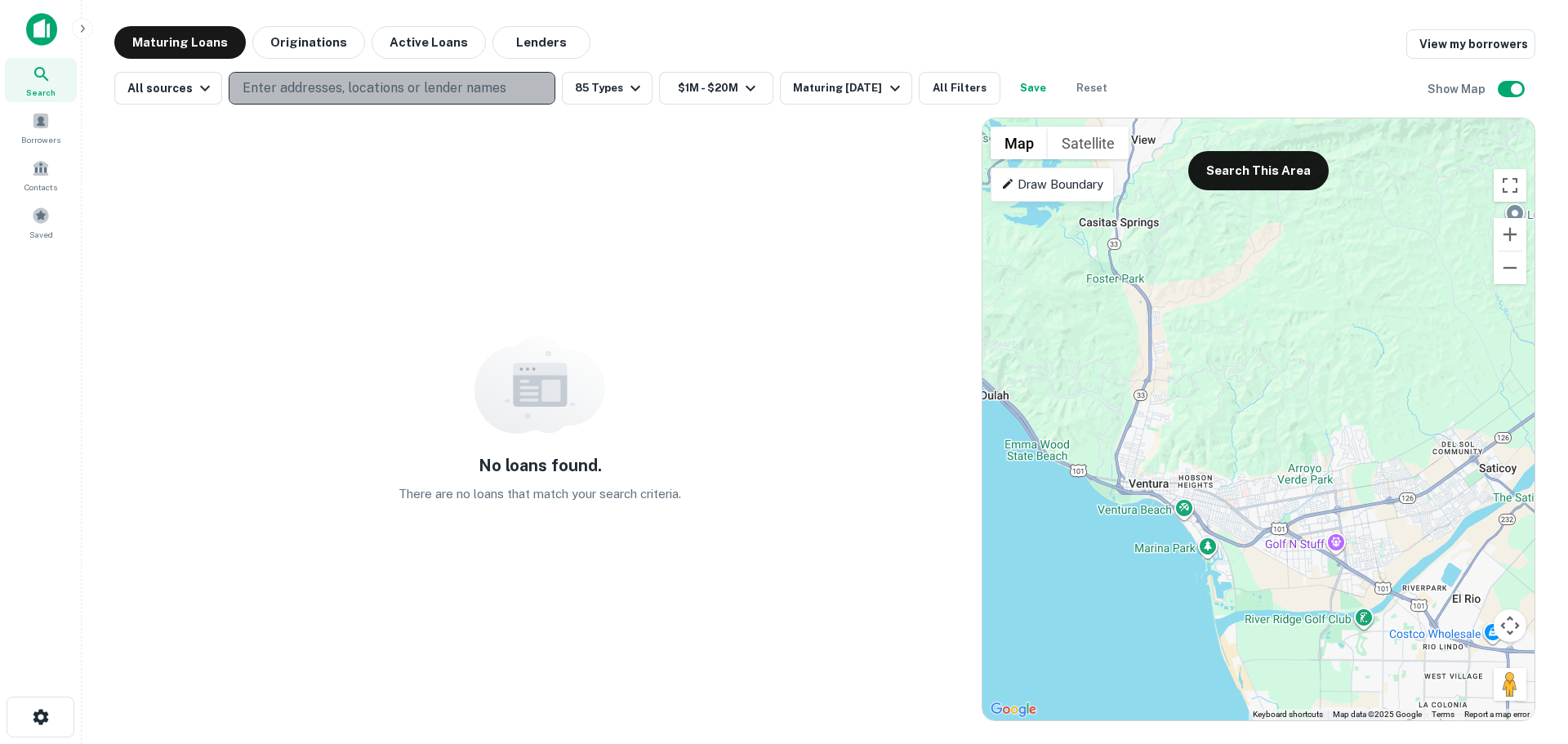
click at [462, 89] on p "Enter addresses, locations or lender names" at bounding box center [374, 88] width 264 height 19
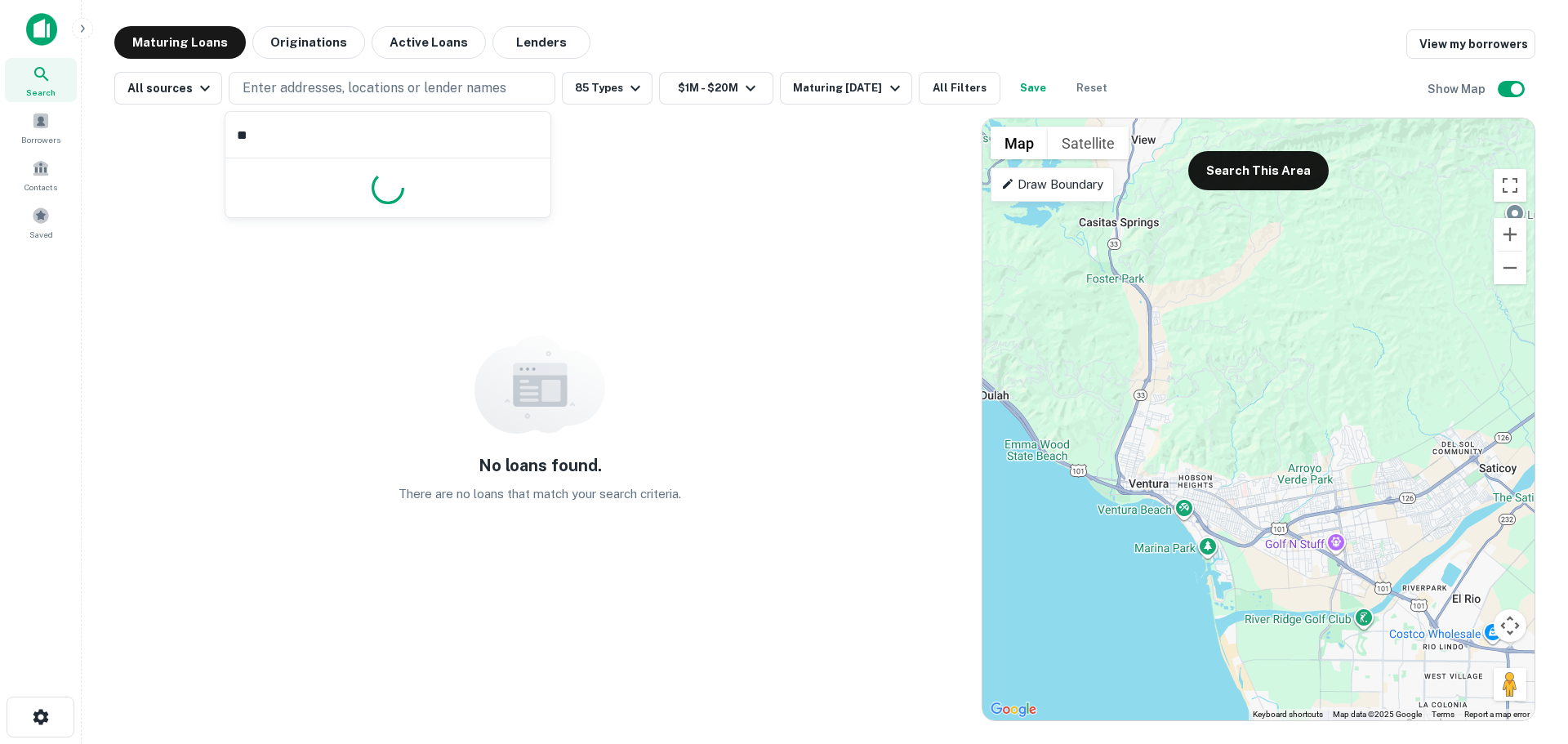
type input "***"
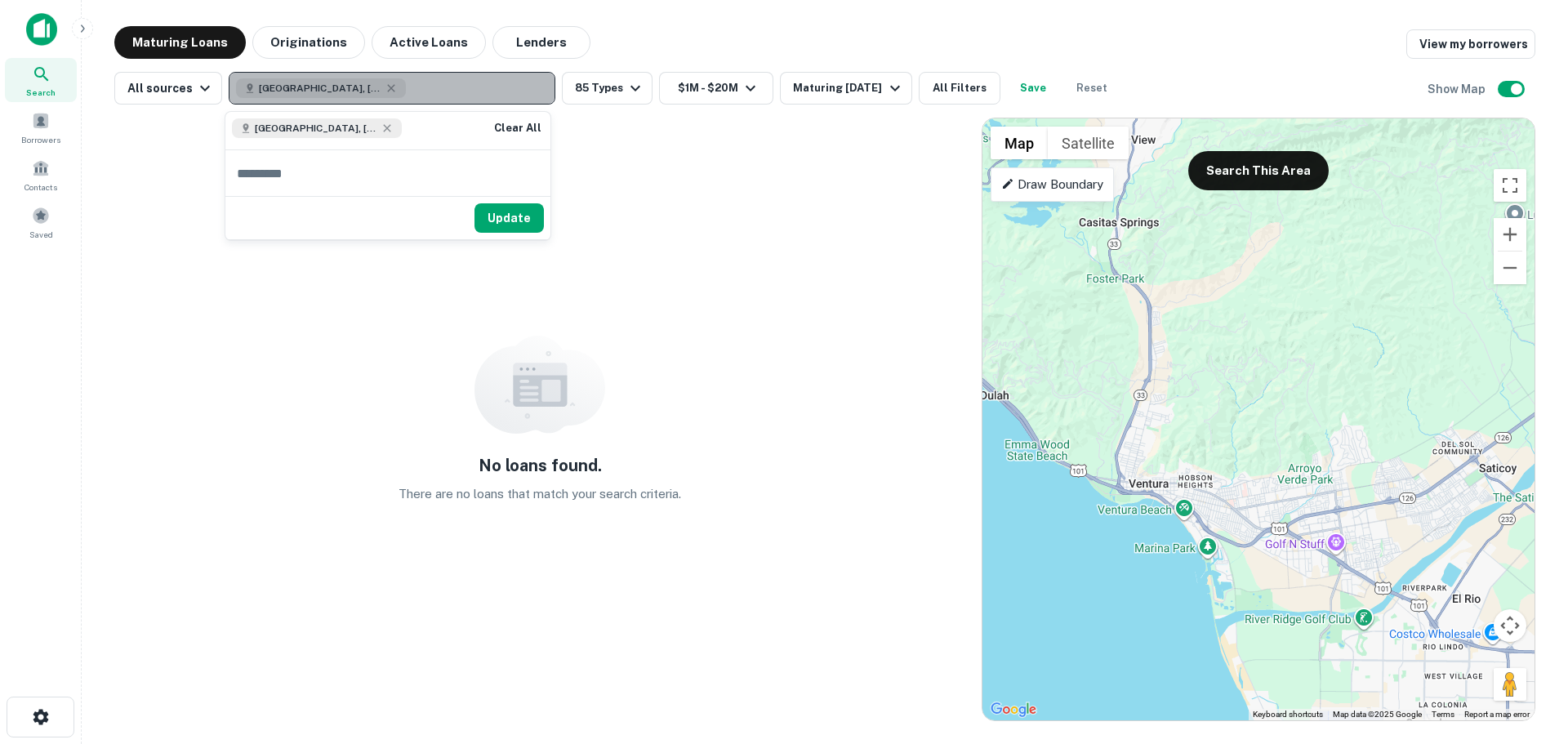
click at [456, 89] on button "[GEOGRAPHIC_DATA], [GEOGRAPHIC_DATA], [GEOGRAPHIC_DATA]" at bounding box center [392, 88] width 326 height 32
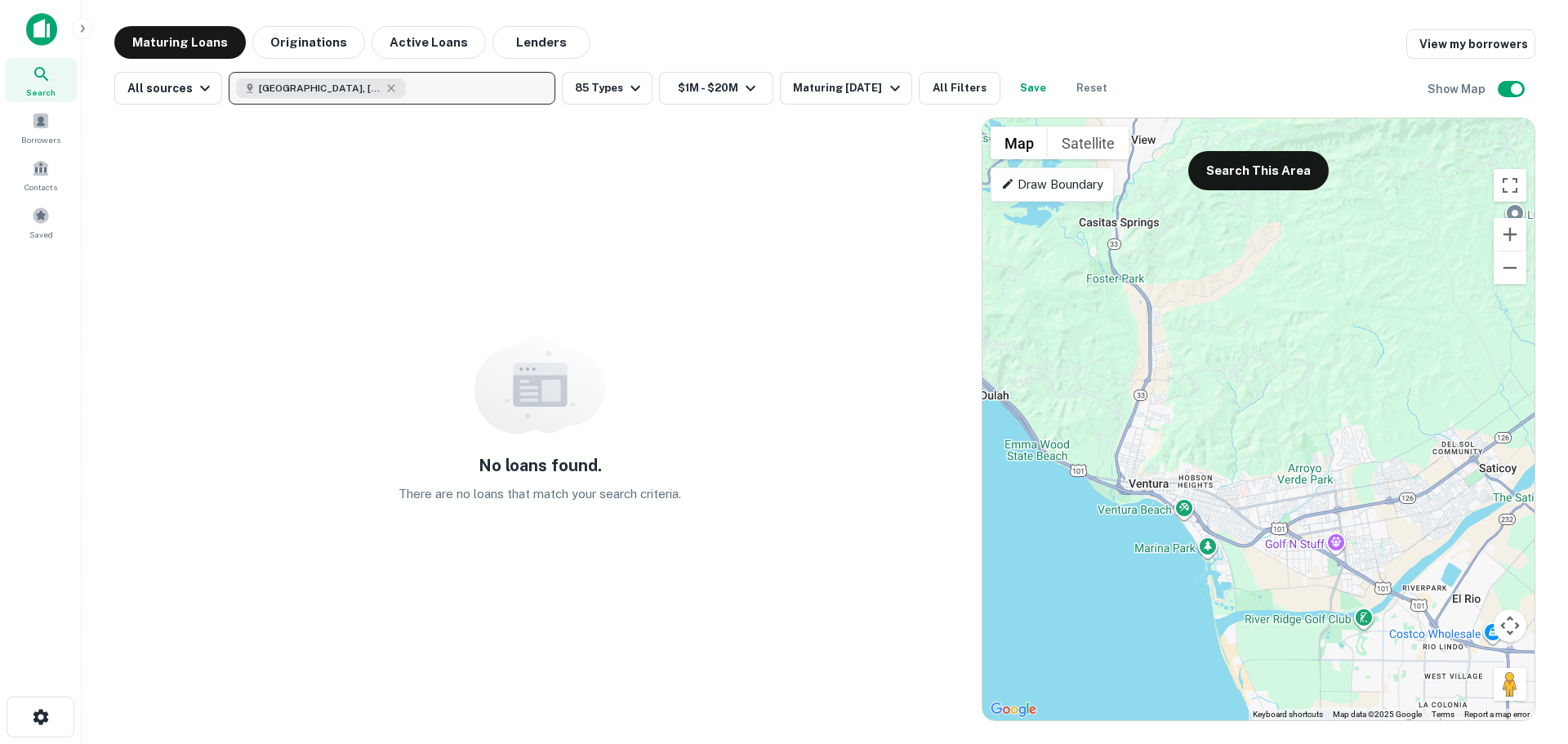
click at [229, 72] on button "[GEOGRAPHIC_DATA], [GEOGRAPHIC_DATA], [GEOGRAPHIC_DATA]" at bounding box center [392, 88] width 326 height 32
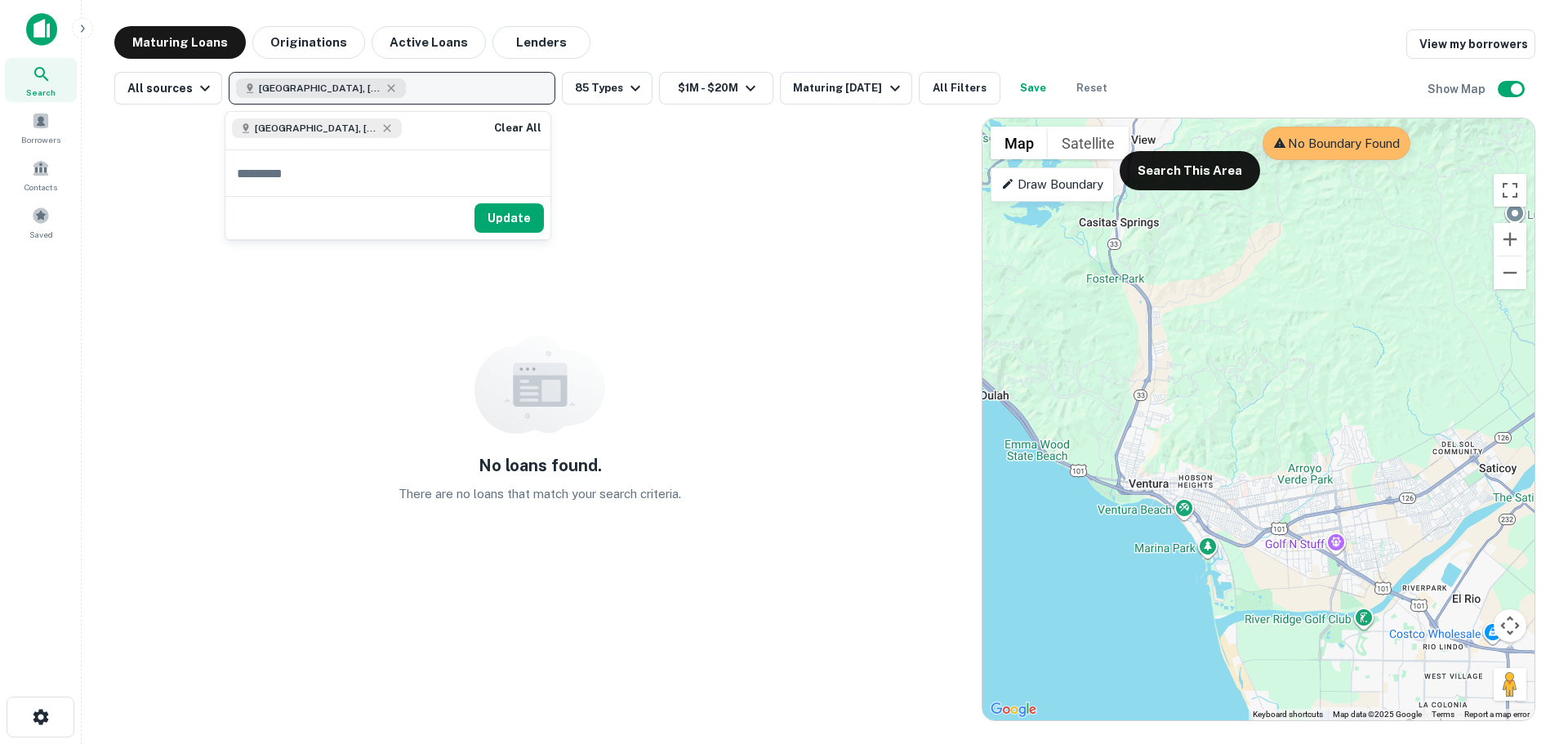
click at [372, 88] on div "[GEOGRAPHIC_DATA], [GEOGRAPHIC_DATA], [GEOGRAPHIC_DATA]" at bounding box center [321, 88] width 170 height 19
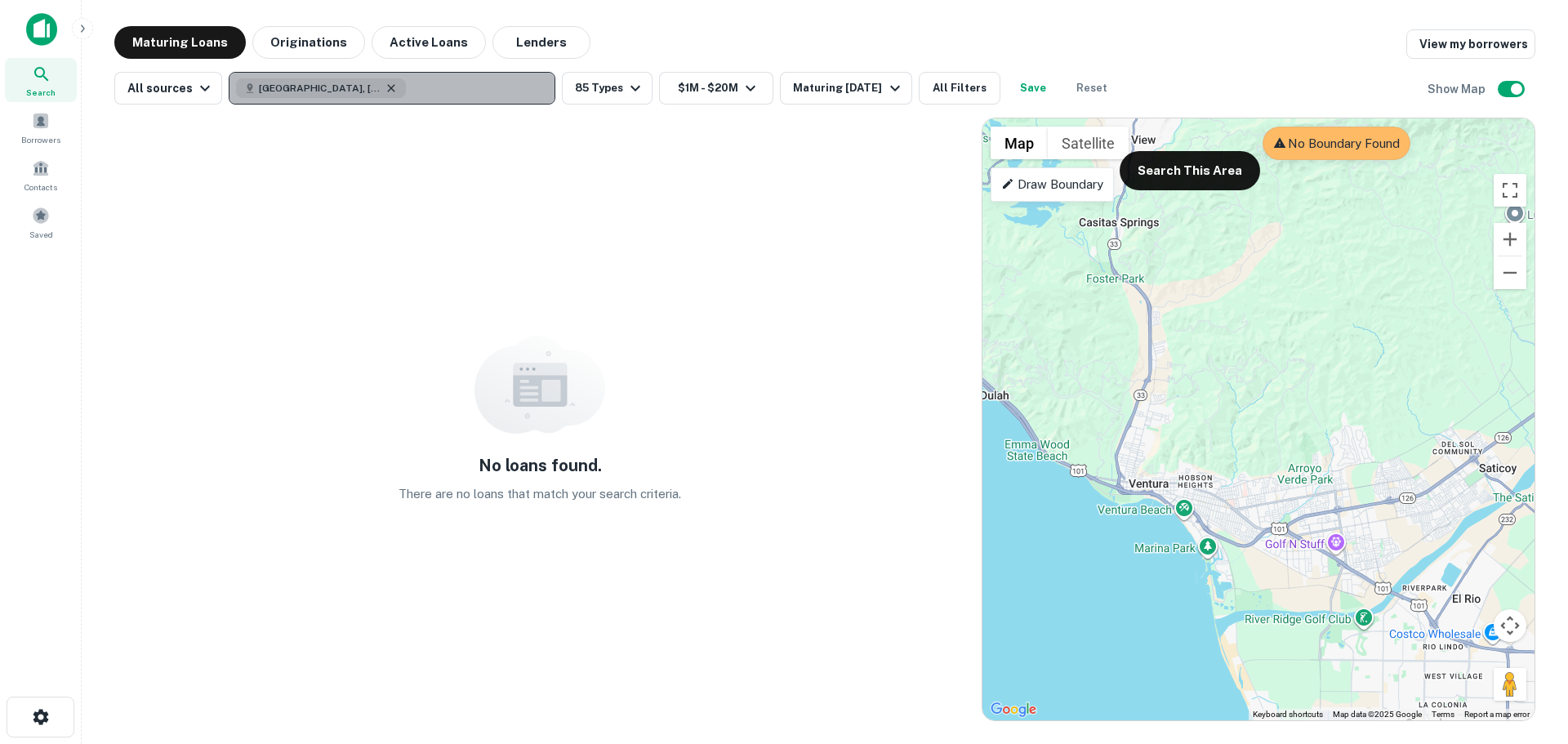
click at [385, 88] on icon "button" at bounding box center [390, 88] width 13 height 13
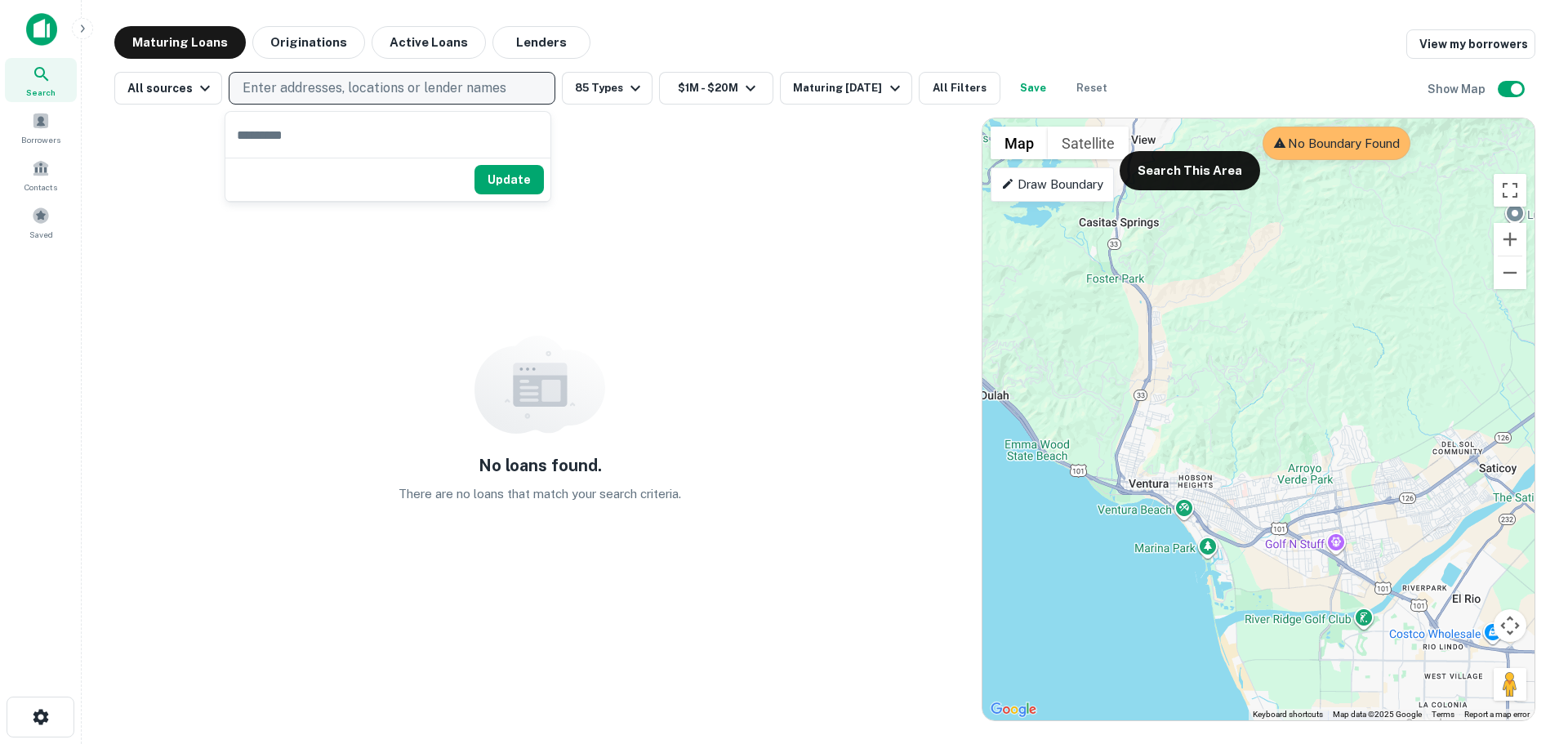
click at [303, 87] on p "Enter addresses, locations or lender names" at bounding box center [374, 88] width 264 height 19
click at [297, 79] on p "Enter addresses, locations or lender names" at bounding box center [374, 88] width 264 height 19
type input "**********"
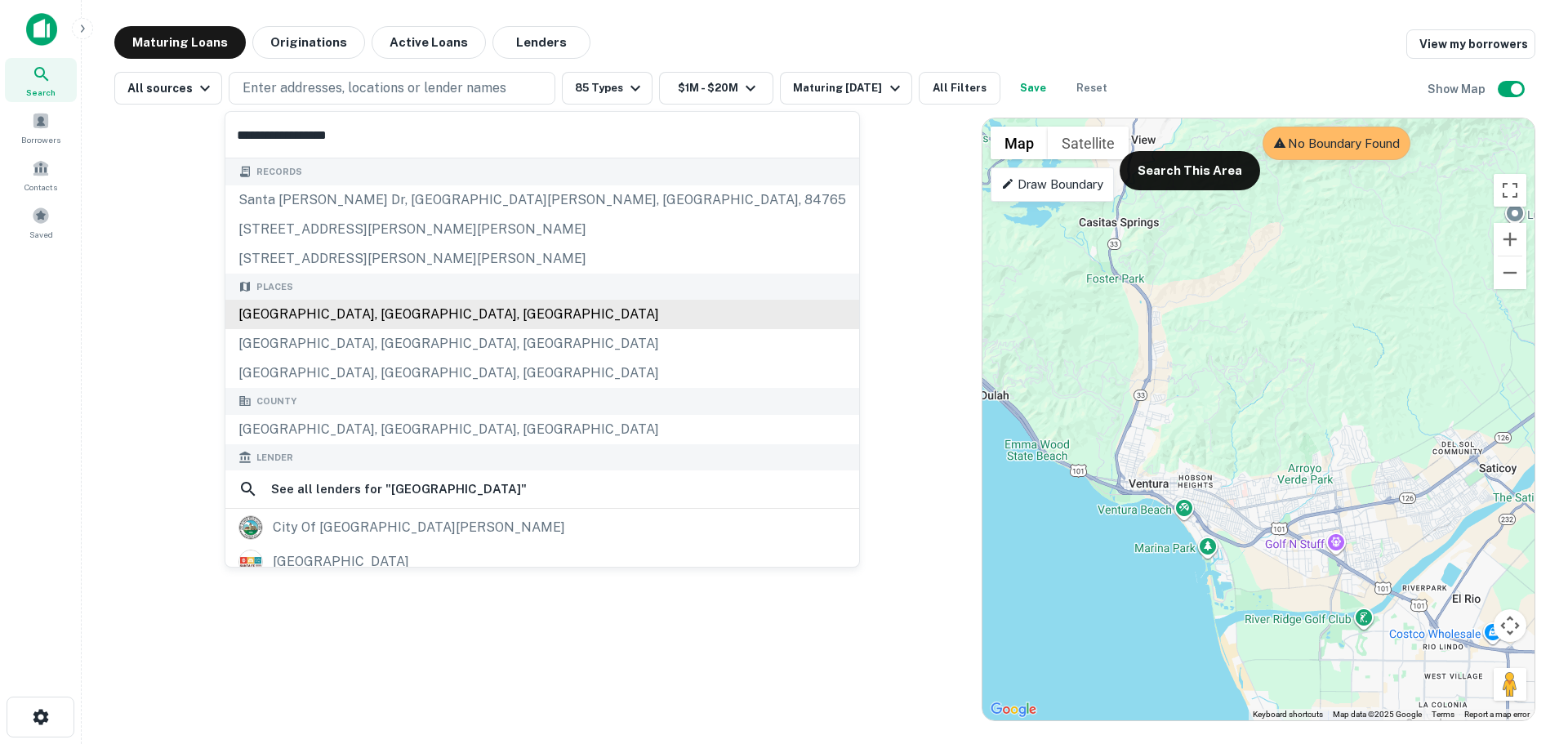
click at [392, 310] on div "Records santa clara dr, santa clara, ut, 84765 2253 santa clara dr, santa clara…" at bounding box center [542, 506] width 634 height 695
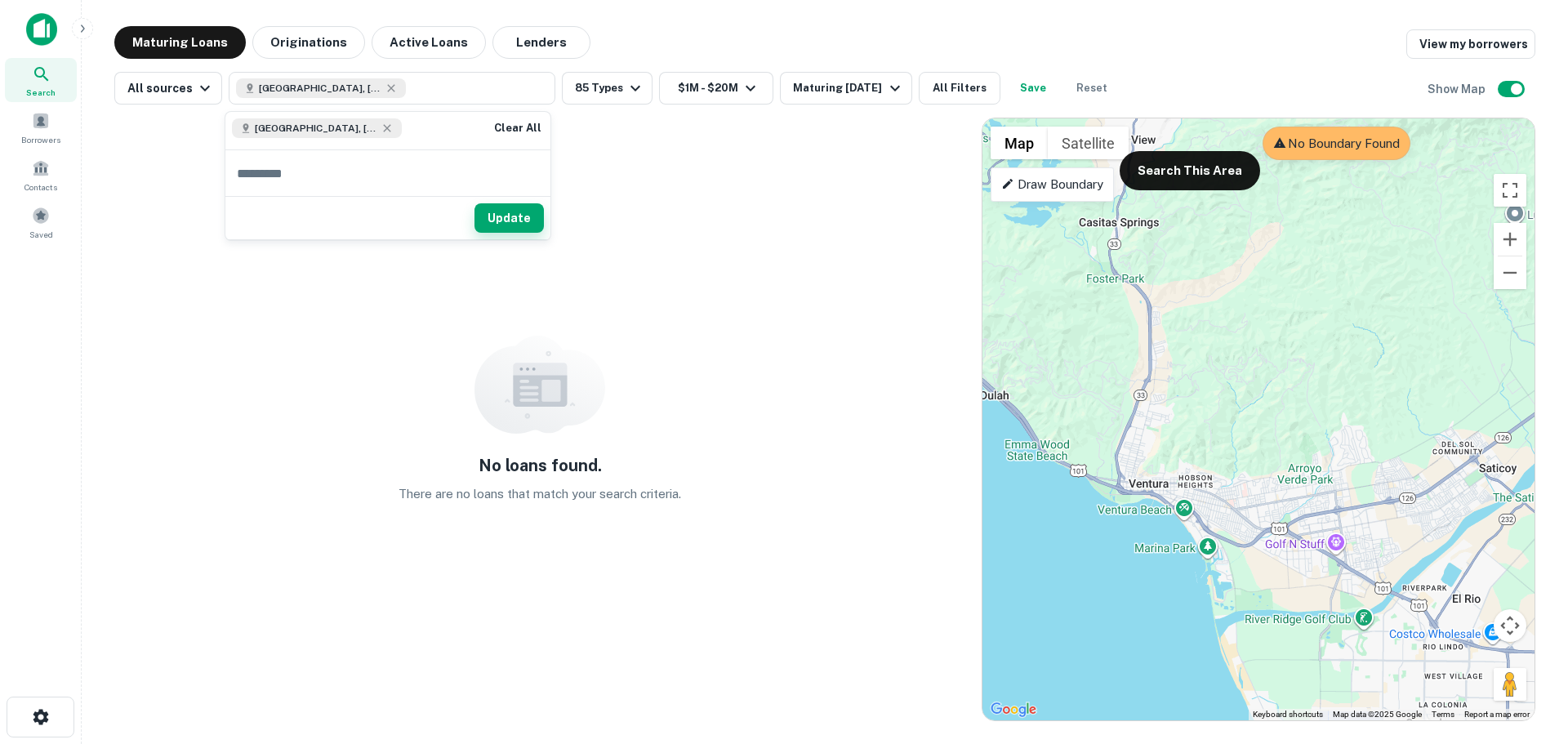
click at [513, 216] on button "Update" at bounding box center [509, 218] width 69 height 30
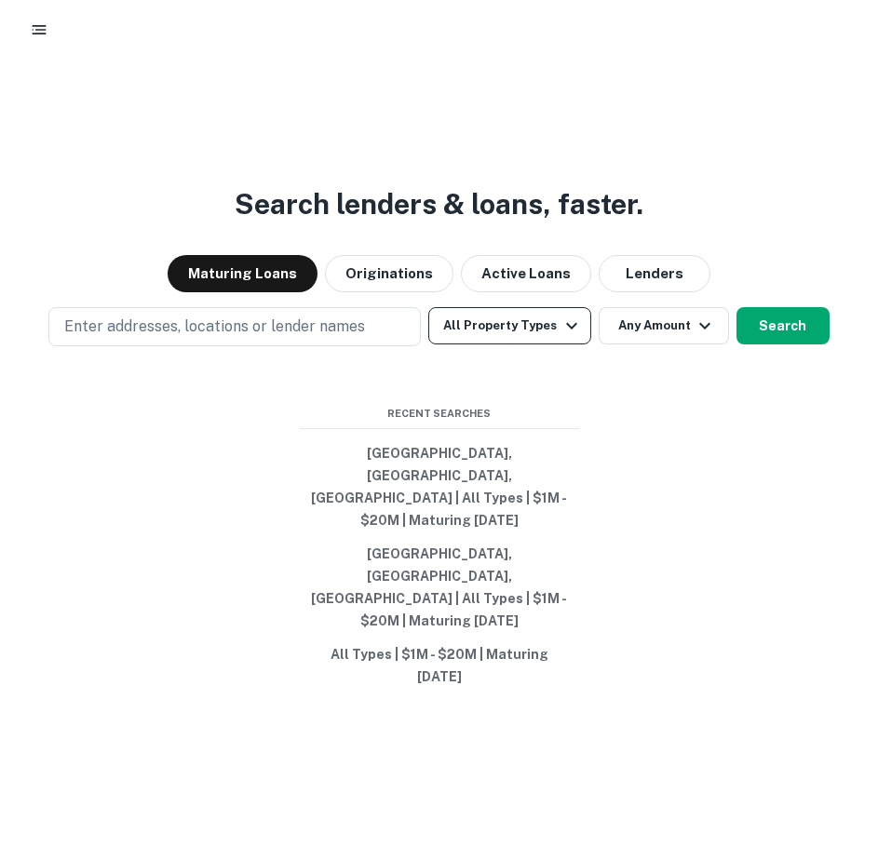
click at [528, 344] on button "All Property Types" at bounding box center [509, 325] width 162 height 37
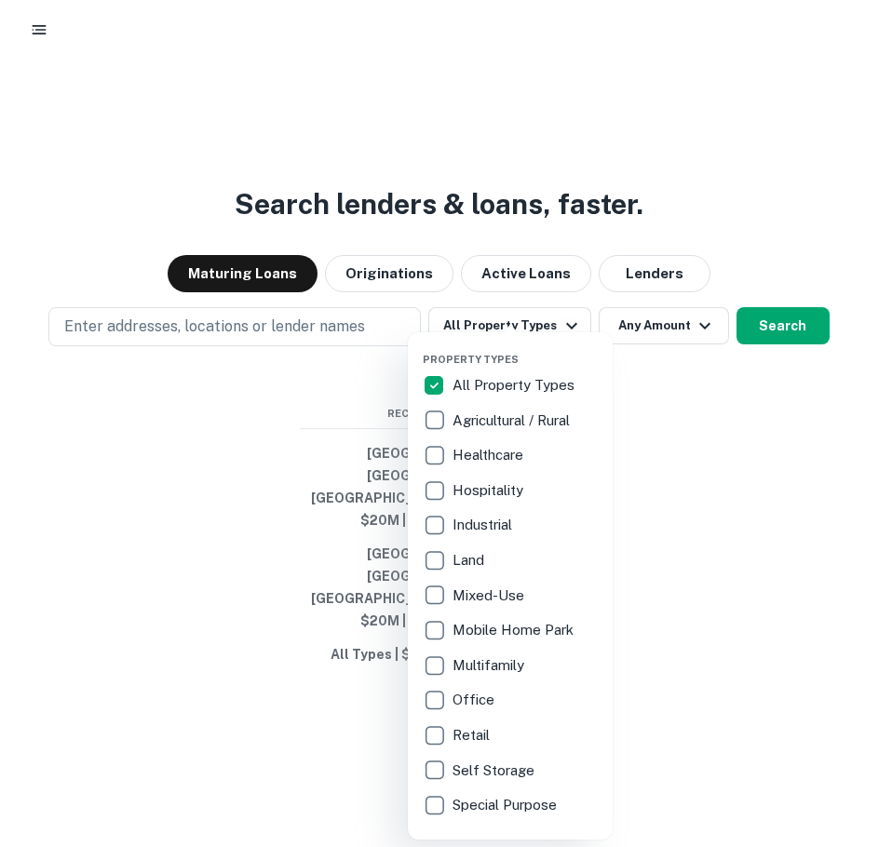
click at [484, 450] on p "Healthcare" at bounding box center [489, 455] width 74 height 22
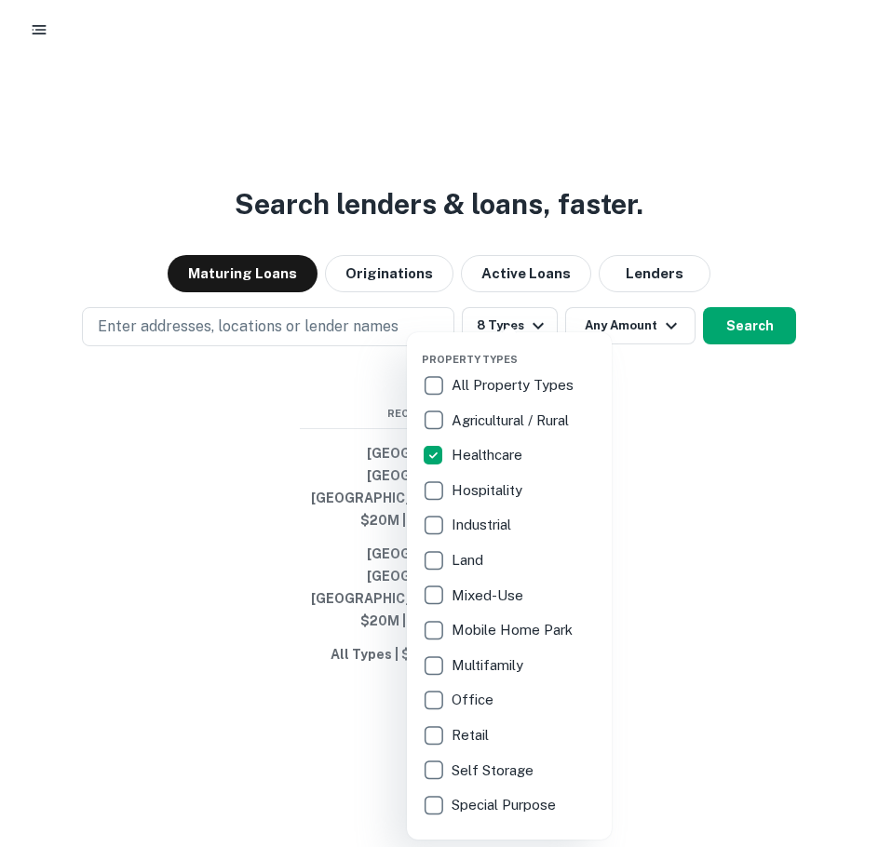
click at [490, 493] on p "Hospitality" at bounding box center [488, 490] width 74 height 22
click at [476, 524] on p "Industrial" at bounding box center [482, 525] width 63 height 22
click at [462, 567] on p "Land" at bounding box center [468, 560] width 35 height 22
click at [462, 588] on p "Mixed-Use" at bounding box center [489, 595] width 75 height 22
click at [489, 670] on p "Multifamily" at bounding box center [489, 665] width 75 height 22
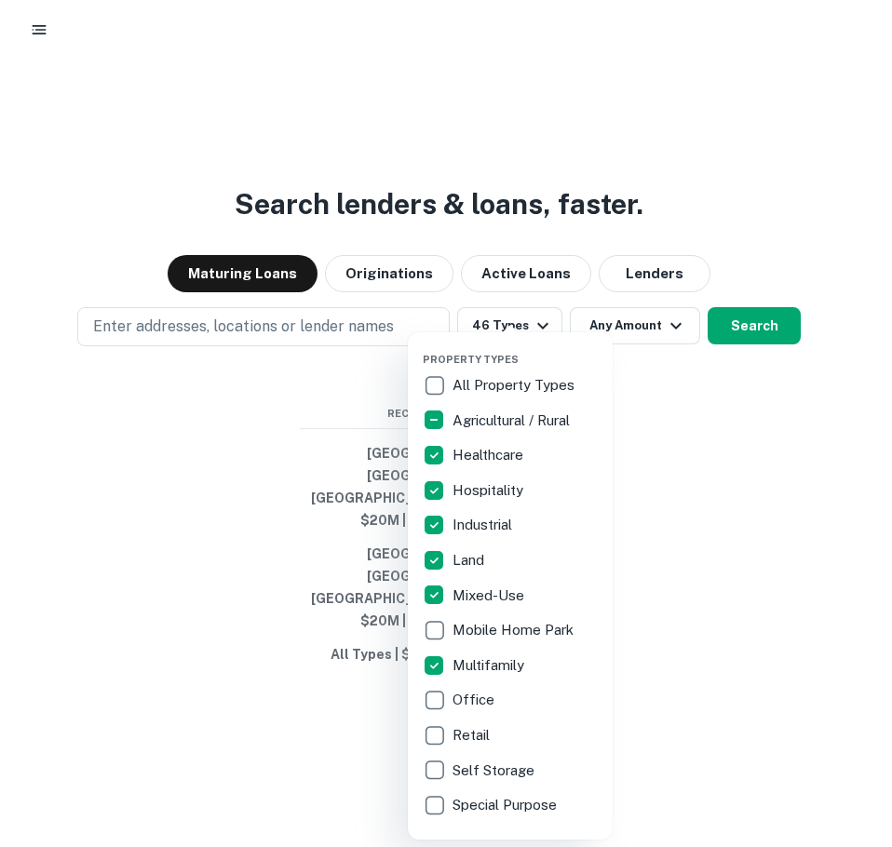
click at [483, 698] on p "Office" at bounding box center [475, 700] width 46 height 22
click at [477, 740] on p "Retail" at bounding box center [471, 735] width 41 height 22
click at [748, 391] on div at bounding box center [446, 423] width 892 height 847
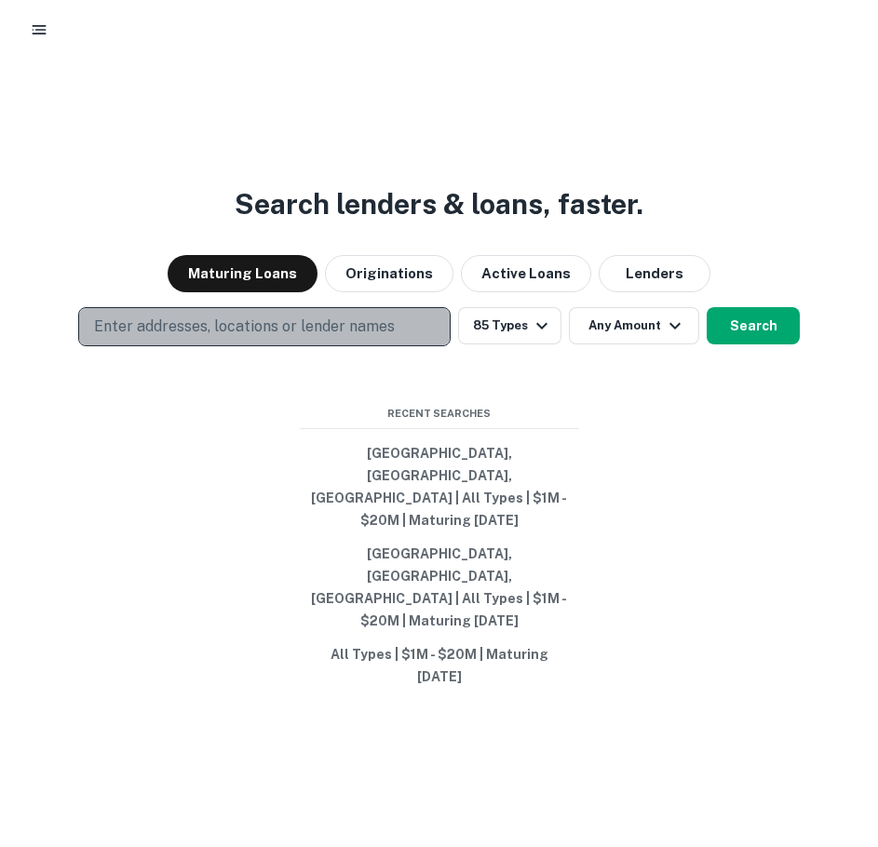
click at [331, 338] on p "Enter addresses, locations or lender names" at bounding box center [244, 327] width 301 height 22
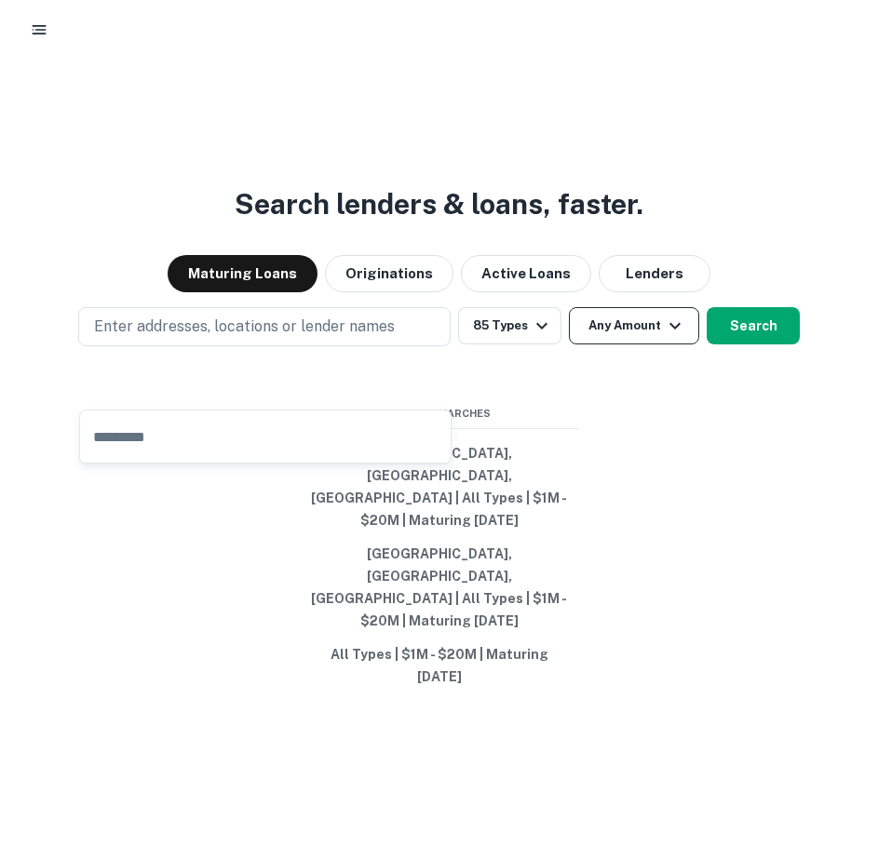
click at [656, 344] on button "Any Amount" at bounding box center [634, 325] width 130 height 37
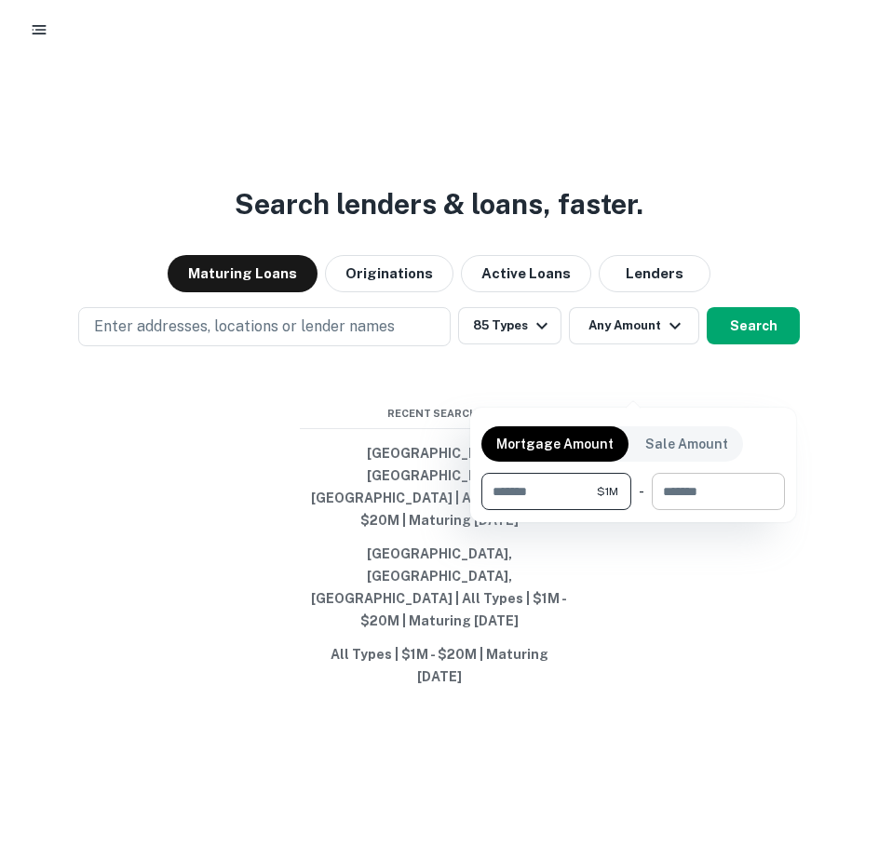
type input "*******"
click at [670, 493] on input "number" at bounding box center [711, 491] width 120 height 37
type input "********"
click at [362, 466] on div at bounding box center [446, 423] width 892 height 847
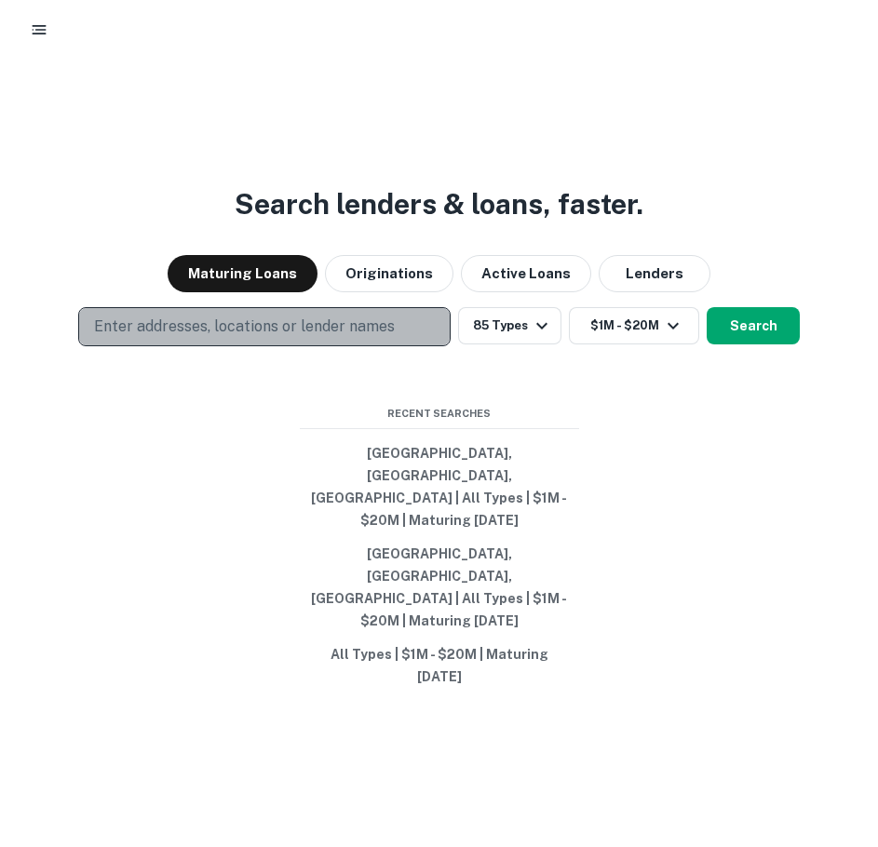
click at [286, 346] on button "Enter addresses, locations or lender names" at bounding box center [264, 326] width 372 height 39
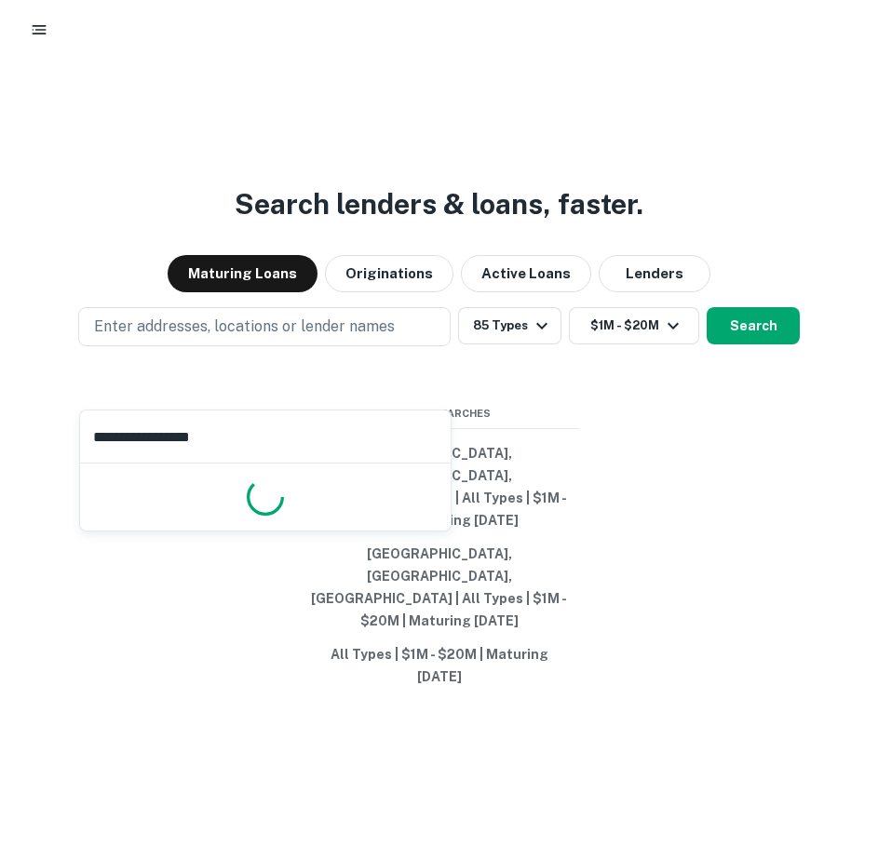
type input "**********"
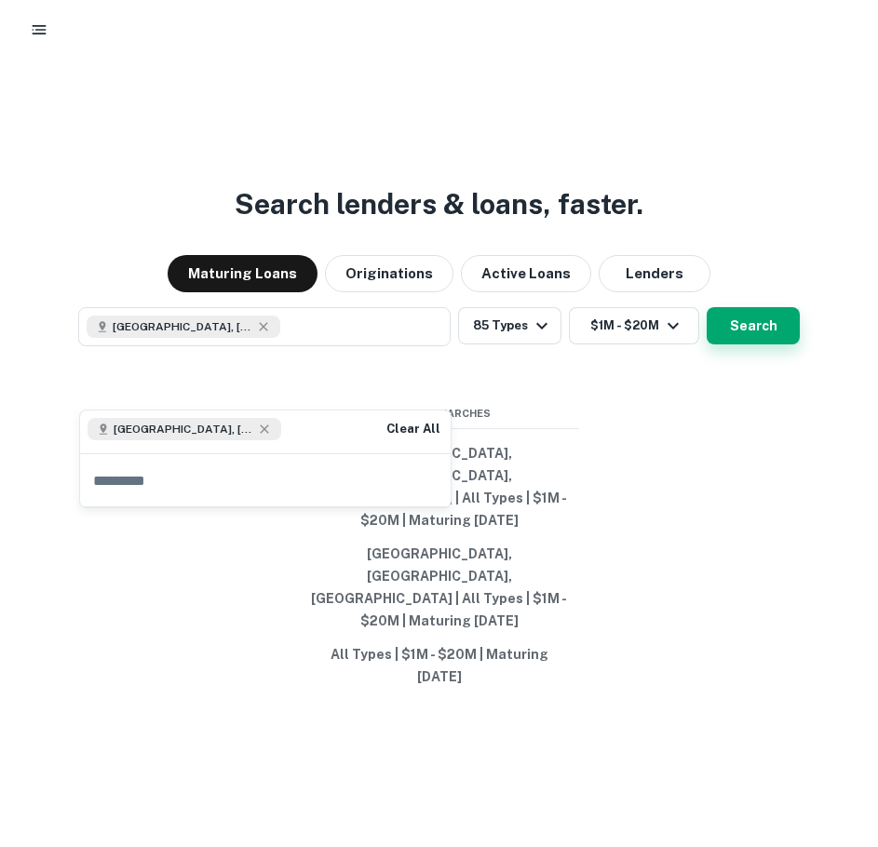
click at [773, 344] on button "Search" at bounding box center [752, 325] width 93 height 37
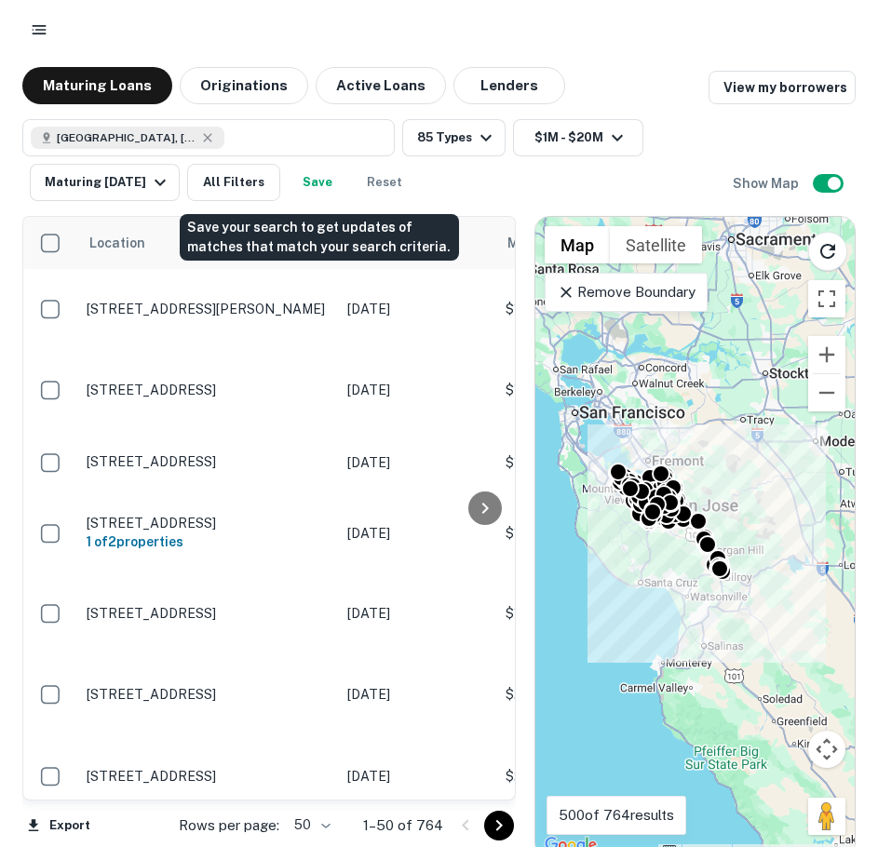
click at [324, 188] on button "Save" at bounding box center [318, 182] width 60 height 37
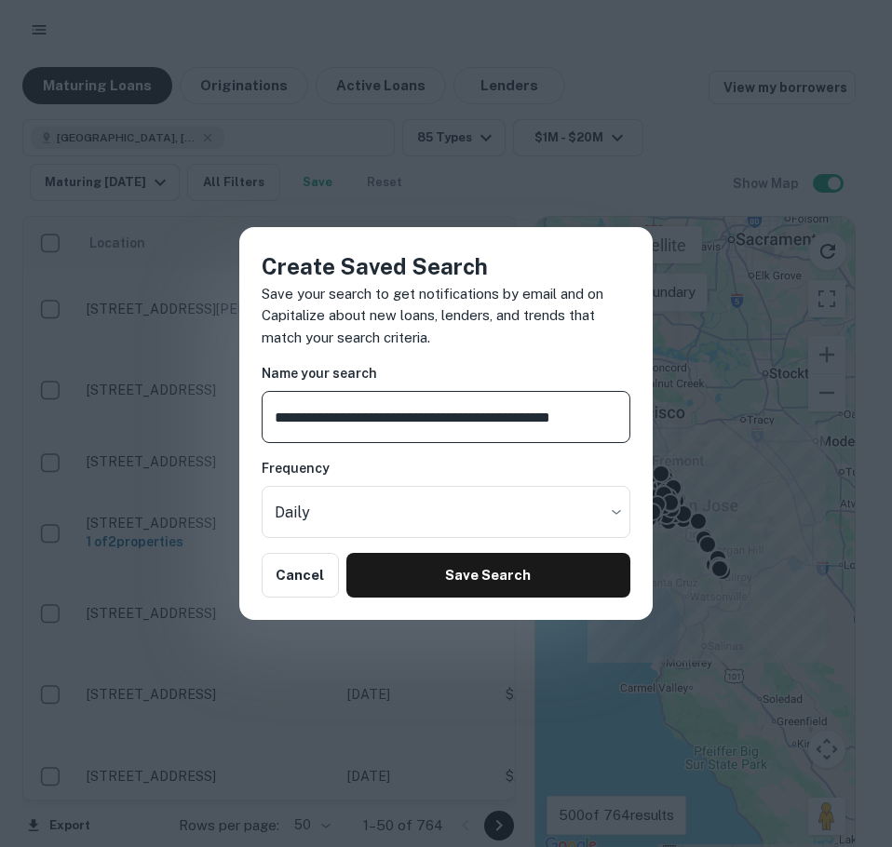
scroll to position [0, 17]
type input "**********"
click at [291, 515] on body "Maturing Loans Originations Active Loans Lenders View my borrowers Santa Clara …" at bounding box center [446, 423] width 892 height 847
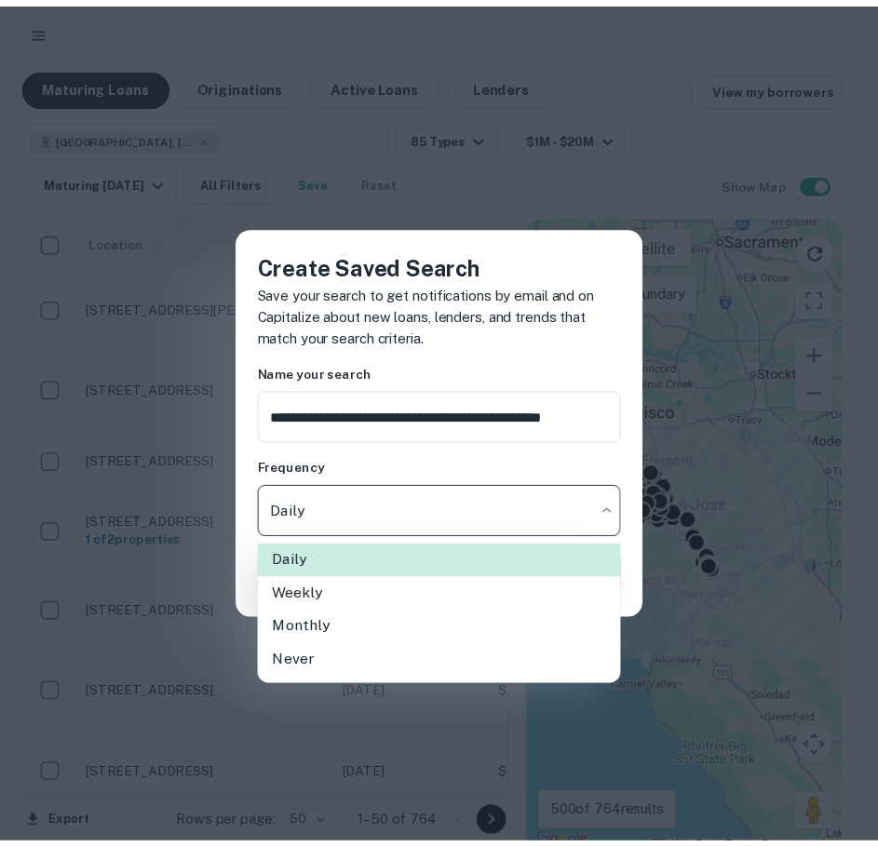
scroll to position [0, 0]
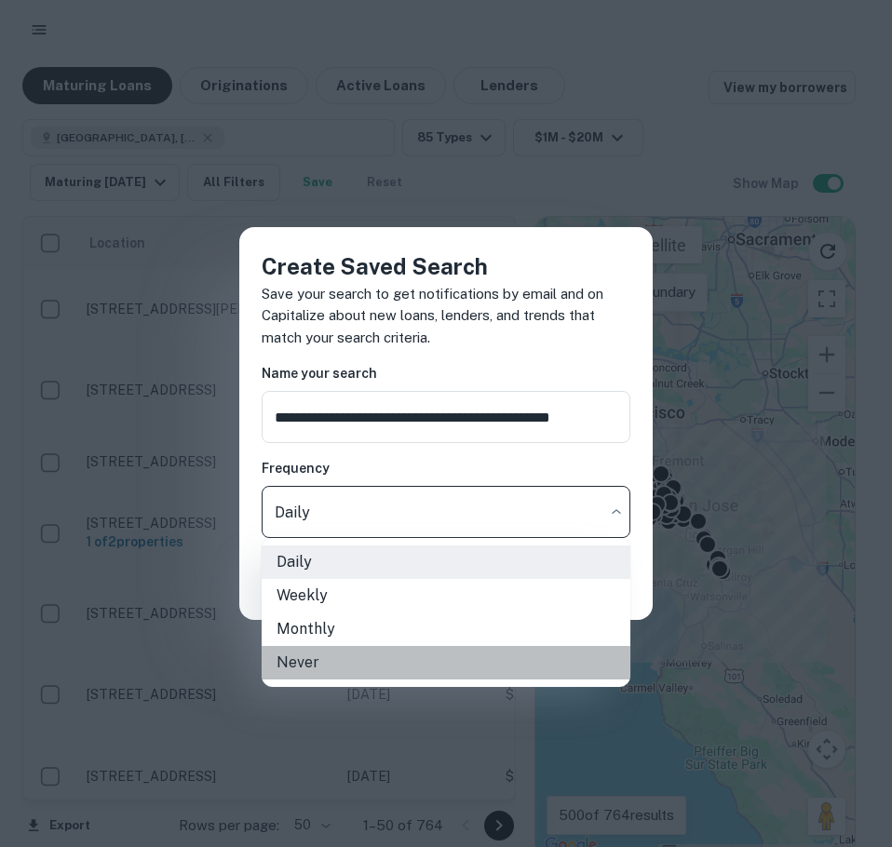
click at [313, 650] on li "Never" at bounding box center [446, 663] width 369 height 34
type input "*****"
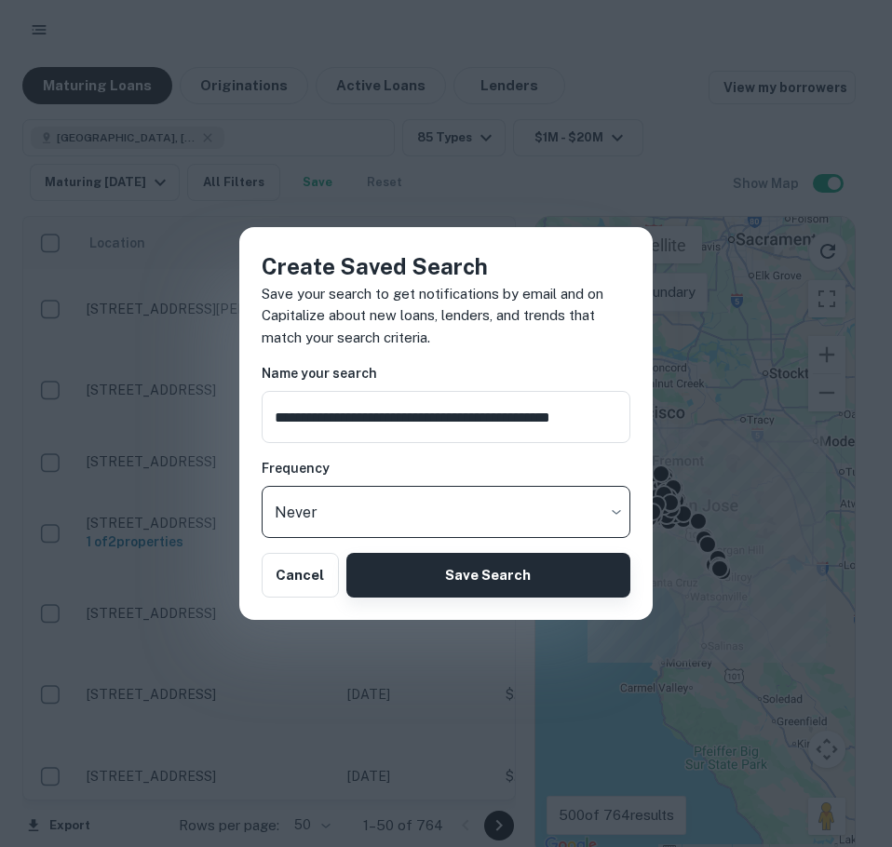
click at [480, 582] on button "Save Search" at bounding box center [488, 575] width 284 height 45
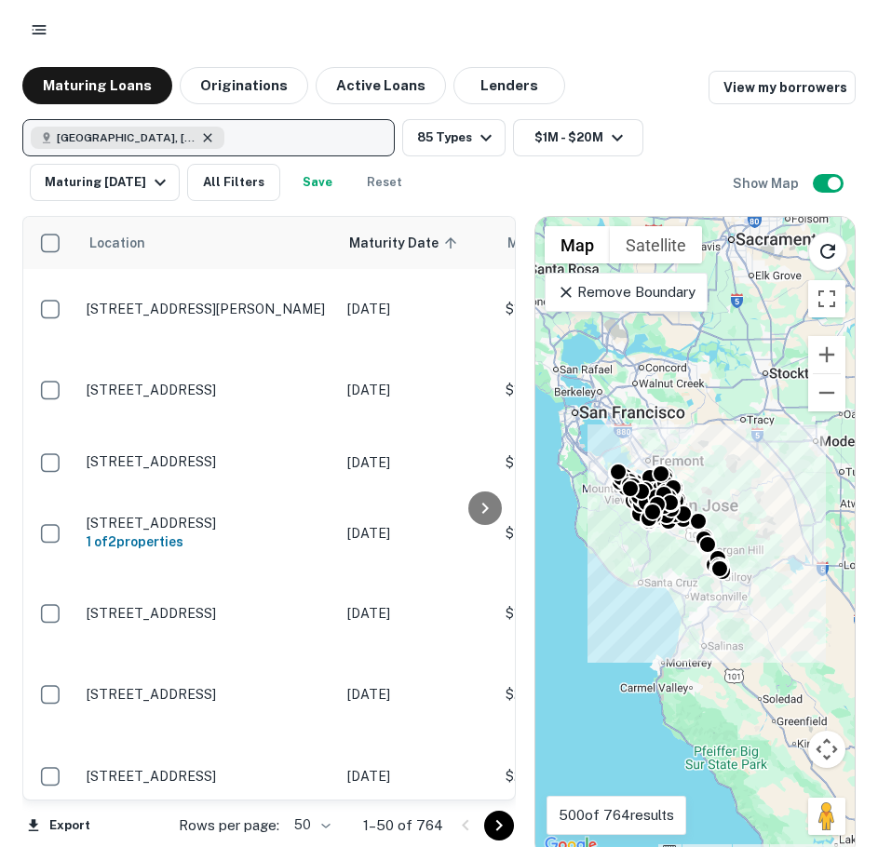
click at [212, 138] on icon "button" at bounding box center [207, 137] width 15 height 15
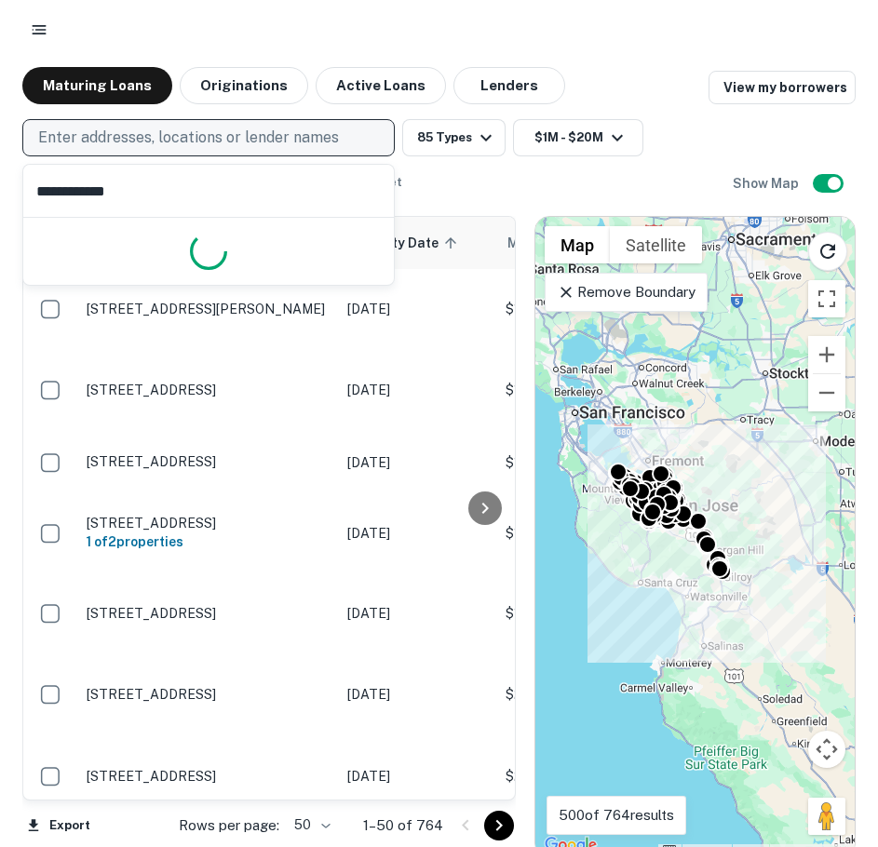
type input "**********"
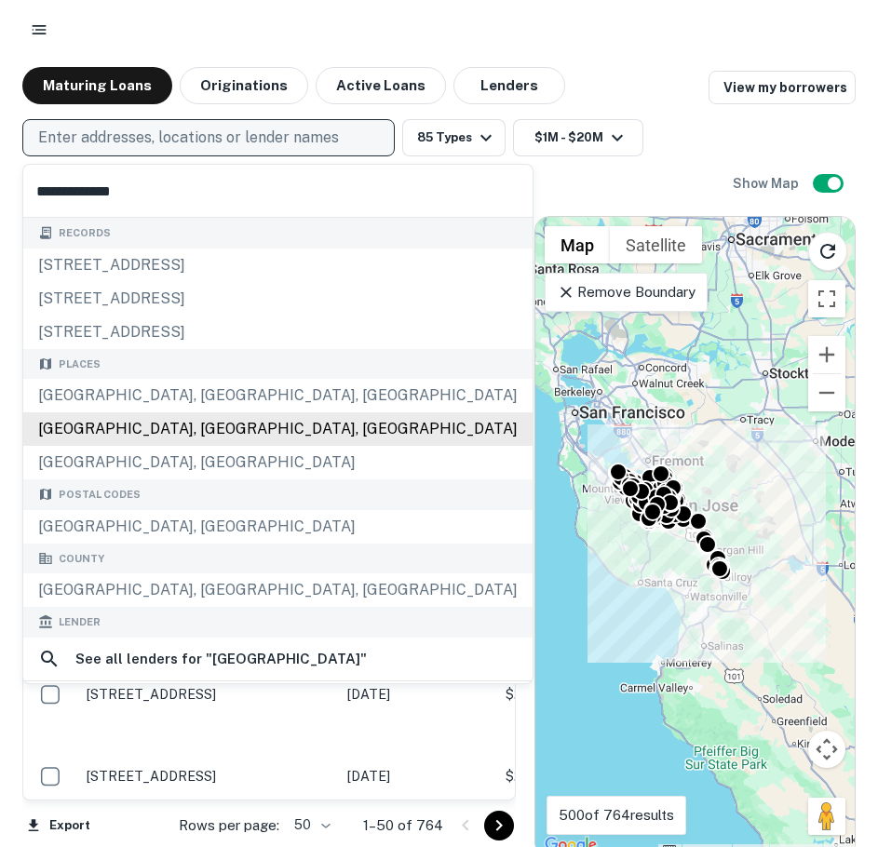
click at [116, 414] on div "[GEOGRAPHIC_DATA], [GEOGRAPHIC_DATA], [GEOGRAPHIC_DATA]" at bounding box center [277, 429] width 509 height 34
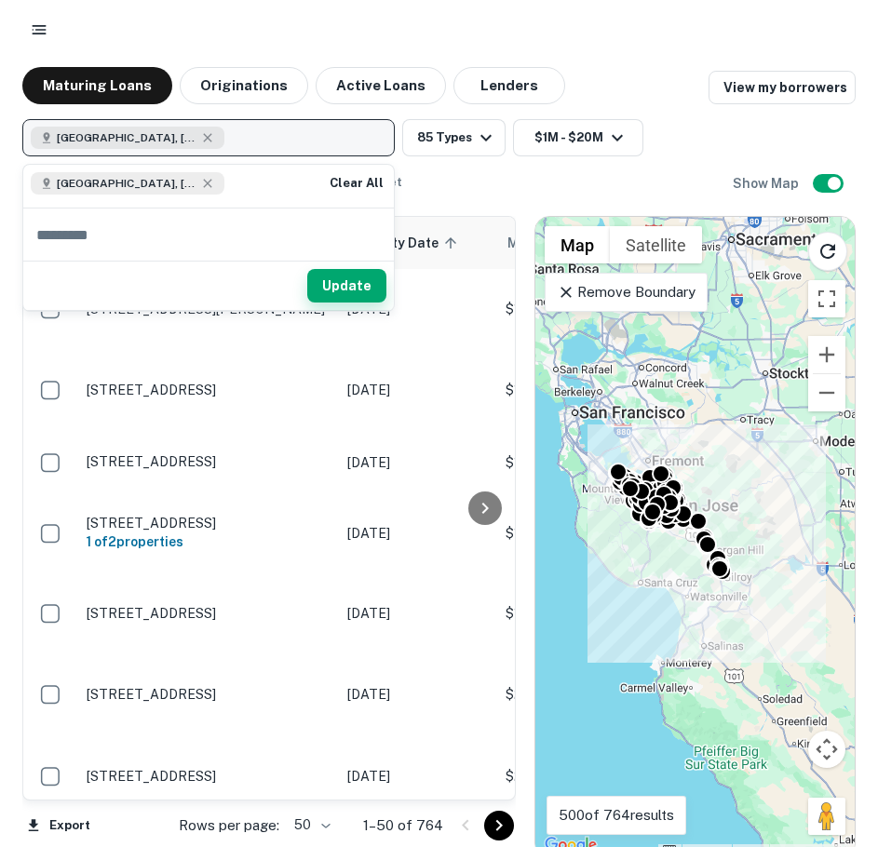
click at [356, 286] on button "Update" at bounding box center [346, 286] width 79 height 34
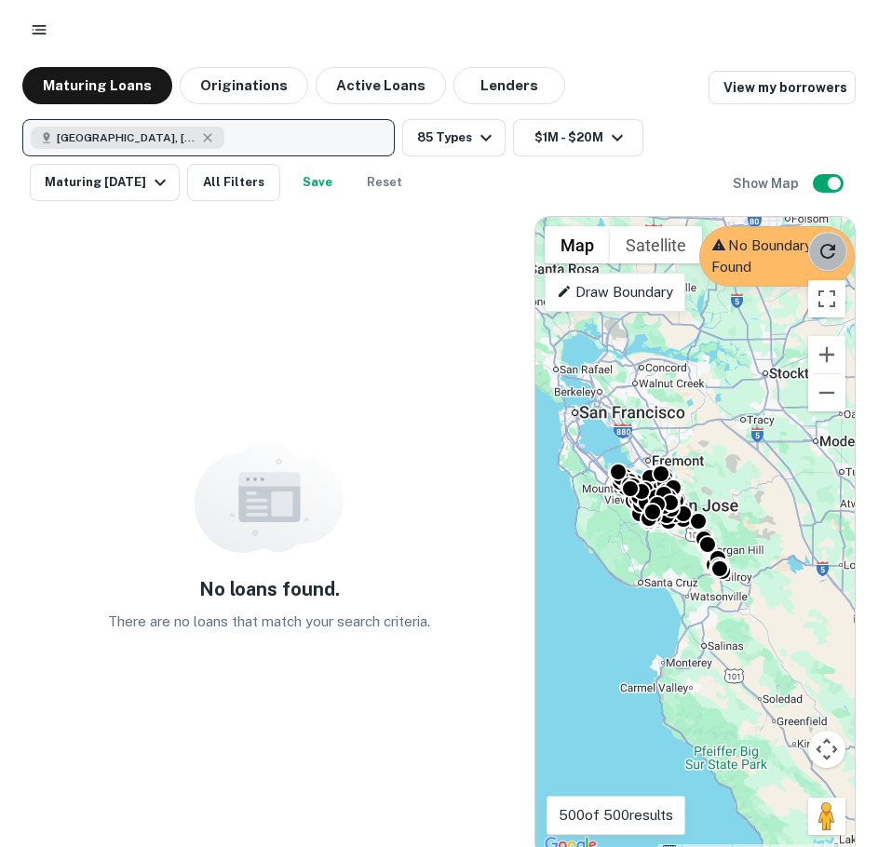
click at [826, 260] on icon "Reload search area" at bounding box center [827, 251] width 22 height 22
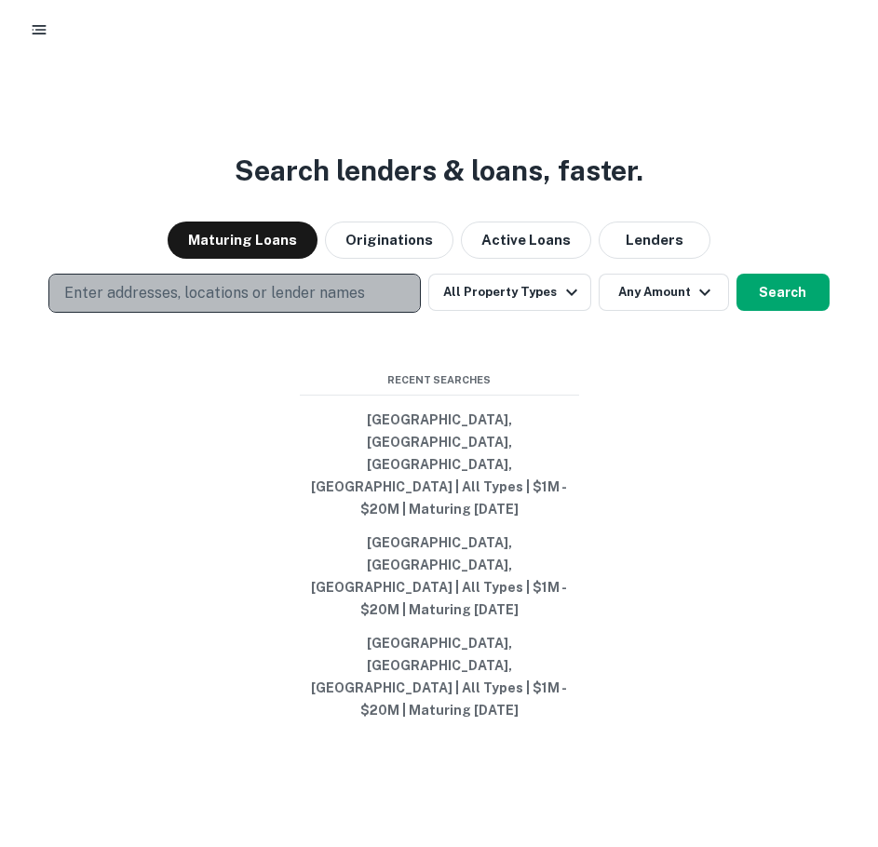
click at [338, 304] on p "Enter addresses, locations or lender names" at bounding box center [214, 293] width 301 height 22
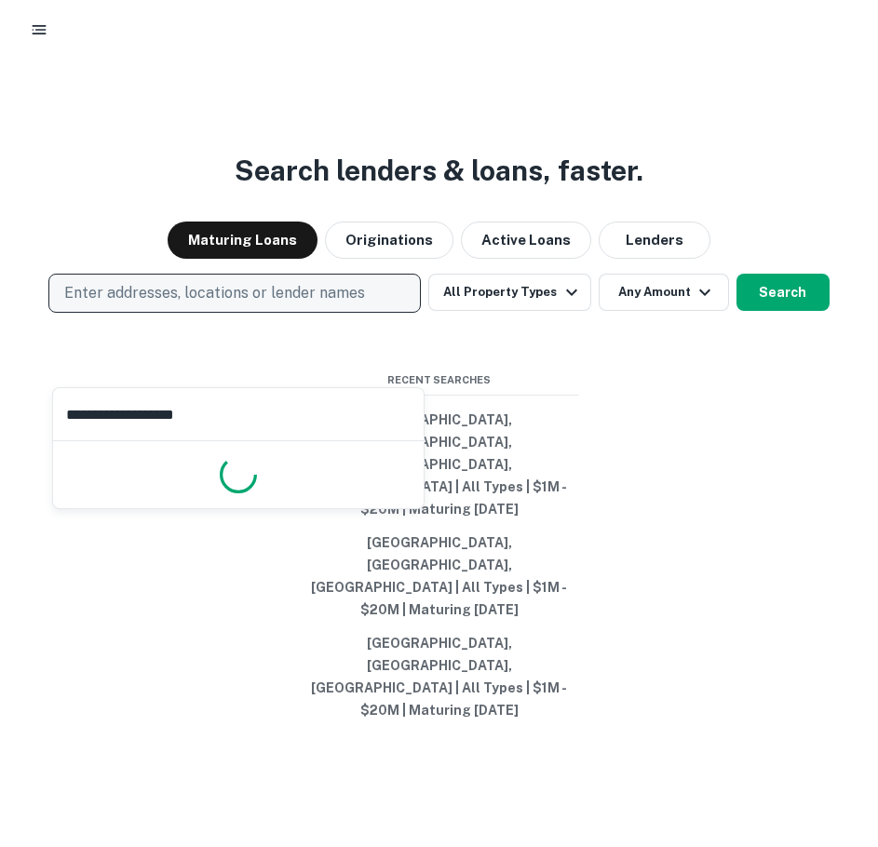
type input "**********"
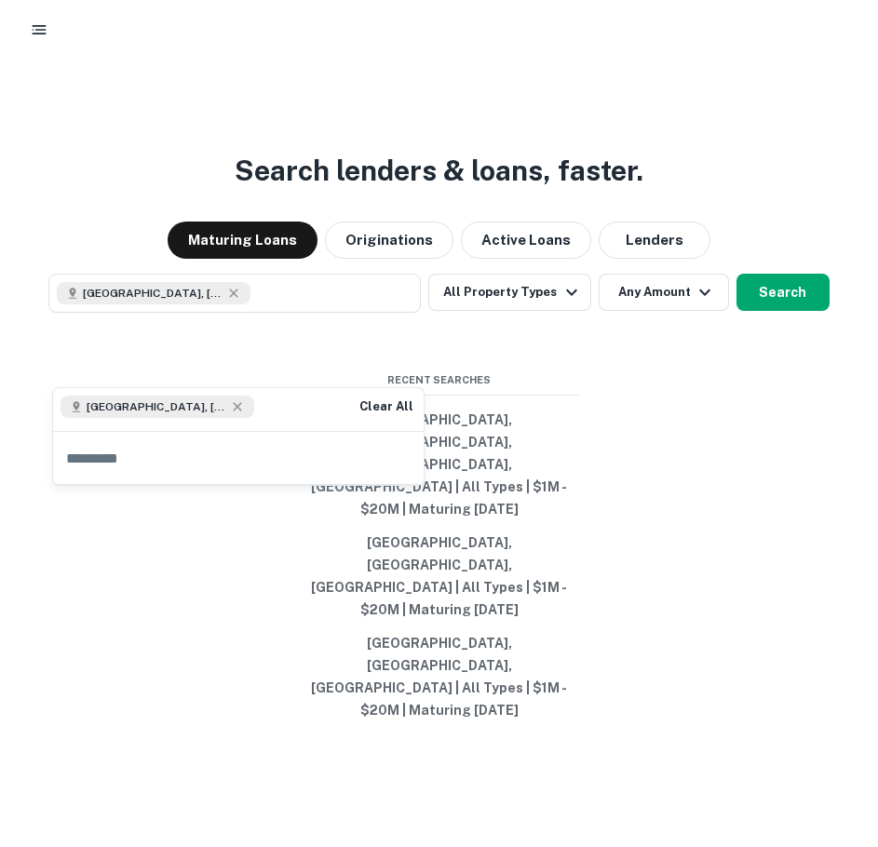
click at [525, 338] on div "Search lenders & loans, faster. Maturing Loans Originations Active Loans Lender…" at bounding box center [439, 505] width 878 height 847
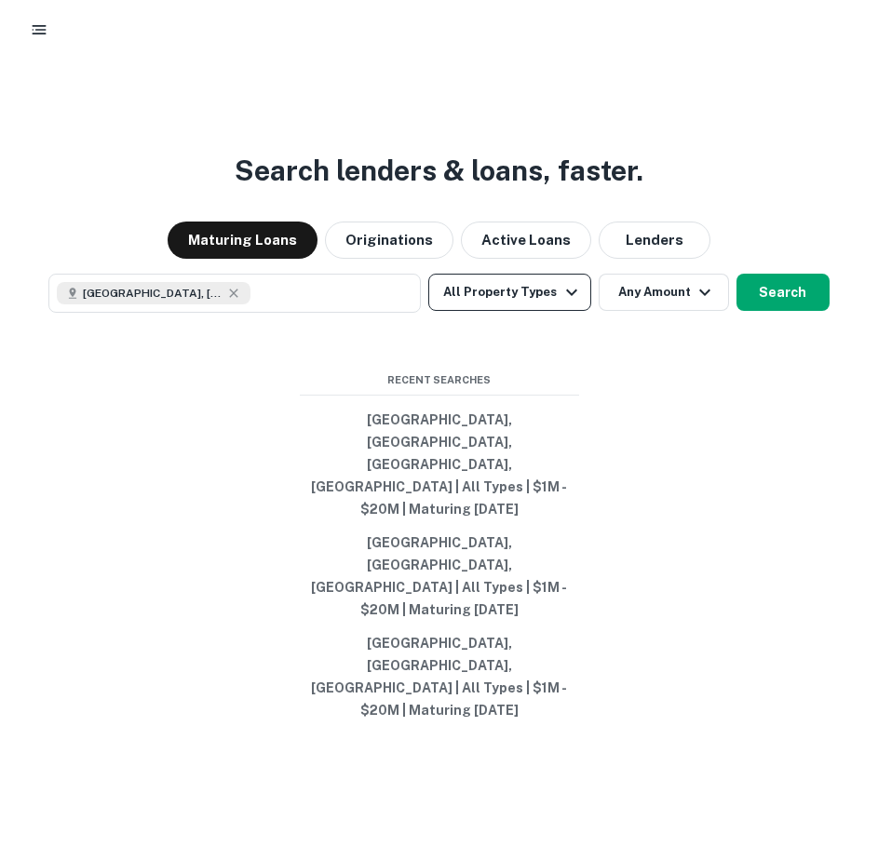
drag, startPoint x: 525, startPoint y: 347, endPoint x: 523, endPoint y: 358, distance: 11.3
click at [523, 311] on button "All Property Types" at bounding box center [509, 292] width 162 height 37
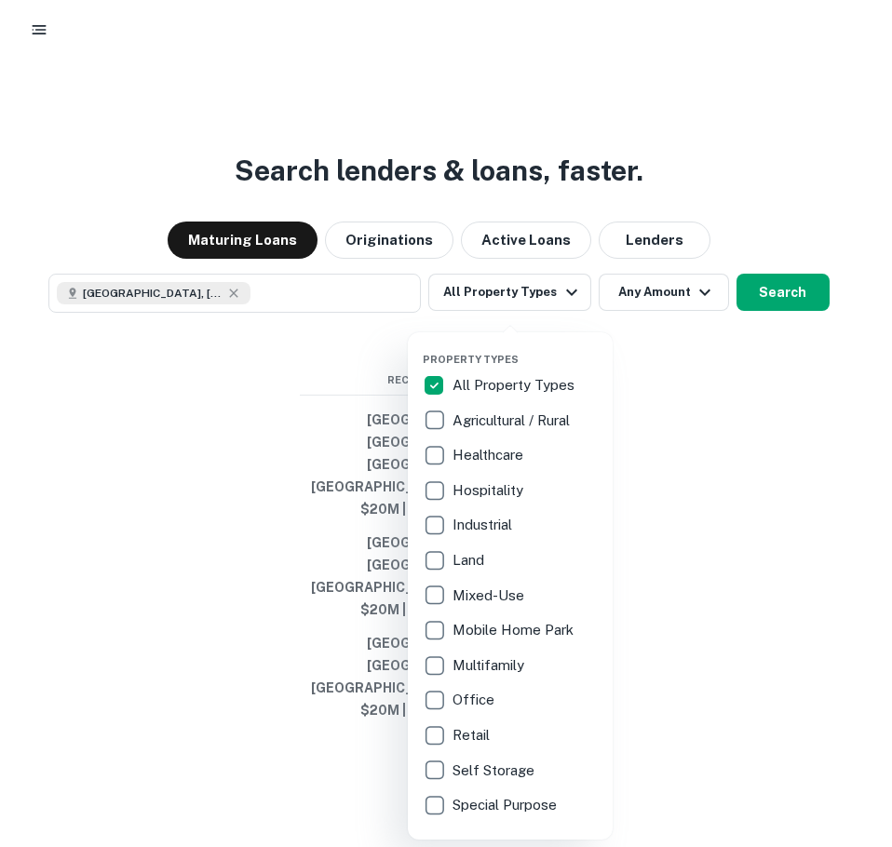
click at [496, 394] on p "All Property Types" at bounding box center [515, 385] width 126 height 22
click at [495, 421] on p "Agricultural / Rural" at bounding box center [512, 421] width 121 height 22
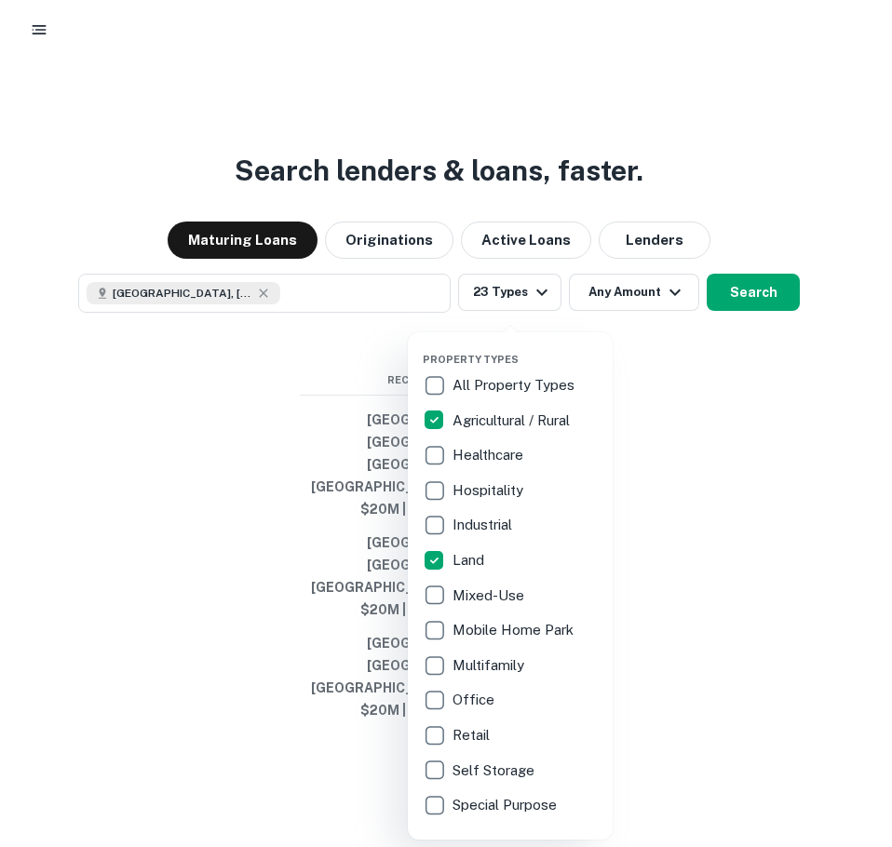
click at [485, 419] on p "Agricultural / Rural" at bounding box center [512, 421] width 121 height 22
click at [483, 455] on p "Healthcare" at bounding box center [488, 455] width 74 height 22
click at [482, 483] on p "Hospitality" at bounding box center [488, 490] width 74 height 22
click at [481, 493] on p "Hospitality" at bounding box center [488, 490] width 74 height 22
click at [473, 525] on p "Industrial" at bounding box center [483, 525] width 63 height 22
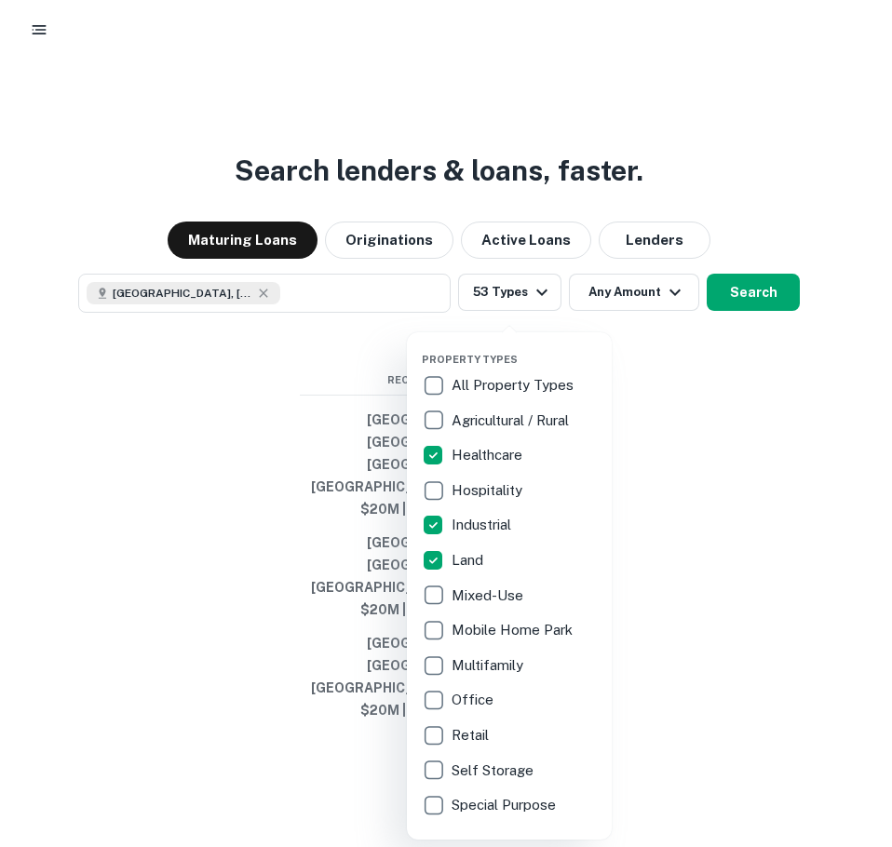
click at [478, 483] on p "Hospitality" at bounding box center [488, 490] width 74 height 22
click at [465, 602] on p "Mixed-Use" at bounding box center [488, 595] width 75 height 22
click at [464, 673] on p "Multifamily" at bounding box center [488, 665] width 75 height 22
click at [467, 701] on p "Office" at bounding box center [475, 700] width 46 height 22
click at [471, 731] on p "Retail" at bounding box center [471, 735] width 41 height 22
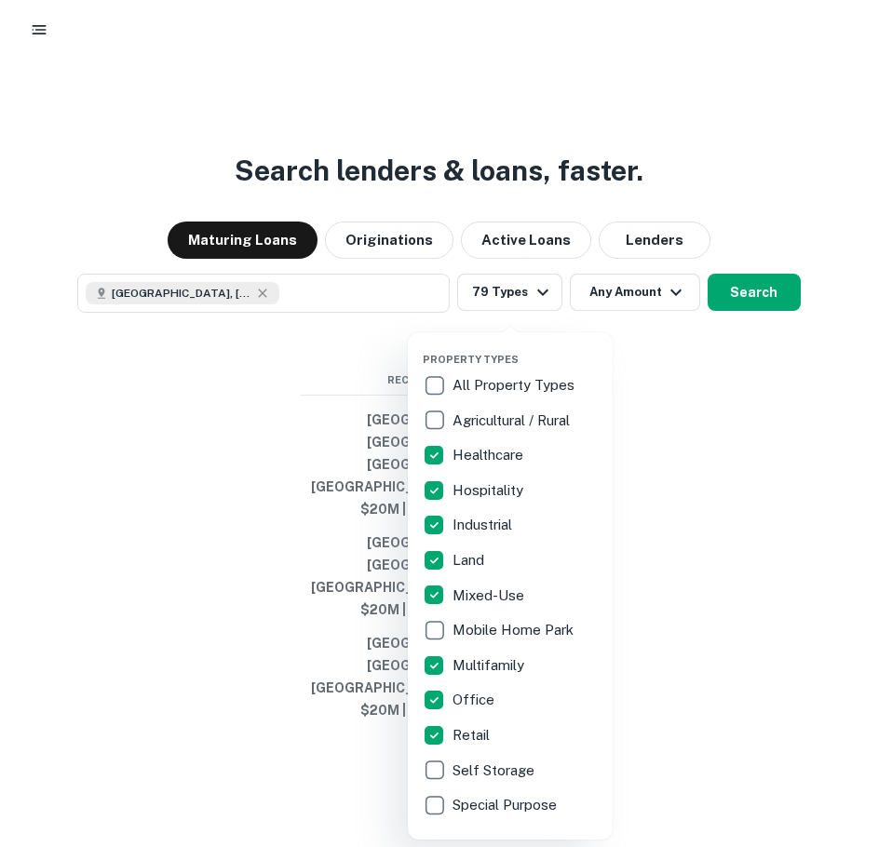
click at [745, 356] on div at bounding box center [446, 423] width 892 height 847
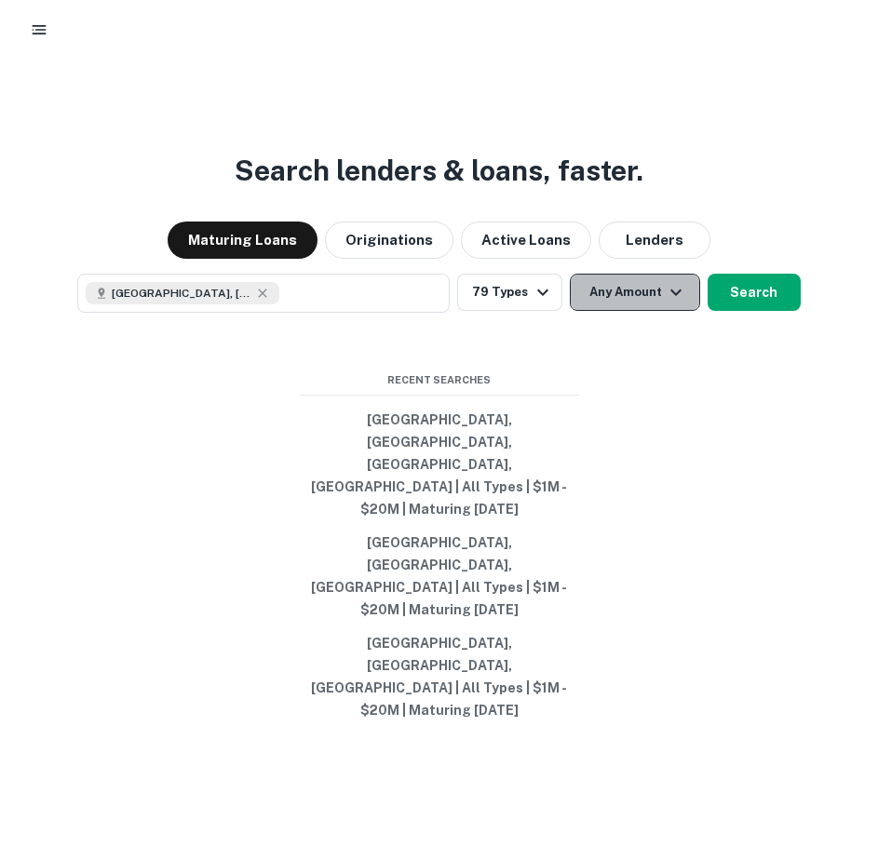
click at [665, 311] on button "Any Amount" at bounding box center [635, 292] width 130 height 37
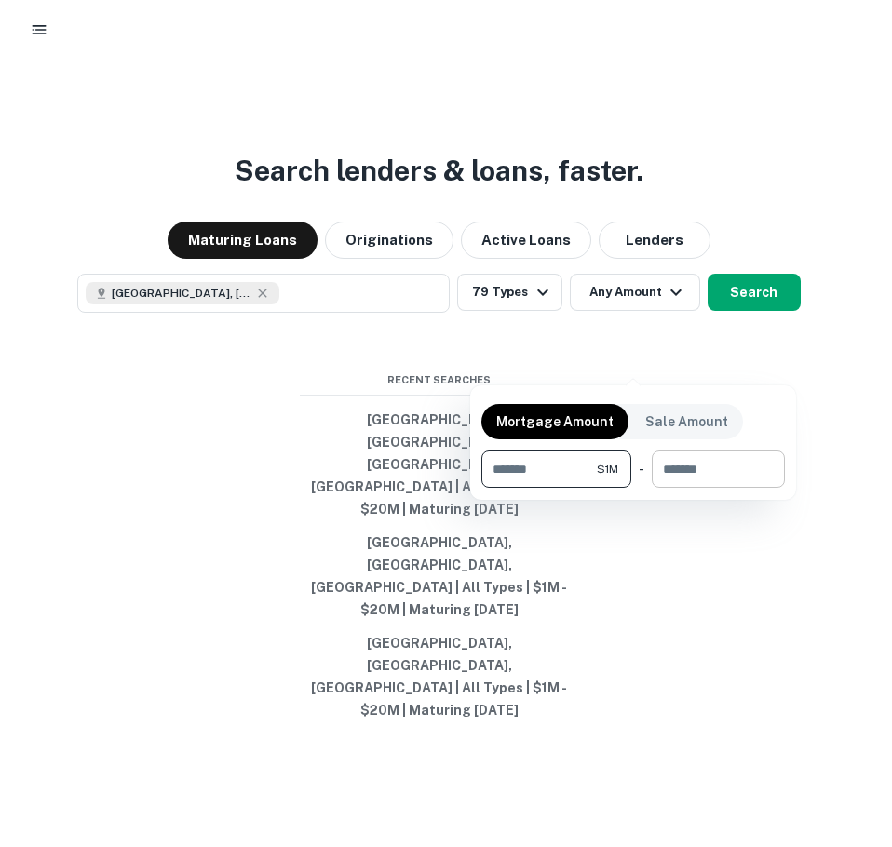
type input "*******"
click at [674, 470] on input "number" at bounding box center [711, 468] width 120 height 37
type input "********"
click at [661, 602] on div at bounding box center [446, 423] width 892 height 847
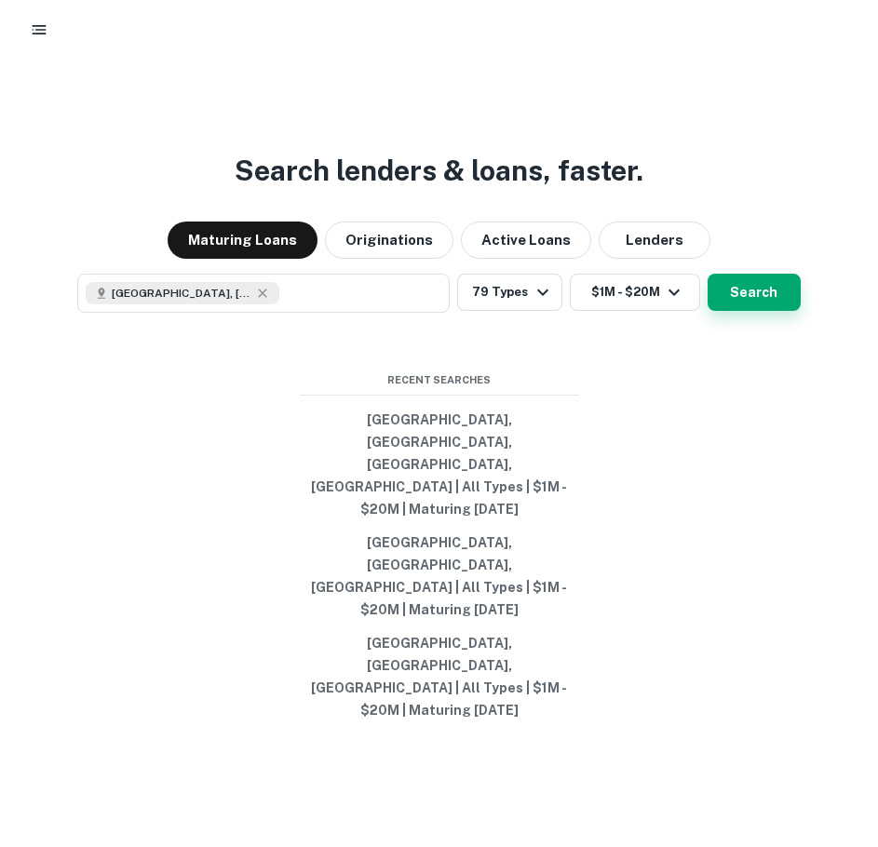
click at [747, 311] on button "Search" at bounding box center [753, 292] width 93 height 37
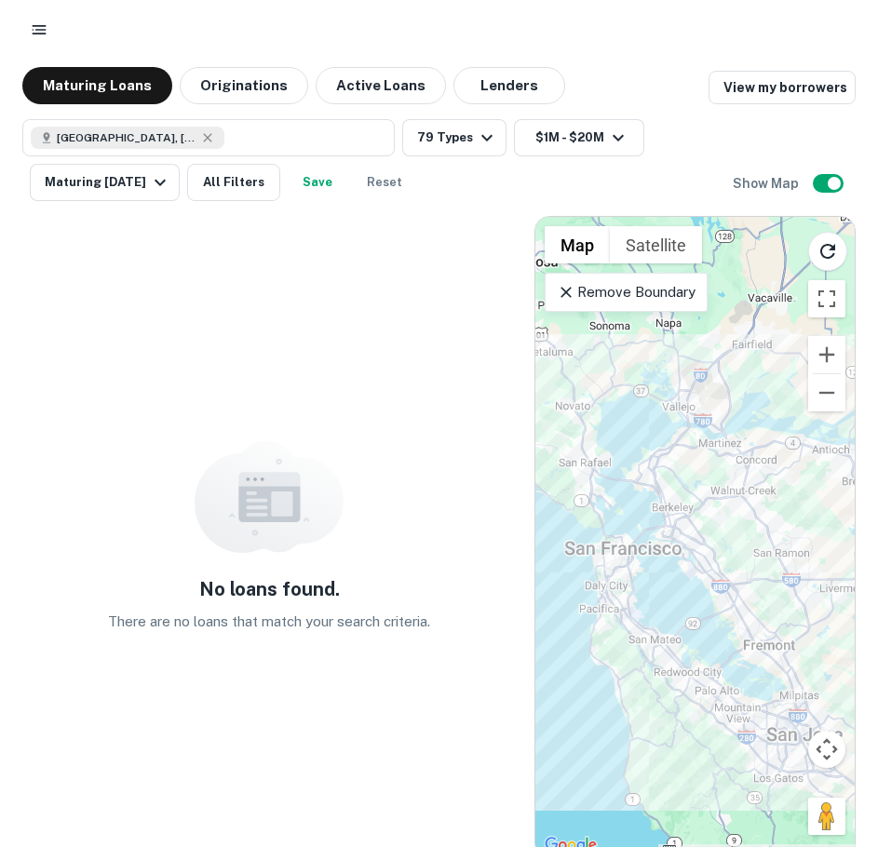
drag, startPoint x: 701, startPoint y: 517, endPoint x: 537, endPoint y: 520, distance: 163.8
click at [537, 520] on div at bounding box center [694, 537] width 319 height 640
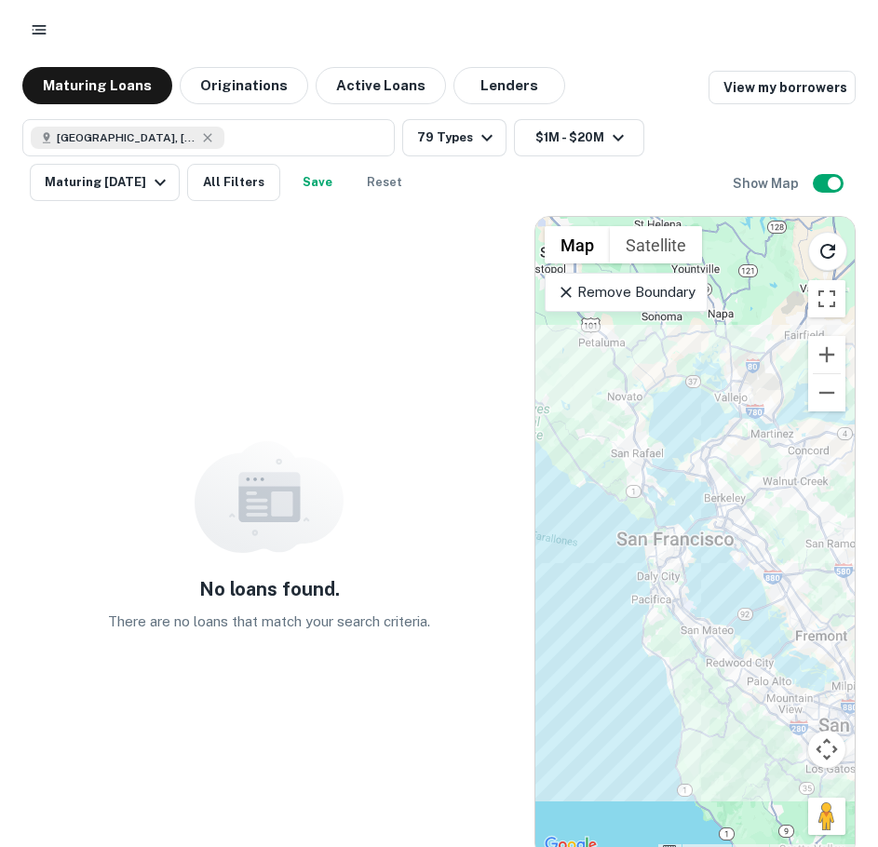
drag, startPoint x: 597, startPoint y: 443, endPoint x: 652, endPoint y: 432, distance: 56.9
click at [652, 432] on div at bounding box center [694, 537] width 319 height 640
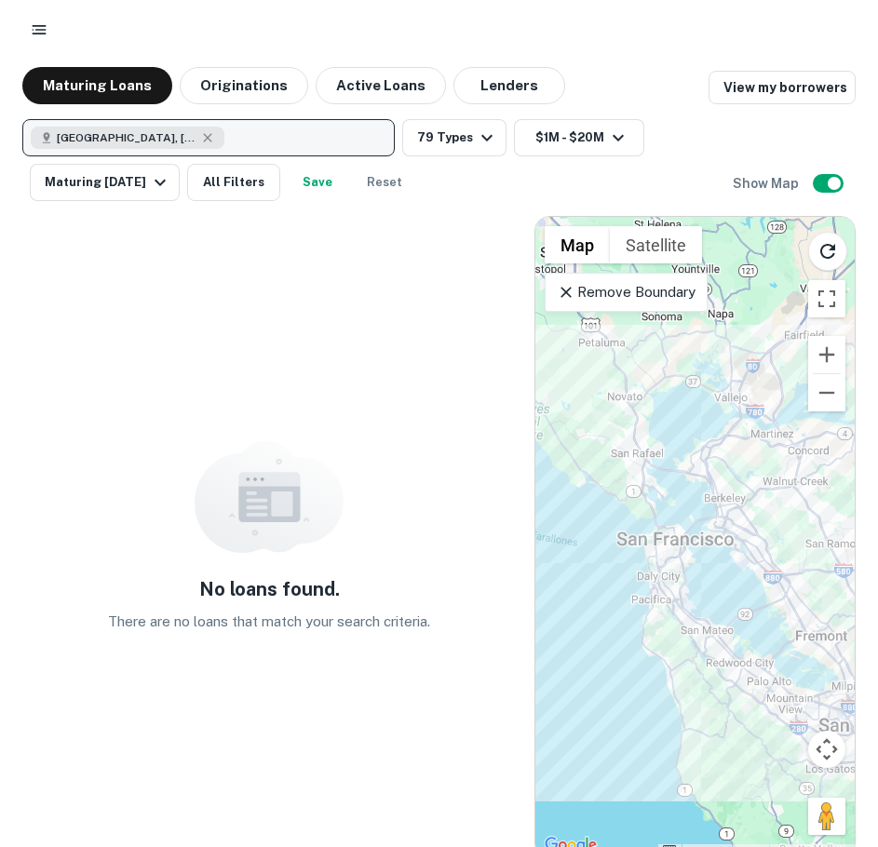
click at [216, 133] on div "[GEOGRAPHIC_DATA], [GEOGRAPHIC_DATA], [GEOGRAPHIC_DATA], [GEOGRAPHIC_DATA]" at bounding box center [128, 138] width 194 height 22
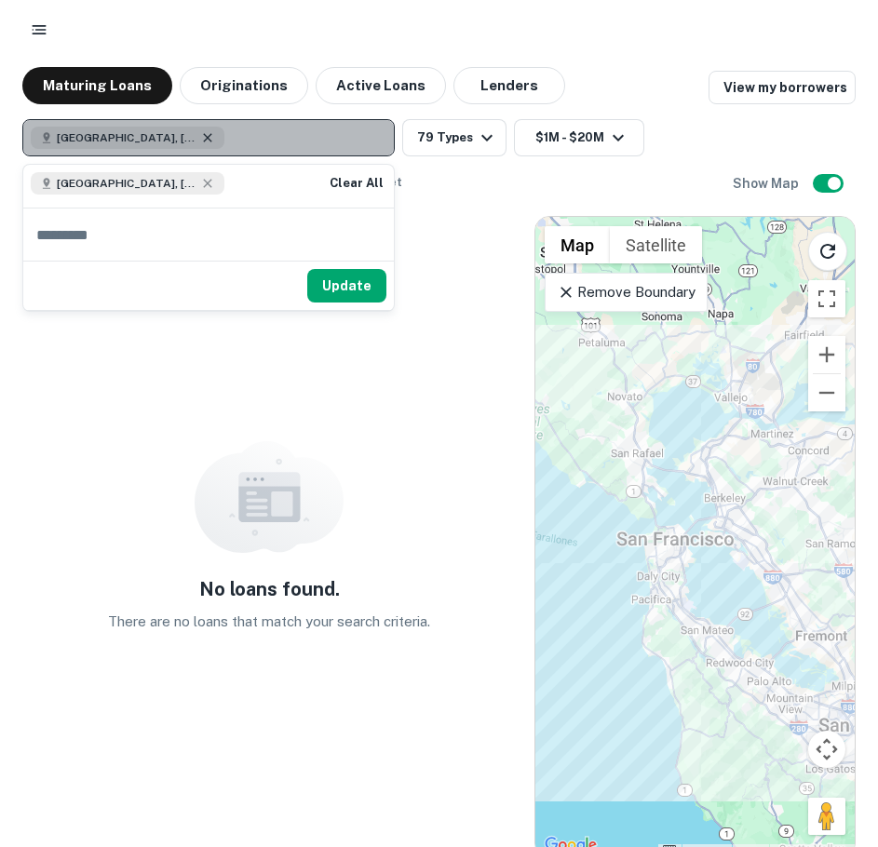
click at [208, 136] on icon "button" at bounding box center [207, 137] width 15 height 15
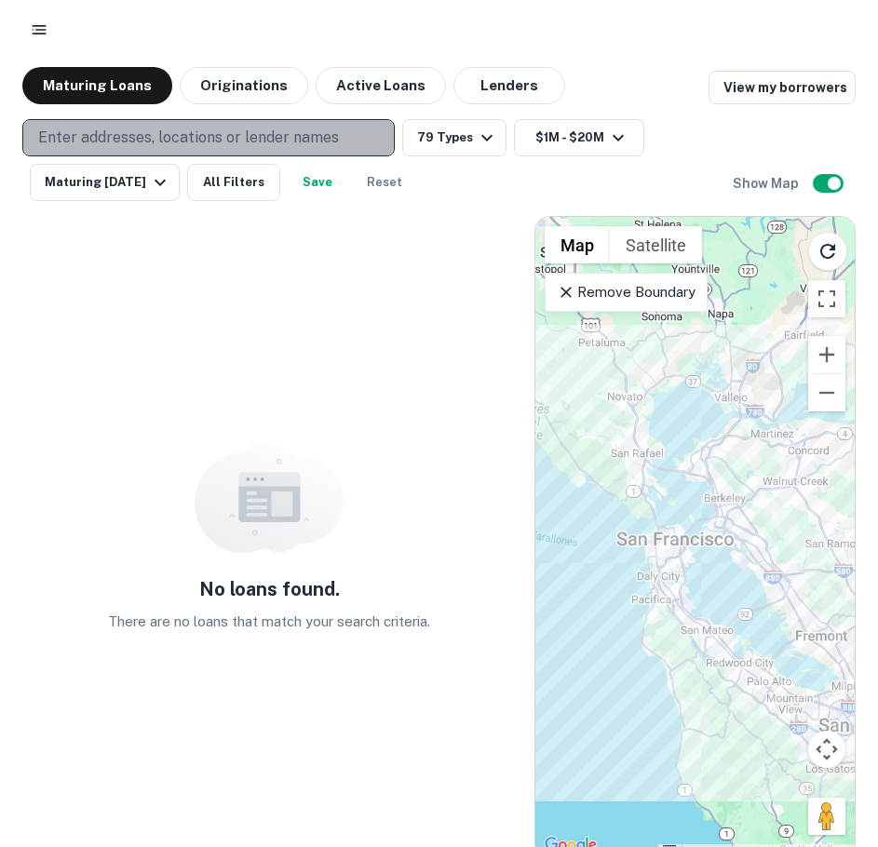
click at [204, 139] on p "Enter addresses, locations or lender names" at bounding box center [188, 138] width 301 height 22
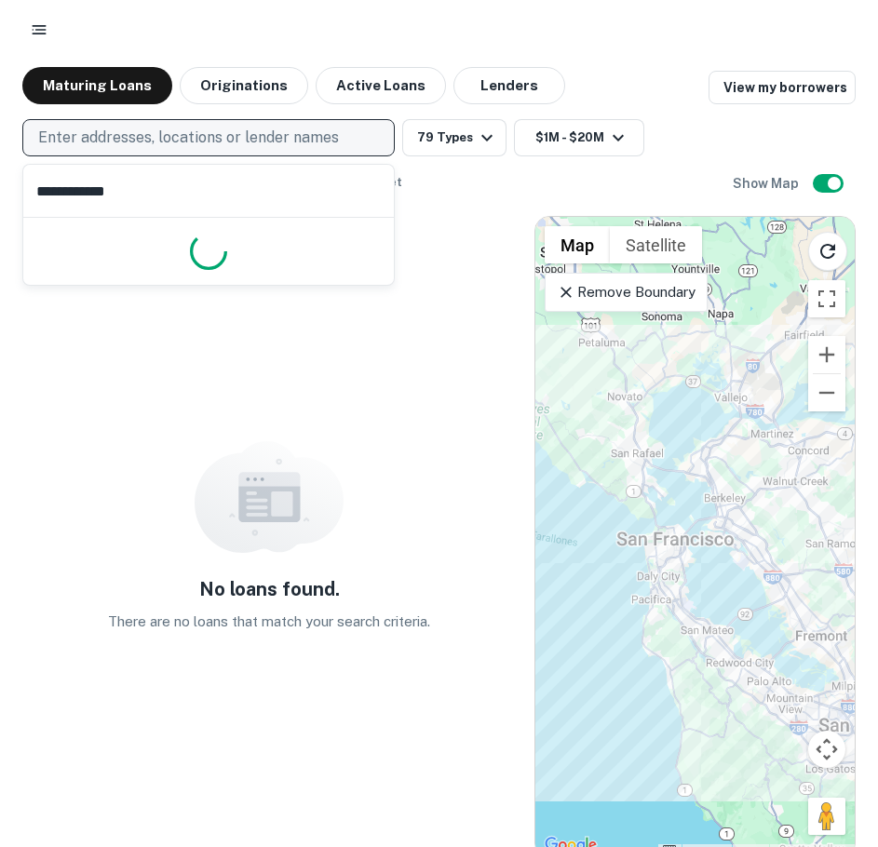
type input "**********"
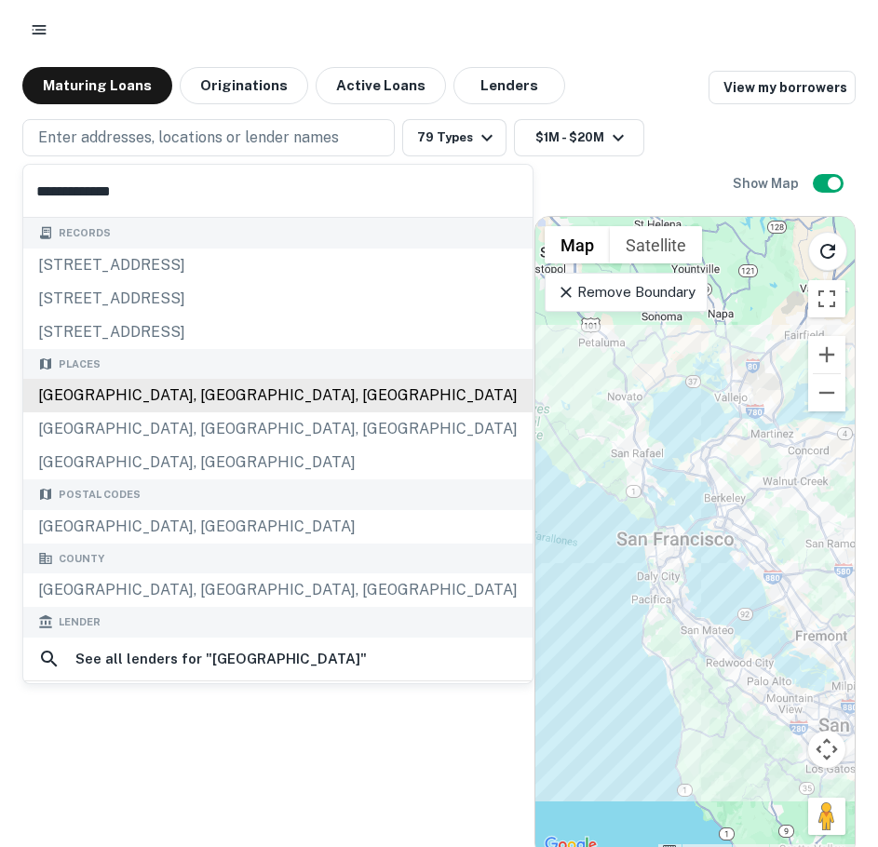
click at [198, 410] on div "[GEOGRAPHIC_DATA], [GEOGRAPHIC_DATA], [GEOGRAPHIC_DATA]" at bounding box center [277, 396] width 509 height 34
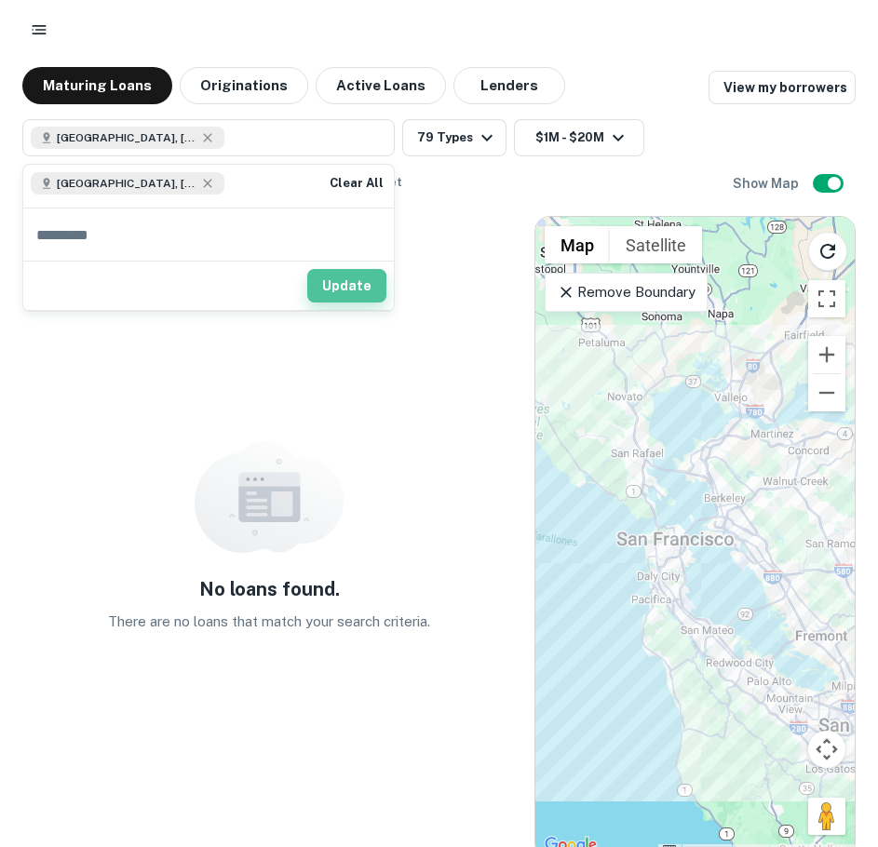
click at [329, 289] on button "Update" at bounding box center [346, 286] width 79 height 34
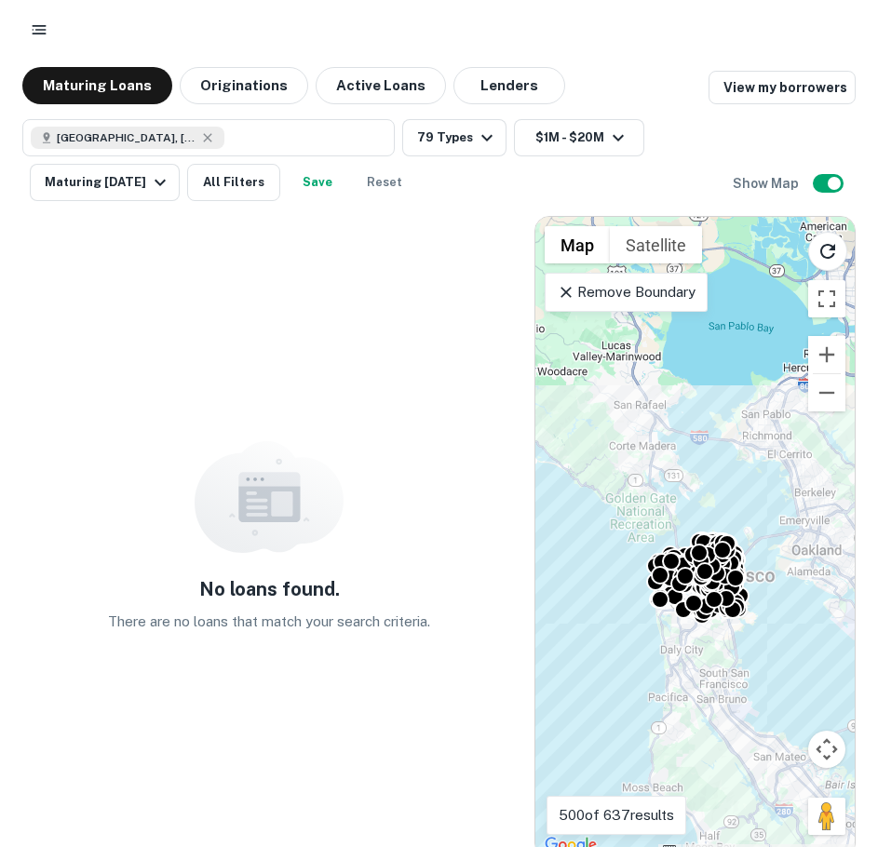
drag, startPoint x: 145, startPoint y: 389, endPoint x: 161, endPoint y: 439, distance: 52.7
click at [148, 405] on div "No loans found. There are no loans that match your search criteria." at bounding box center [268, 537] width 493 height 642
click at [235, 524] on img at bounding box center [269, 497] width 149 height 112
click at [738, 565] on div at bounding box center [734, 575] width 27 height 27
click at [179, 247] on div "No loans found. There are no loans that match your search criteria." at bounding box center [268, 537] width 493 height 642
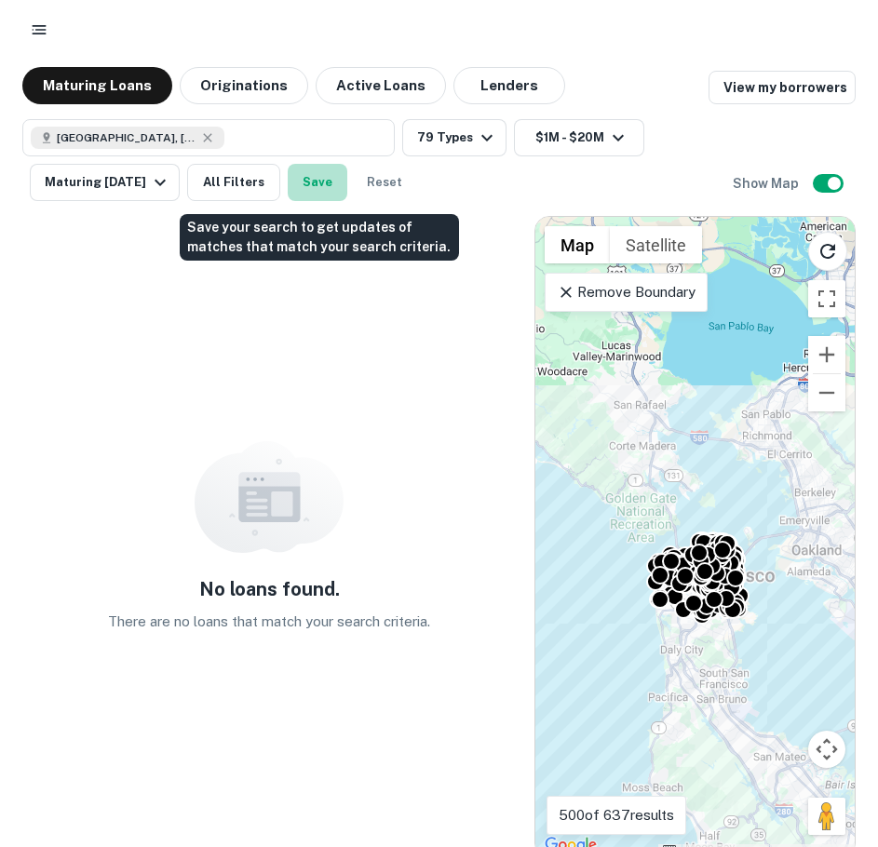
click at [316, 182] on button "Save" at bounding box center [318, 182] width 60 height 37
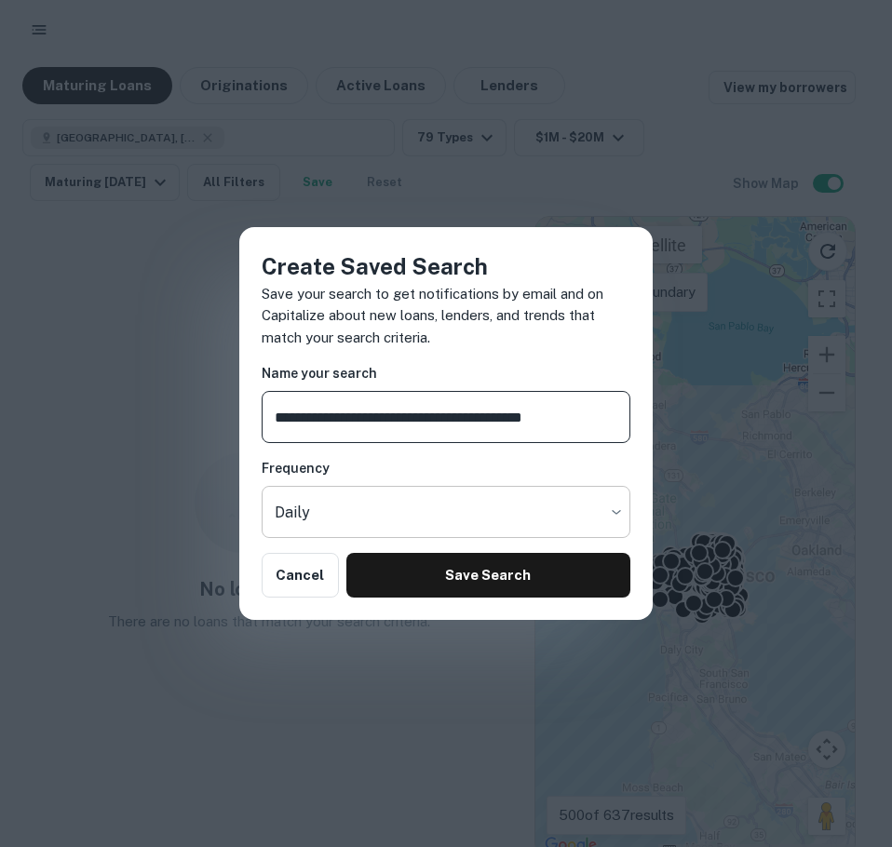
type input "**********"
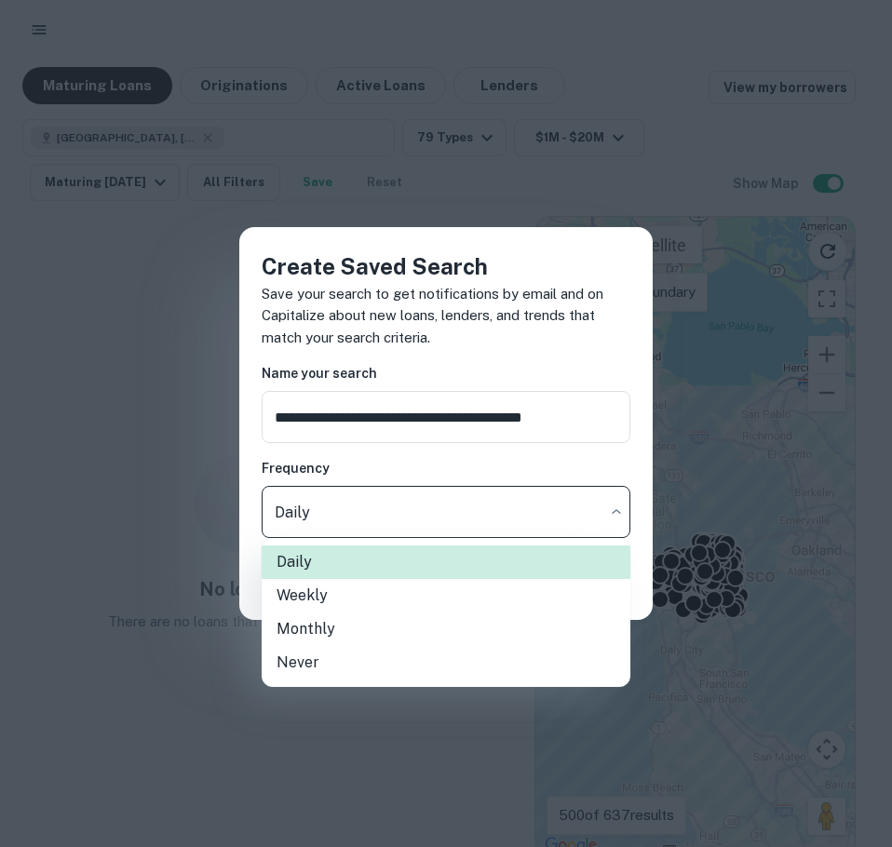
click at [620, 488] on body "Maturing Loans Originations Active Loans Lenders View my borrowers [GEOGRAPHIC_…" at bounding box center [446, 423] width 892 height 847
click at [359, 657] on li "Never" at bounding box center [446, 663] width 369 height 34
type input "*****"
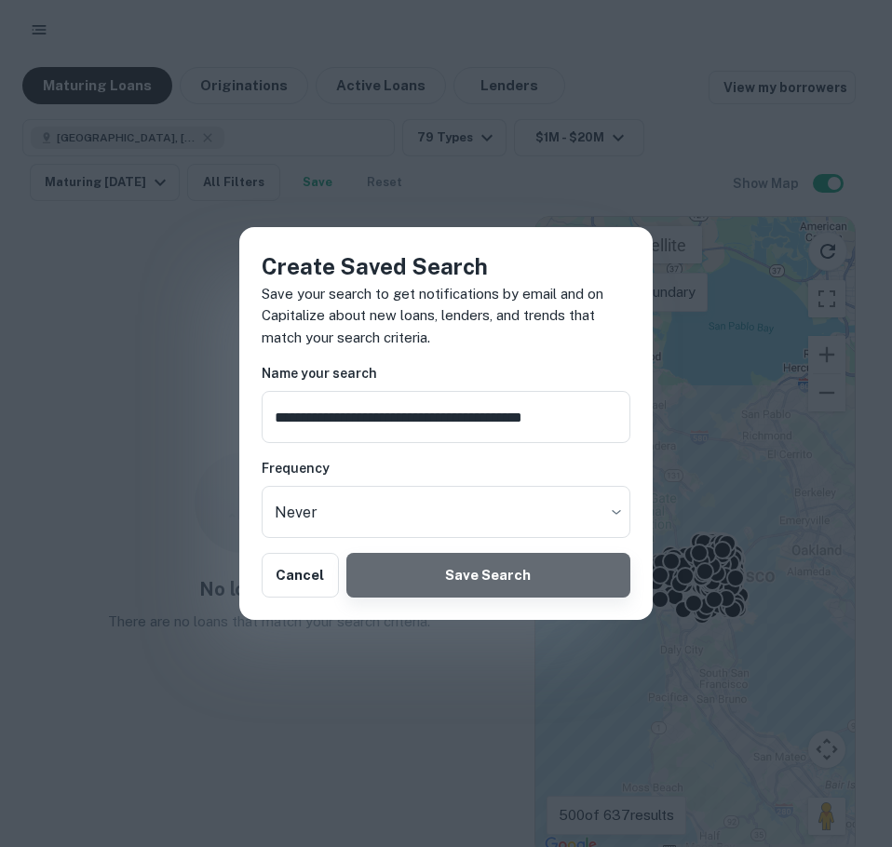
click at [491, 590] on button "Save Search" at bounding box center [488, 575] width 284 height 45
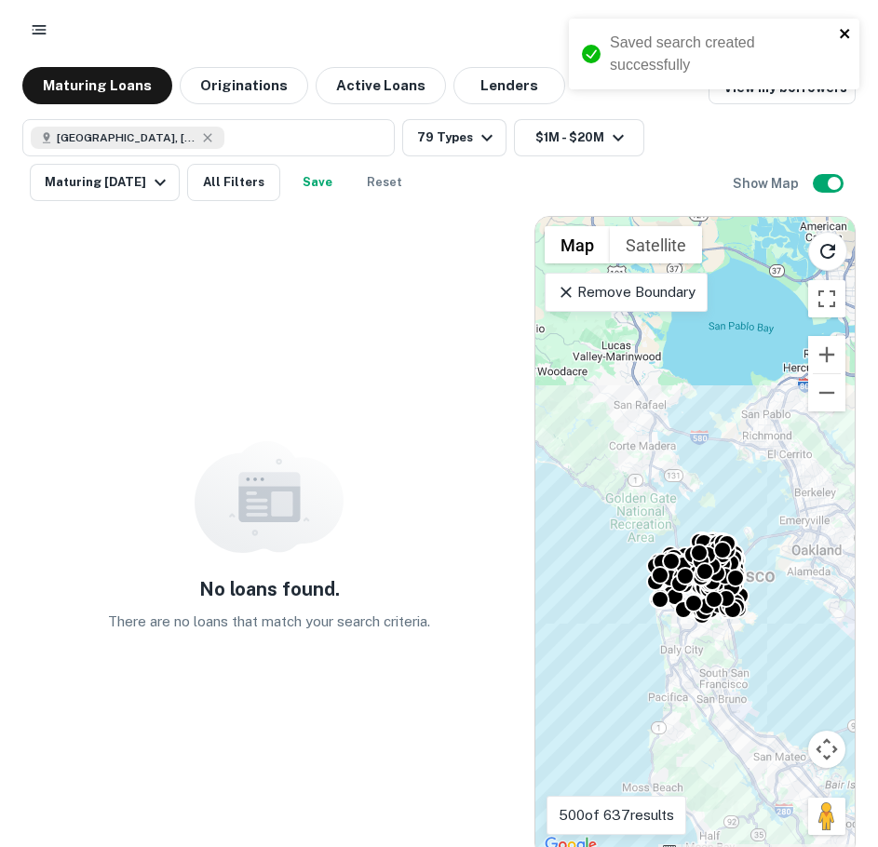
click at [839, 31] on icon "close" at bounding box center [845, 33] width 13 height 15
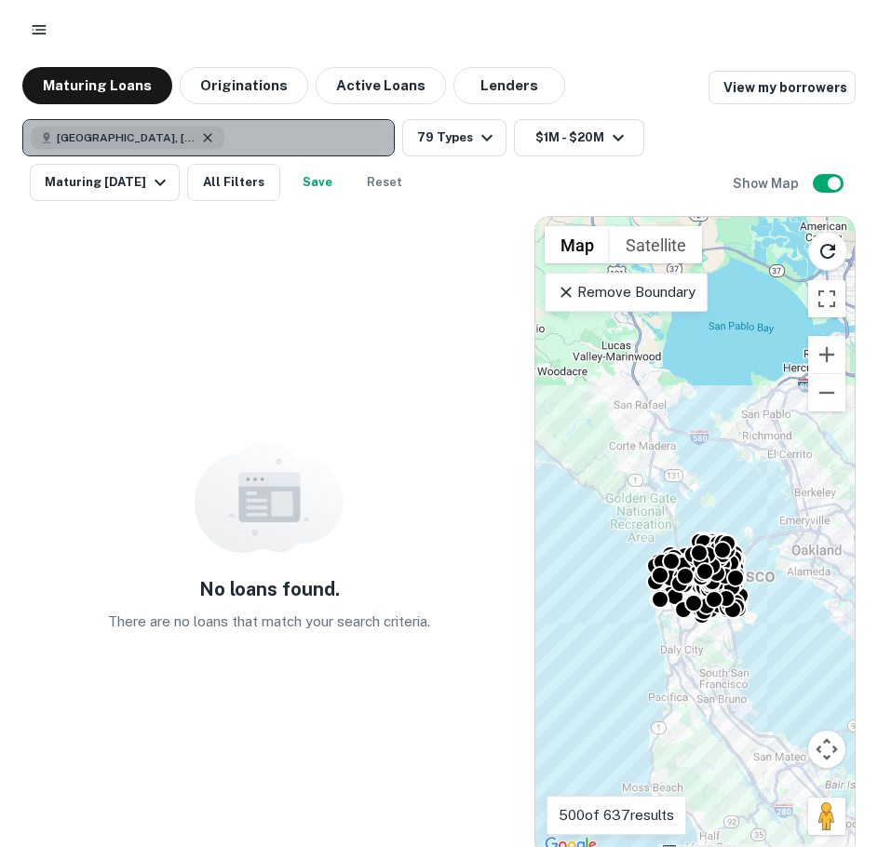
click at [200, 133] on icon "button" at bounding box center [207, 137] width 15 height 15
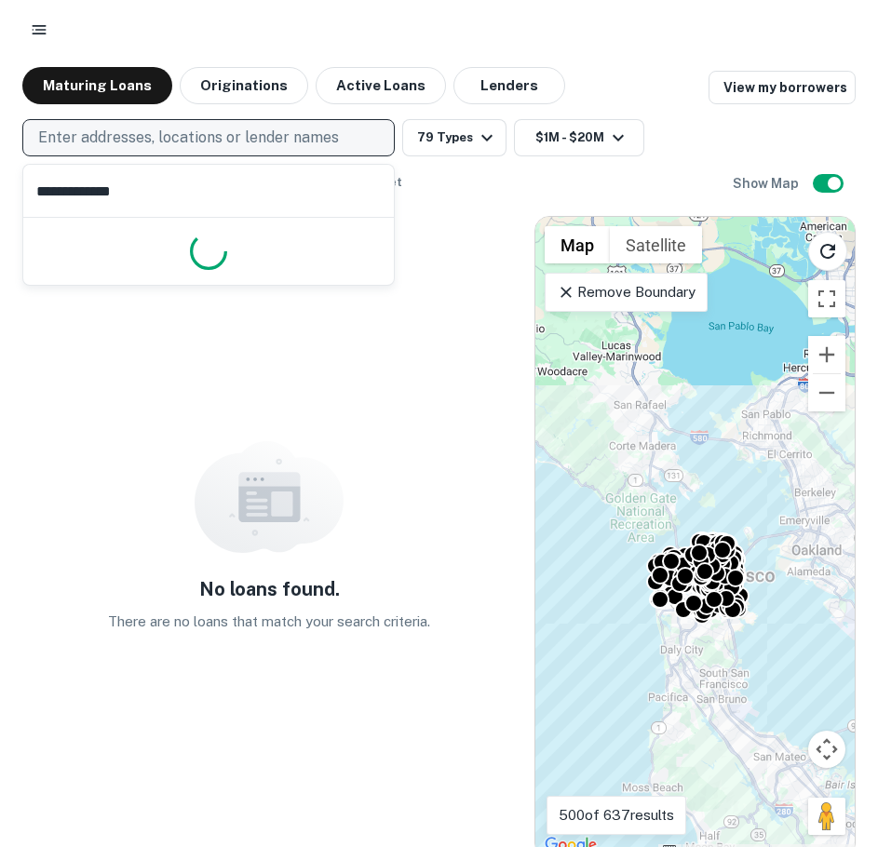
type input "**********"
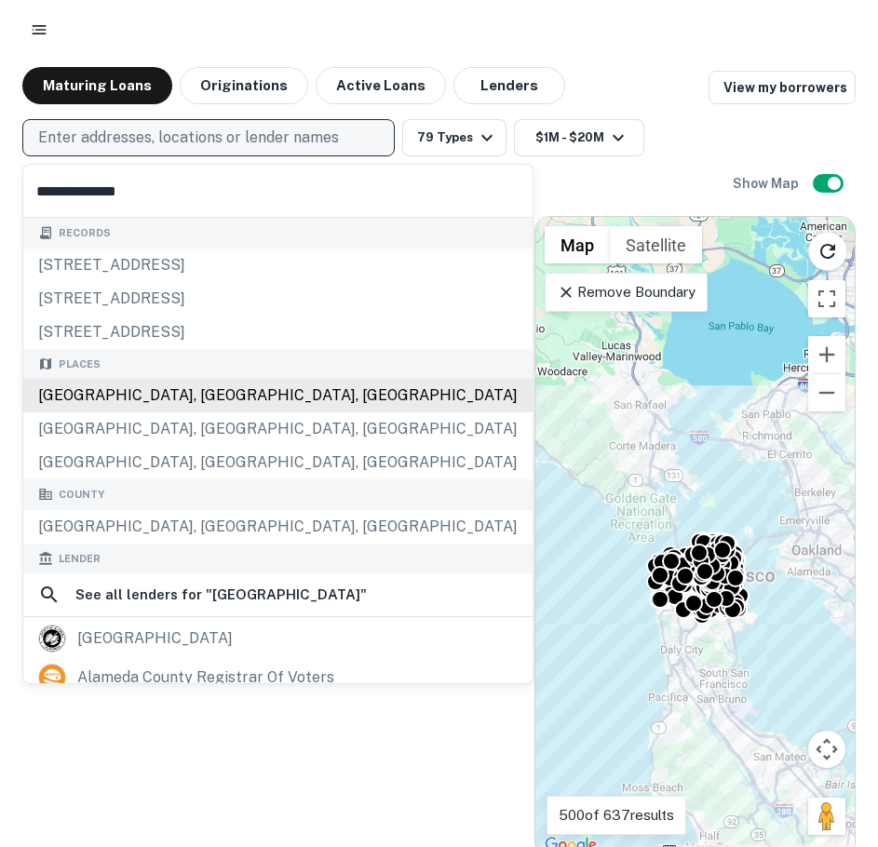
click at [150, 396] on div "Alameda County, CA, USA" at bounding box center [277, 396] width 509 height 34
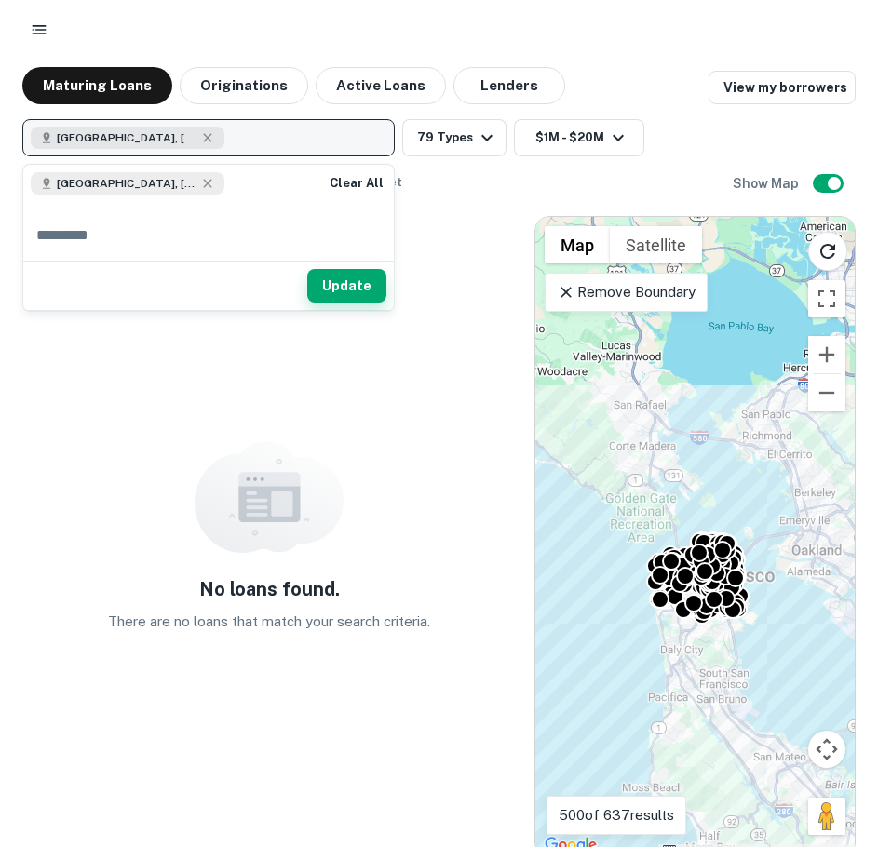
click at [350, 295] on button "Update" at bounding box center [346, 286] width 79 height 34
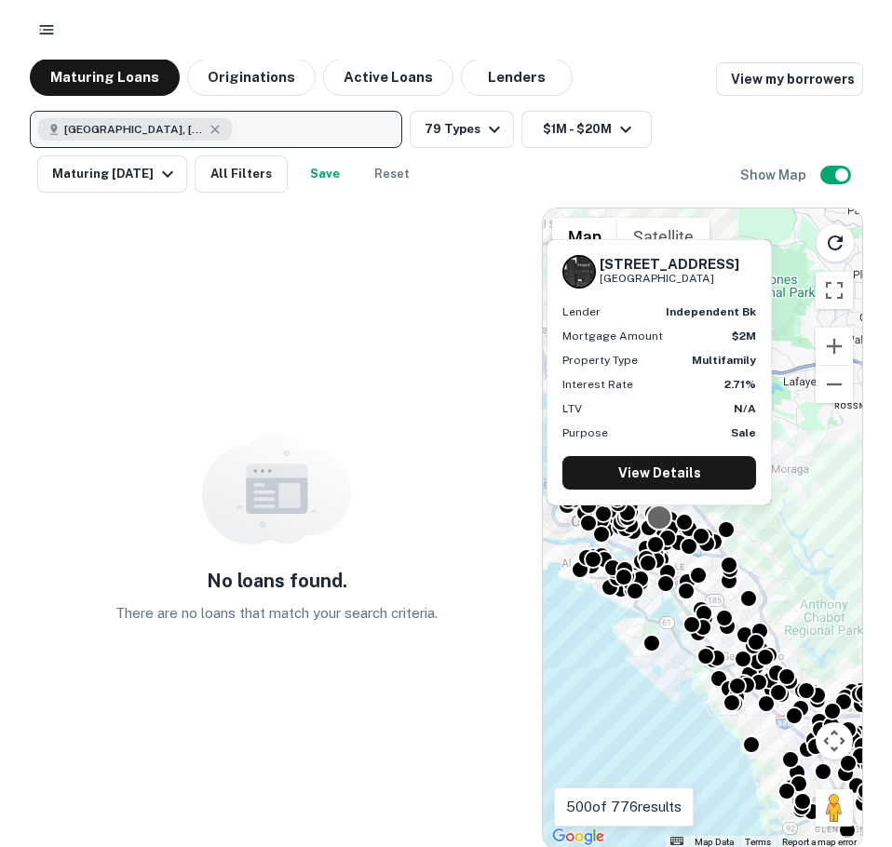
scroll to position [11, 0]
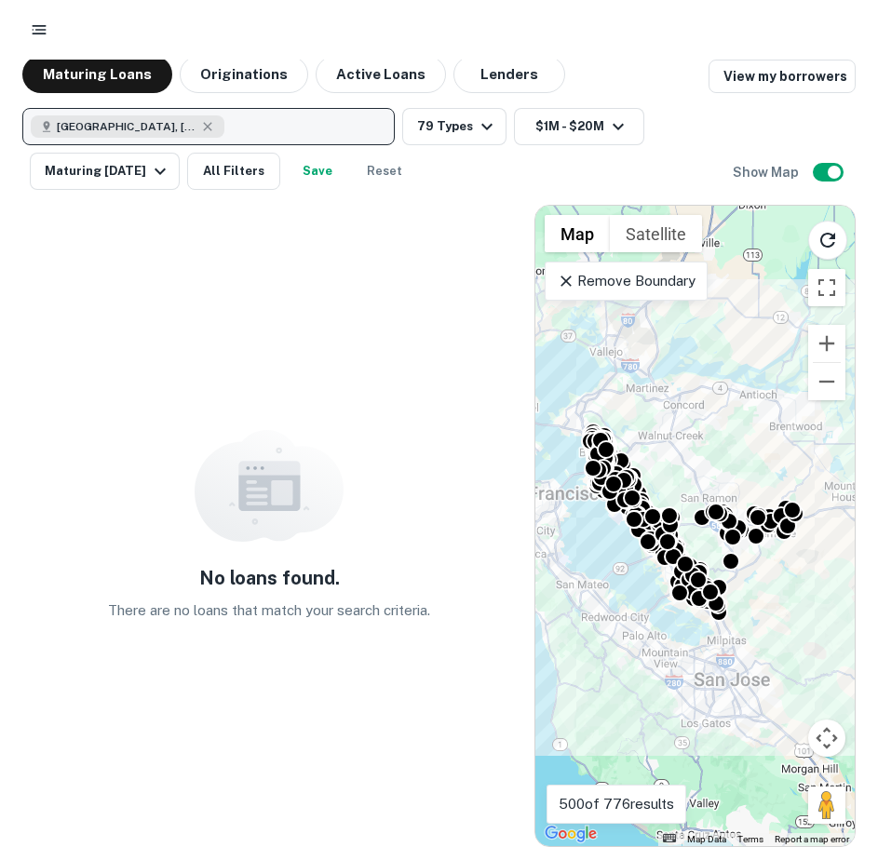
drag, startPoint x: 778, startPoint y: 495, endPoint x: 640, endPoint y: 434, distance: 150.8
click at [640, 434] on div "To activate drag with keyboard, press Alt + Enter. Once in keyboard drag state,…" at bounding box center [694, 526] width 319 height 640
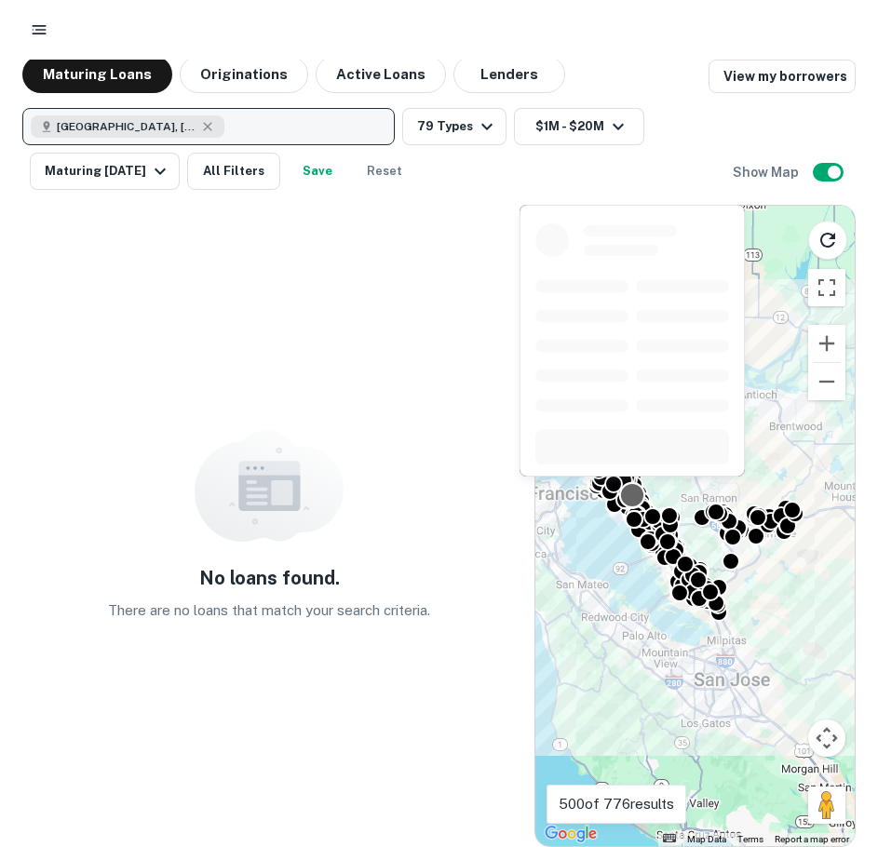
click at [625, 478] on div at bounding box center [631, 346] width 229 height 287
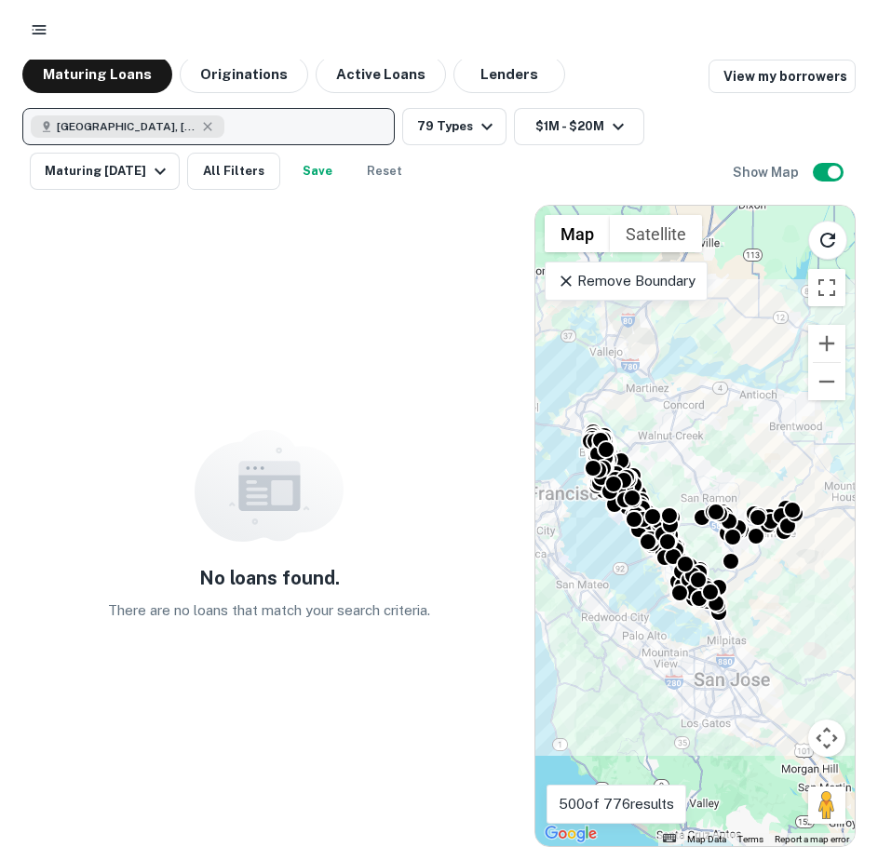
click at [606, 298] on div "Remove Boundary" at bounding box center [625, 281] width 163 height 39
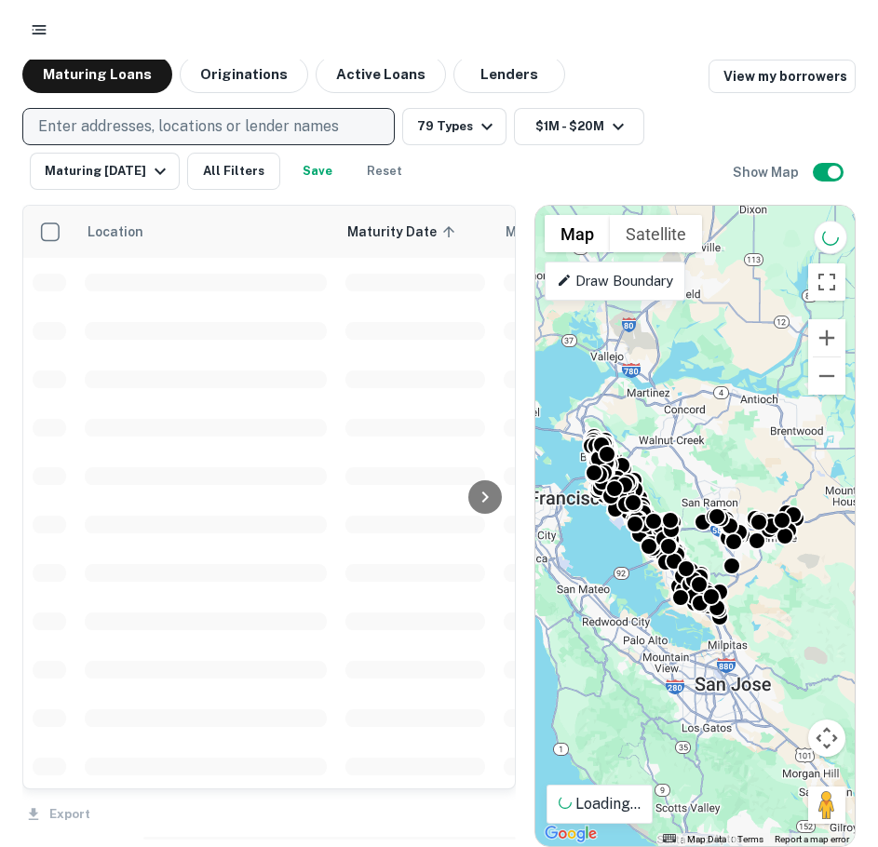
drag, startPoint x: 580, startPoint y: 486, endPoint x: 589, endPoint y: 510, distance: 25.9
click at [589, 510] on div "To activate drag with keyboard, press Alt + Enter. Once in keyboard drag state,…" at bounding box center [694, 526] width 319 height 640
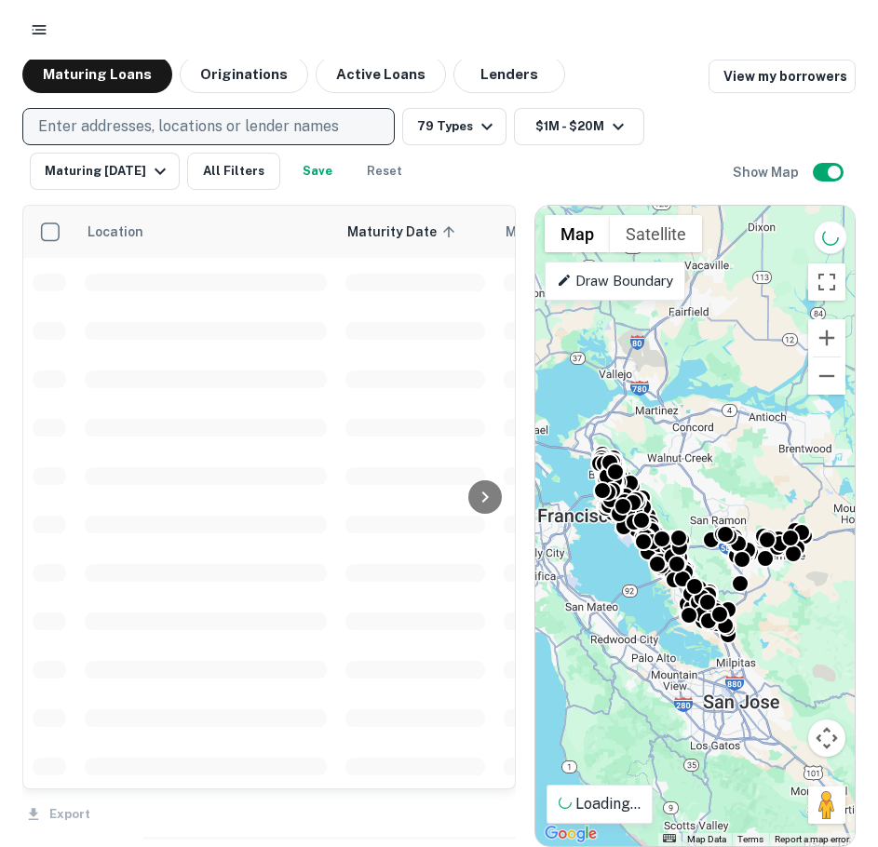
click at [601, 287] on p "Draw Boundary" at bounding box center [615, 281] width 116 height 22
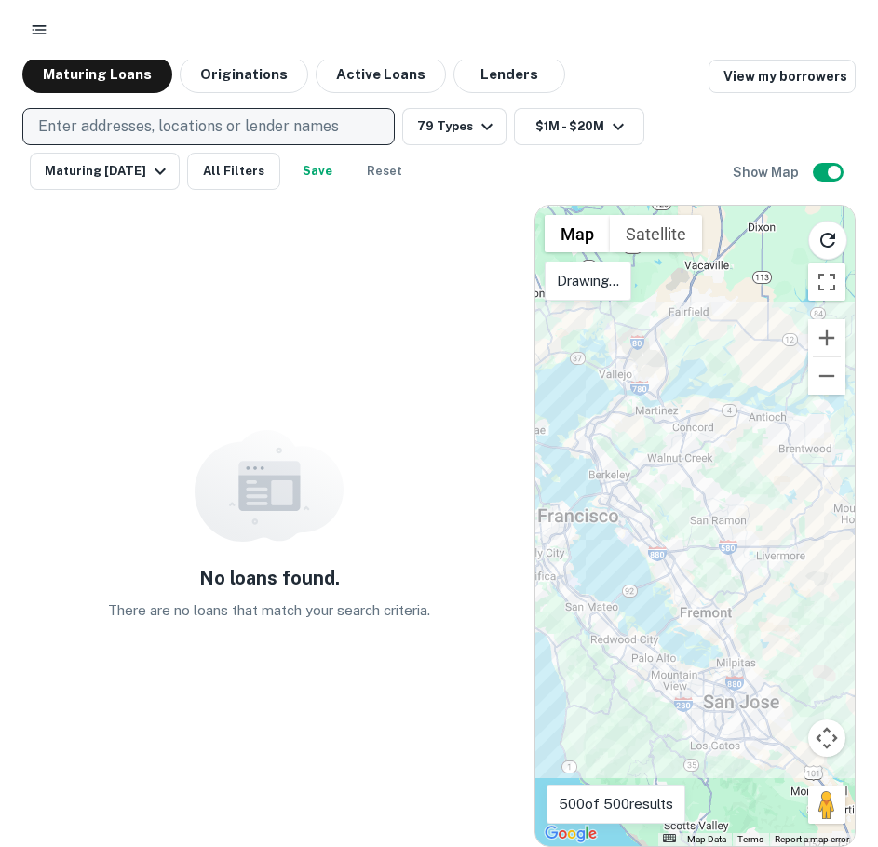
click at [597, 331] on div at bounding box center [694, 526] width 319 height 640
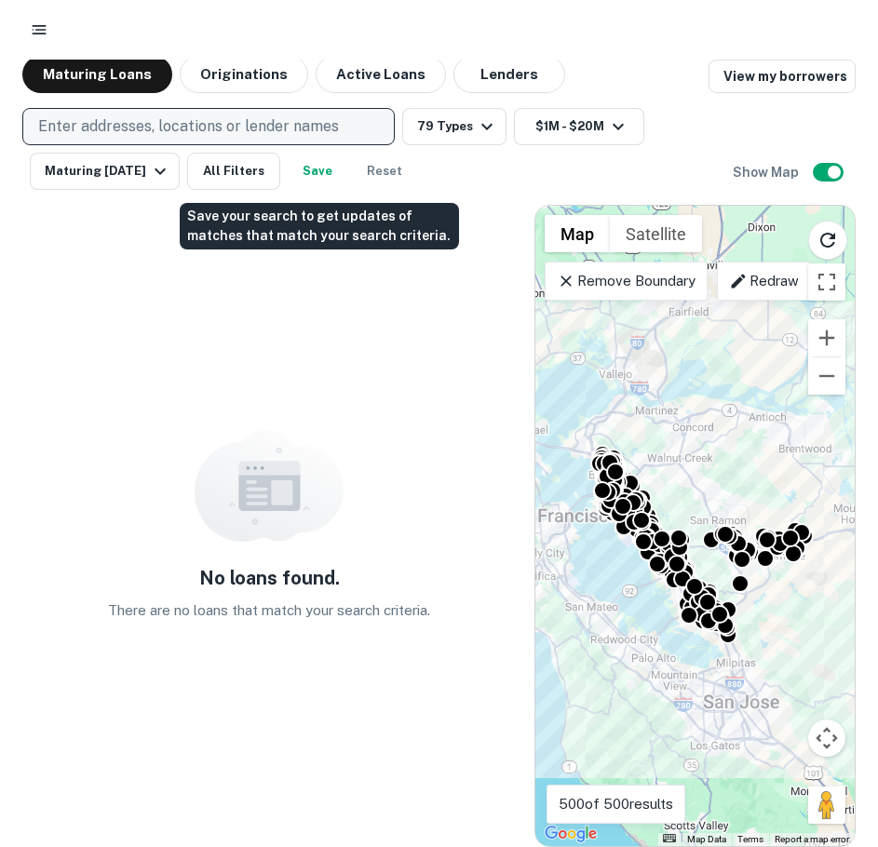
click at [318, 166] on button "Save" at bounding box center [318, 171] width 60 height 37
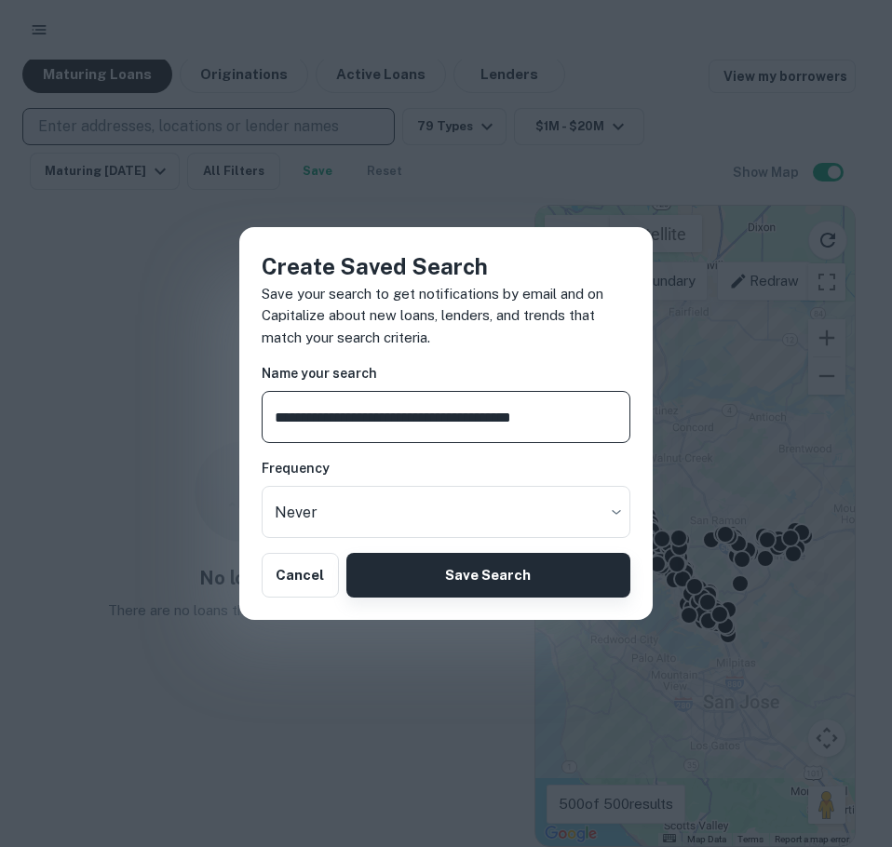
type input "**********"
click at [473, 565] on button "Save Search" at bounding box center [488, 575] width 284 height 45
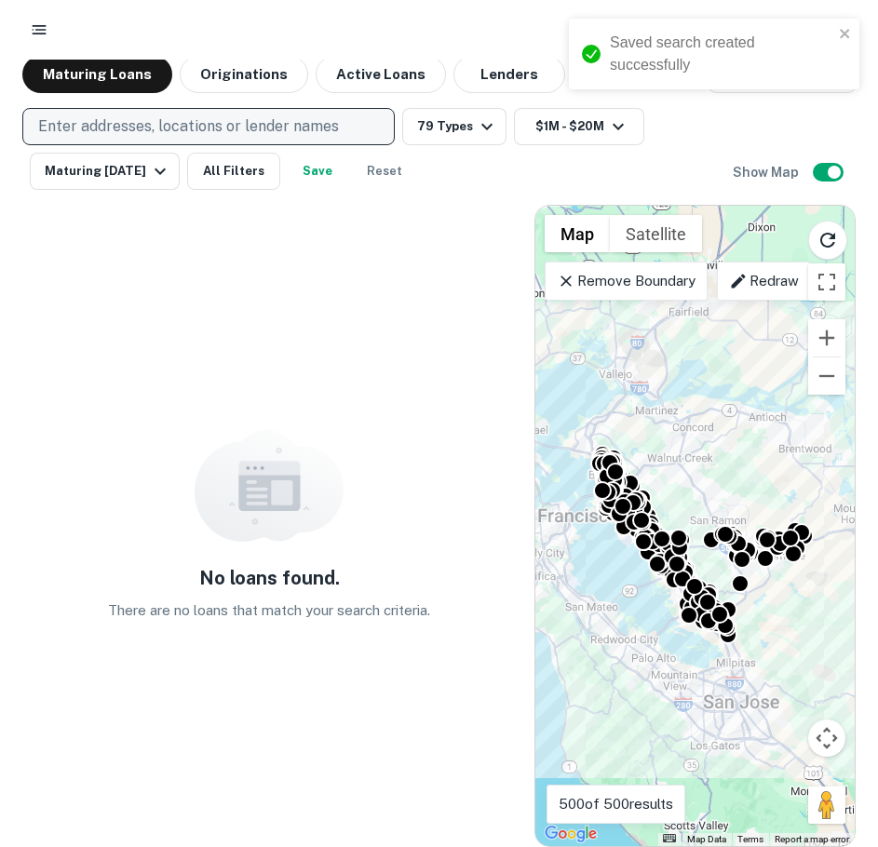
click at [844, 25] on div "Saved search created successfully" at bounding box center [714, 54] width 290 height 71
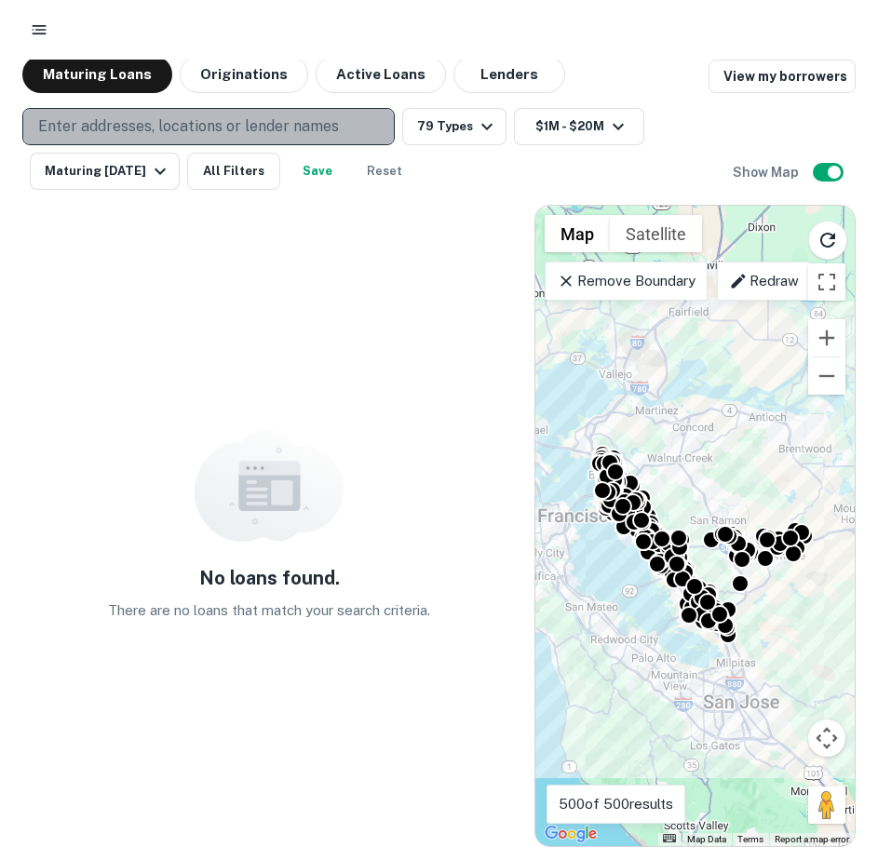
click at [273, 121] on p "Enter addresses, locations or lender names" at bounding box center [188, 126] width 301 height 22
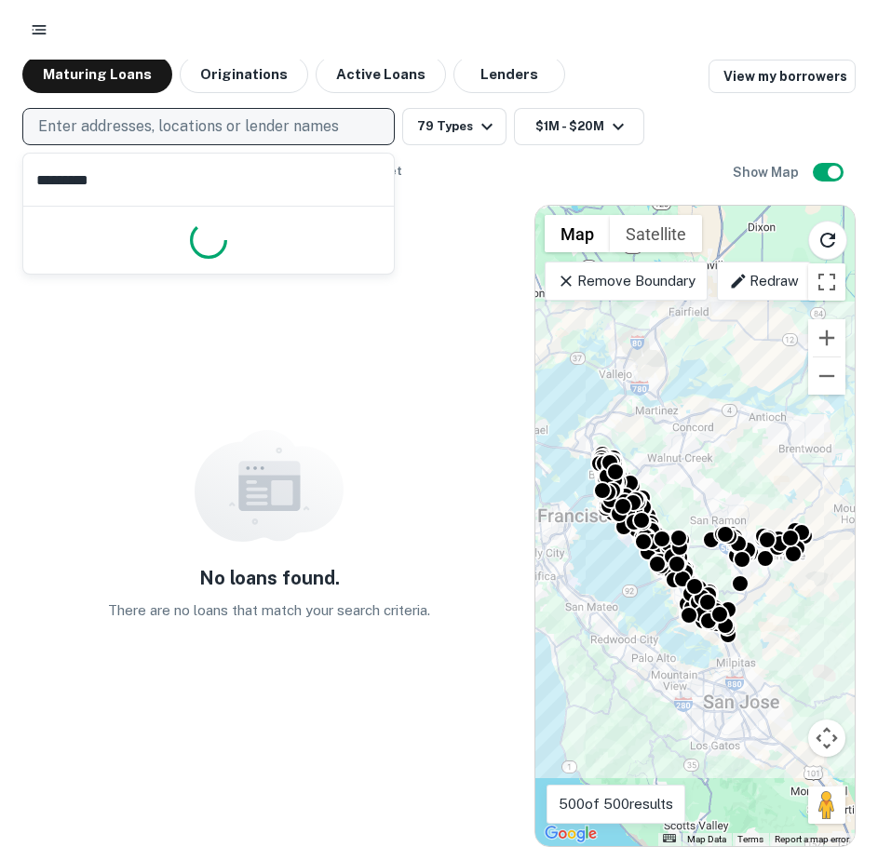
type input "**********"
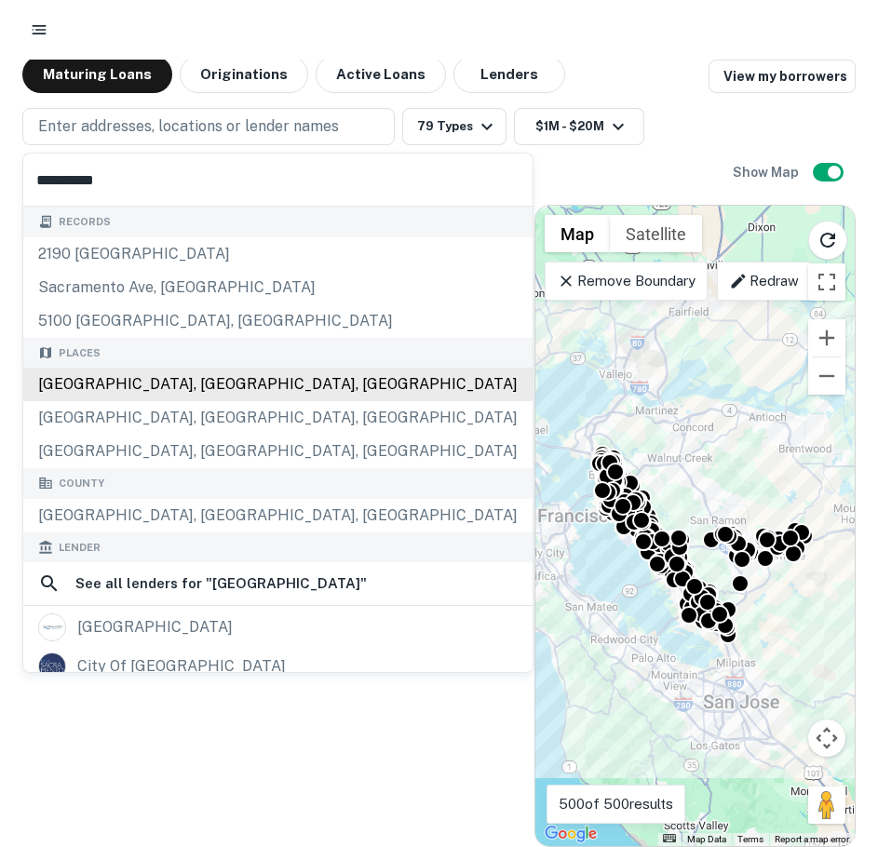
click at [181, 381] on div "Places Sacramento, CA, USA Sacramento County, CA, USA Sacramento, KY, USA" at bounding box center [277, 403] width 509 height 131
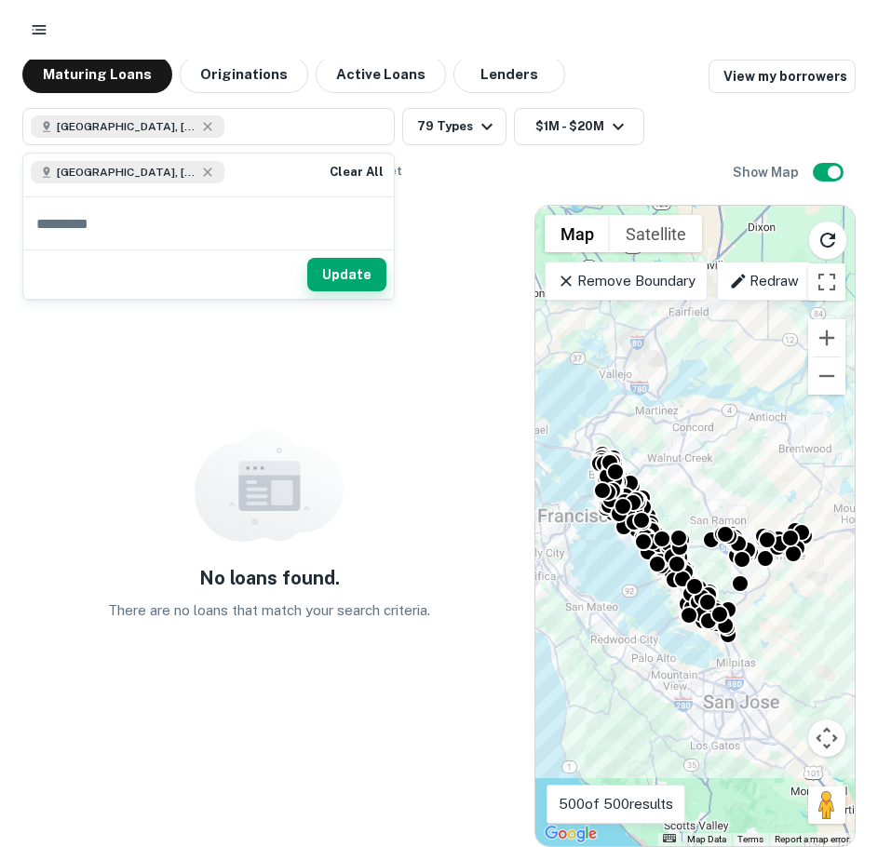
click at [350, 278] on button "Update" at bounding box center [346, 275] width 79 height 34
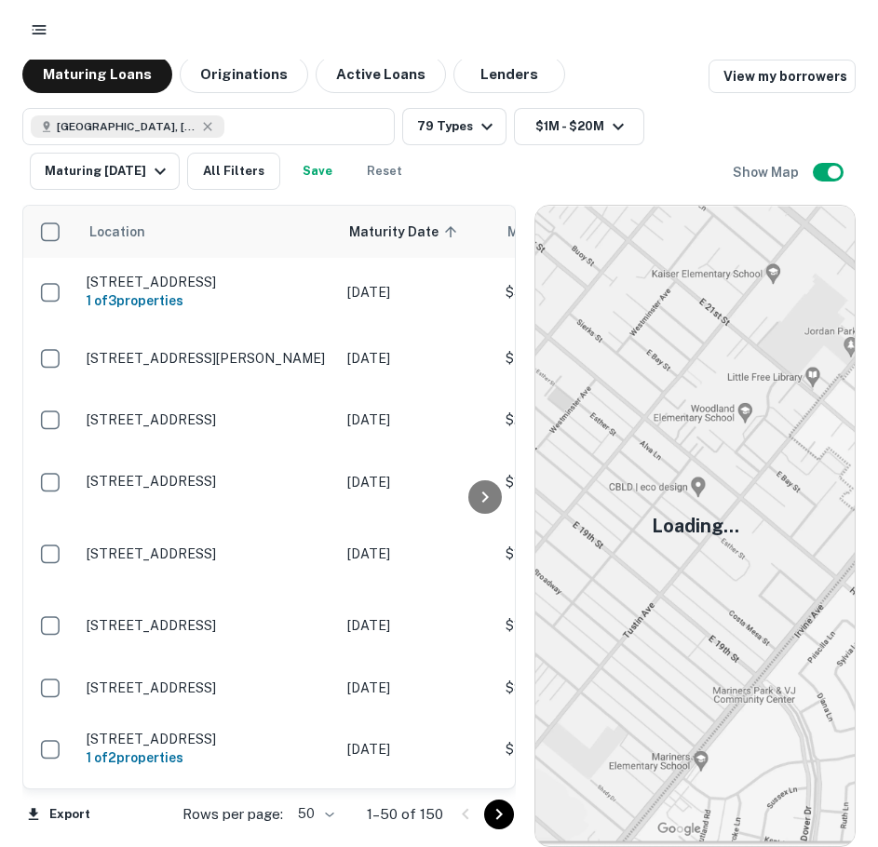
click at [657, 169] on div "Sacramento, CA, USA 79 Types $1M - $20M Maturing In 1 Year All Filters Save Res…" at bounding box center [377, 149] width 710 height 82
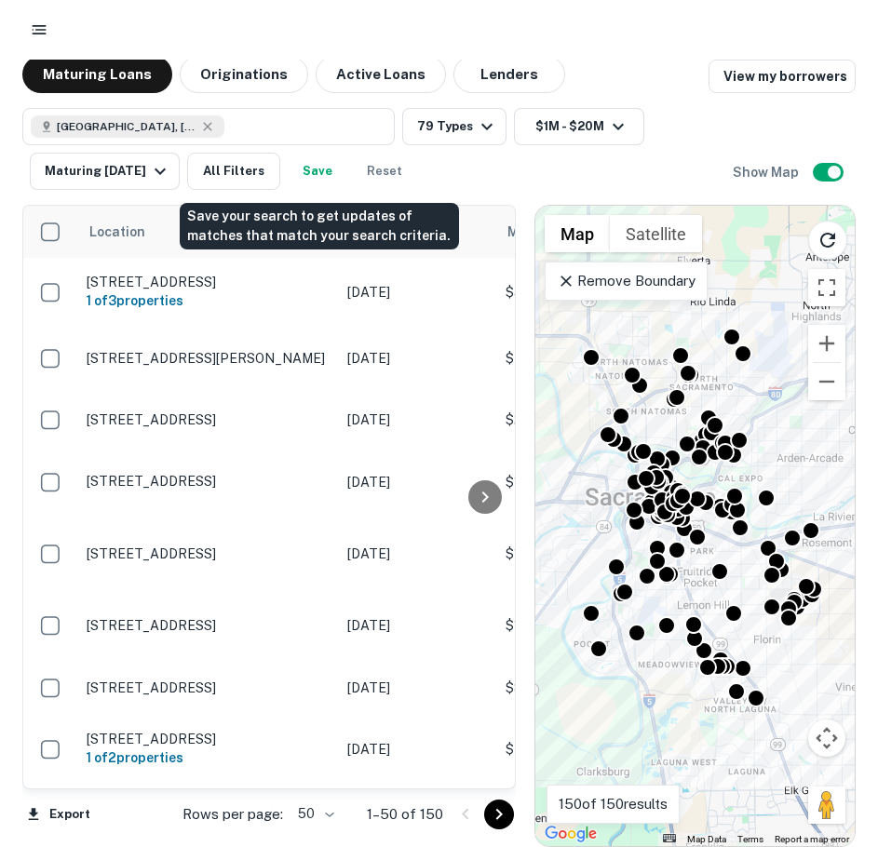
click at [325, 166] on button "Save" at bounding box center [318, 171] width 60 height 37
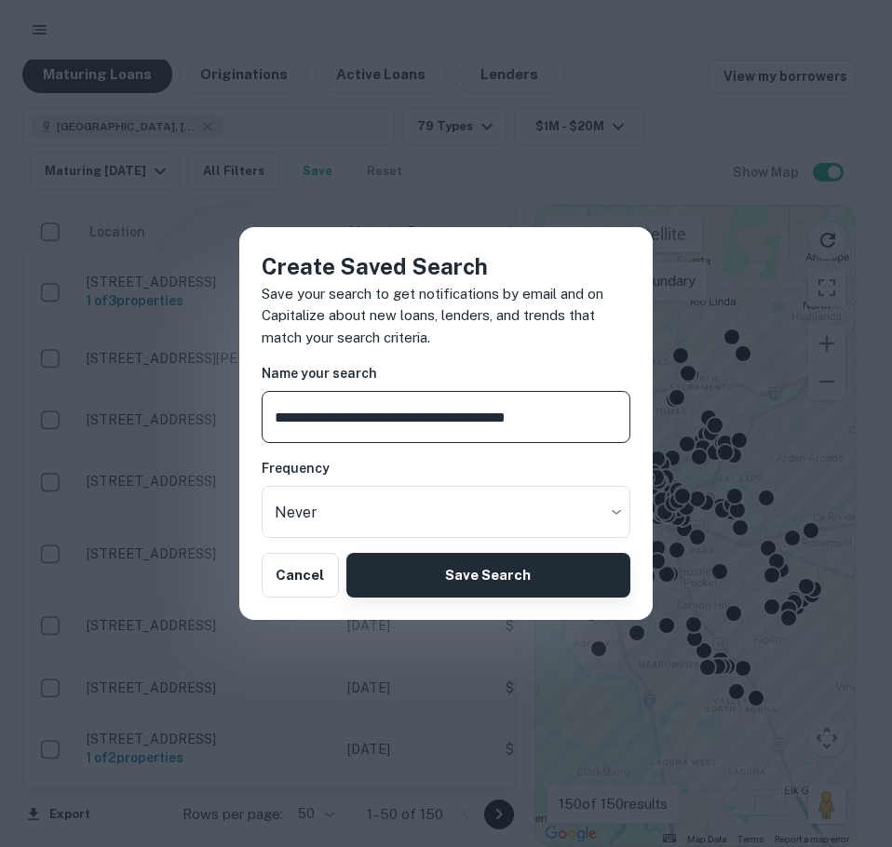
type input "**********"
click at [464, 586] on button "Save Search" at bounding box center [488, 575] width 284 height 45
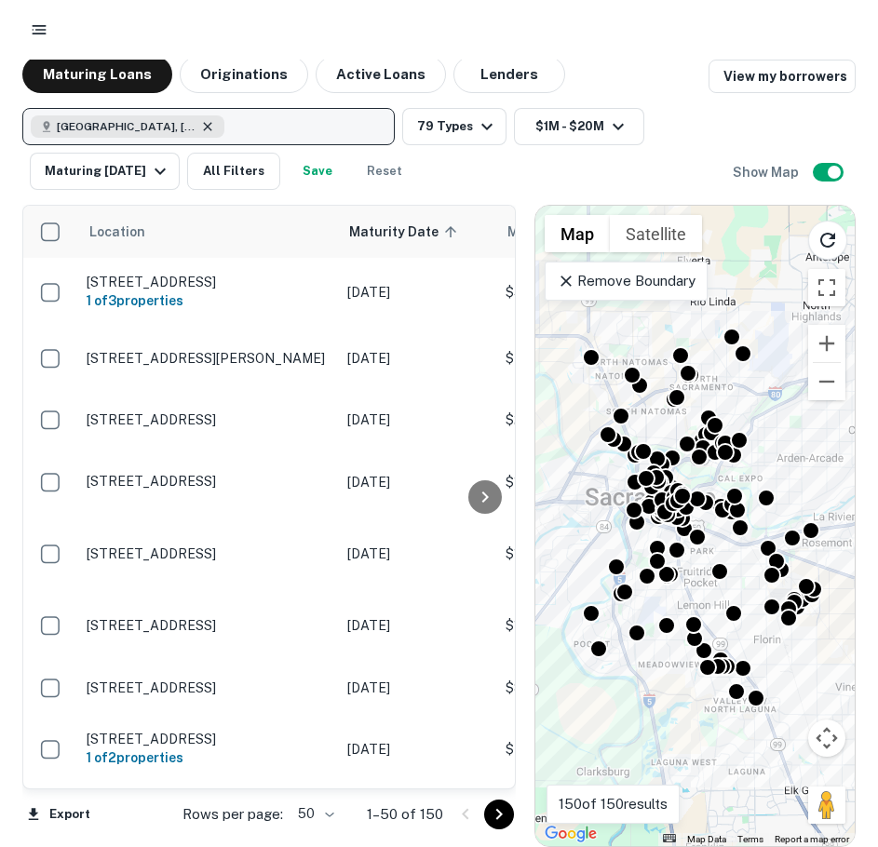
click at [200, 127] on icon "button" at bounding box center [207, 126] width 15 height 15
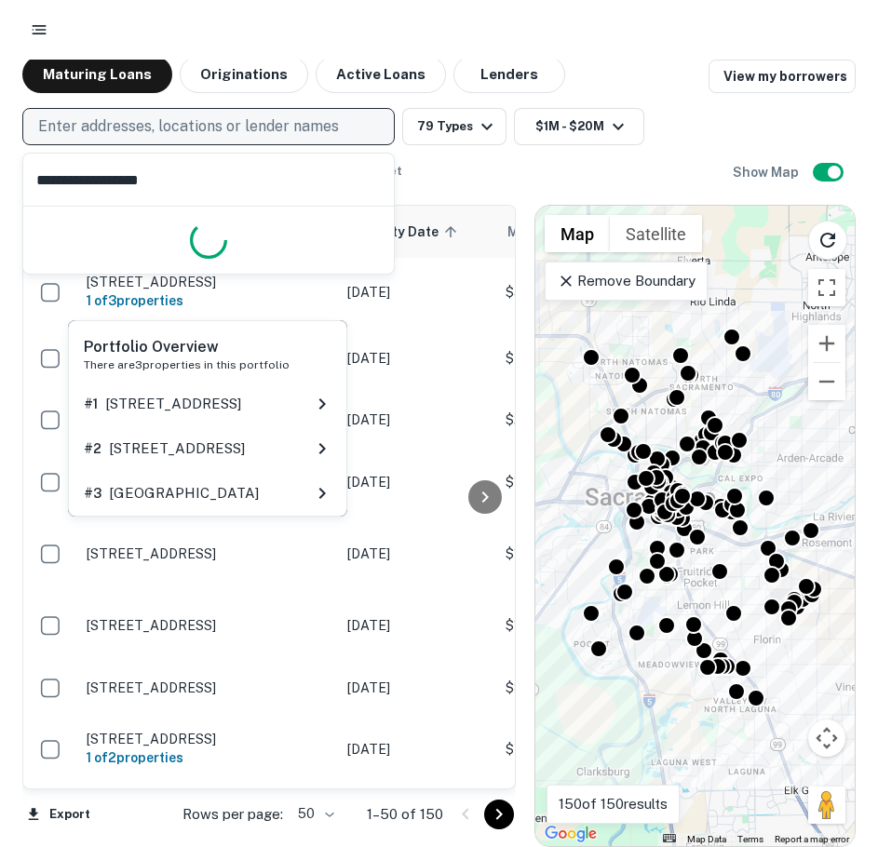
type input "**********"
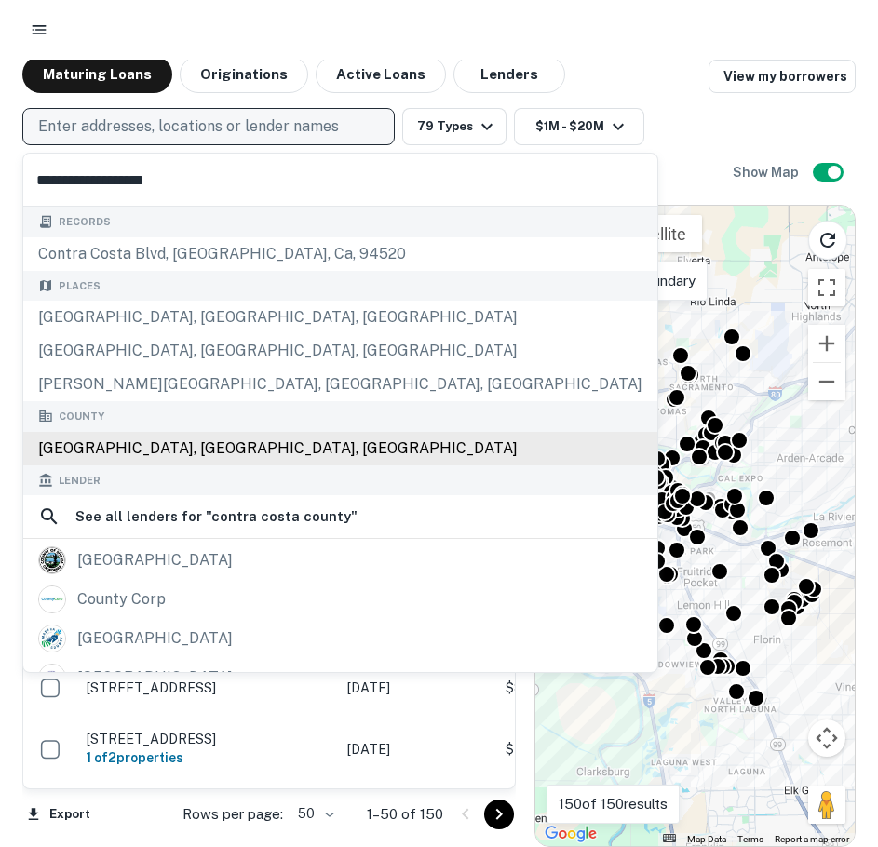
click at [190, 453] on div "Contra Costa County, CA, USA" at bounding box center [340, 449] width 634 height 34
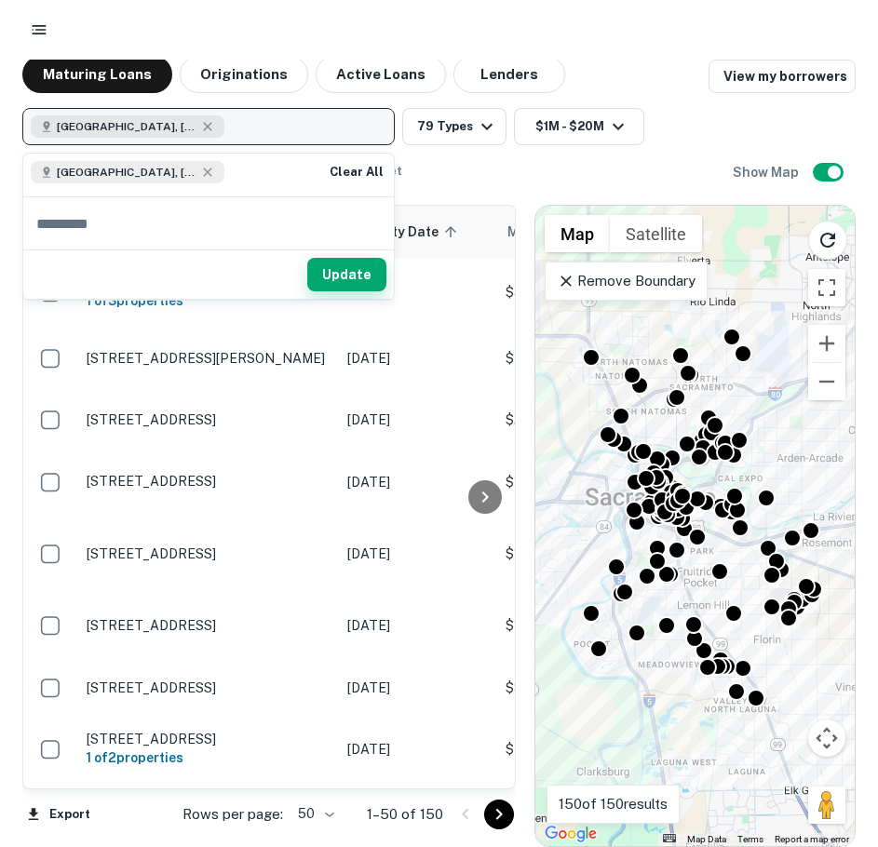
click at [349, 270] on button "Update" at bounding box center [346, 275] width 79 height 34
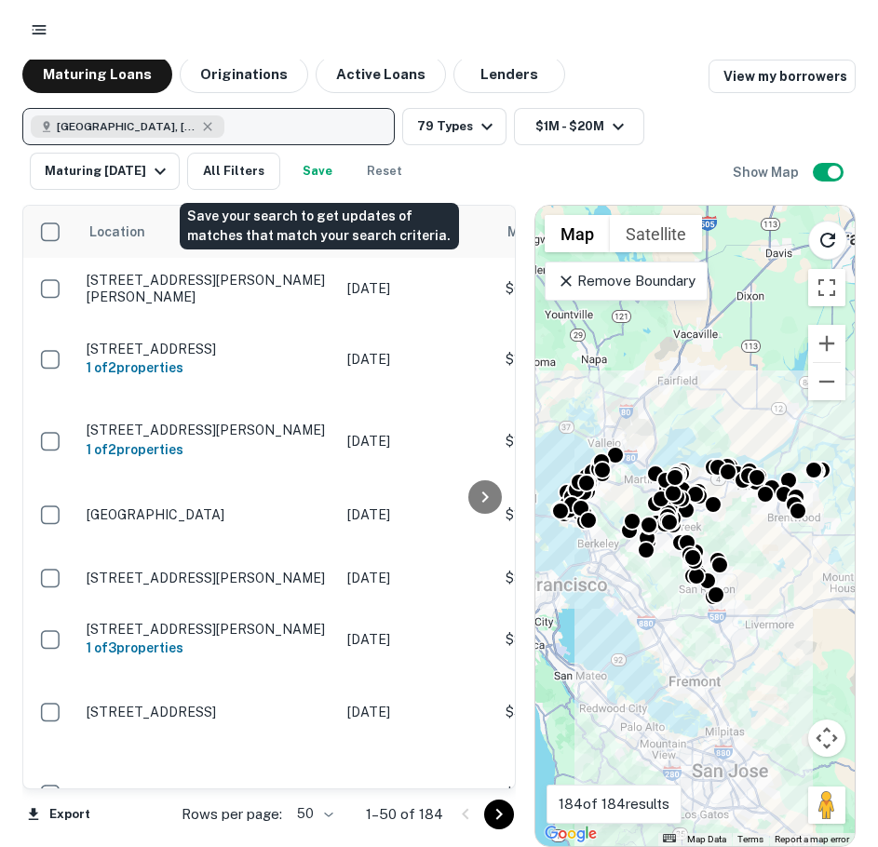
click at [315, 166] on button "Save" at bounding box center [318, 171] width 60 height 37
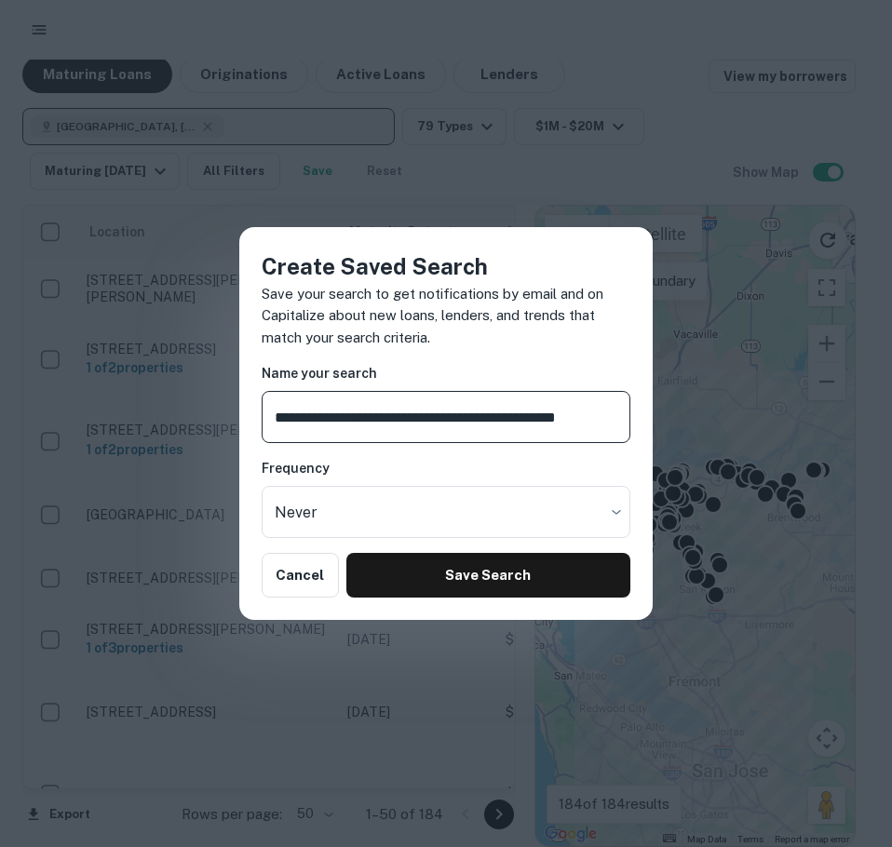
scroll to position [0, 26]
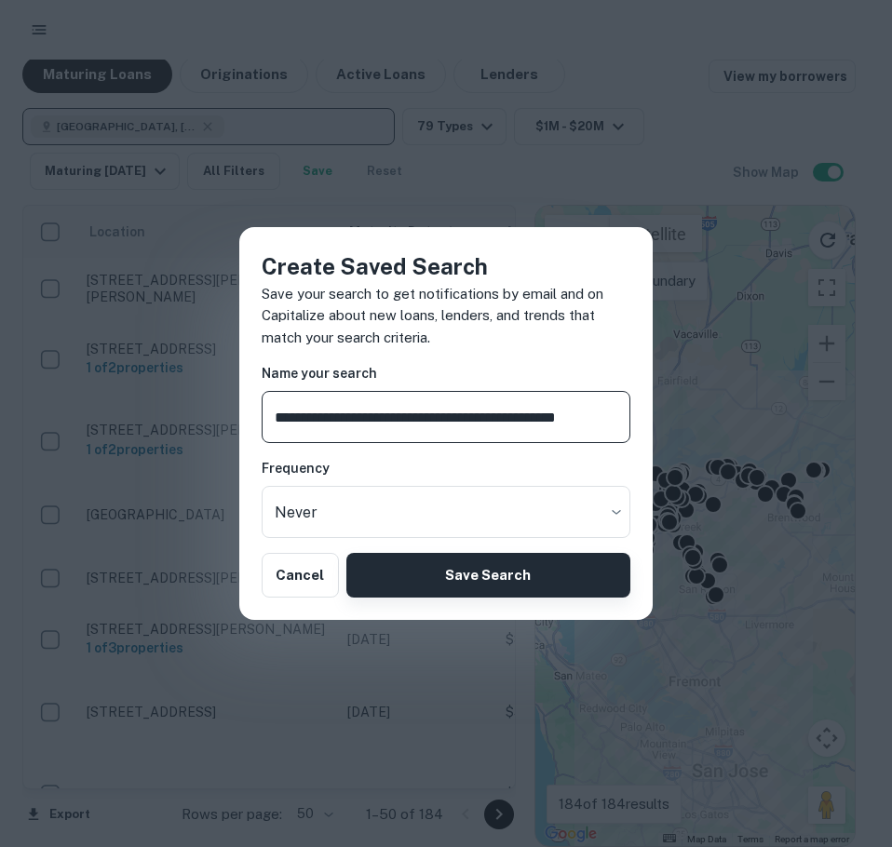
type input "**********"
click at [519, 574] on button "Save Search" at bounding box center [488, 575] width 284 height 45
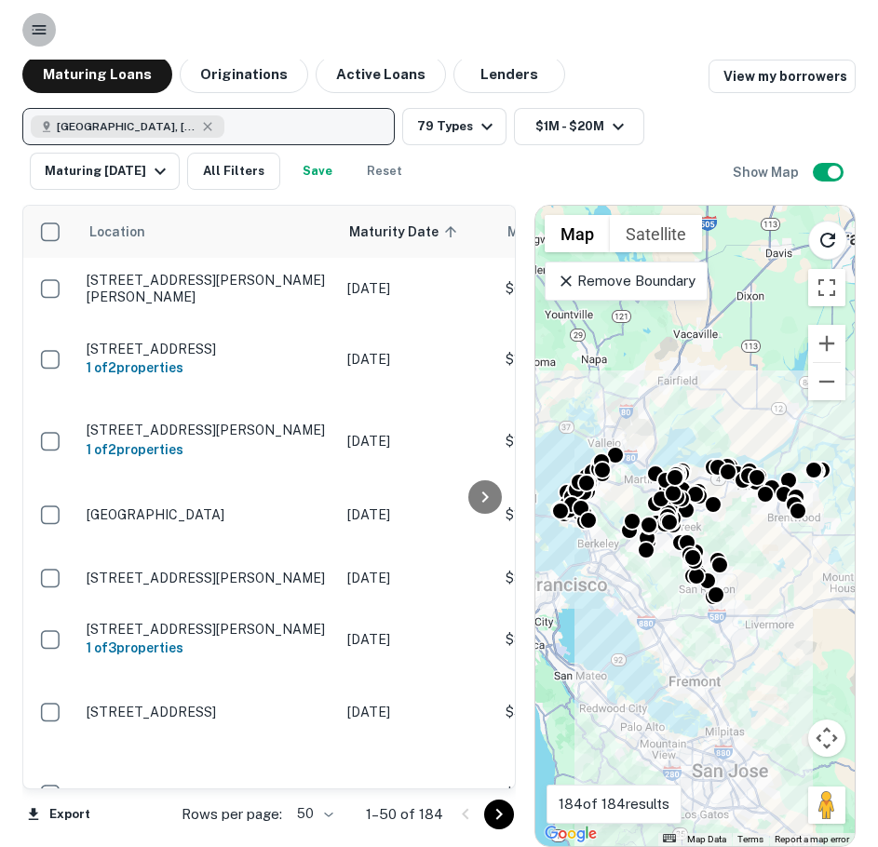
click at [51, 25] on button "button" at bounding box center [39, 30] width 34 height 34
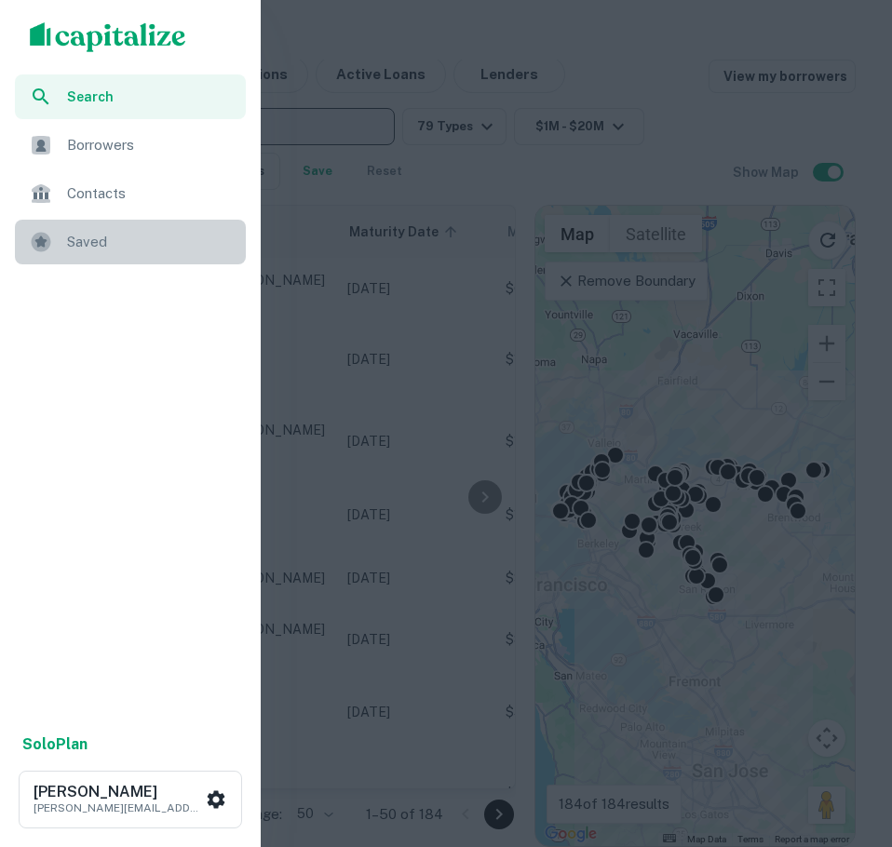
click at [95, 235] on span "Saved" at bounding box center [151, 242] width 168 height 22
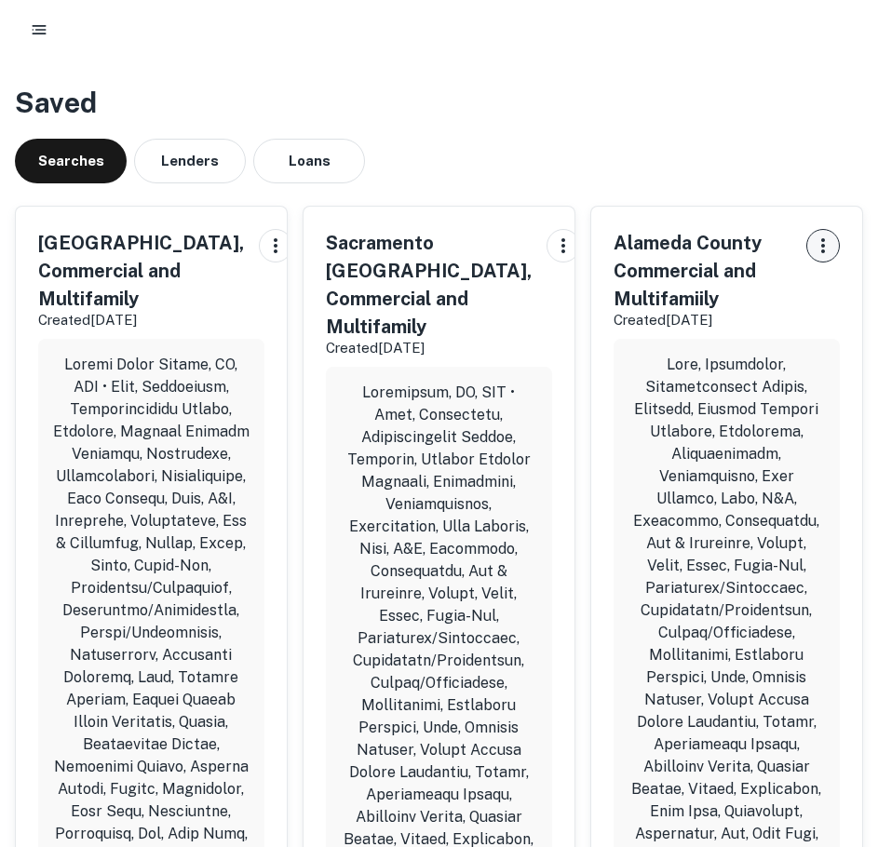
click at [824, 245] on icon "button" at bounding box center [823, 245] width 4 height 15
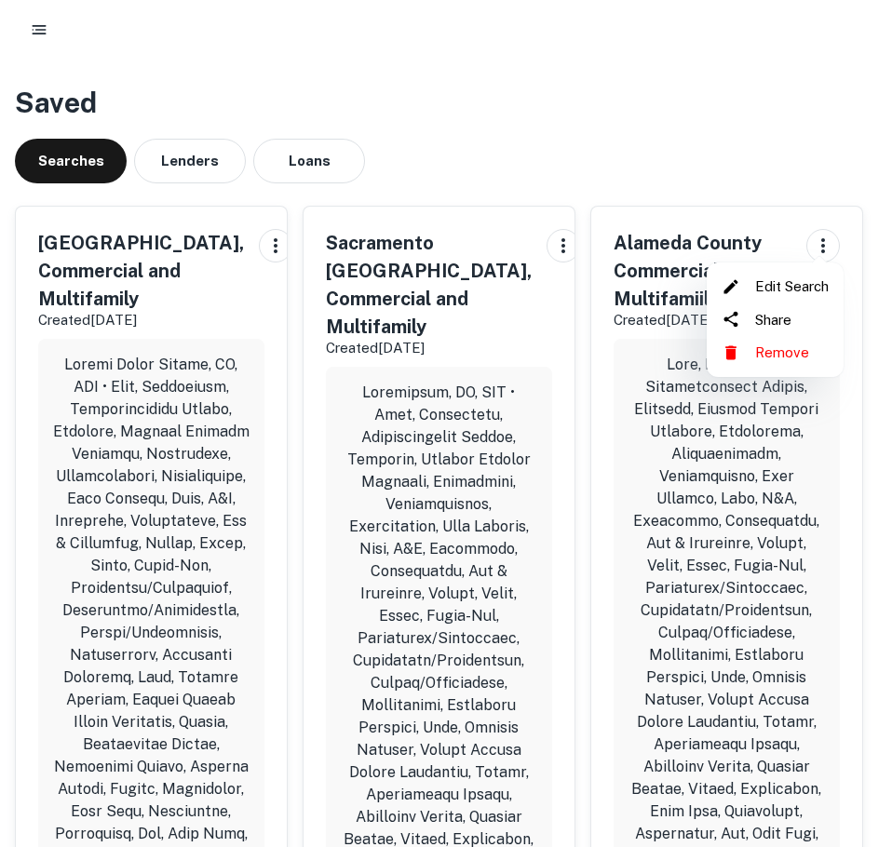
click at [786, 351] on li "Remove" at bounding box center [775, 353] width 122 height 34
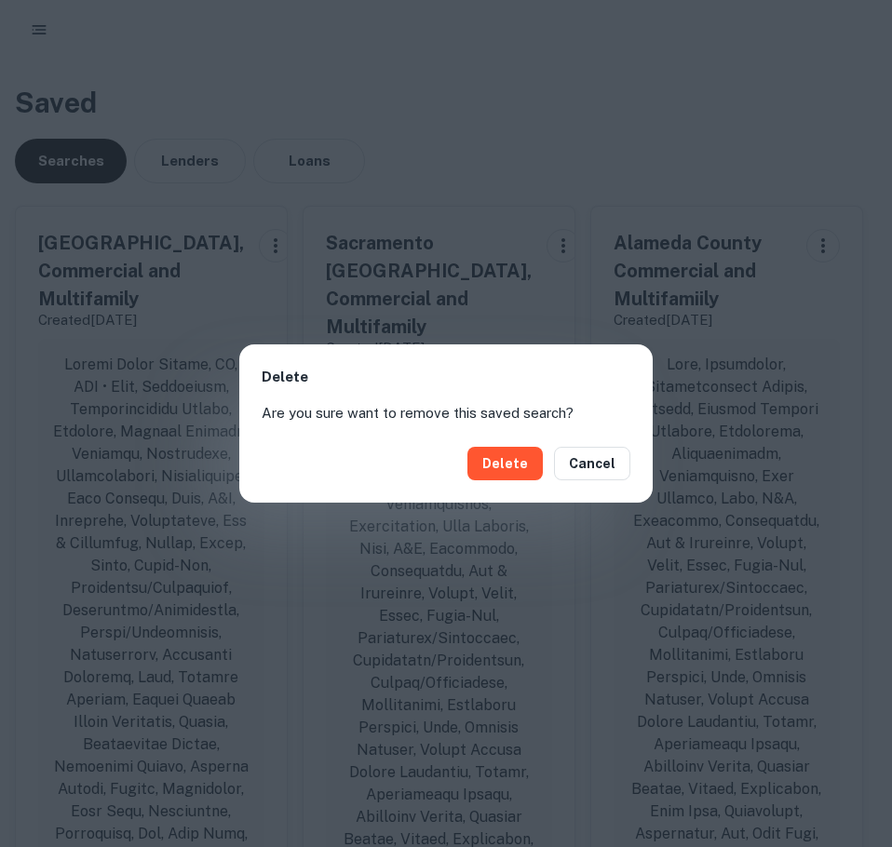
click at [465, 458] on div "Delete Cancel" at bounding box center [445, 463] width 413 height 78
click at [496, 461] on button "Delete" at bounding box center [504, 464] width 75 height 34
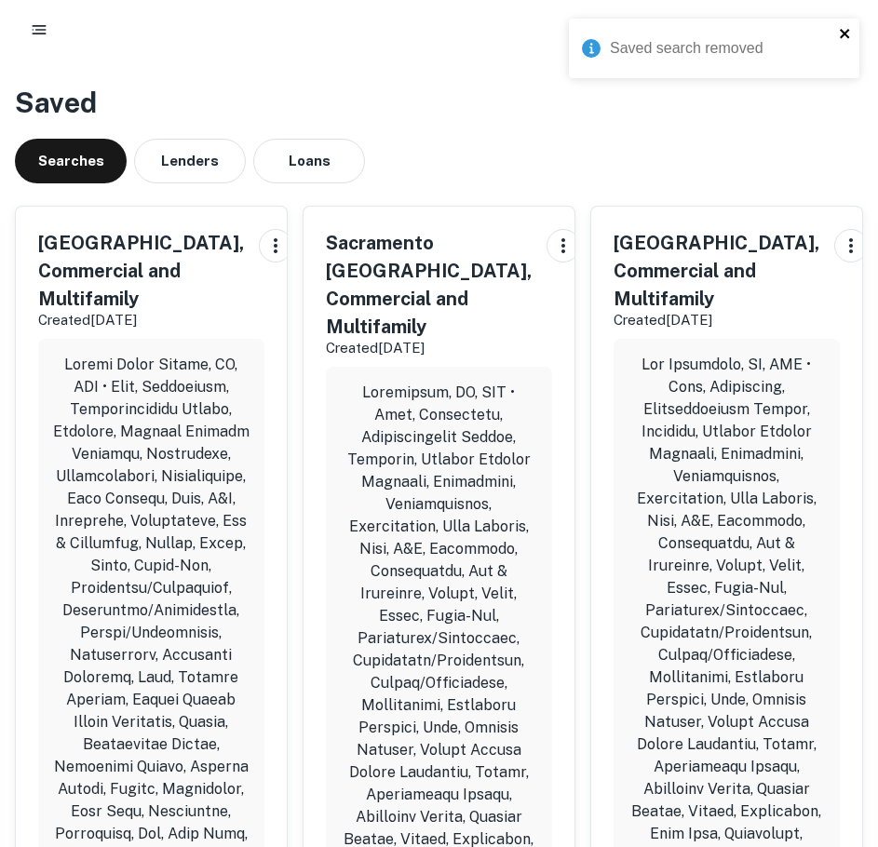
click at [846, 34] on icon "close" at bounding box center [843, 33] width 9 height 9
click at [37, 32] on icon "button" at bounding box center [39, 29] width 19 height 19
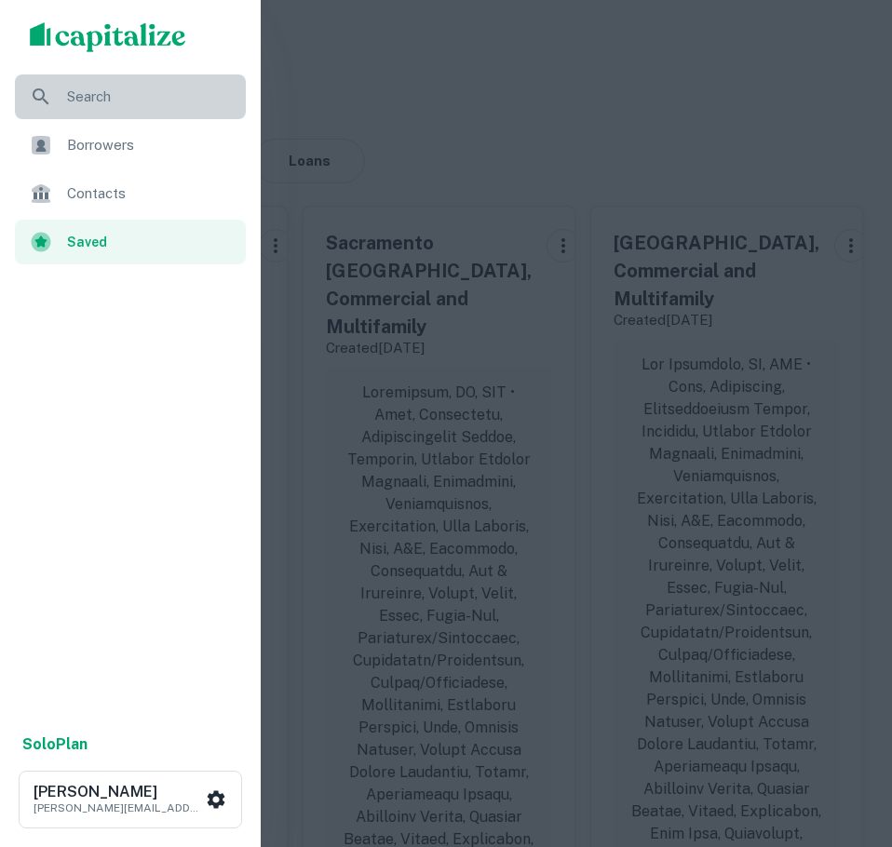
click at [69, 97] on span "Search" at bounding box center [151, 97] width 168 height 22
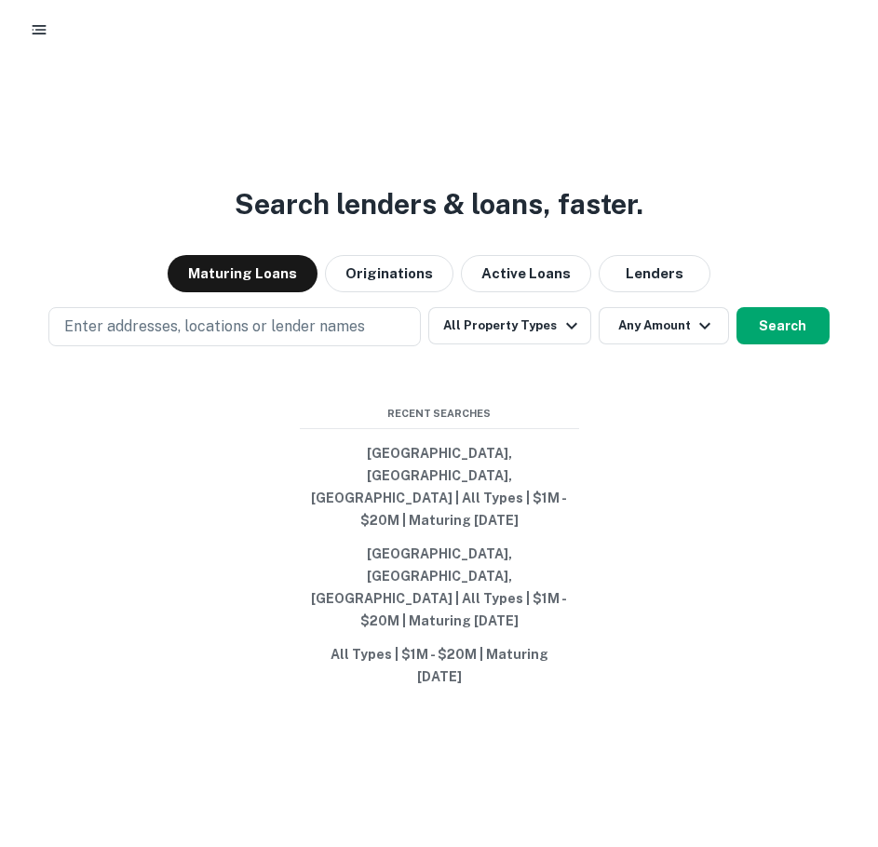
click at [27, 24] on button "button" at bounding box center [39, 30] width 34 height 34
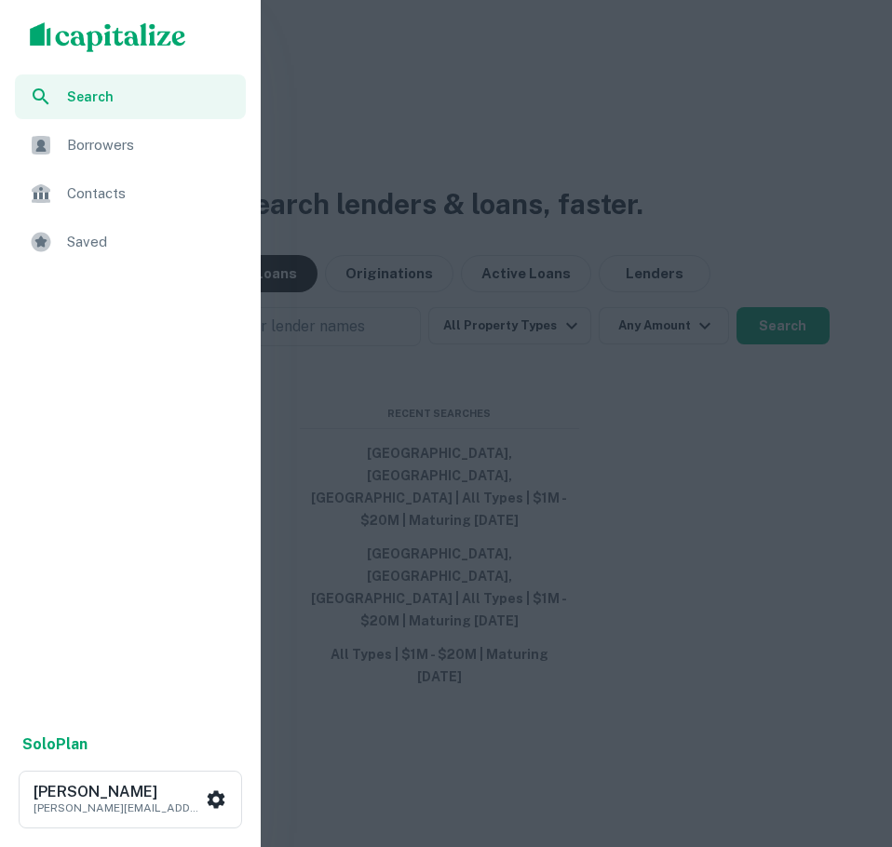
click at [90, 244] on span "Saved" at bounding box center [151, 242] width 168 height 22
